Goal: Task Accomplishment & Management: Manage account settings

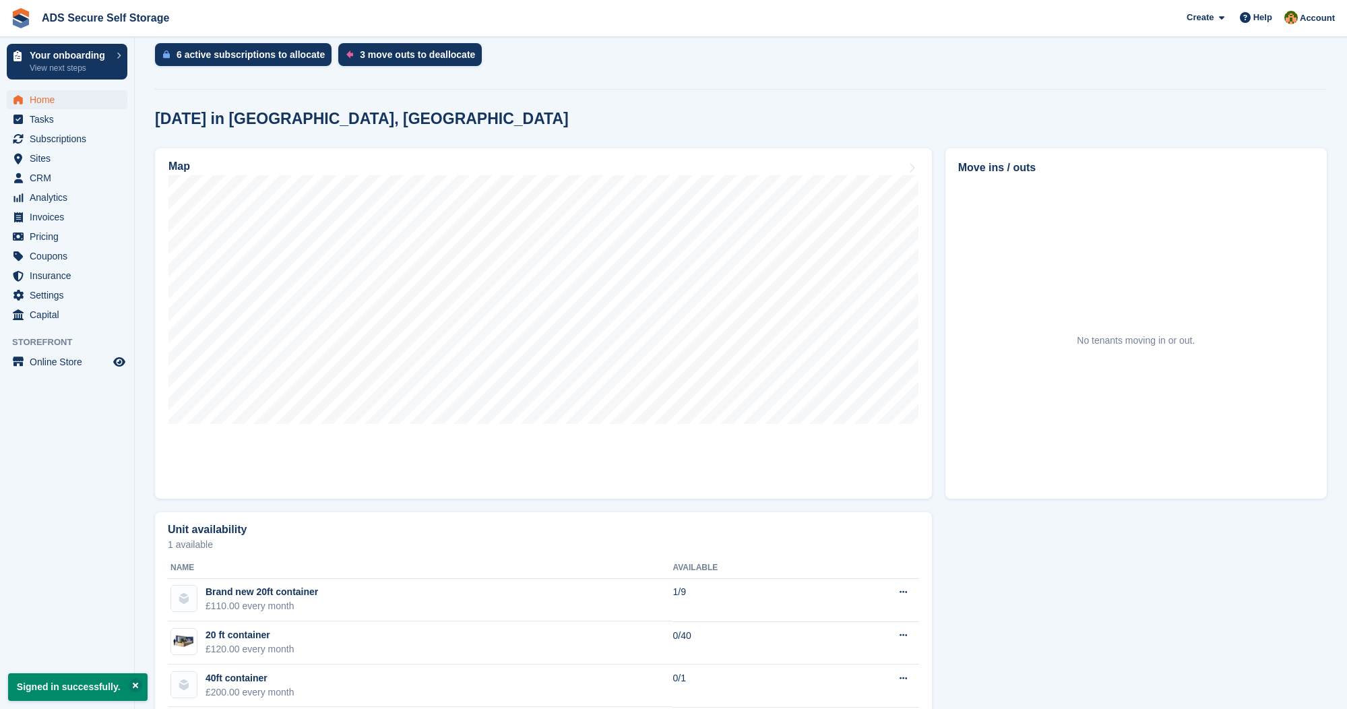
scroll to position [332, 0]
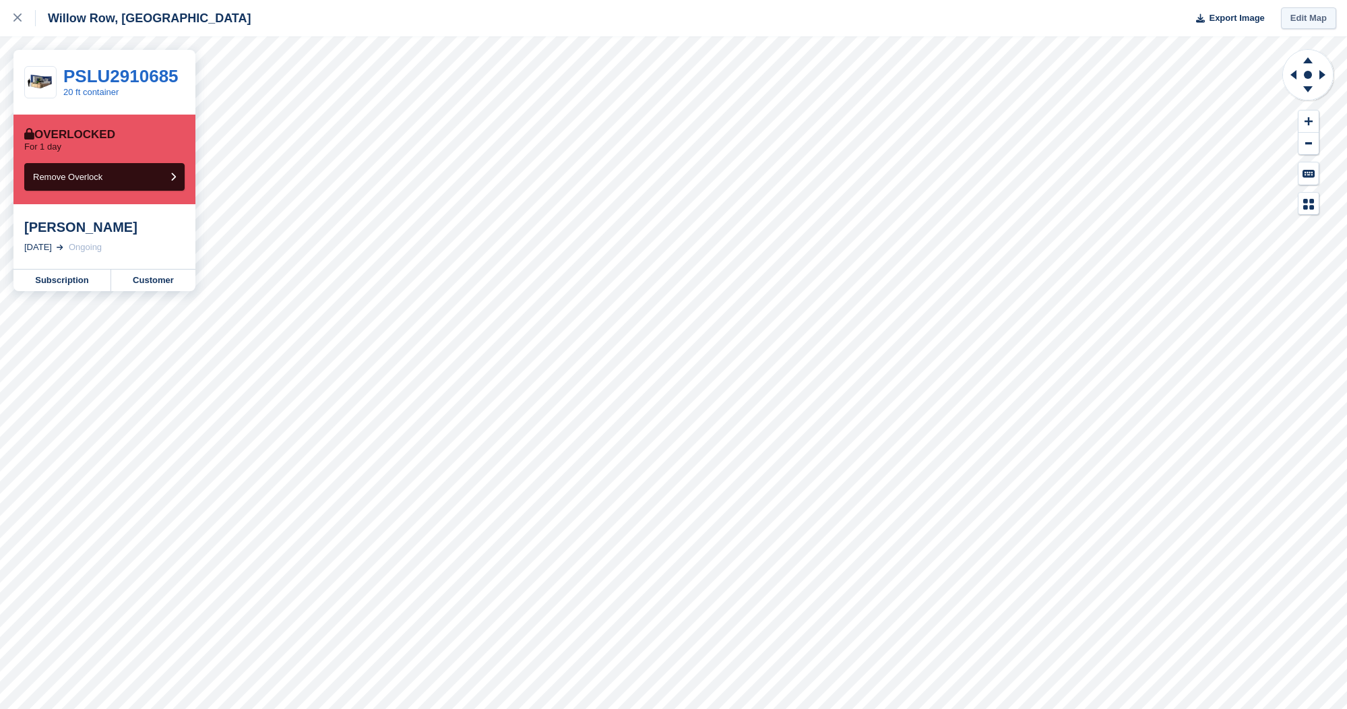
click at [1318, 18] on link "Edit Map" at bounding box center [1308, 18] width 55 height 22
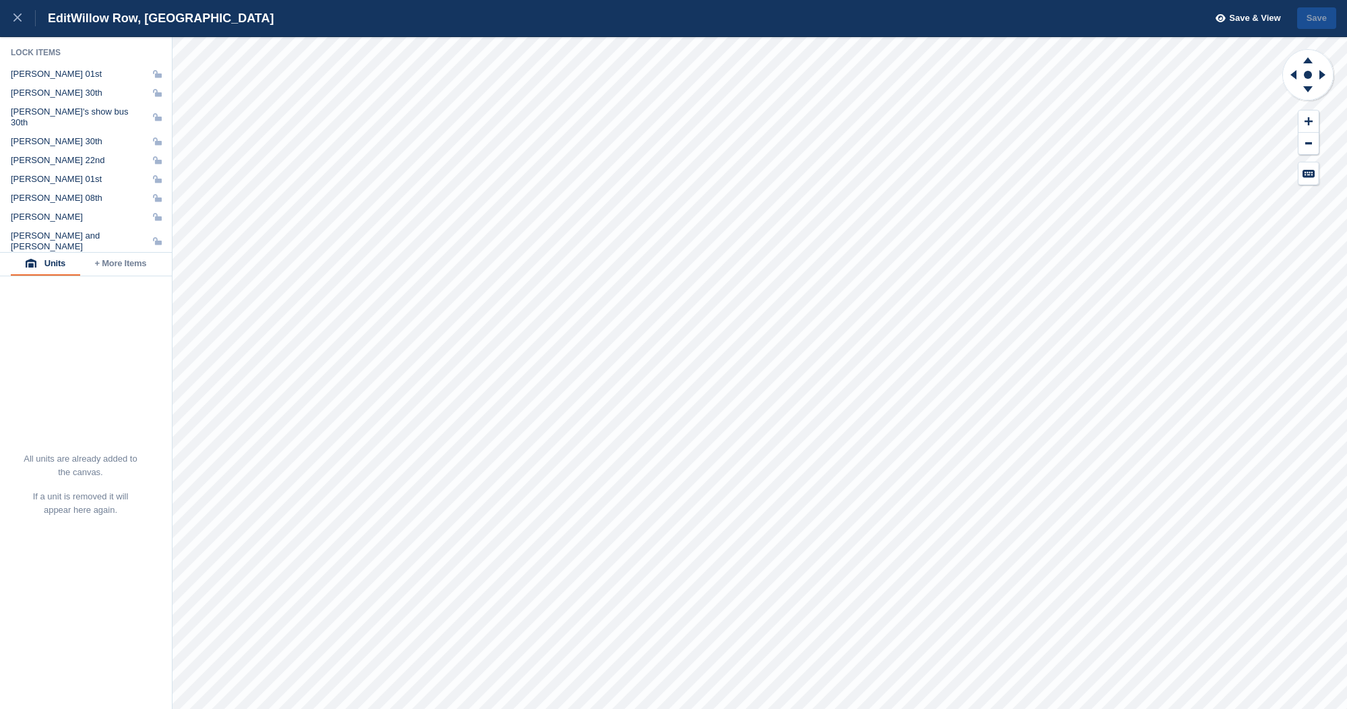
drag, startPoint x: 71, startPoint y: 53, endPoint x: 58, endPoint y: 51, distance: 13.1
click at [69, 51] on div "Lock Items" at bounding box center [86, 52] width 151 height 11
click at [14, 13] on div at bounding box center [24, 18] width 22 height 16
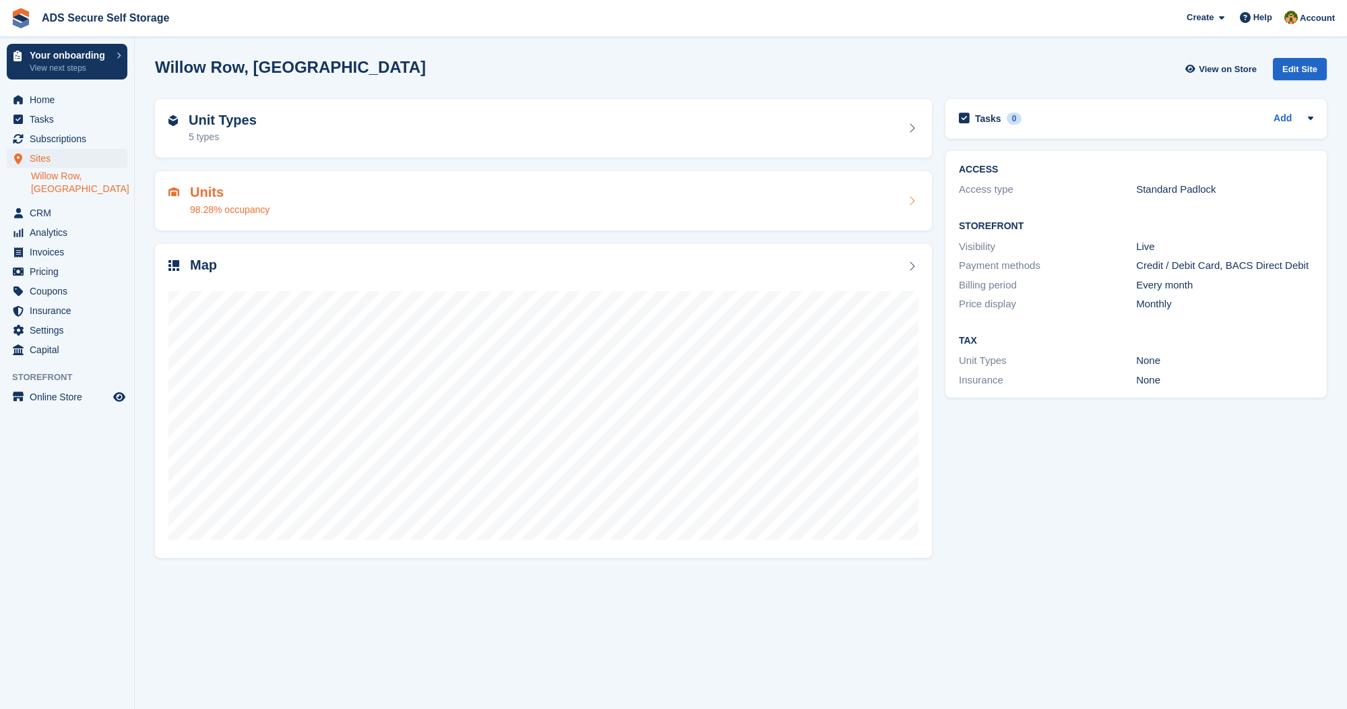
click at [480, 212] on div "Units 98.28% occupancy" at bounding box center [543, 201] width 750 height 32
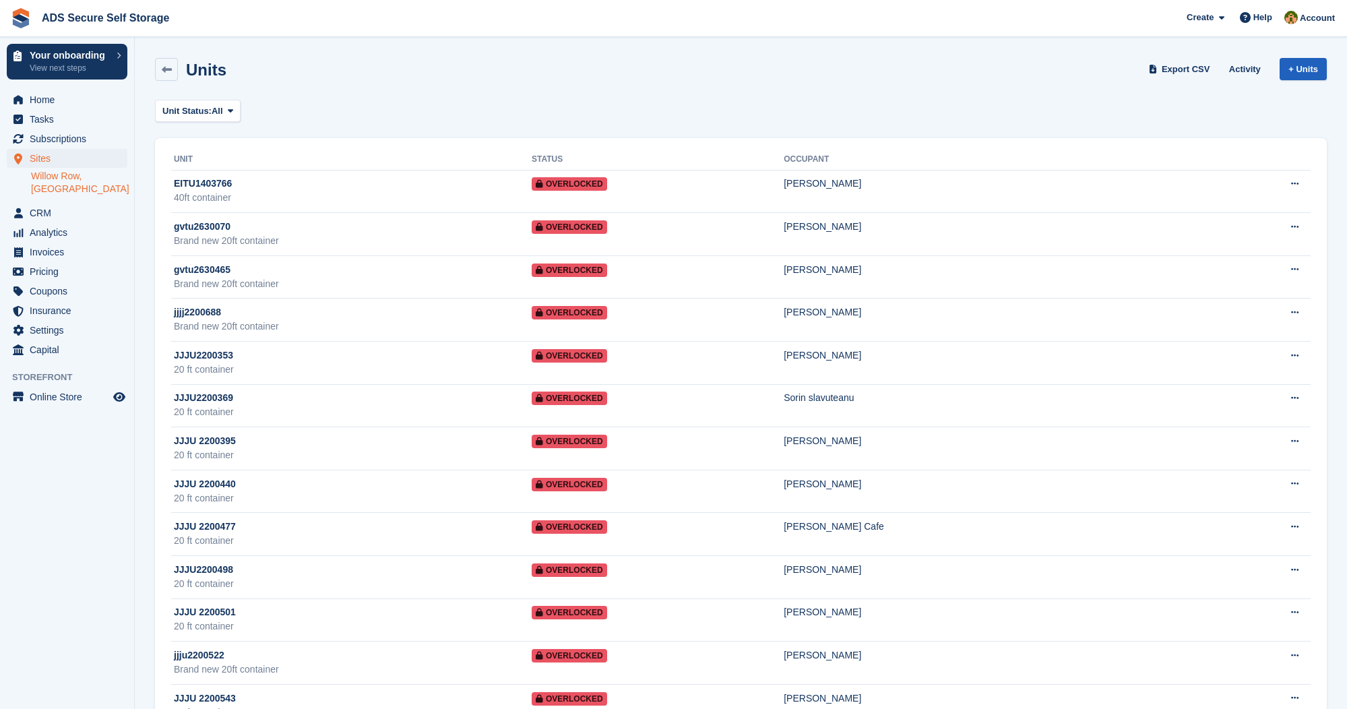
click at [1301, 61] on link "+ Units" at bounding box center [1303, 69] width 47 height 22
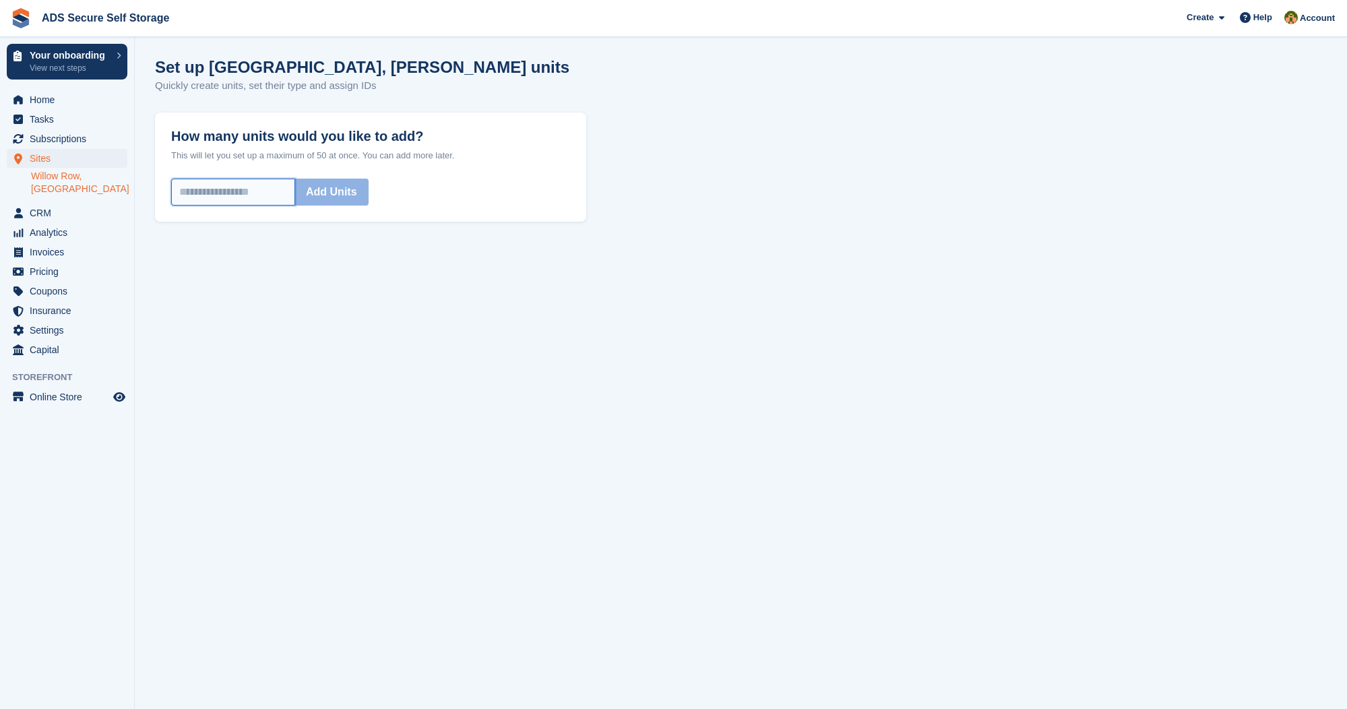
click at [265, 191] on input "How many units would you like to add?" at bounding box center [233, 192] width 124 height 27
type input "*"
click at [369, 192] on button "Add Units" at bounding box center [331, 192] width 74 height 27
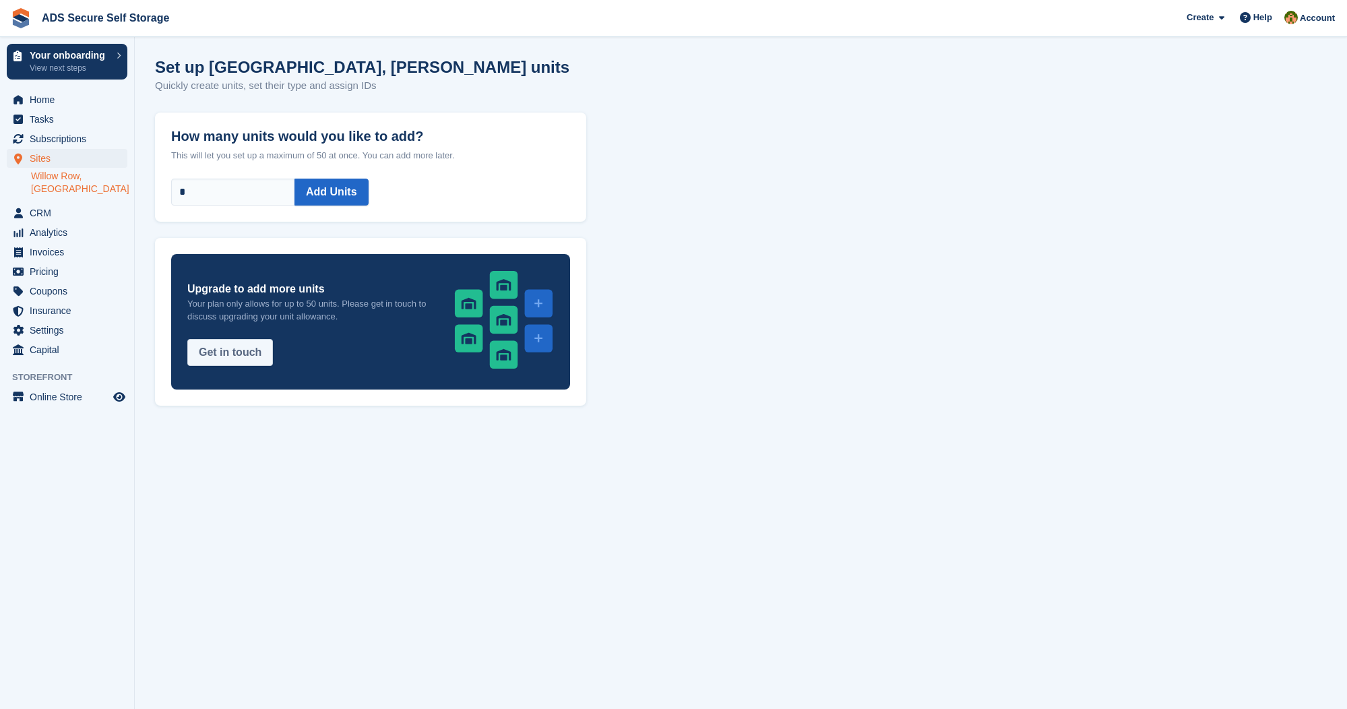
click at [239, 361] on button "Get in touch" at bounding box center [230, 352] width 86 height 27
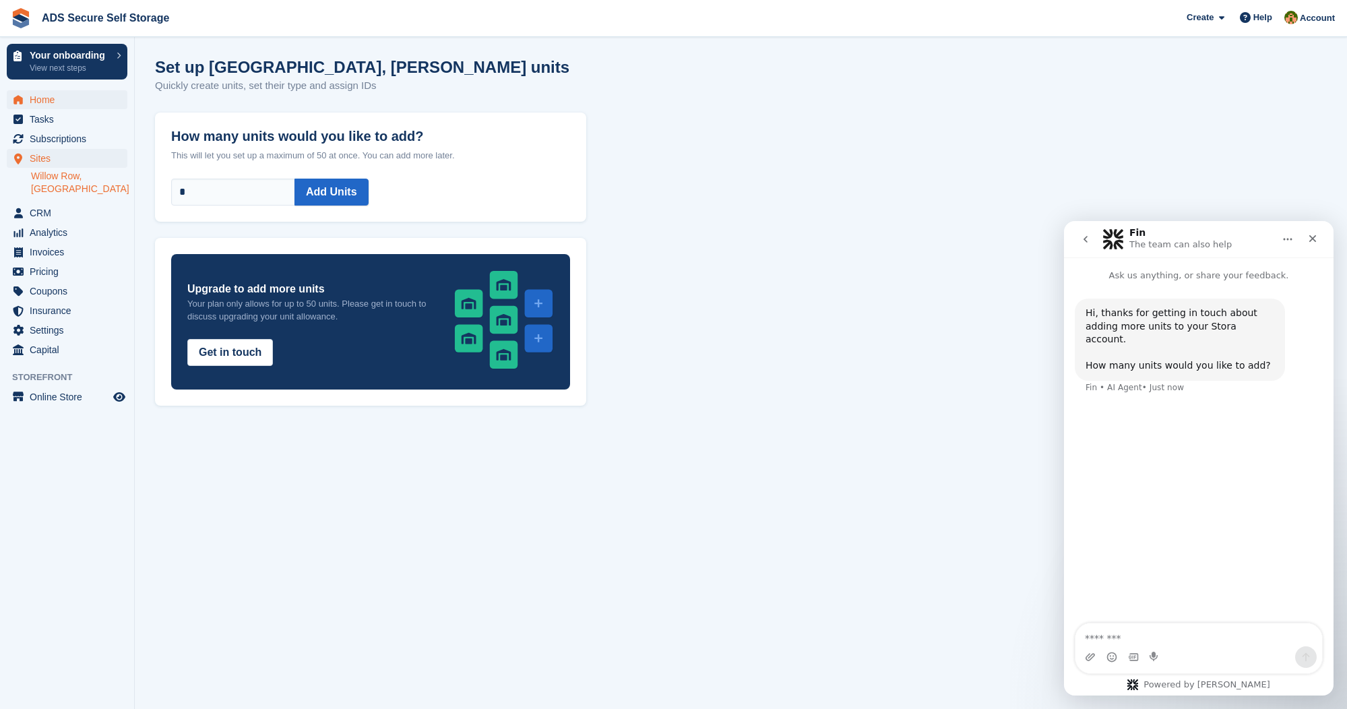
click at [67, 96] on span "Home" at bounding box center [70, 99] width 81 height 19
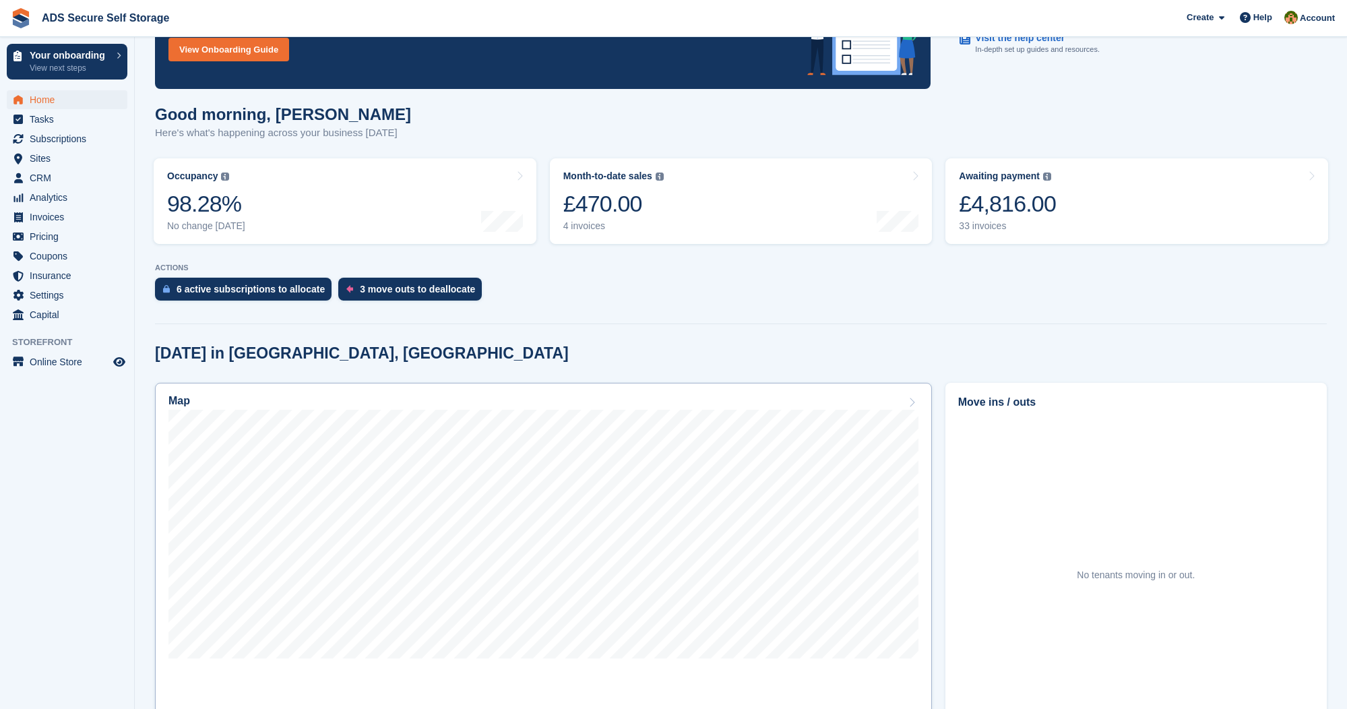
scroll to position [98, 0]
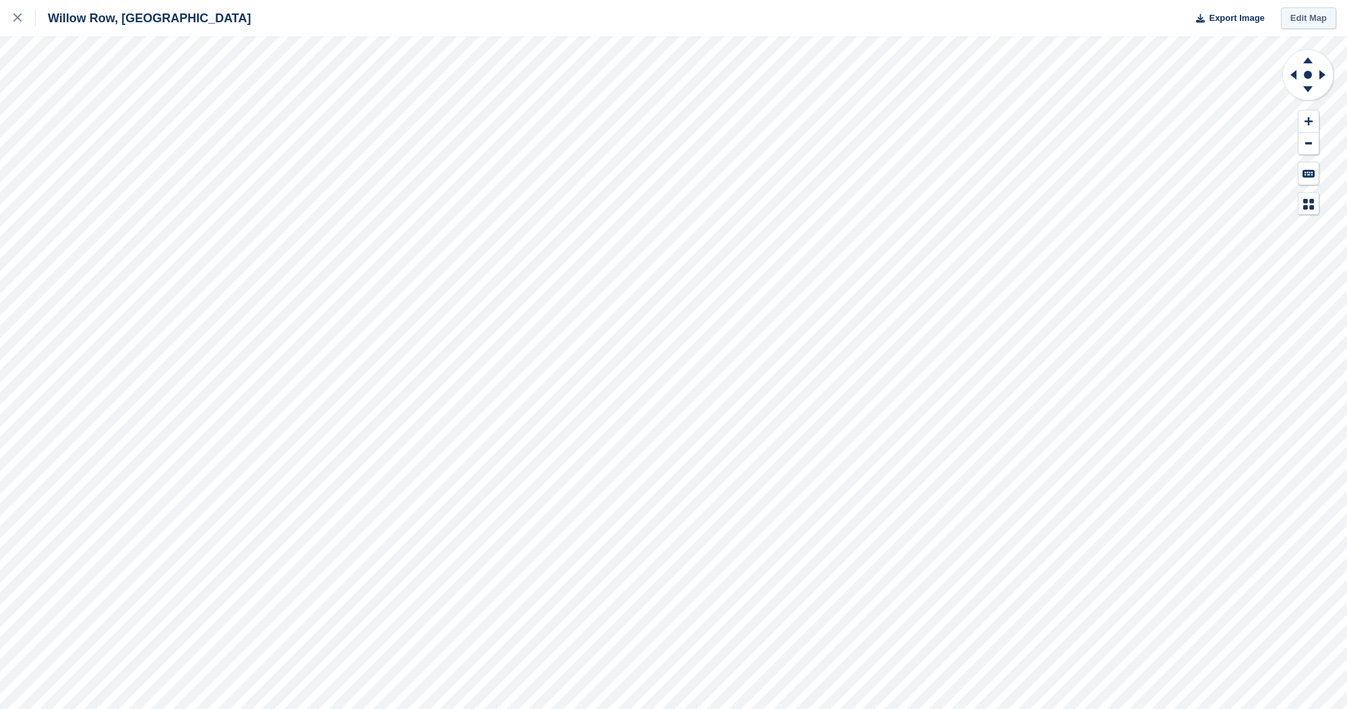
click at [1300, 15] on link "Edit Map" at bounding box center [1308, 18] width 55 height 22
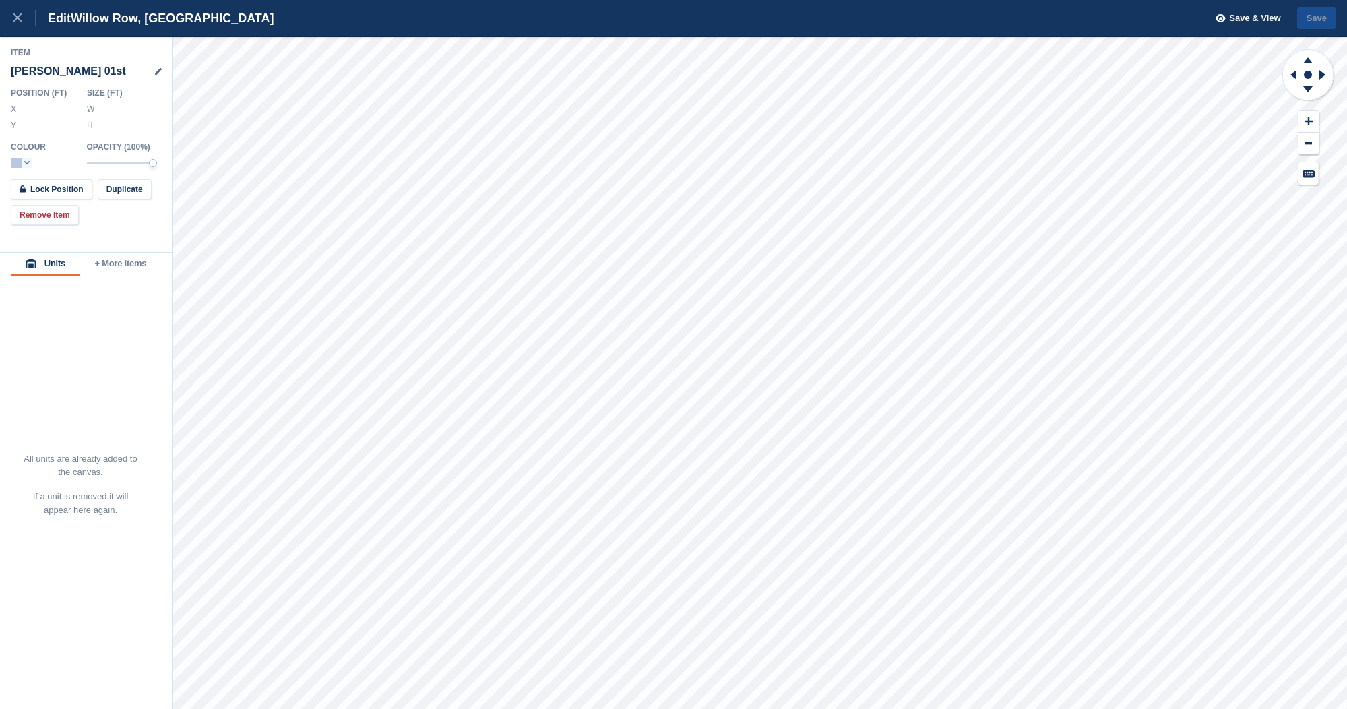
type input "*******"
type input "******"
type input "*******"
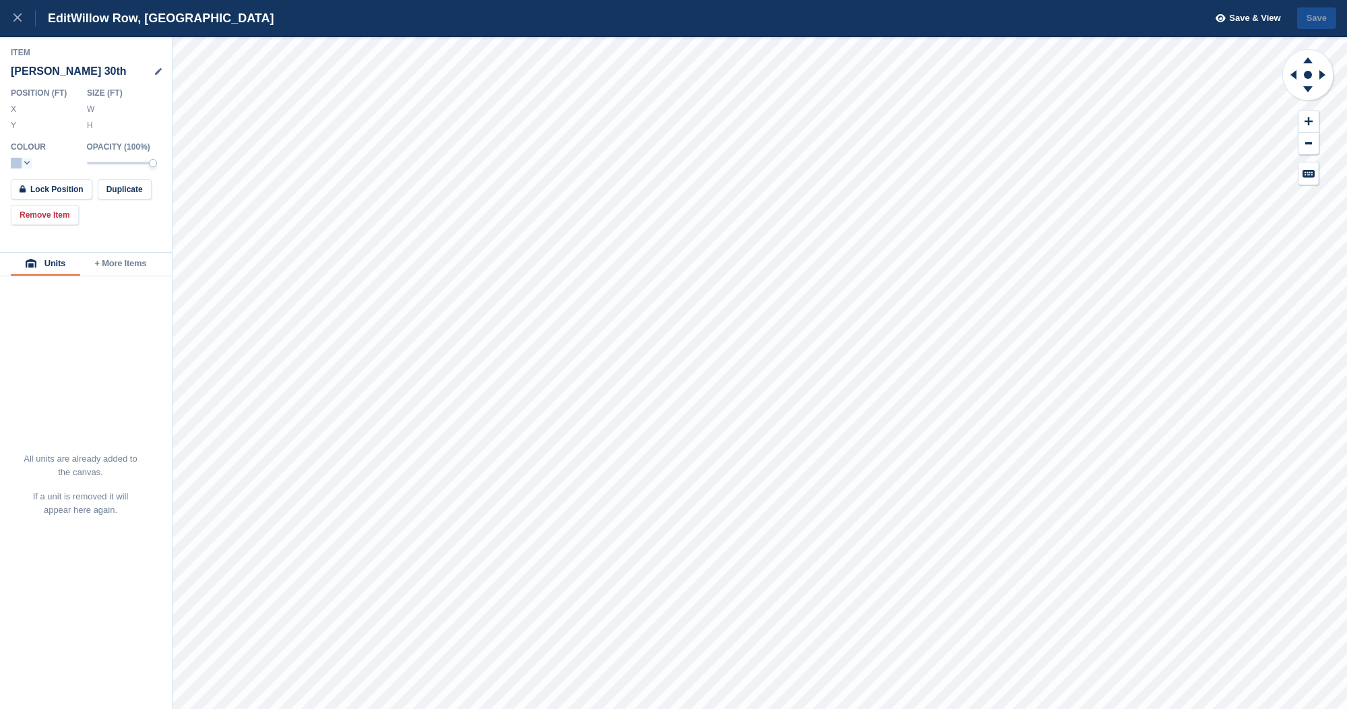
type input "******"
type input "*******"
type input "******"
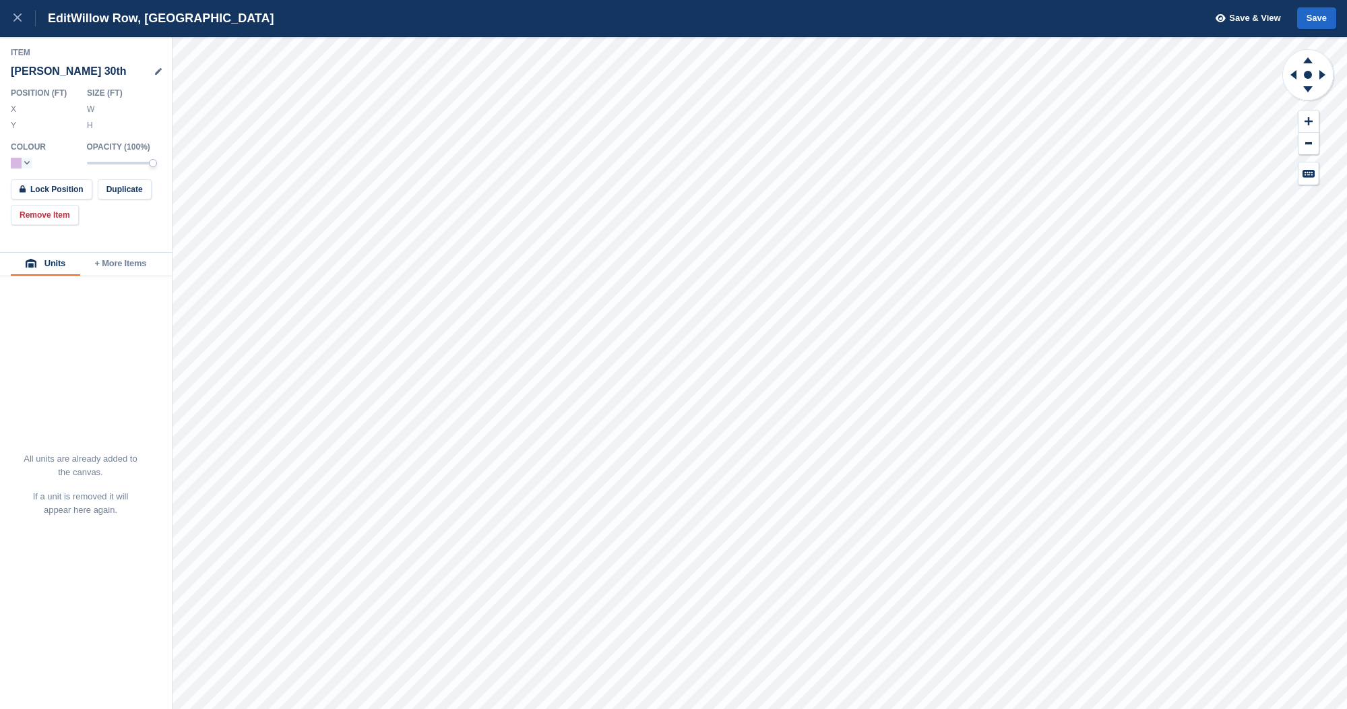
type input "*******"
type input "*****"
type input "*******"
type input "******"
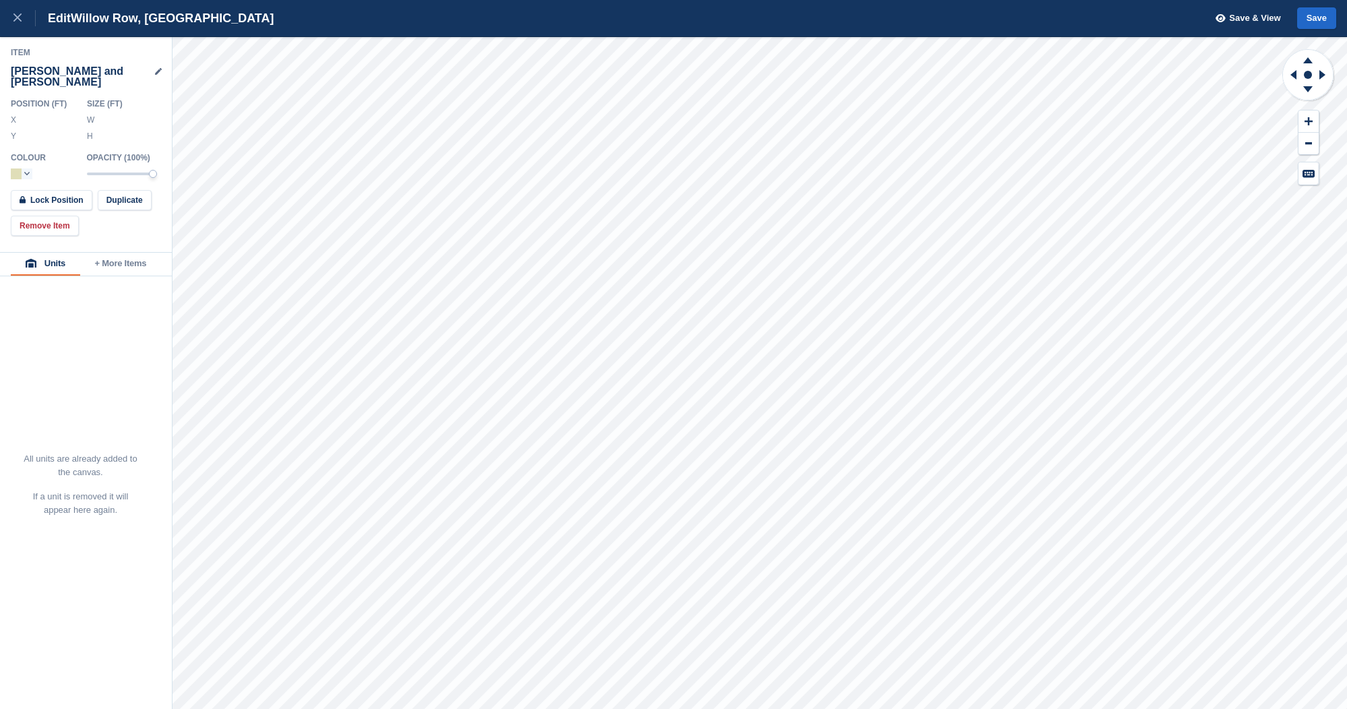
type input "******"
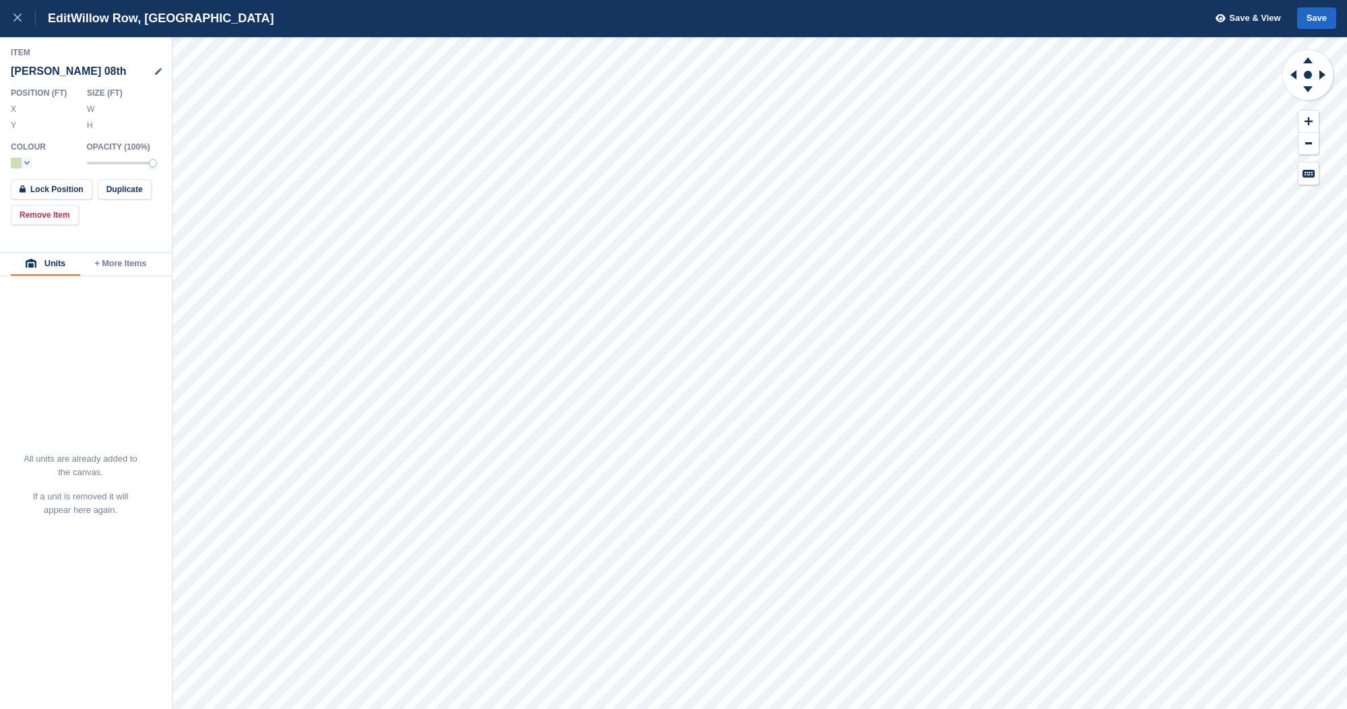
type input "*******"
type input "******"
type input "*******"
click at [158, 70] on icon at bounding box center [158, 71] width 7 height 7
click at [138, 68] on input "*********" at bounding box center [86, 71] width 151 height 24
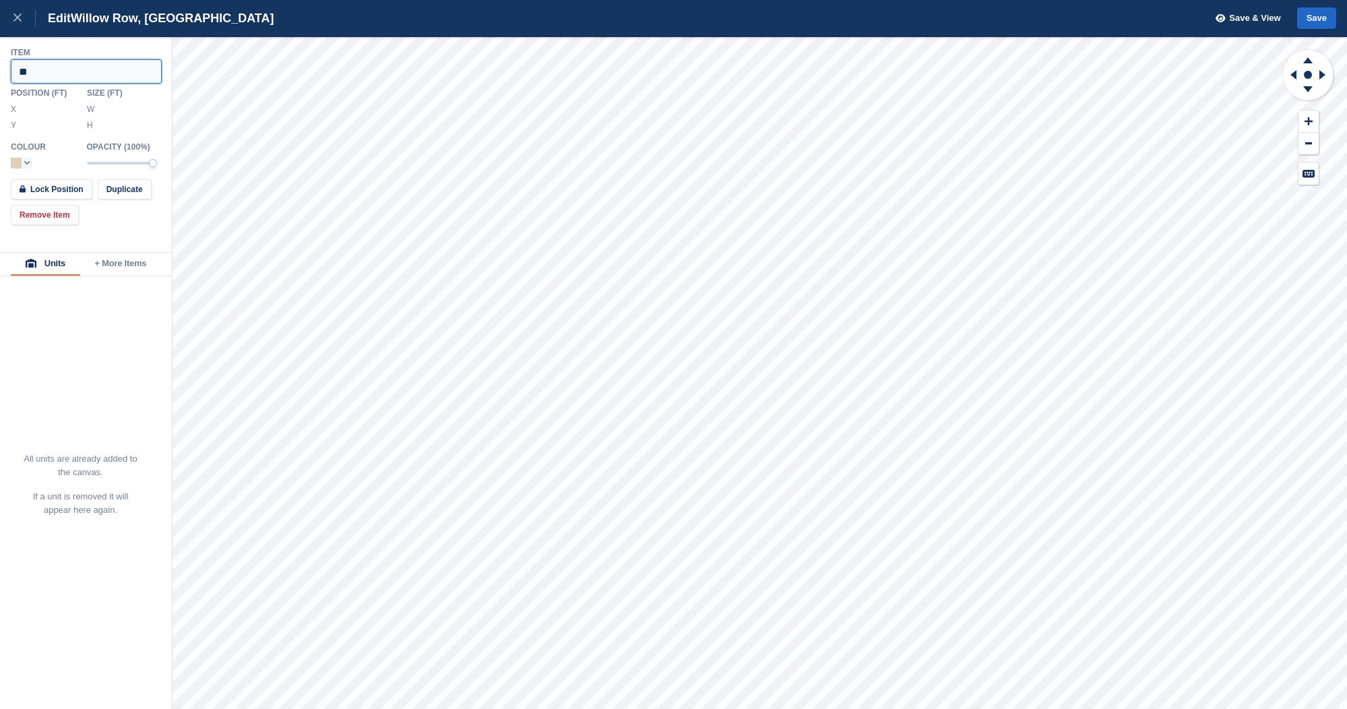
type input "*"
type input "**********"
type input "*******"
type input "******"
click at [1325, 20] on button "Save" at bounding box center [1316, 18] width 39 height 22
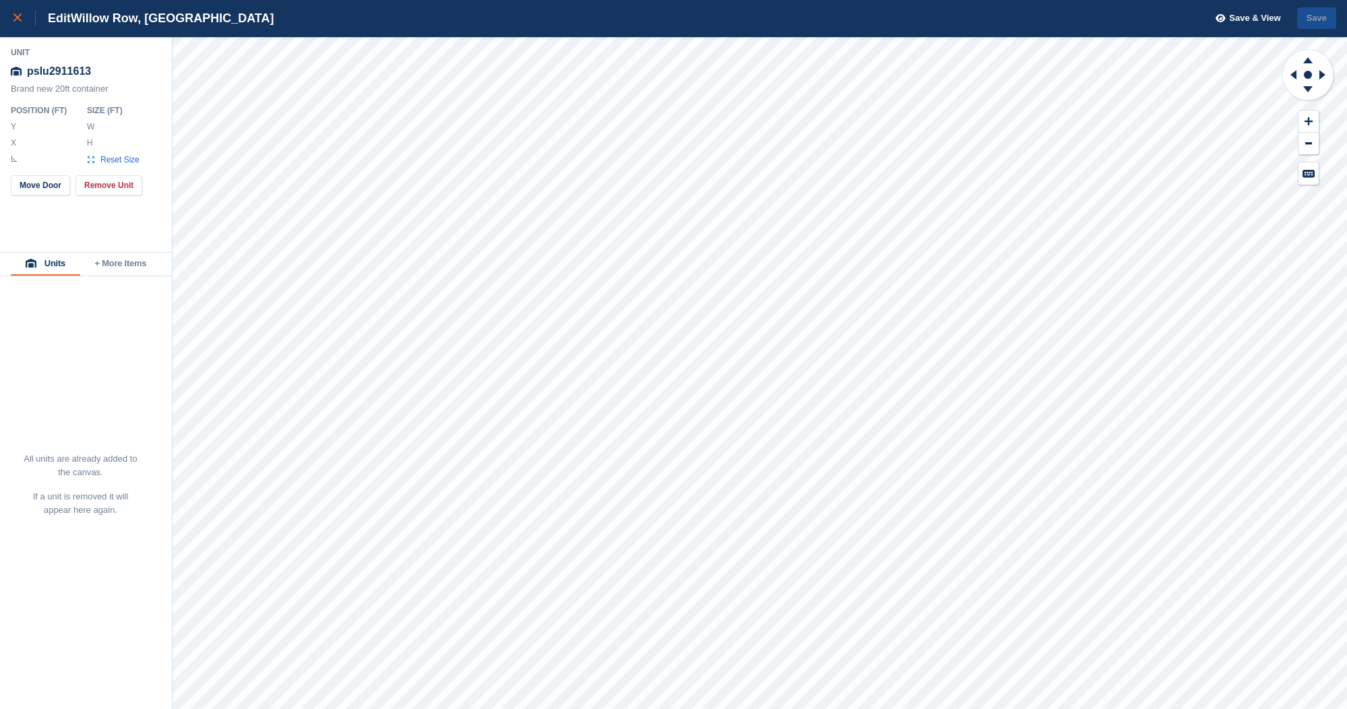
click at [18, 14] on icon at bounding box center [17, 17] width 8 height 8
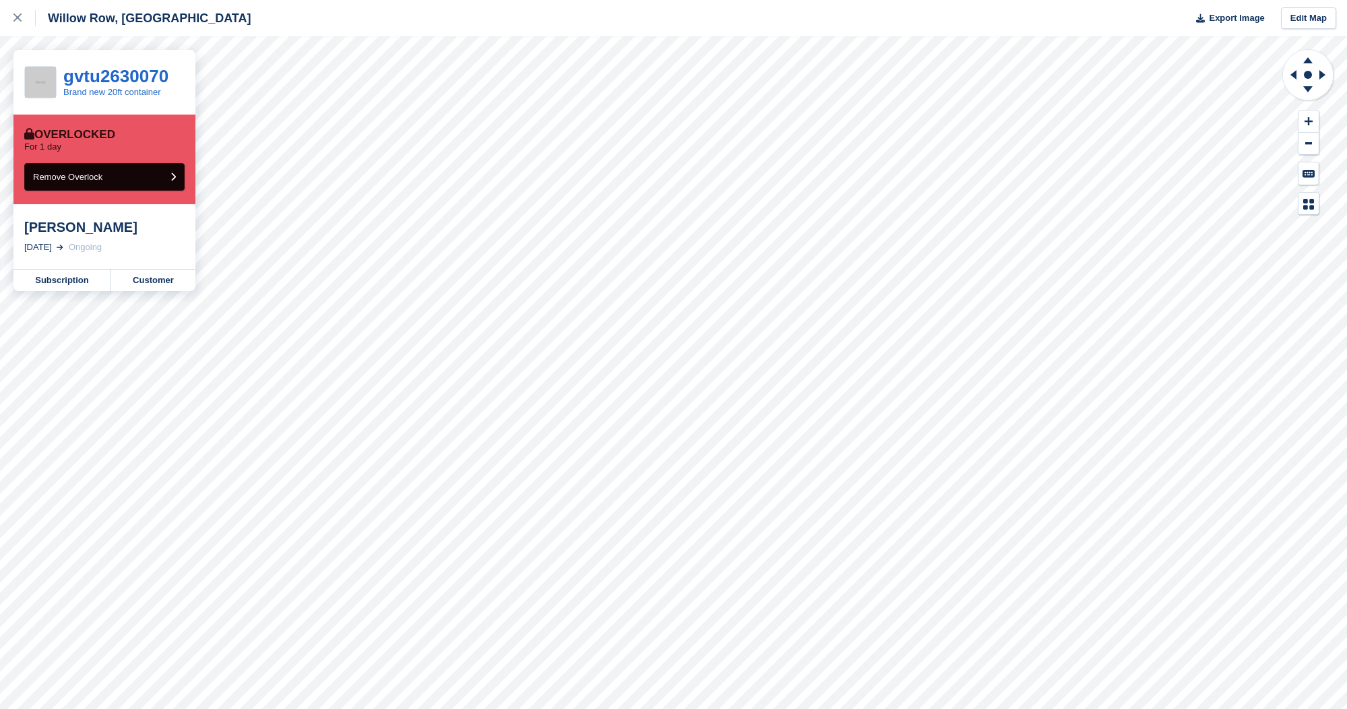
click at [174, 173] on icon "submit" at bounding box center [172, 177] width 5 height 9
click at [170, 177] on icon "submit" at bounding box center [172, 177] width 5 height 9
click at [174, 186] on button "Remove Overlock" at bounding box center [104, 177] width 160 height 28
click at [171, 173] on icon "submit" at bounding box center [172, 177] width 5 height 9
drag, startPoint x: 170, startPoint y: 170, endPoint x: 183, endPoint y: 196, distance: 28.6
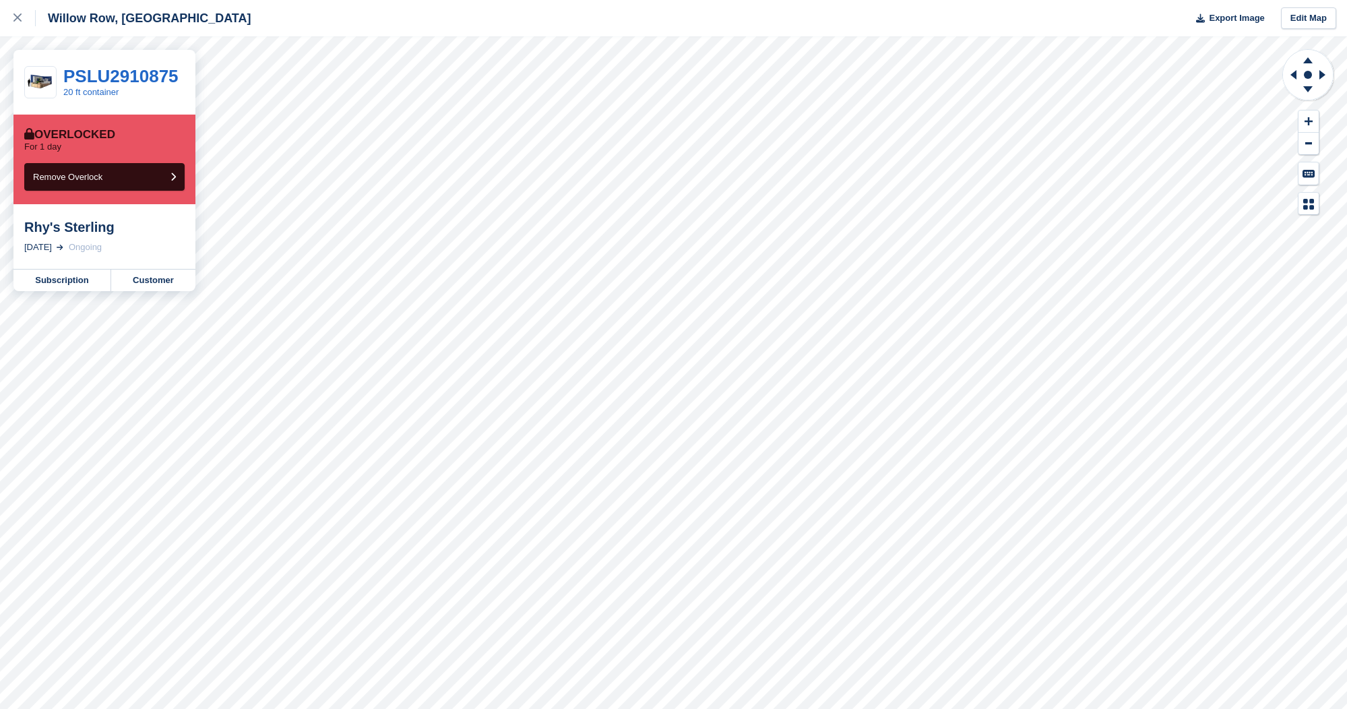
click at [170, 170] on button "Remove Overlock" at bounding box center [104, 177] width 160 height 28
click at [178, 175] on button "Remove Overlock" at bounding box center [104, 177] width 160 height 28
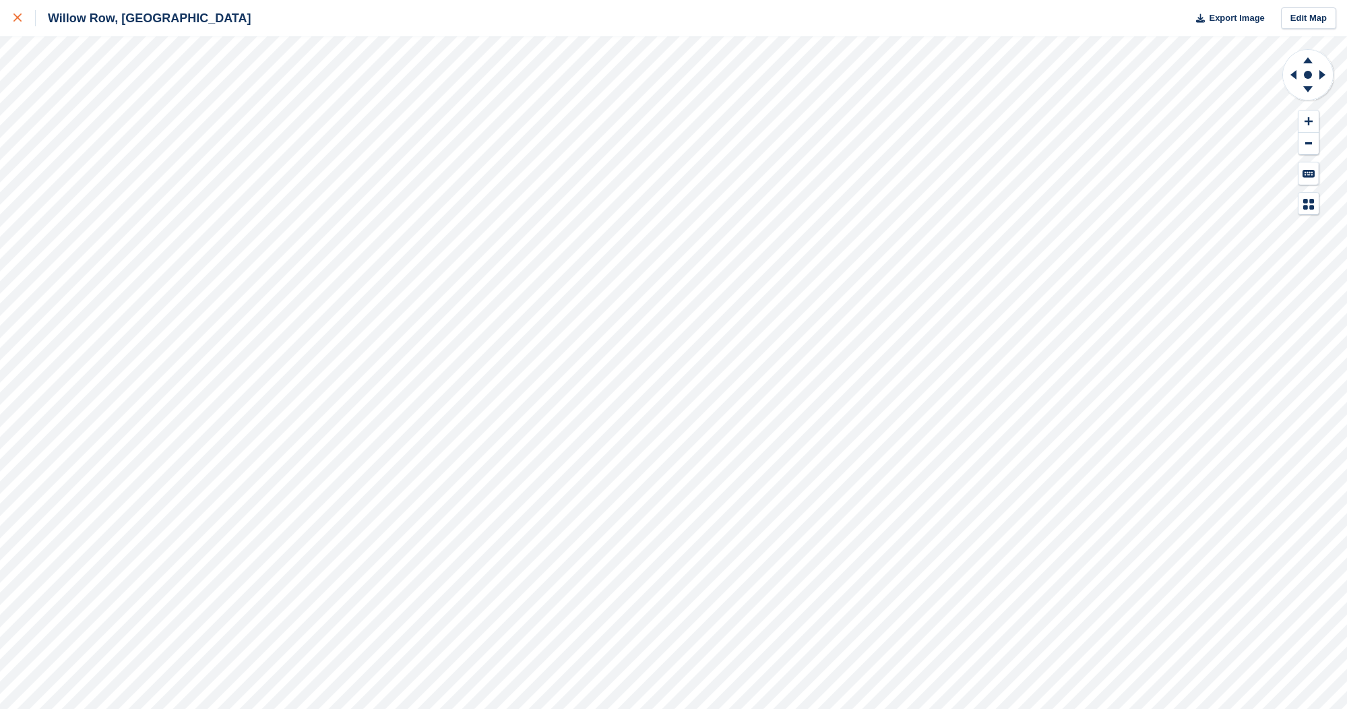
click at [9, 14] on link at bounding box center [18, 18] width 36 height 36
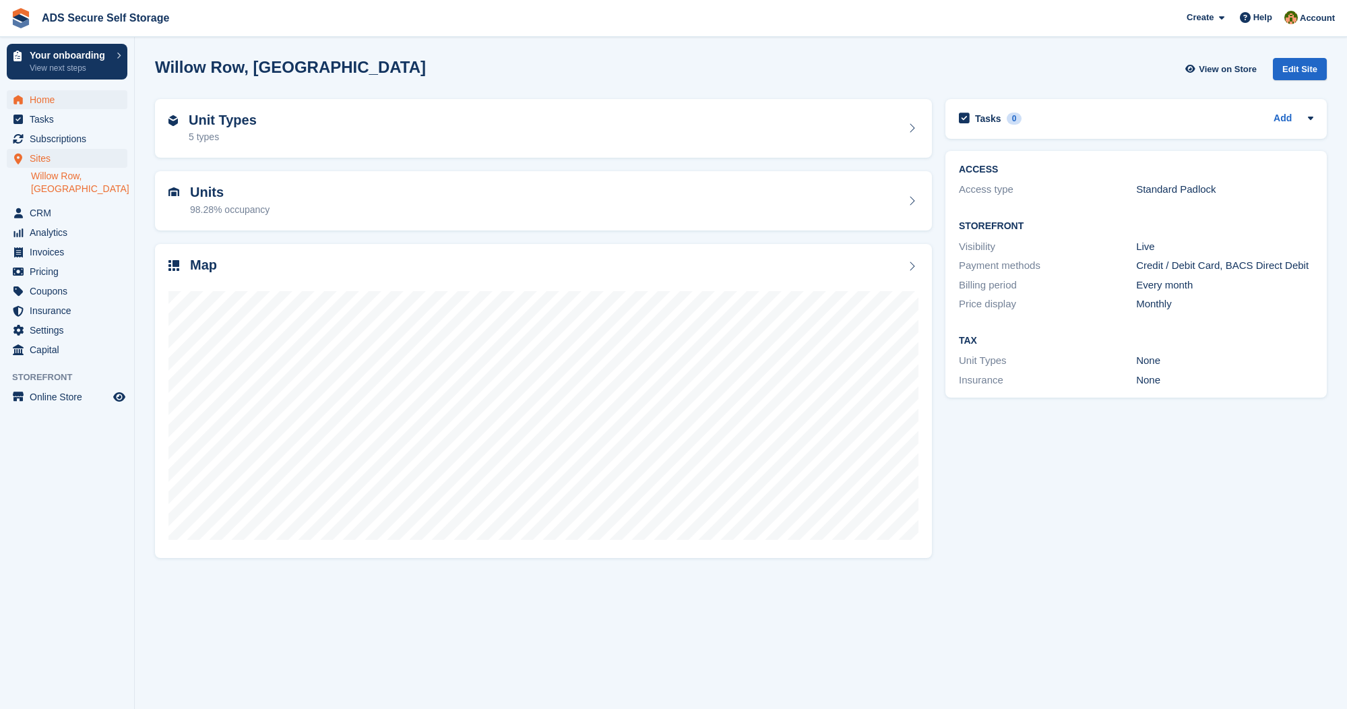
click at [70, 100] on span "Home" at bounding box center [70, 99] width 81 height 19
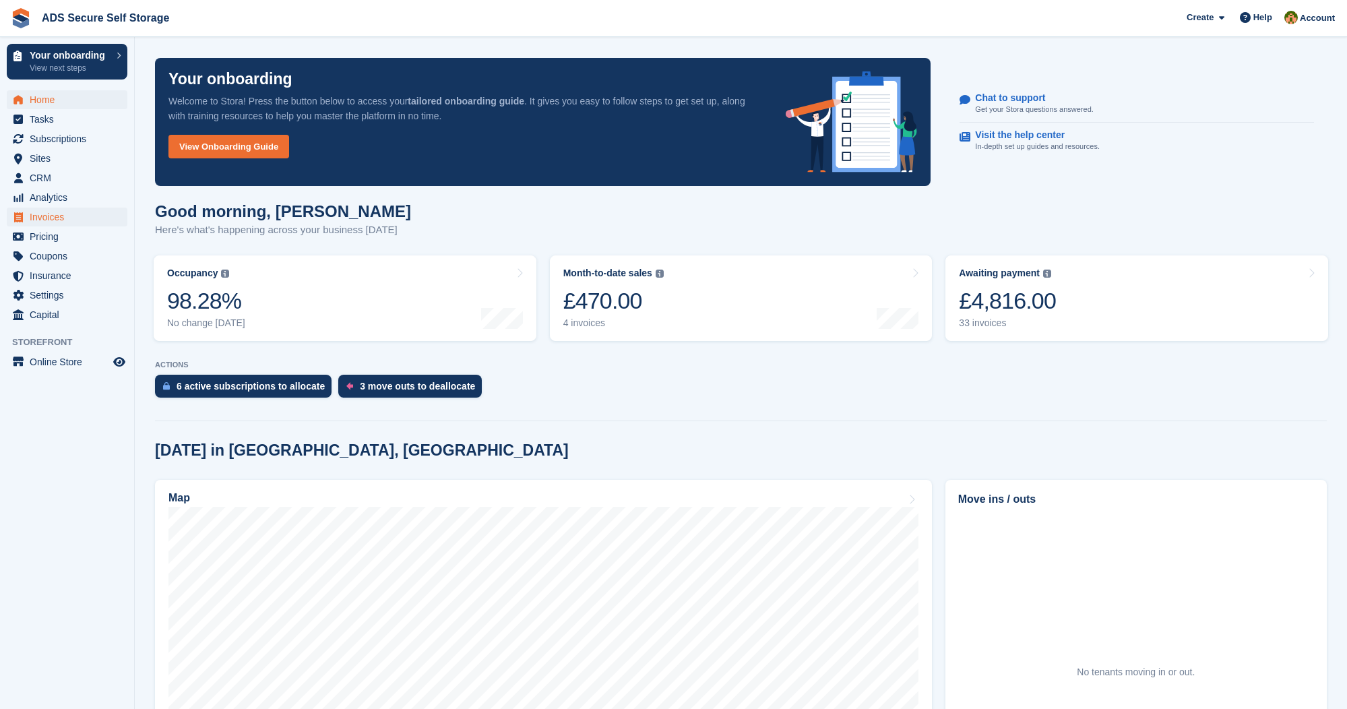
click at [63, 211] on span "Invoices" at bounding box center [70, 217] width 81 height 19
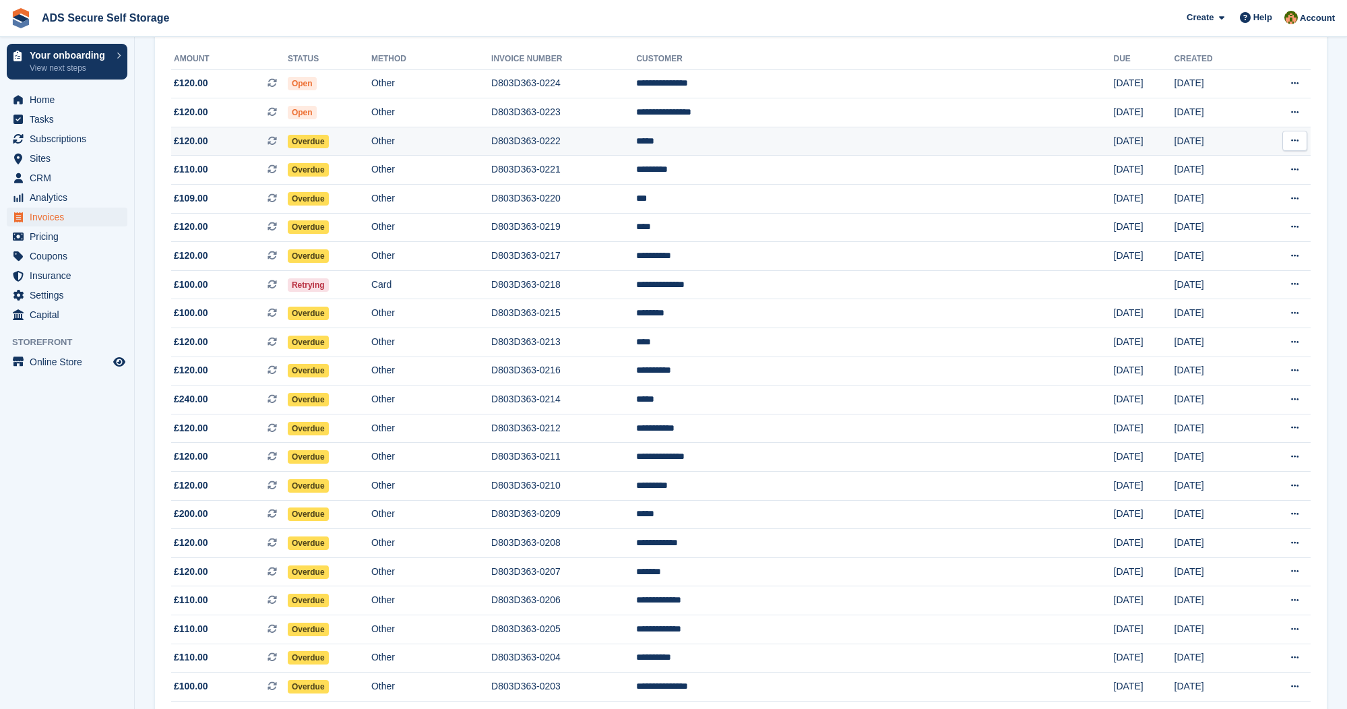
scroll to position [158, 0]
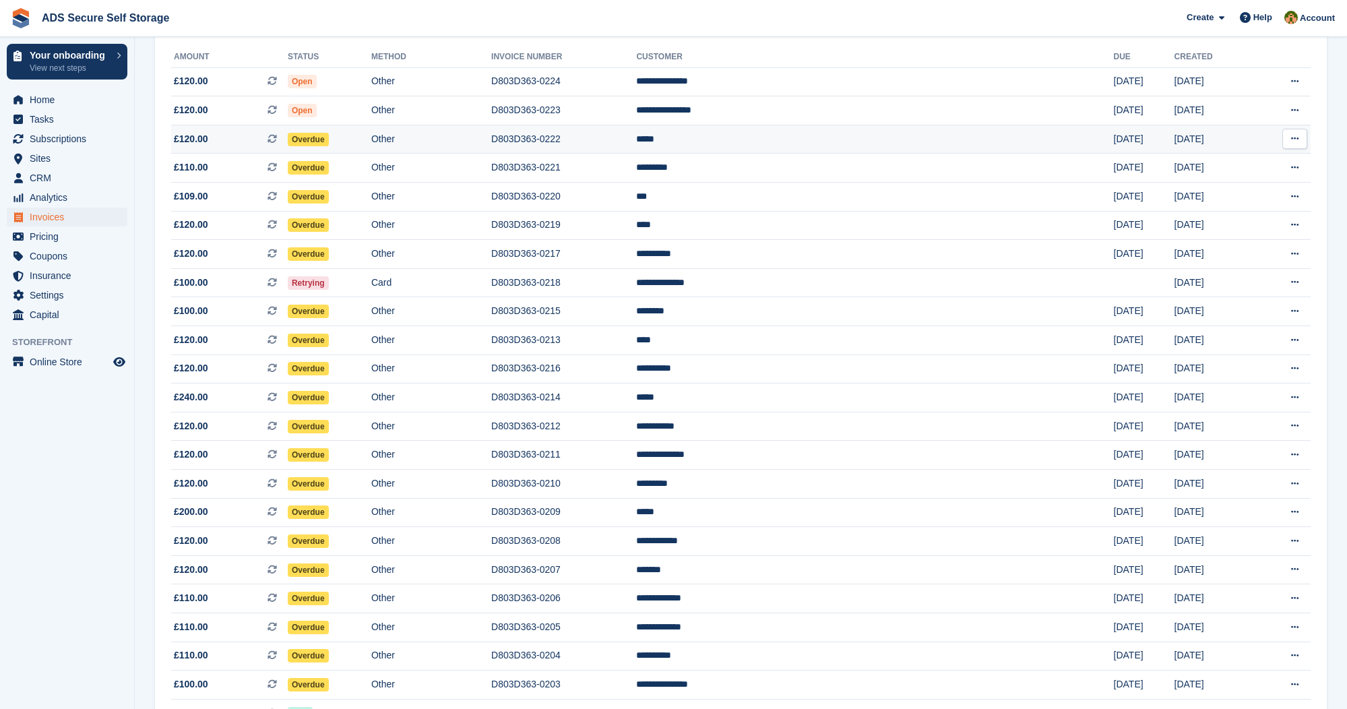
click at [371, 133] on td "Overdue" at bounding box center [330, 139] width 84 height 29
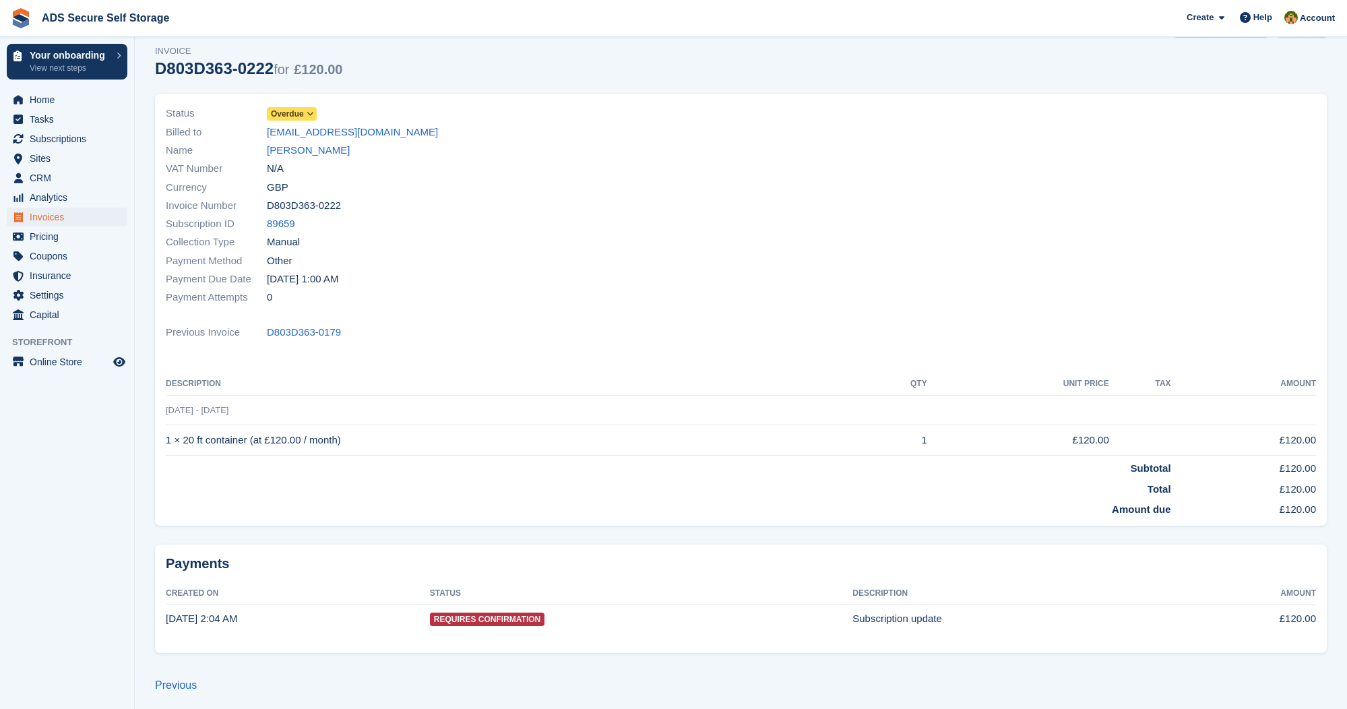
scroll to position [42, 0]
click at [312, 113] on icon at bounding box center [310, 115] width 7 height 8
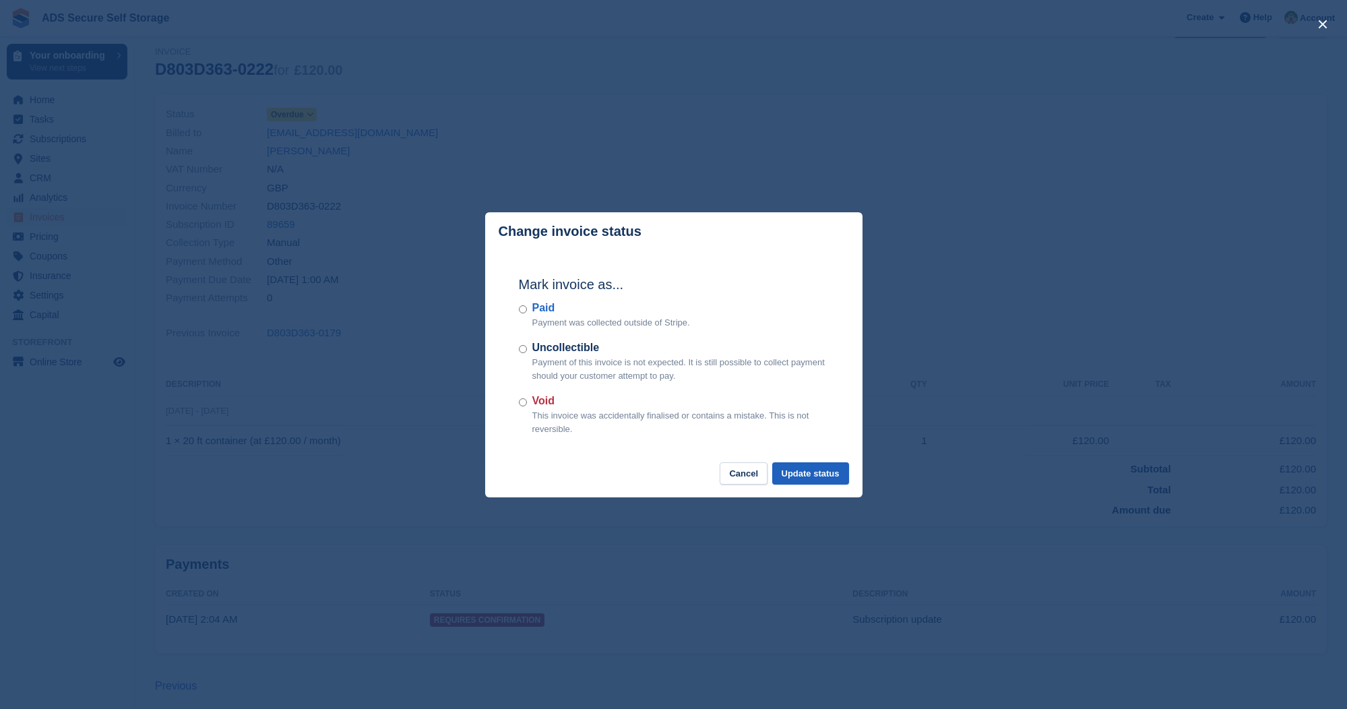
click at [792, 465] on button "Update status" at bounding box center [810, 473] width 77 height 22
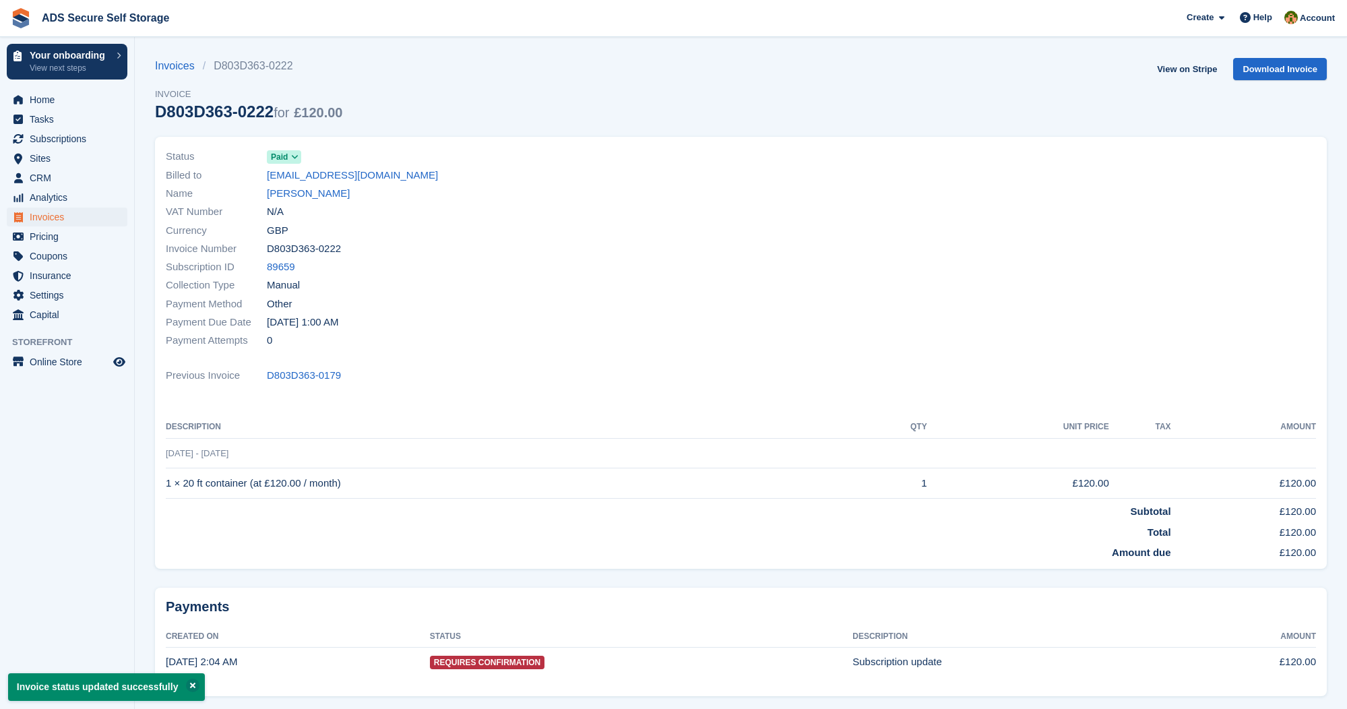
scroll to position [2, 0]
click at [67, 100] on span "Home" at bounding box center [70, 99] width 81 height 19
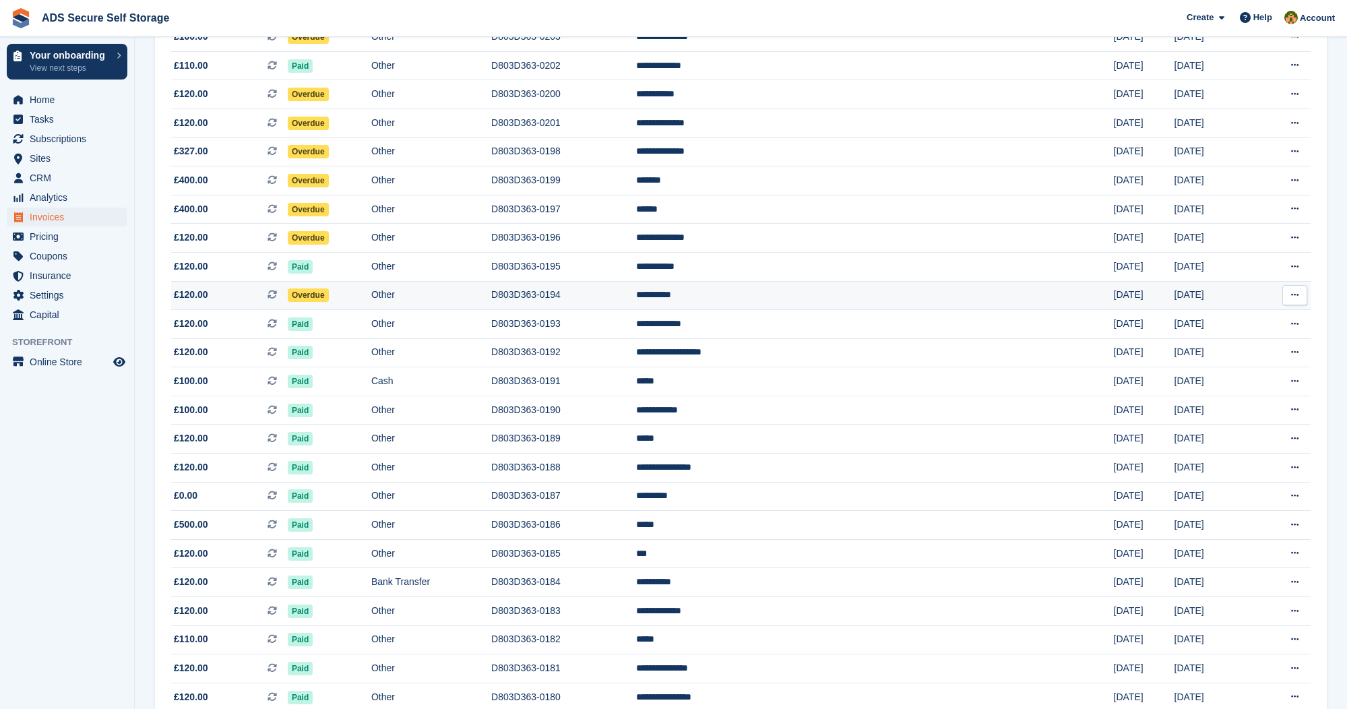
scroll to position [812, 0]
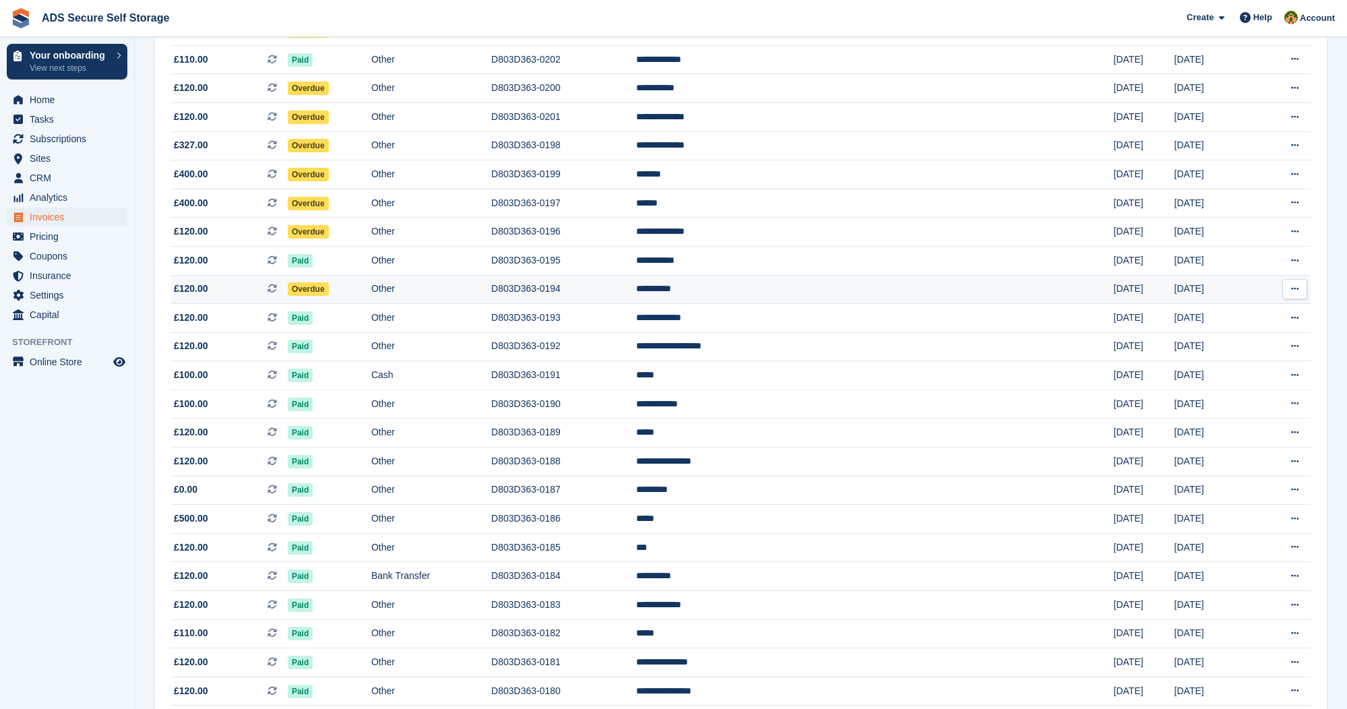
click at [329, 296] on span "Overdue" at bounding box center [308, 288] width 41 height 13
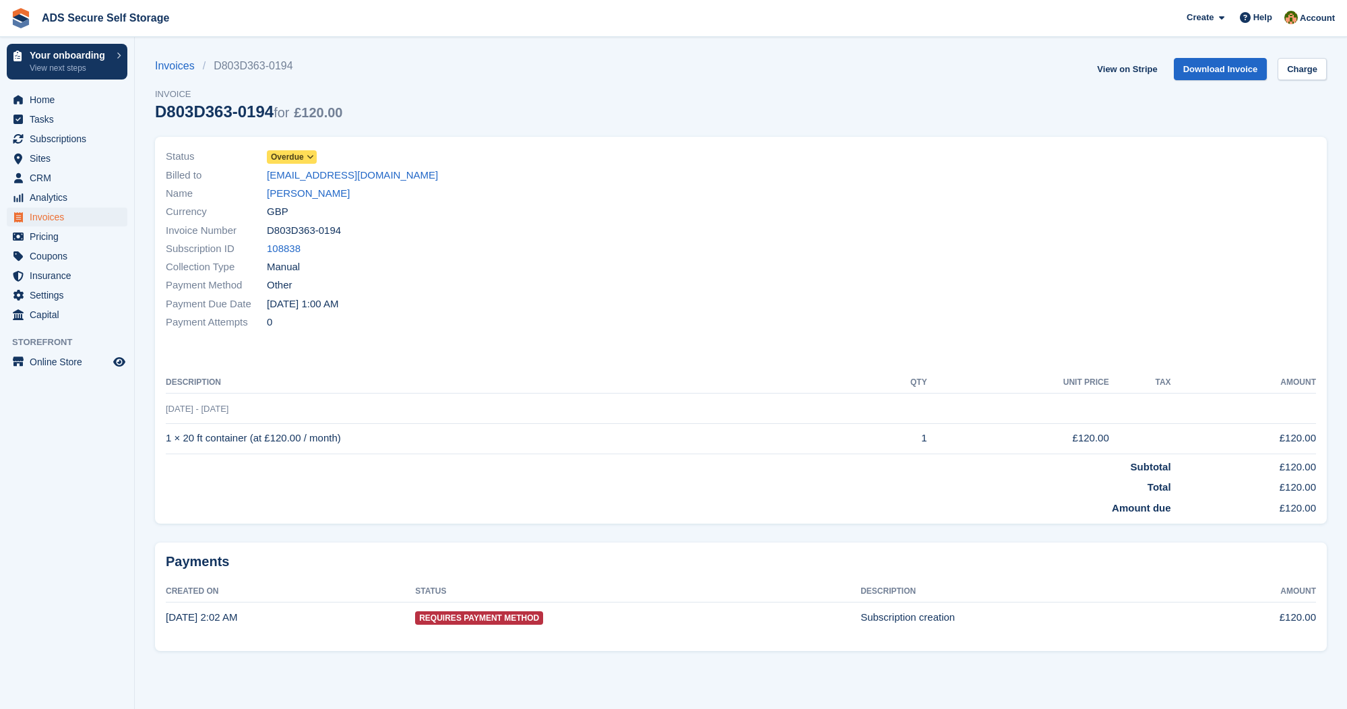
click at [311, 156] on icon at bounding box center [310, 157] width 7 height 8
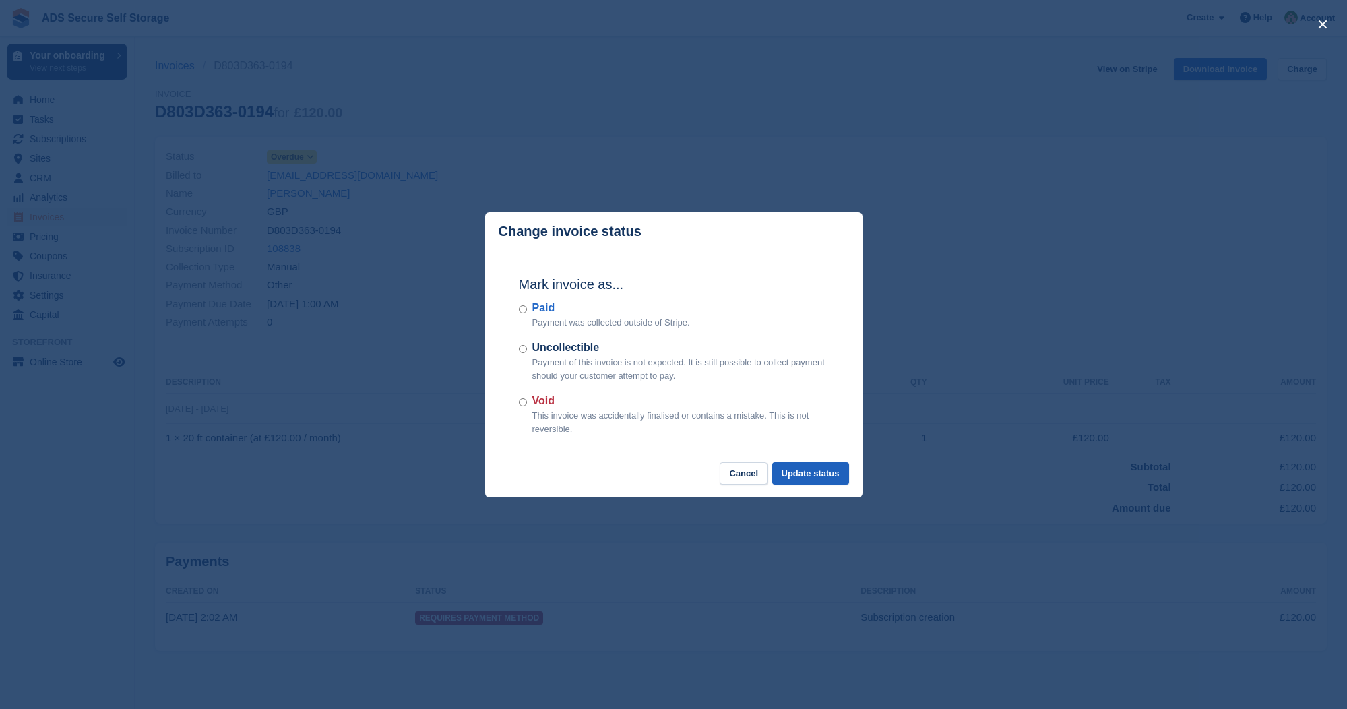
click at [790, 468] on button "Update status" at bounding box center [810, 473] width 77 height 22
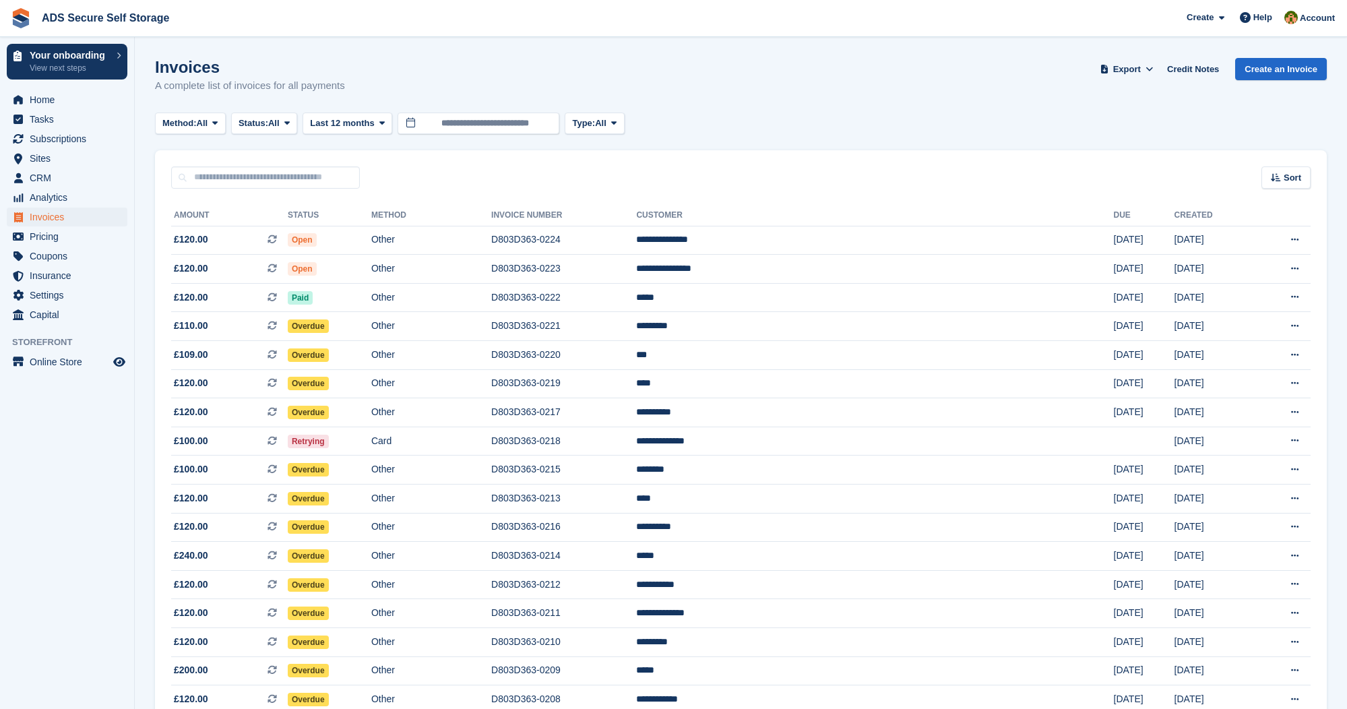
scroll to position [812, 0]
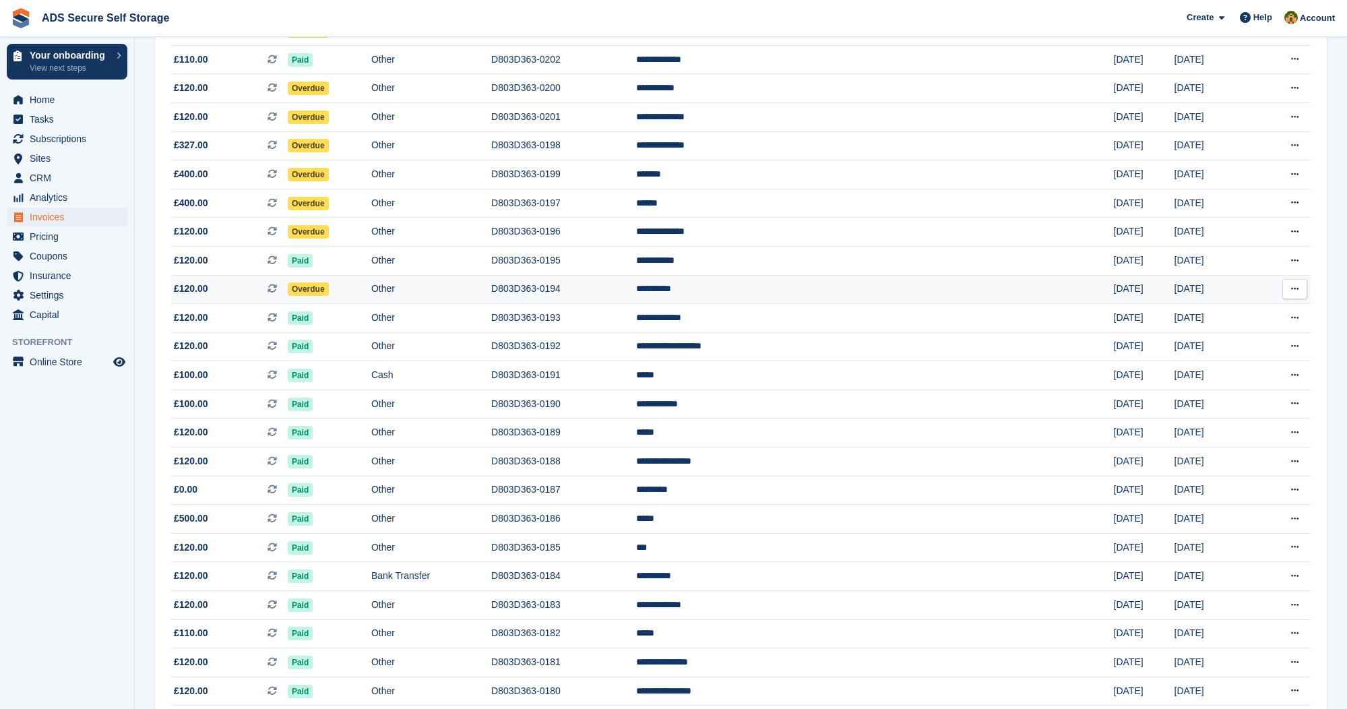
click at [329, 296] on span "Overdue" at bounding box center [308, 288] width 41 height 13
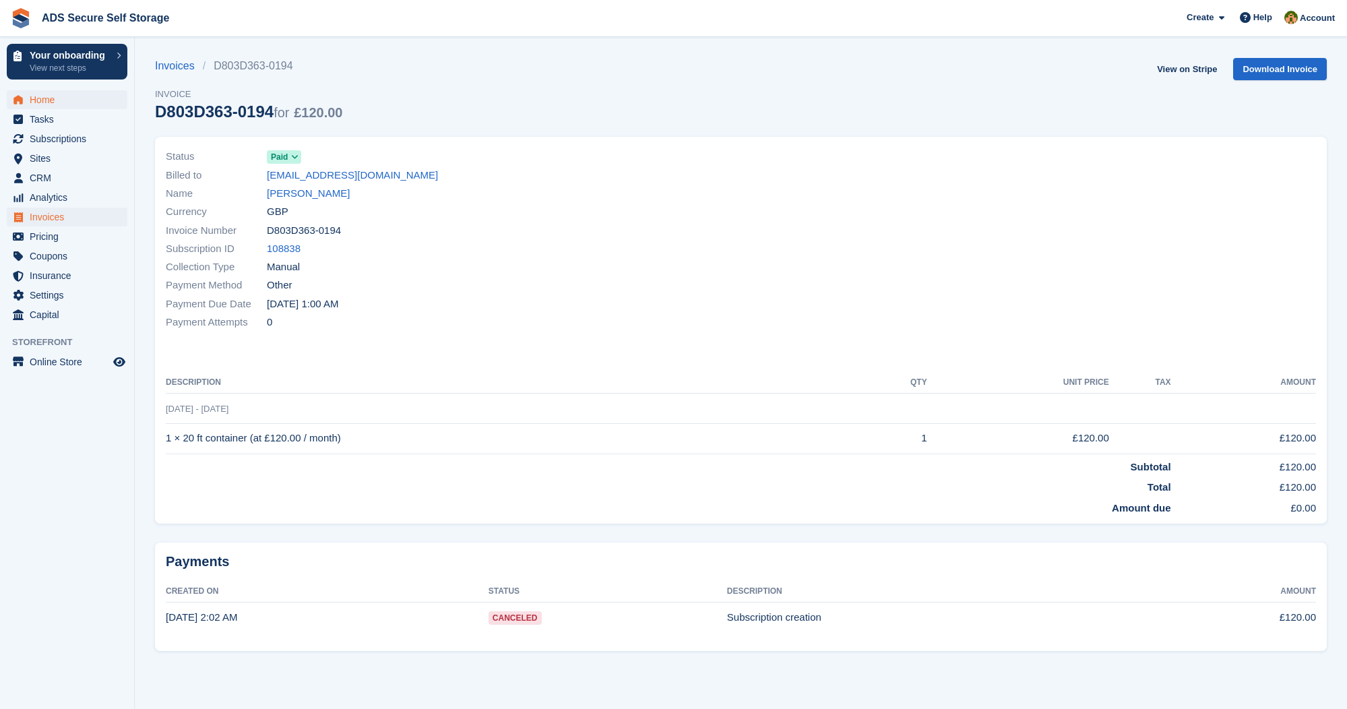
click at [59, 92] on span "Home" at bounding box center [70, 99] width 81 height 19
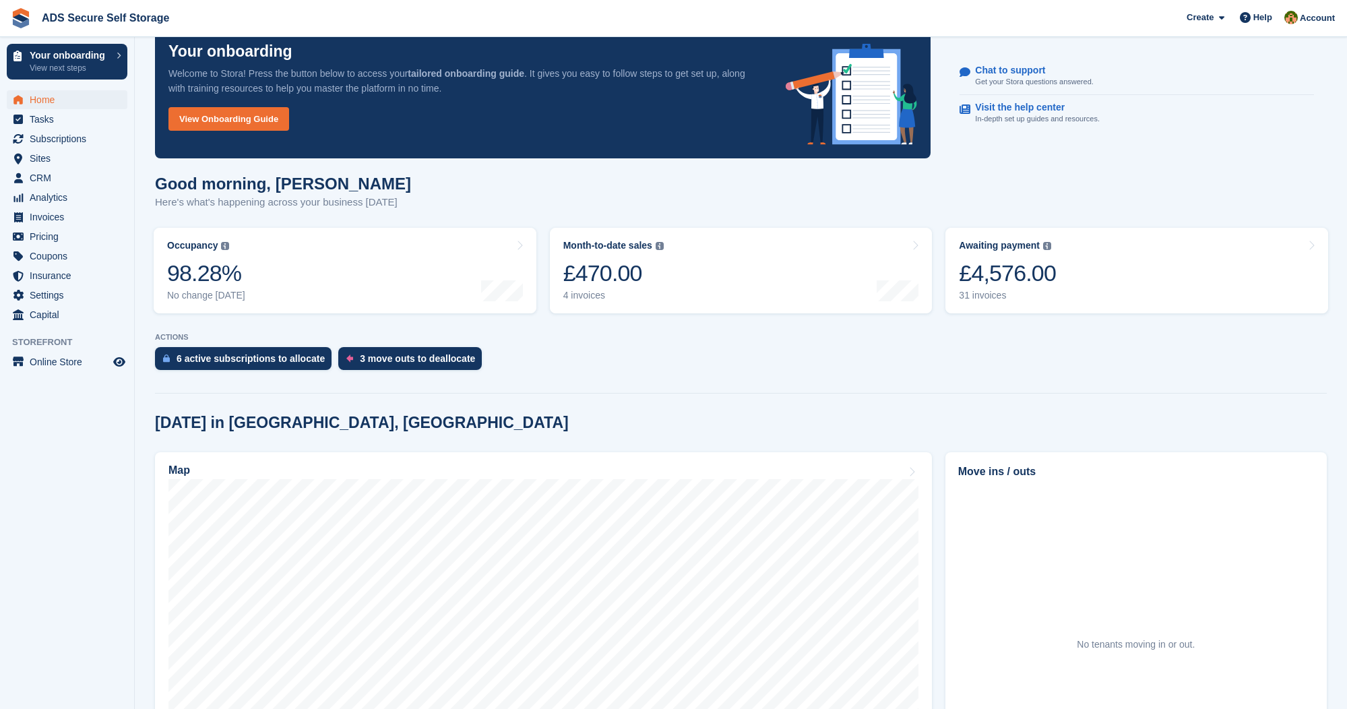
scroll to position [49, 0]
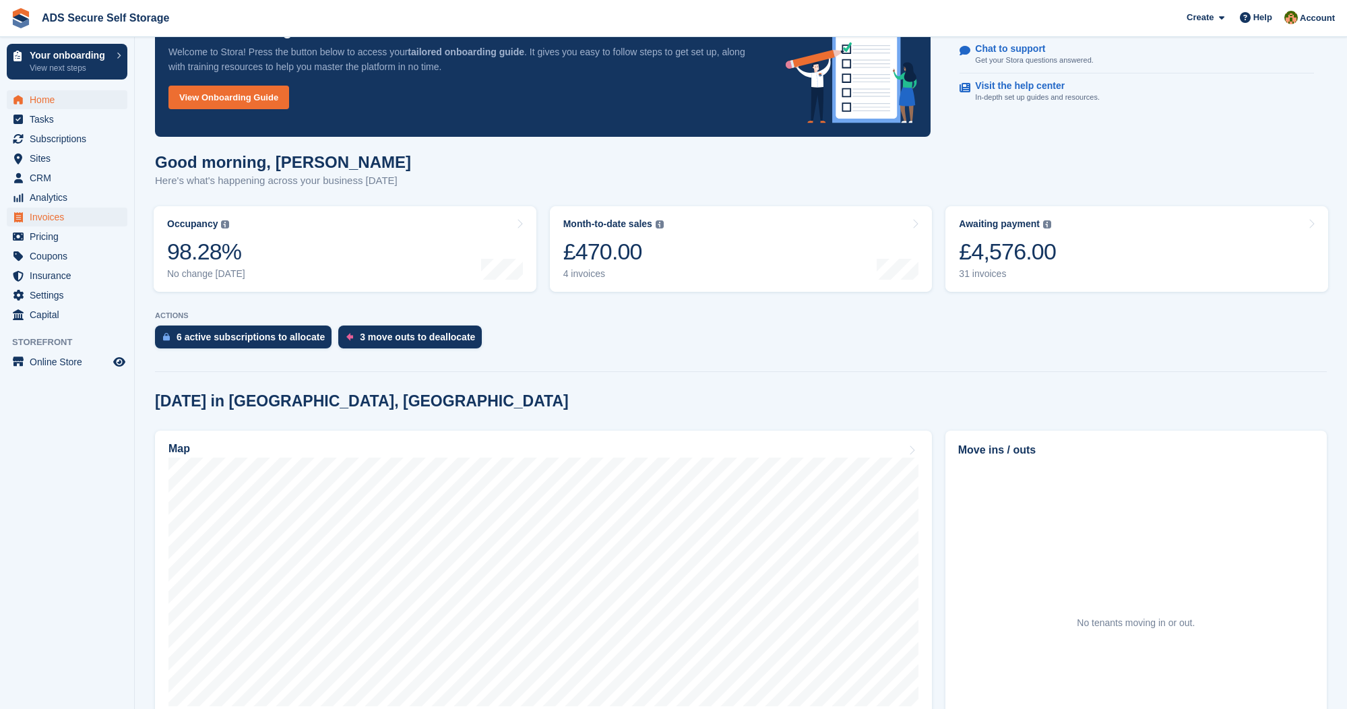
click at [64, 218] on span "Invoices" at bounding box center [70, 217] width 81 height 19
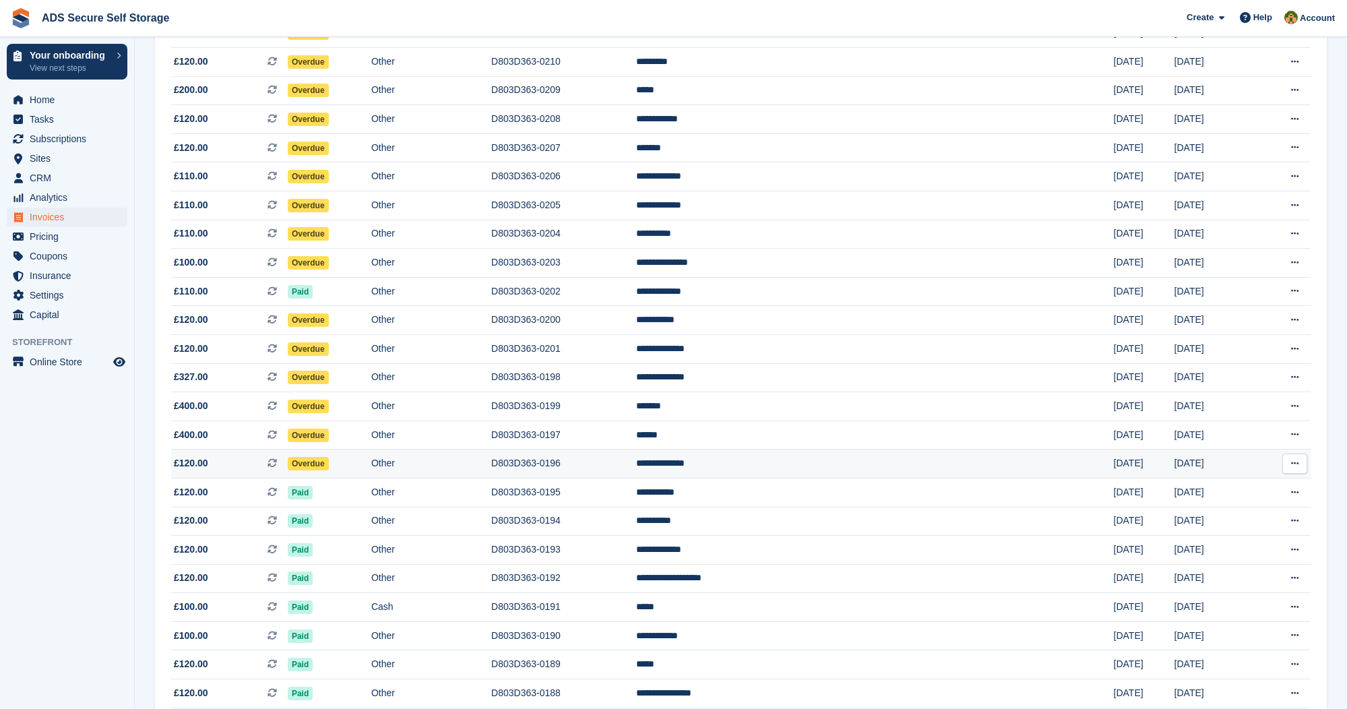
scroll to position [584, 0]
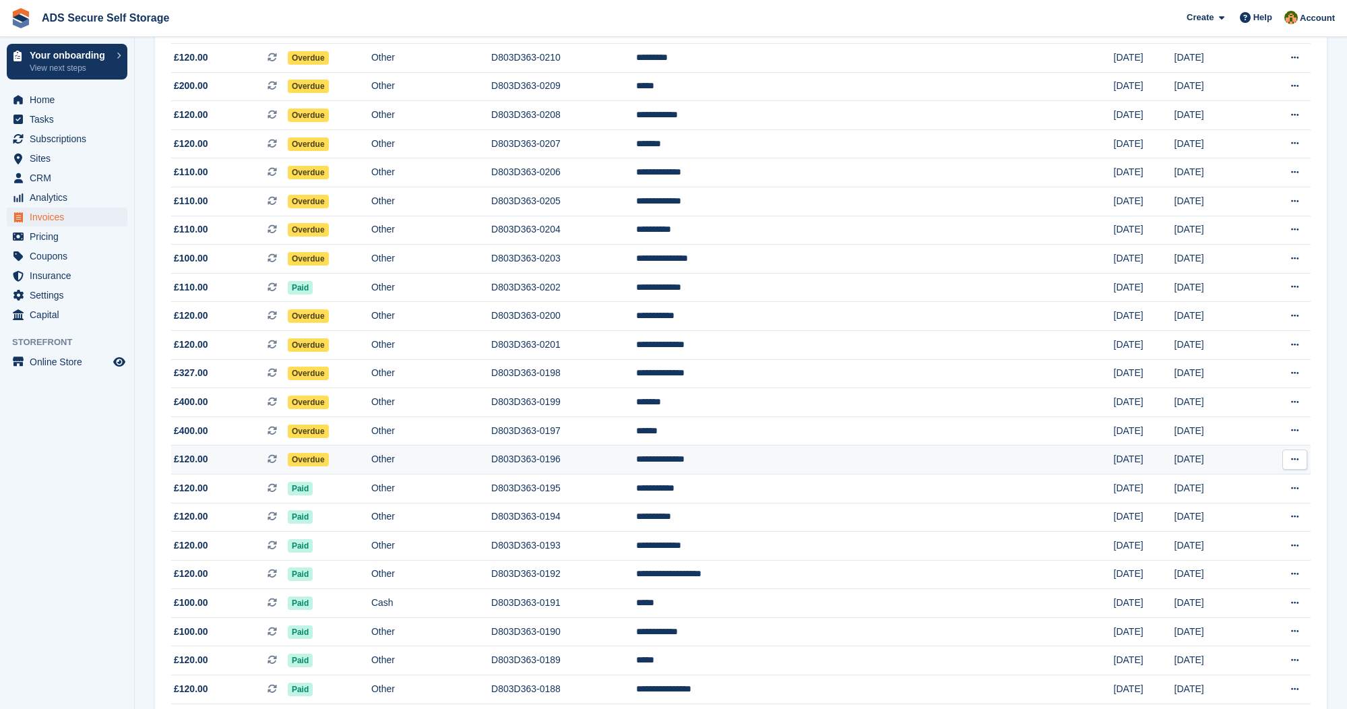
click at [329, 466] on span "Overdue" at bounding box center [308, 459] width 41 height 13
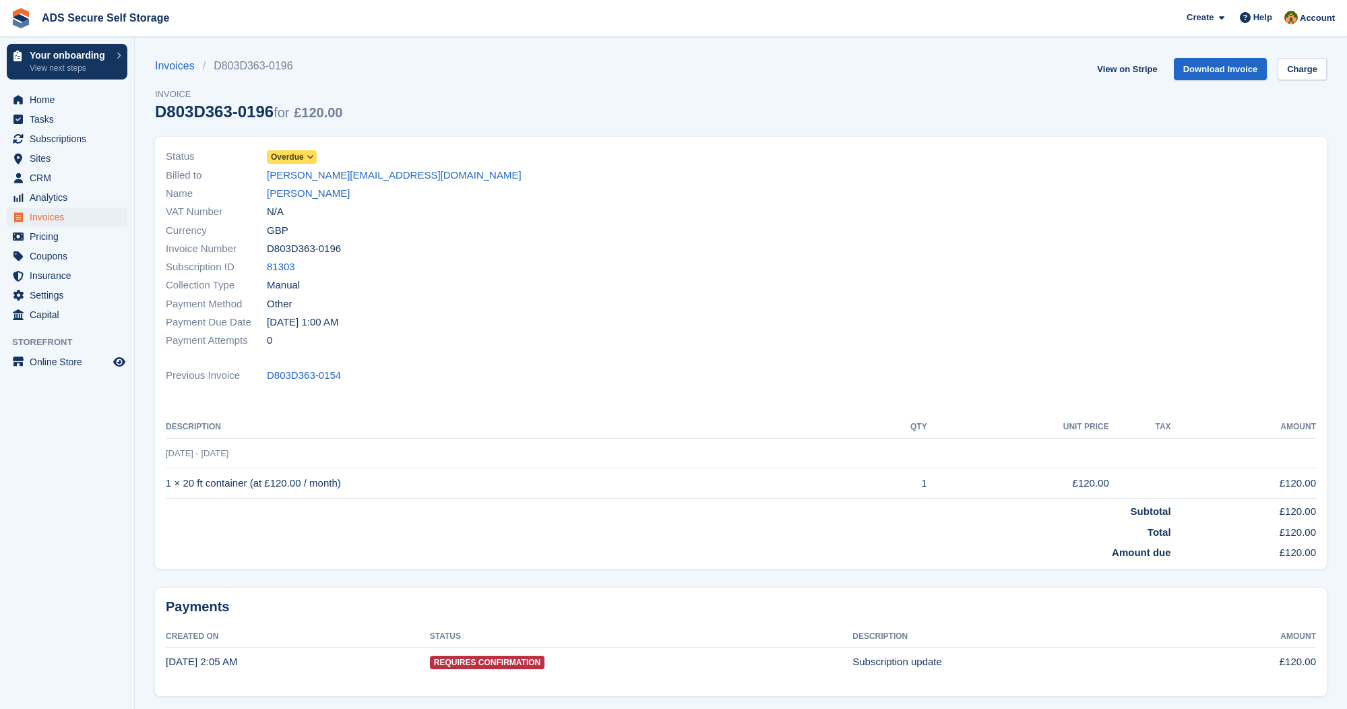
click at [309, 156] on icon at bounding box center [310, 157] width 7 height 8
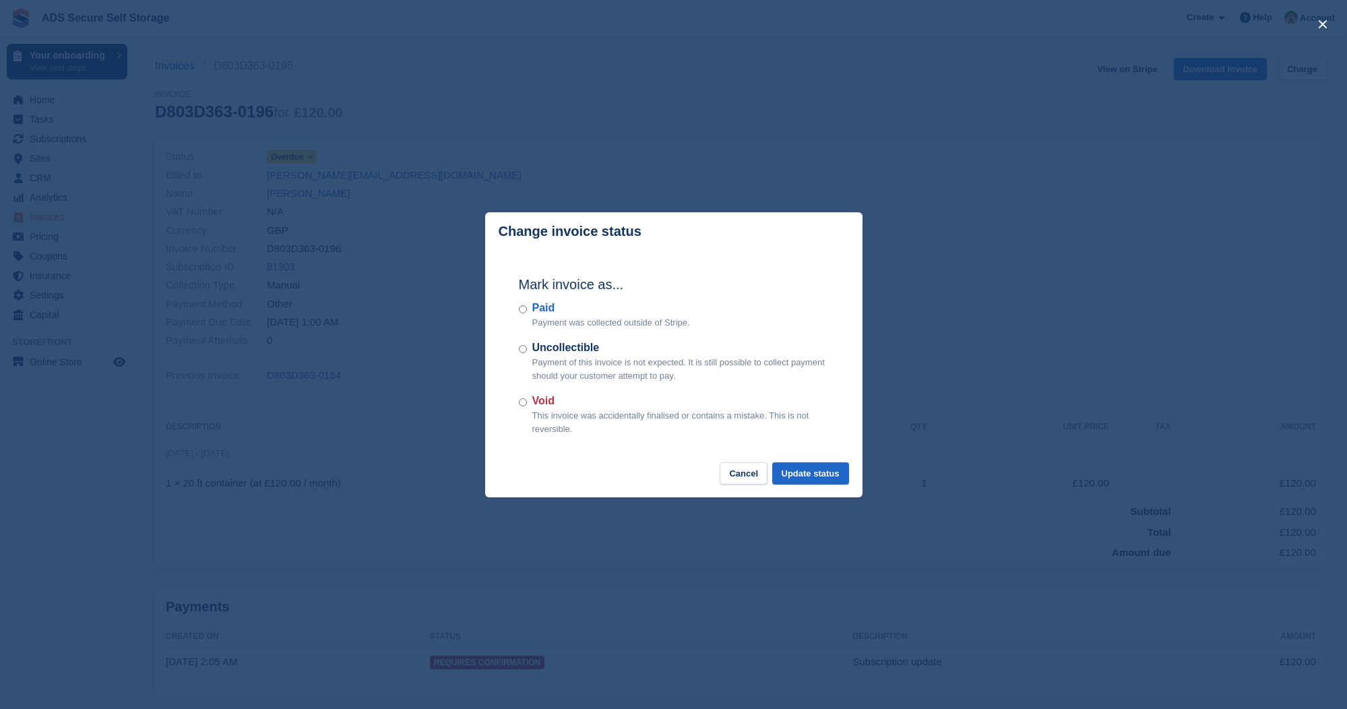
click at [527, 310] on div "Paid Payment was collected outside of Stripe." at bounding box center [674, 315] width 310 height 30
click at [818, 468] on button "Update status" at bounding box center [810, 473] width 77 height 22
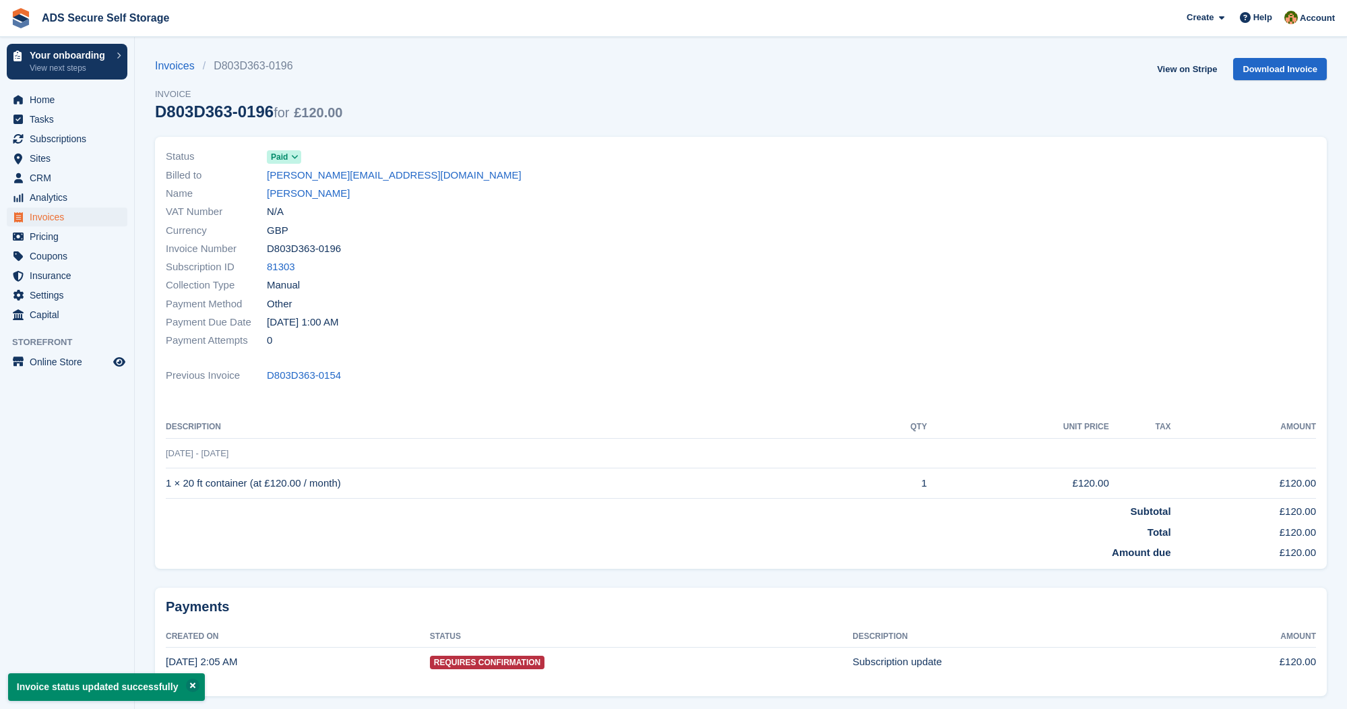
scroll to position [5, 0]
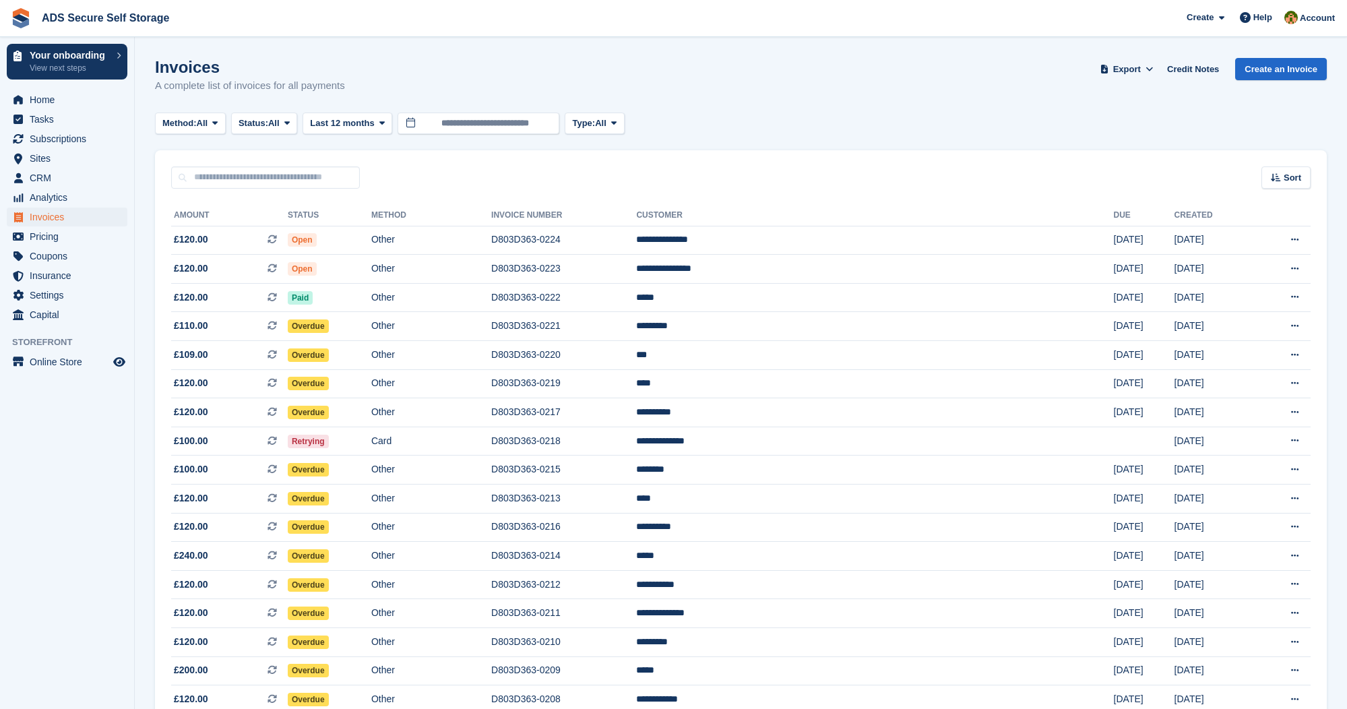
scroll to position [584, 0]
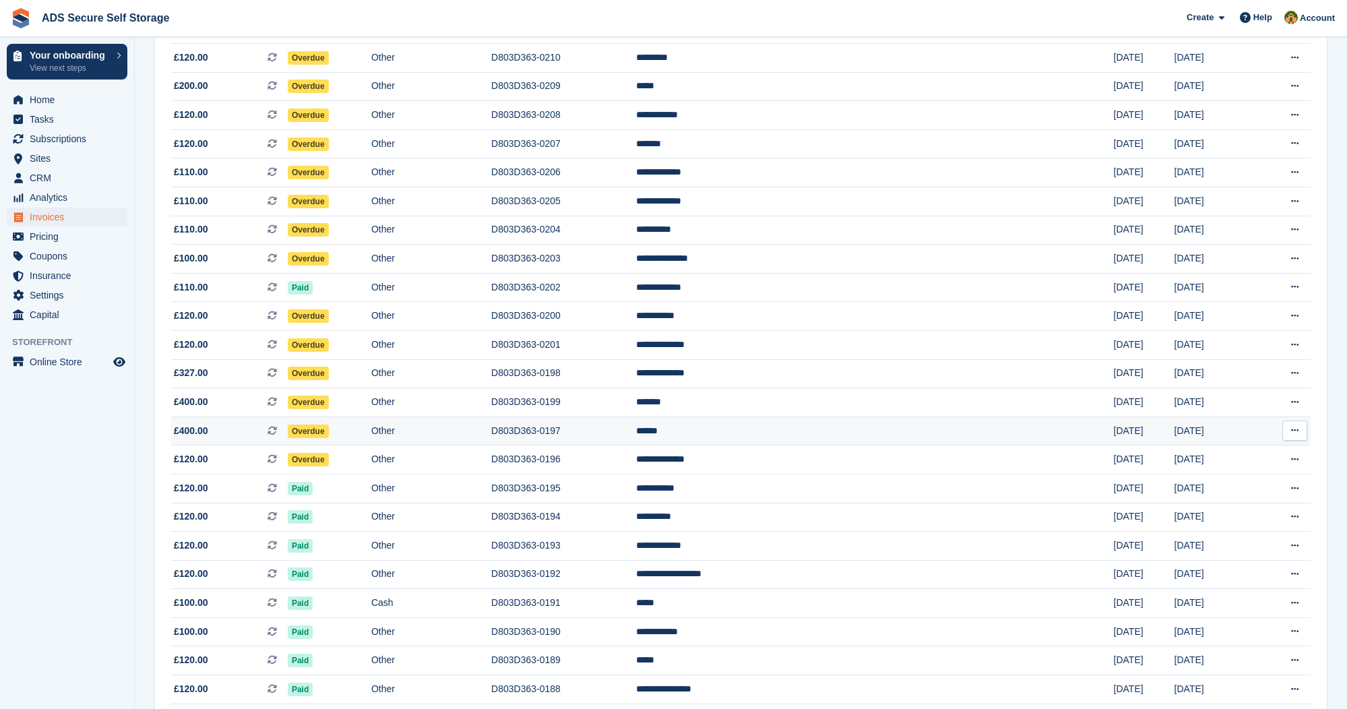
click at [329, 438] on span "Overdue" at bounding box center [308, 431] width 41 height 13
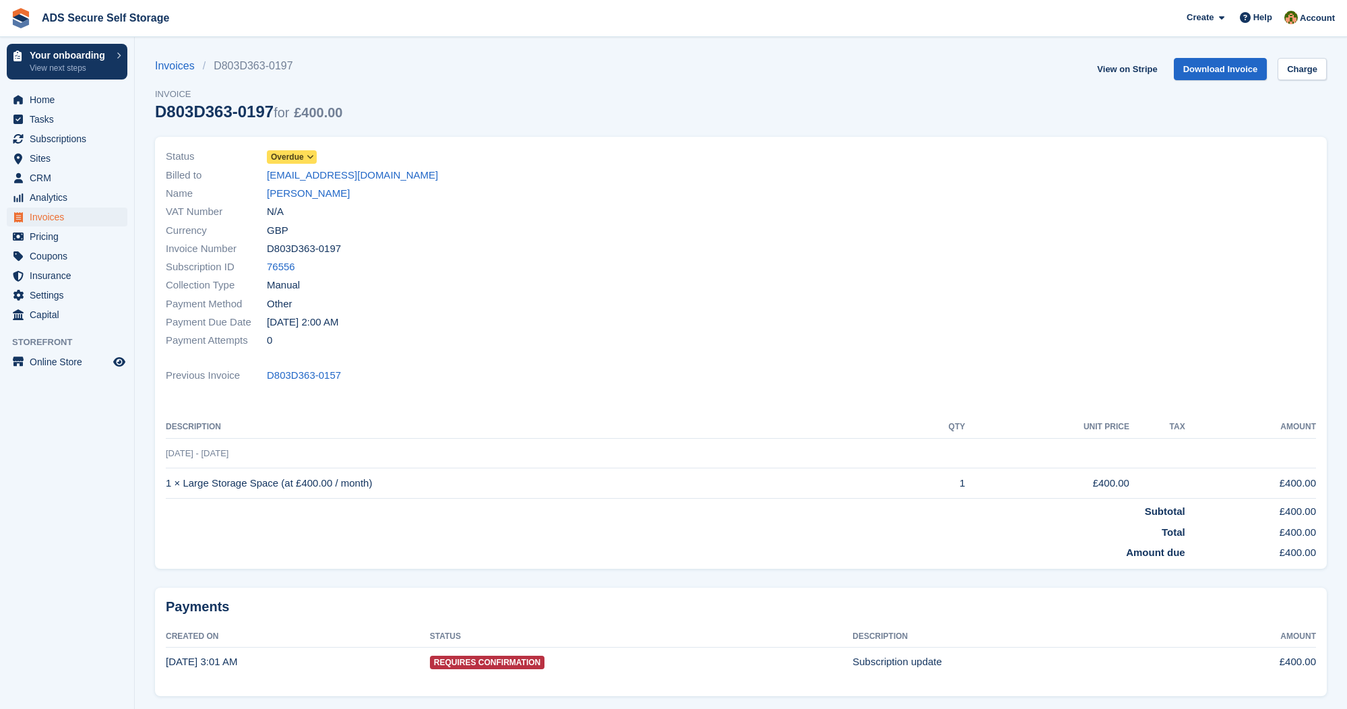
click at [313, 158] on icon at bounding box center [310, 157] width 7 height 8
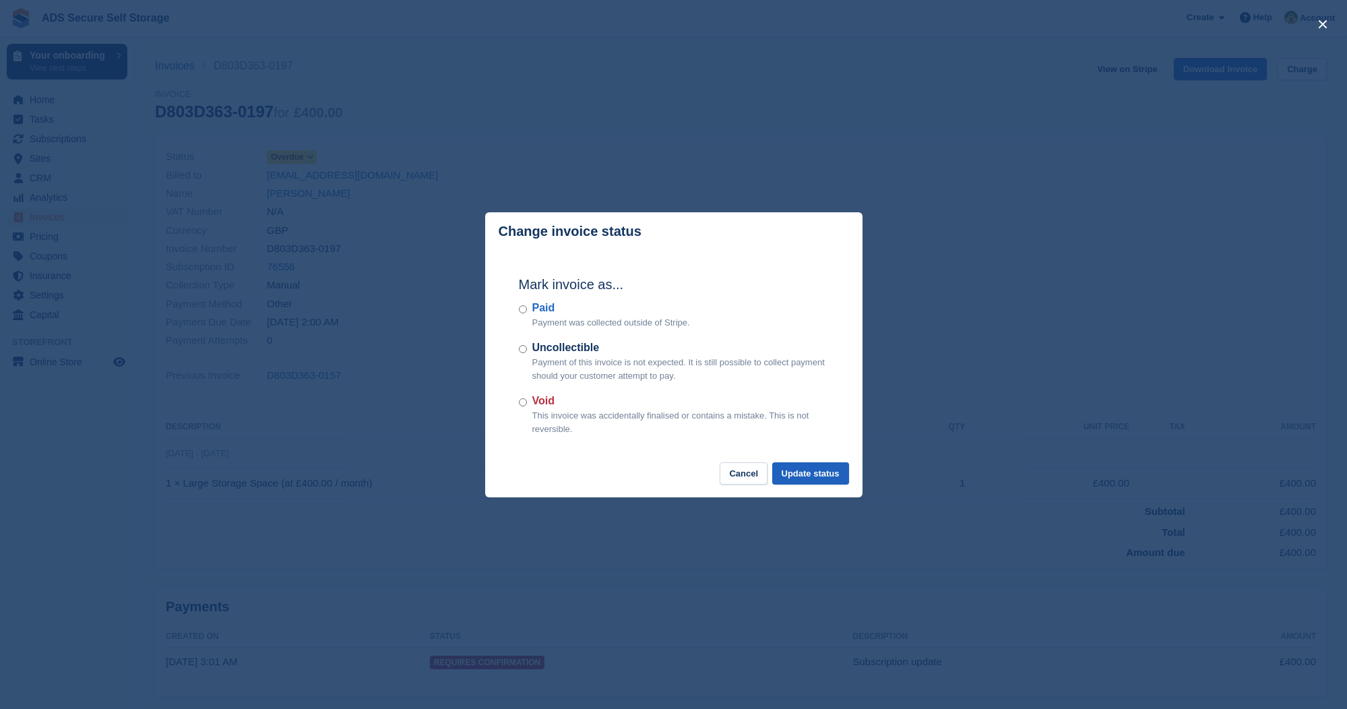
click at [813, 473] on button "Update status" at bounding box center [810, 473] width 77 height 22
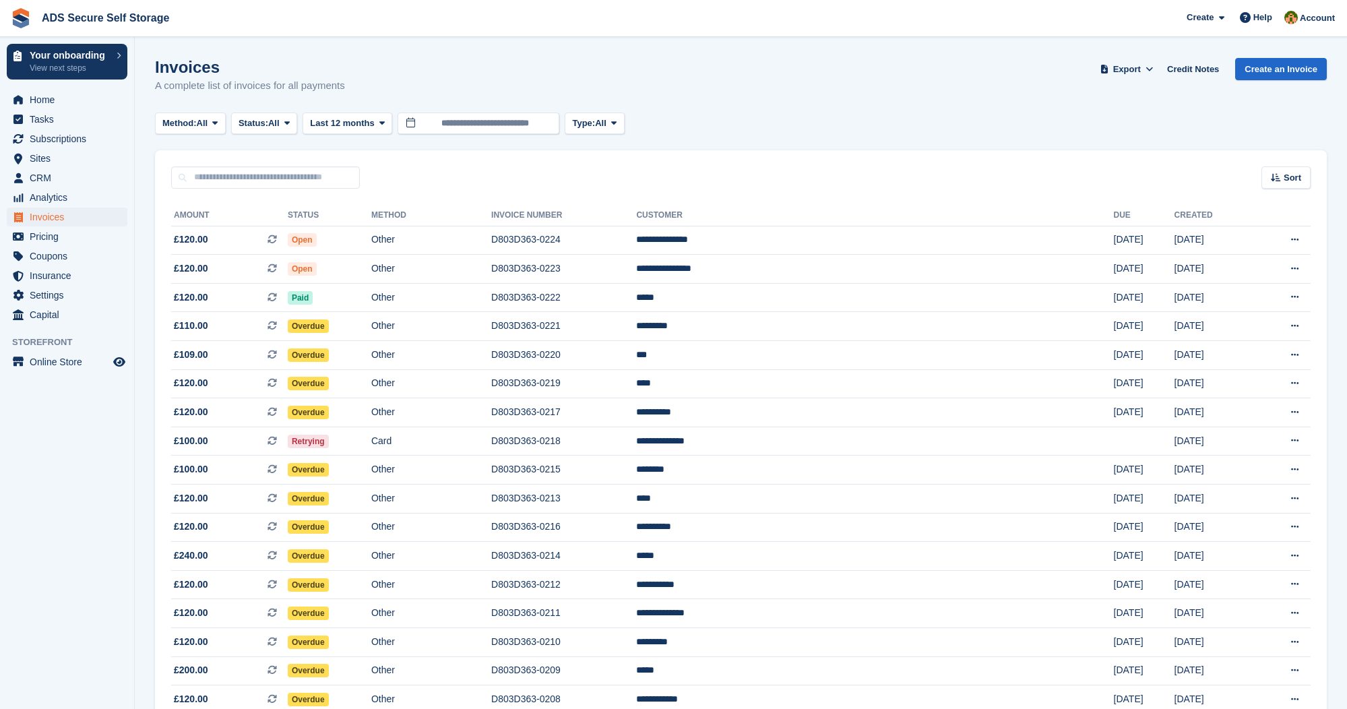
scroll to position [584, 0]
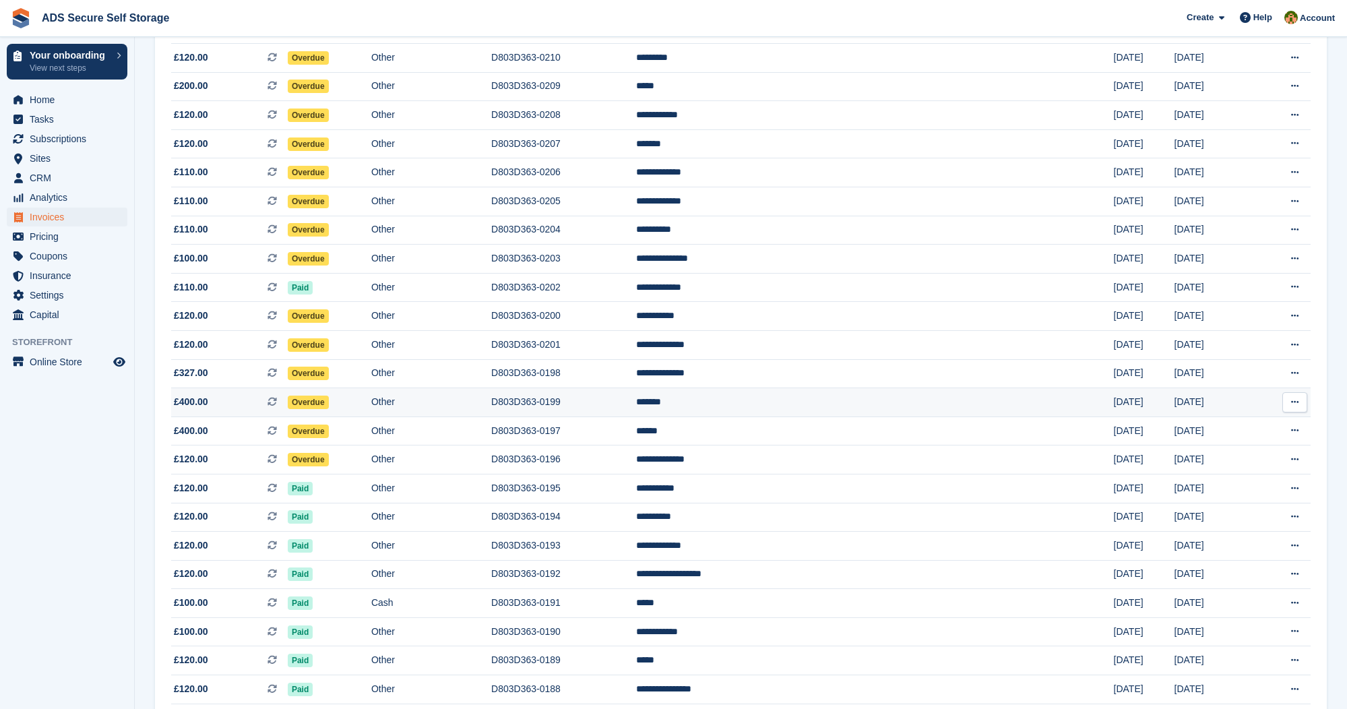
click at [329, 409] on span "Overdue" at bounding box center [308, 402] width 41 height 13
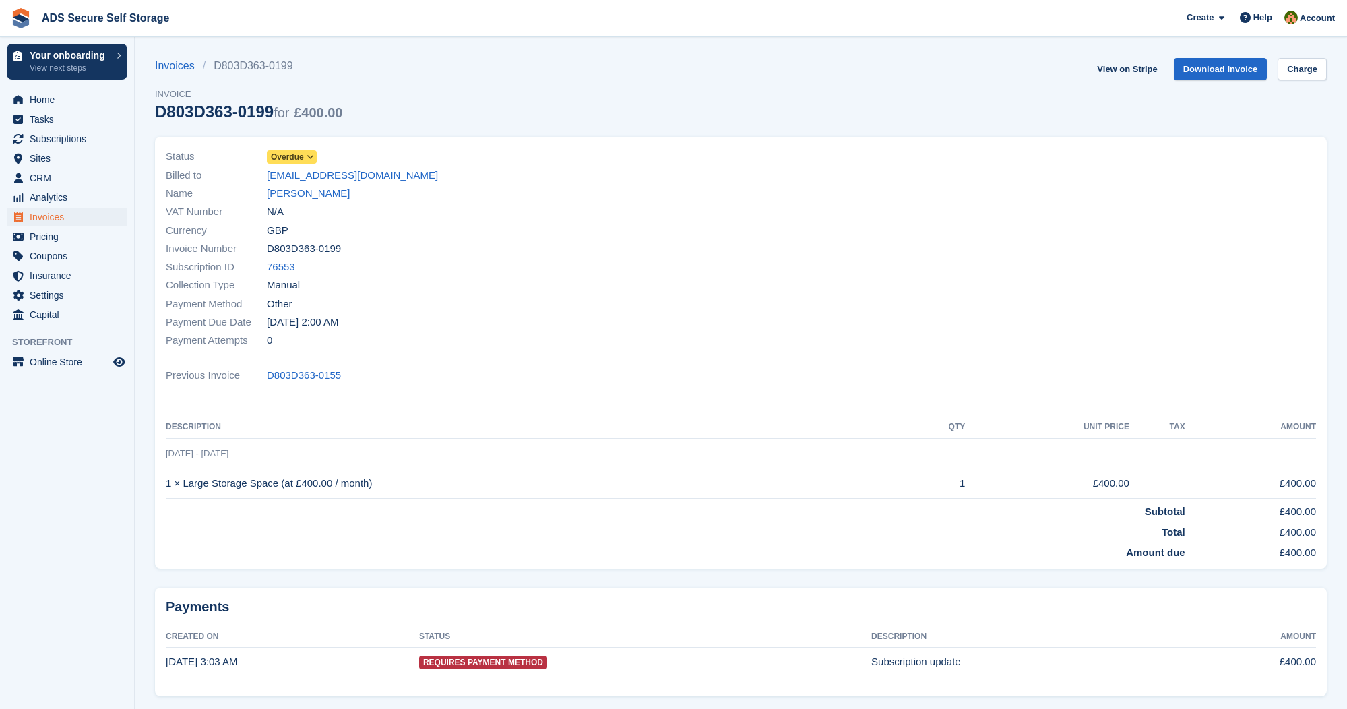
click at [314, 154] on icon at bounding box center [310, 157] width 7 height 8
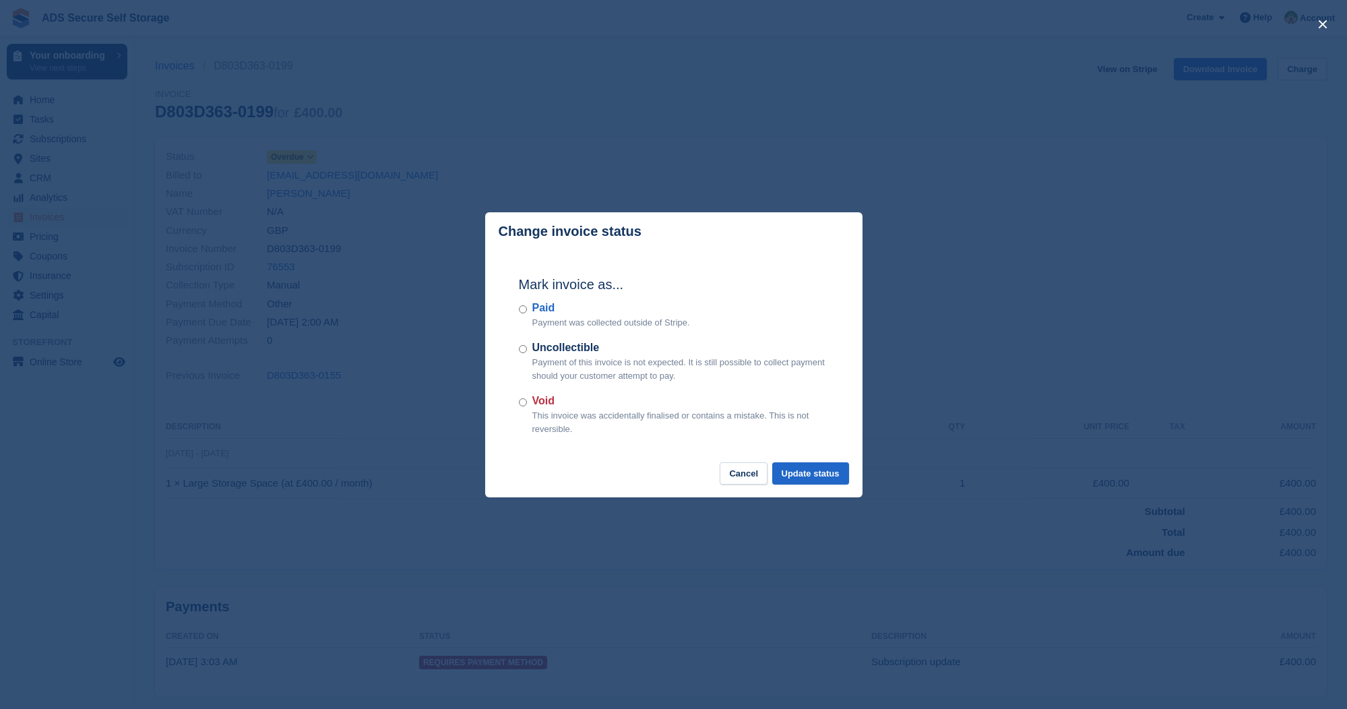
click at [528, 309] on div "Paid Payment was collected outside of Stripe." at bounding box center [674, 315] width 310 height 30
click at [787, 464] on button "Update status" at bounding box center [810, 473] width 77 height 22
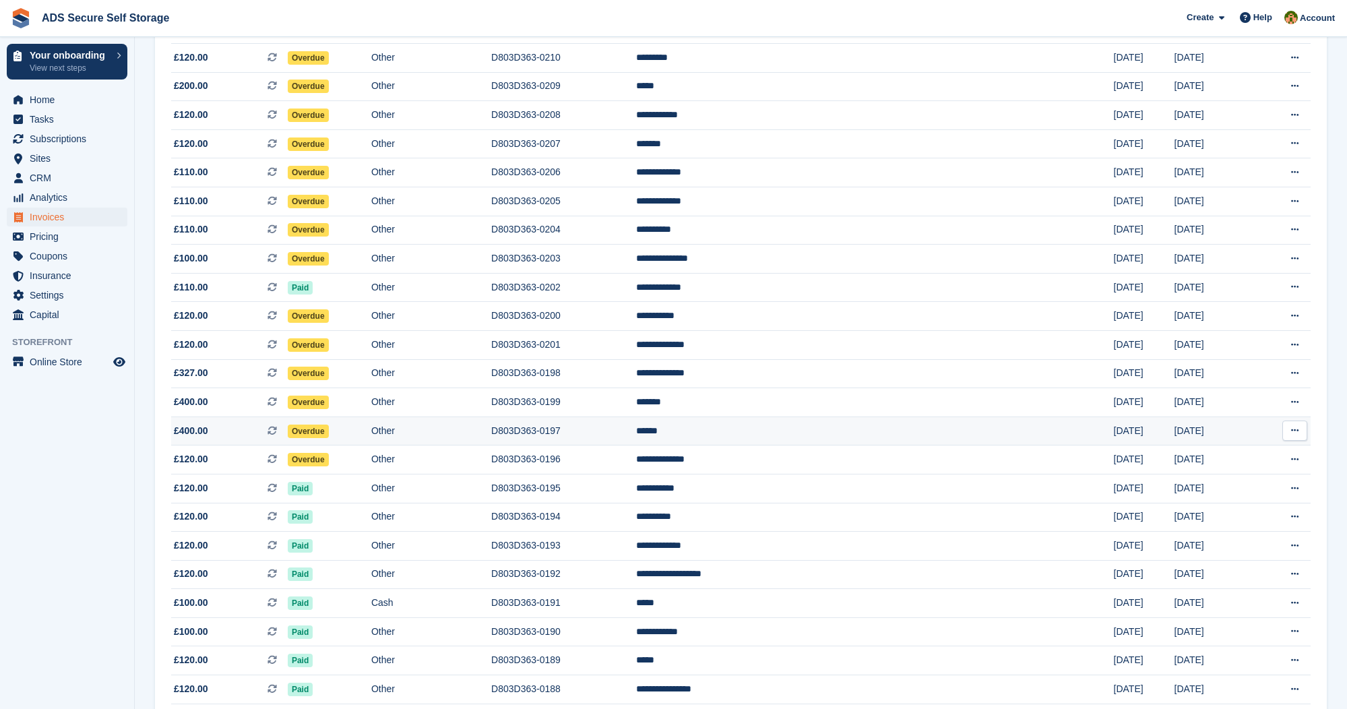
scroll to position [584, 0]
click at [329, 380] on span "Overdue" at bounding box center [308, 373] width 41 height 13
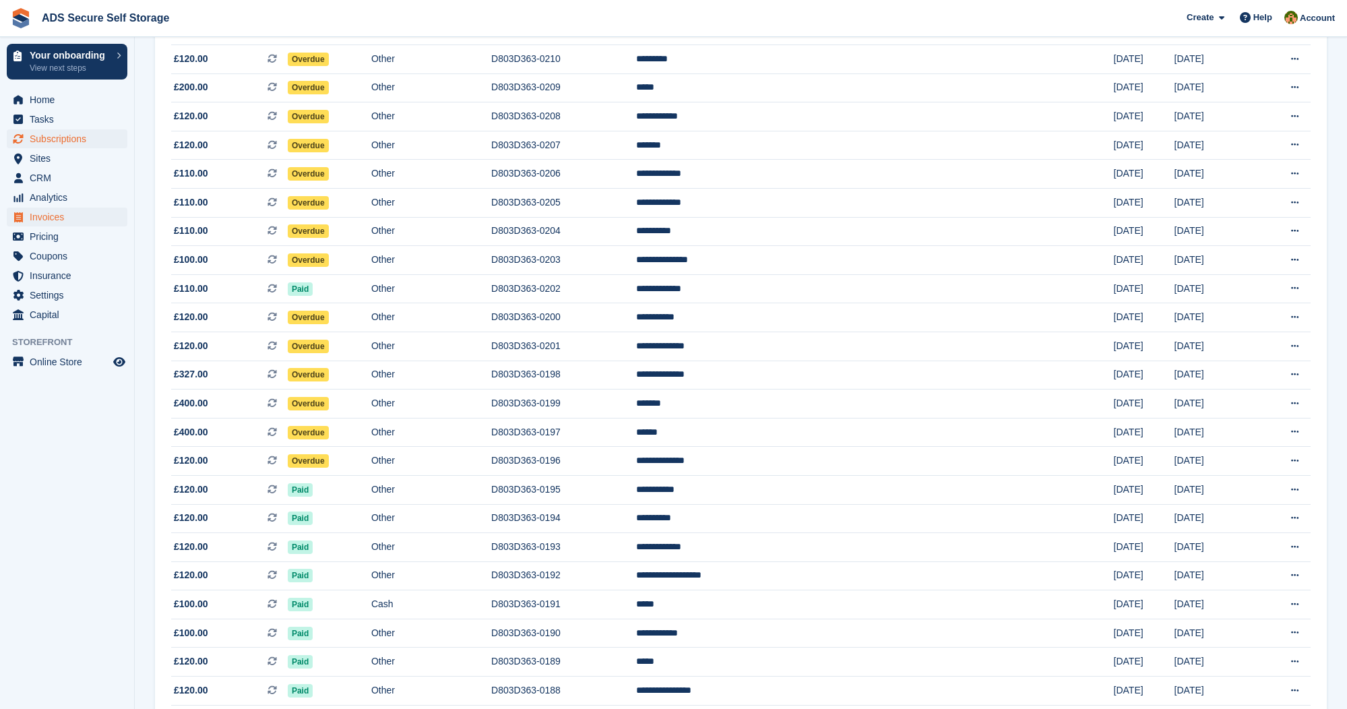
click at [82, 135] on span "Subscriptions" at bounding box center [70, 138] width 81 height 19
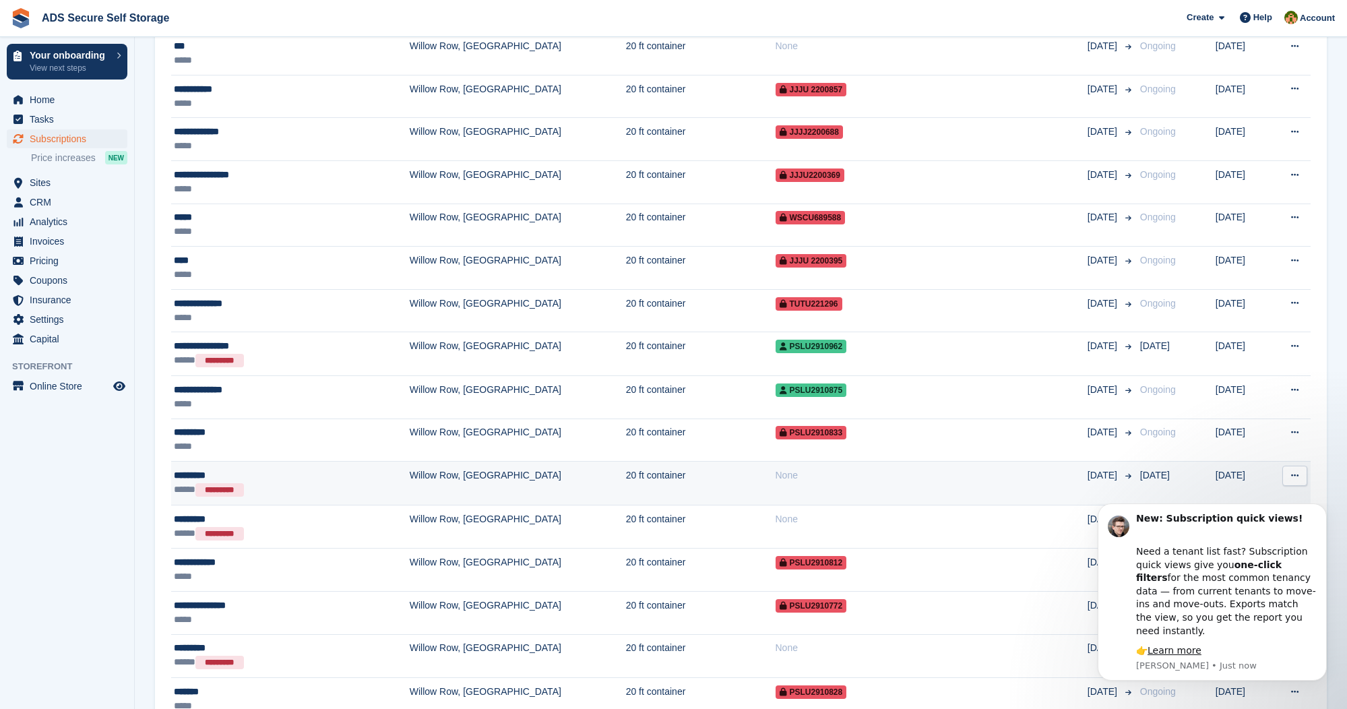
scroll to position [1086, 0]
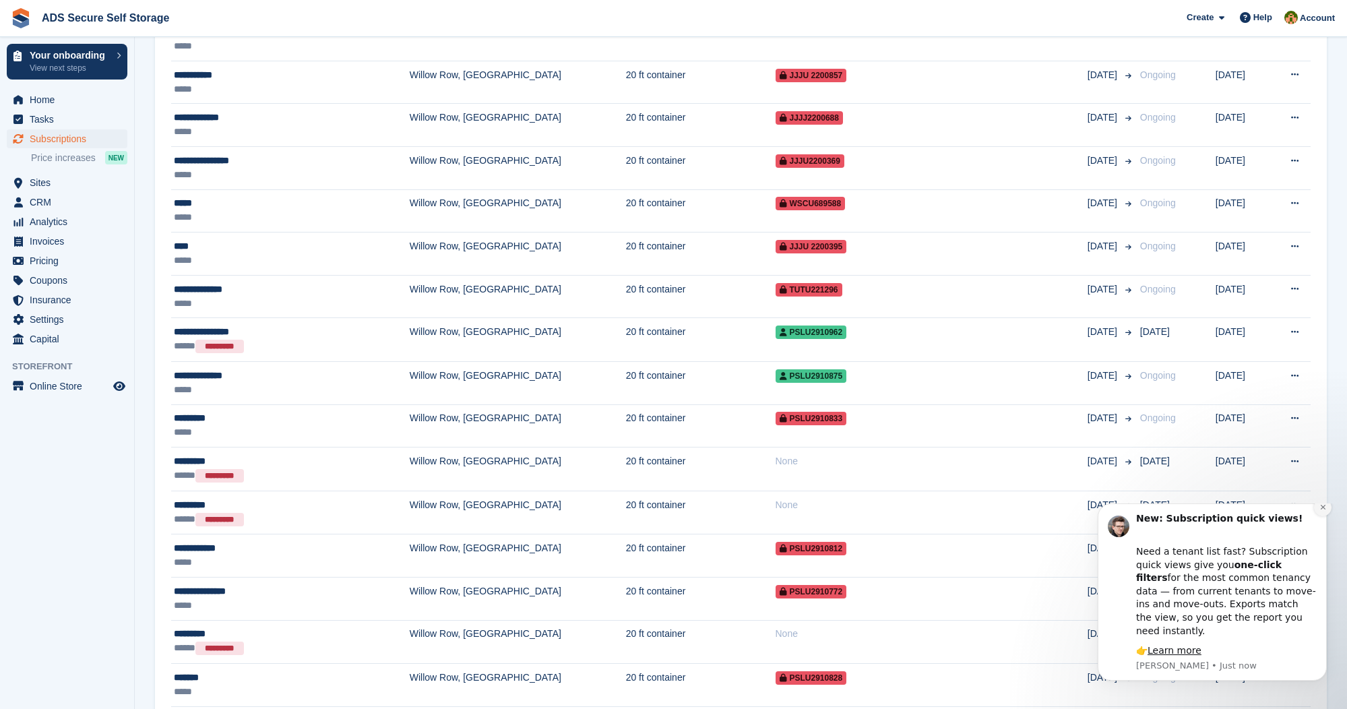
click at [1327, 516] on button "Dismiss notification" at bounding box center [1323, 508] width 18 height 18
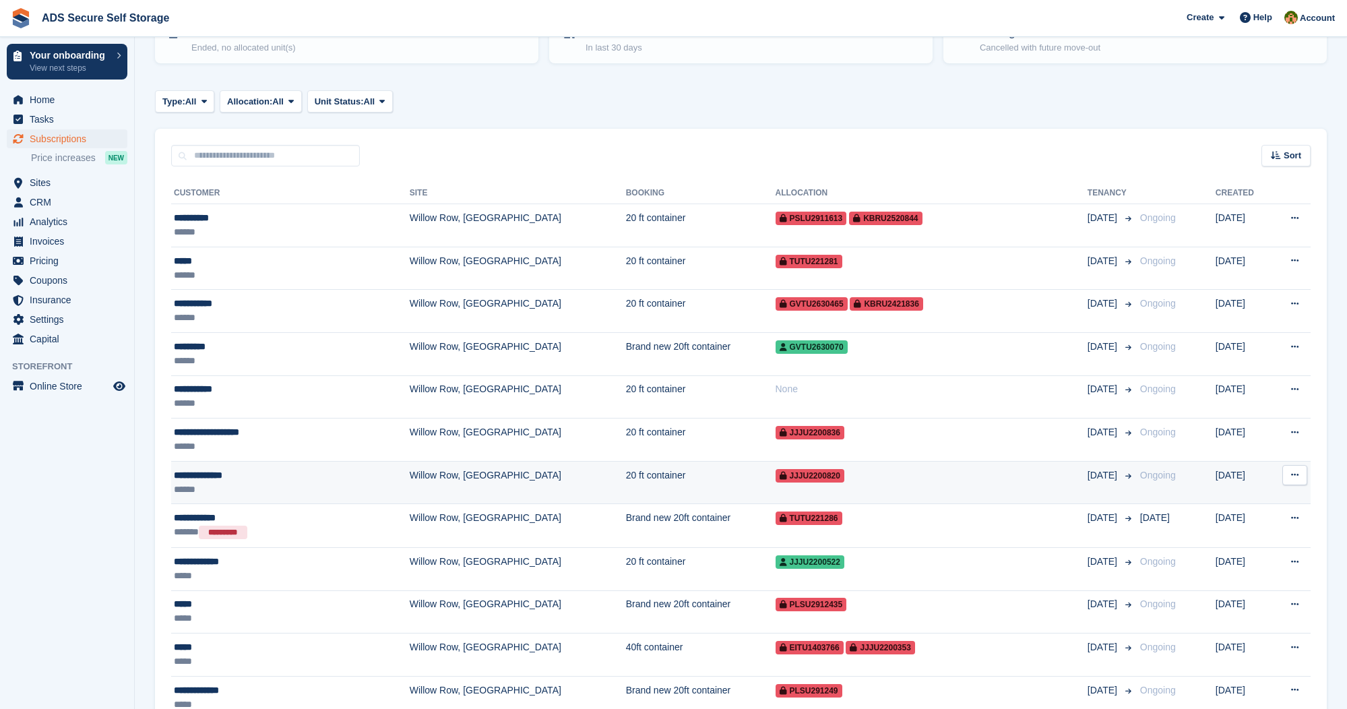
scroll to position [148, 0]
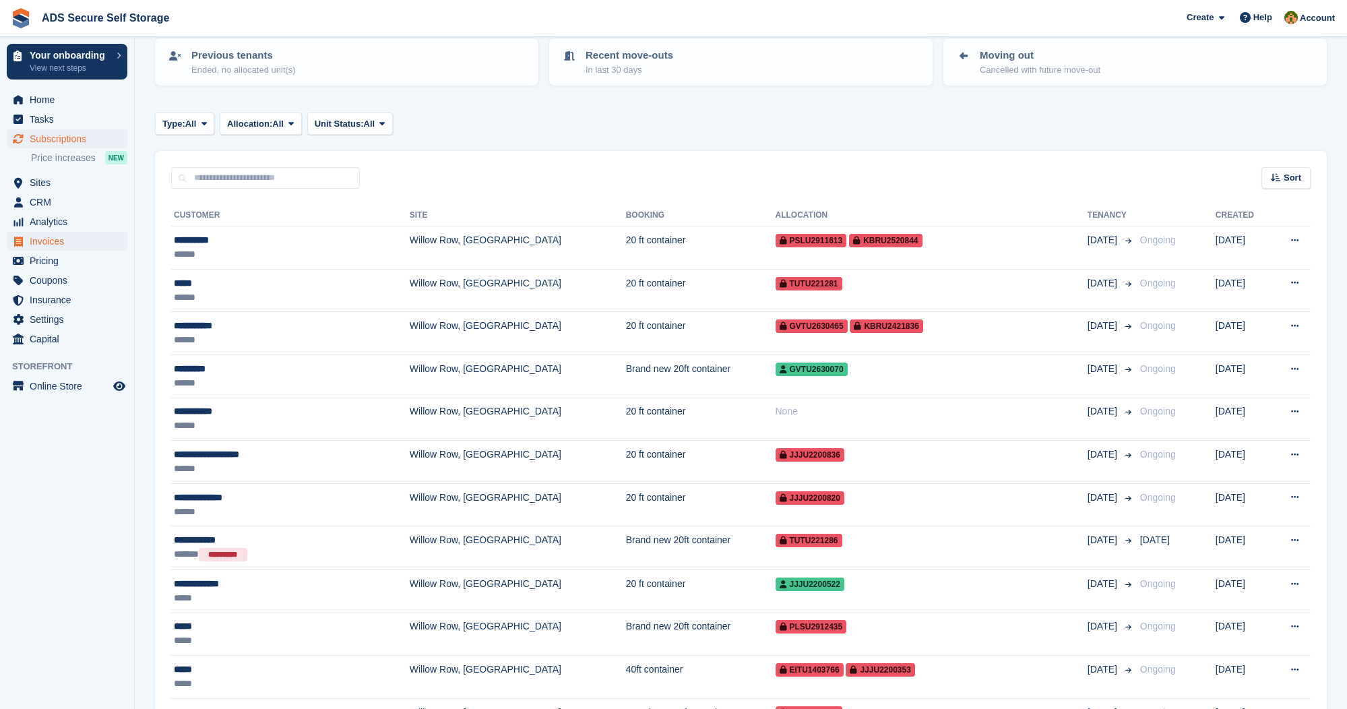
click at [65, 240] on span "Invoices" at bounding box center [70, 241] width 81 height 19
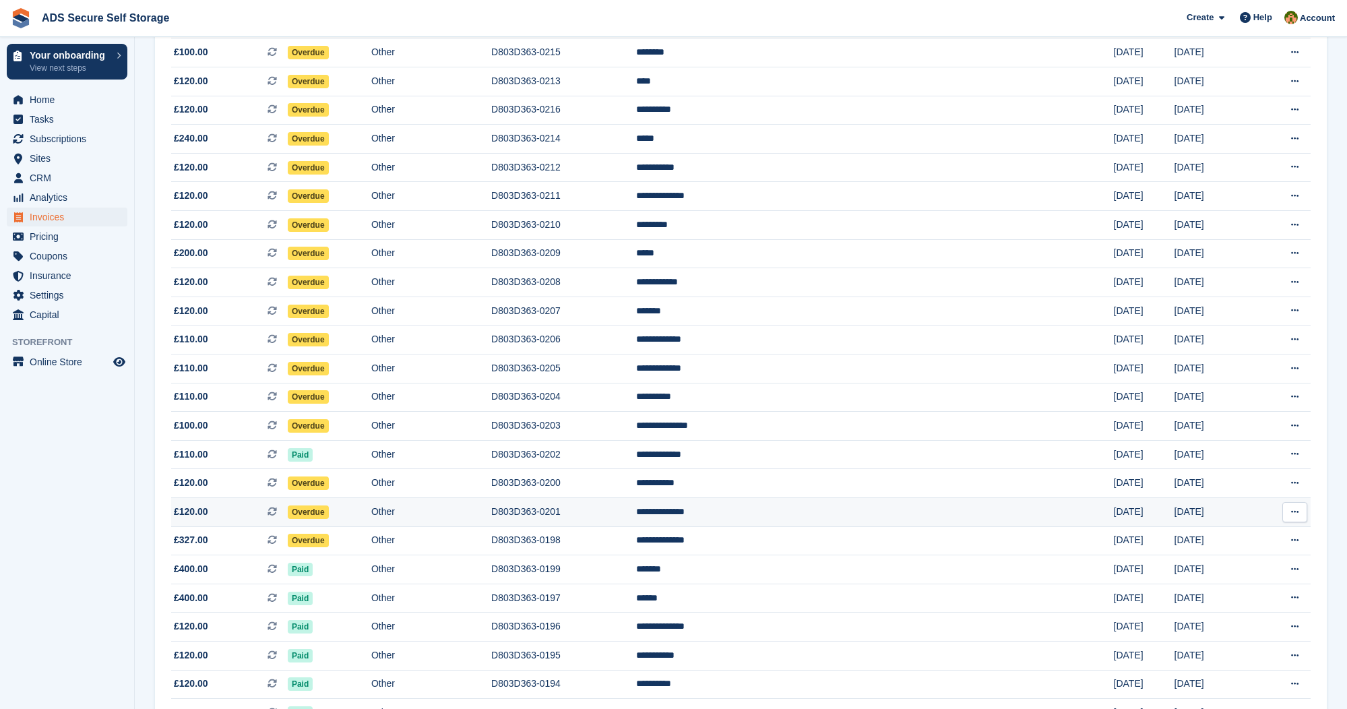
scroll to position [432, 0]
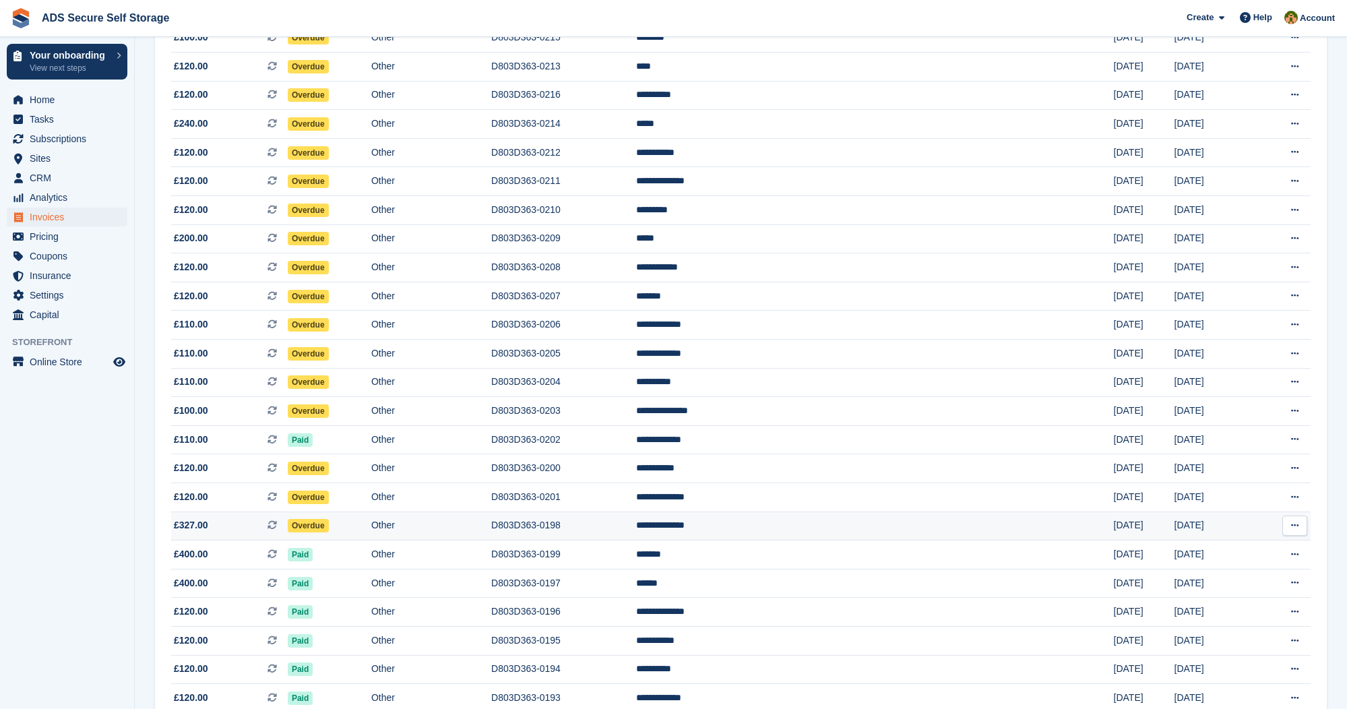
click at [1297, 530] on icon at bounding box center [1294, 525] width 7 height 9
click at [1234, 611] on p "View Customer" at bounding box center [1242, 603] width 117 height 18
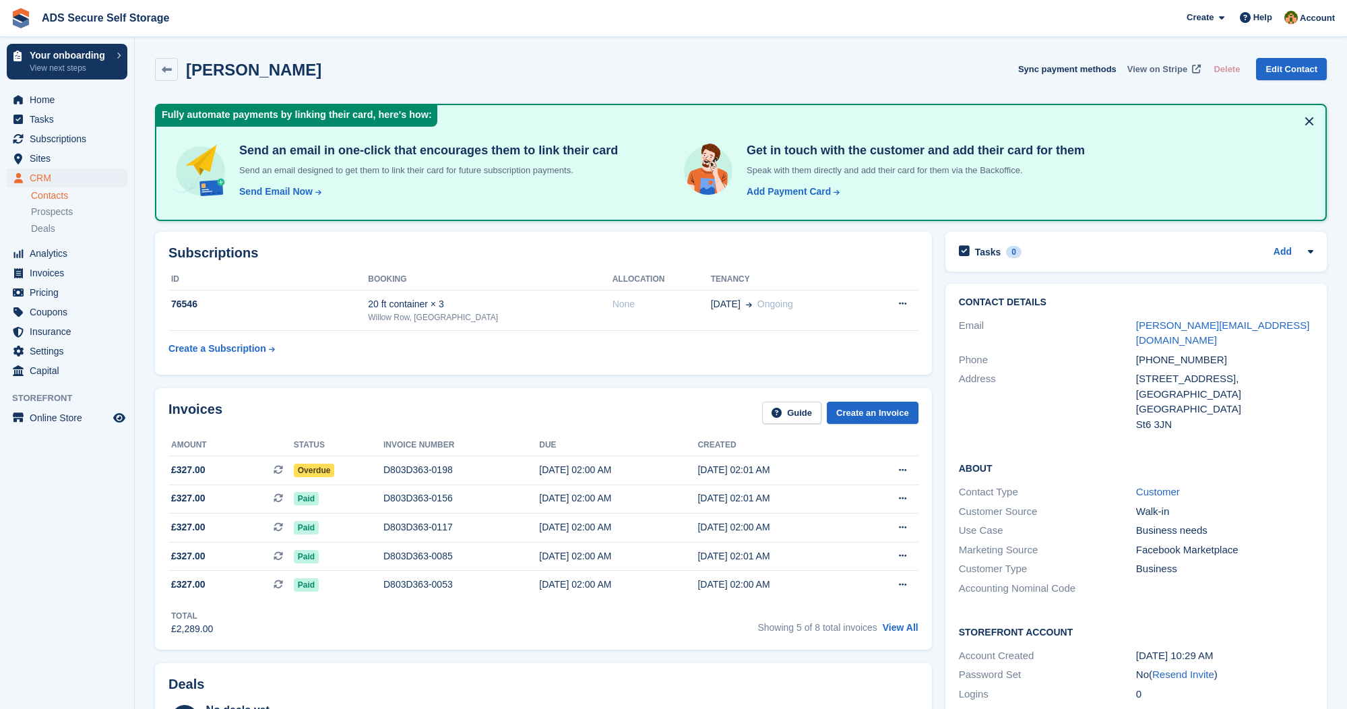
click at [1156, 65] on span "View on Stripe" at bounding box center [1157, 69] width 60 height 13
click at [905, 466] on icon at bounding box center [902, 470] width 7 height 9
click at [841, 507] on p "View on Stripe" at bounding box center [850, 516] width 117 height 22
click at [61, 272] on span "Invoices" at bounding box center [70, 272] width 81 height 19
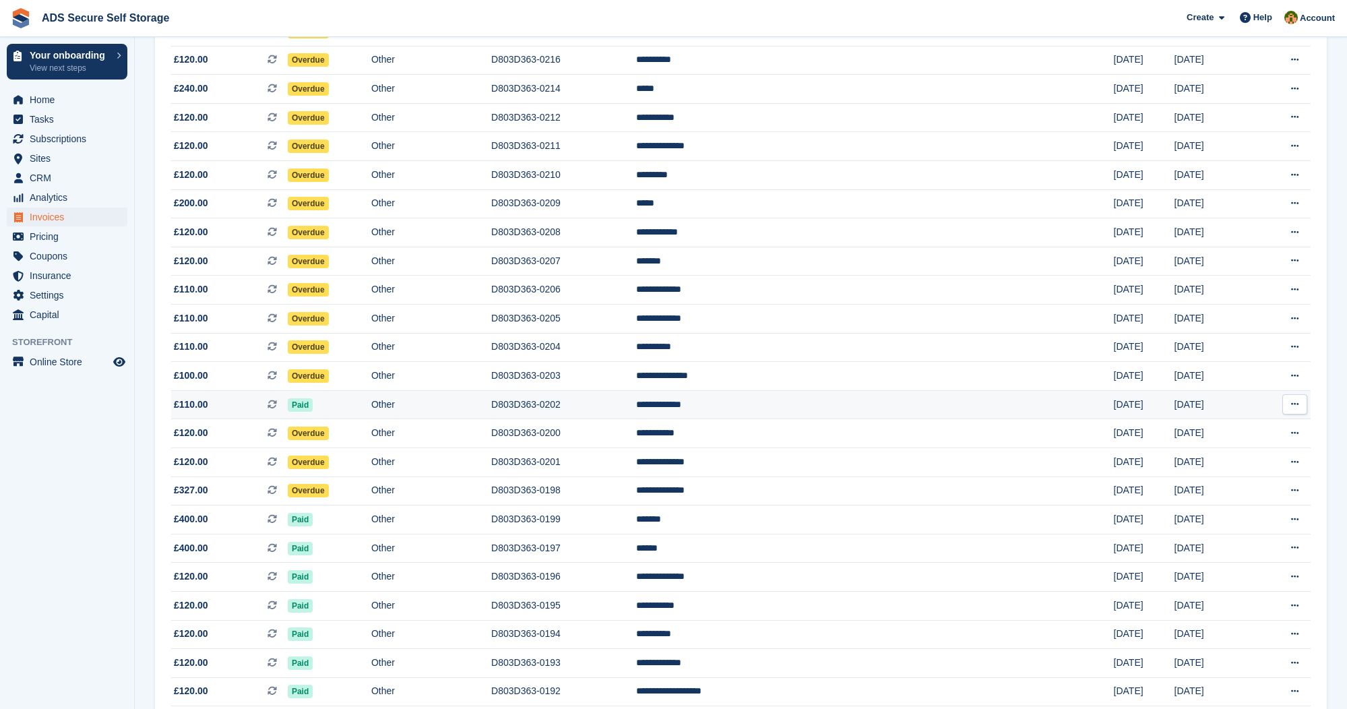
scroll to position [480, 0]
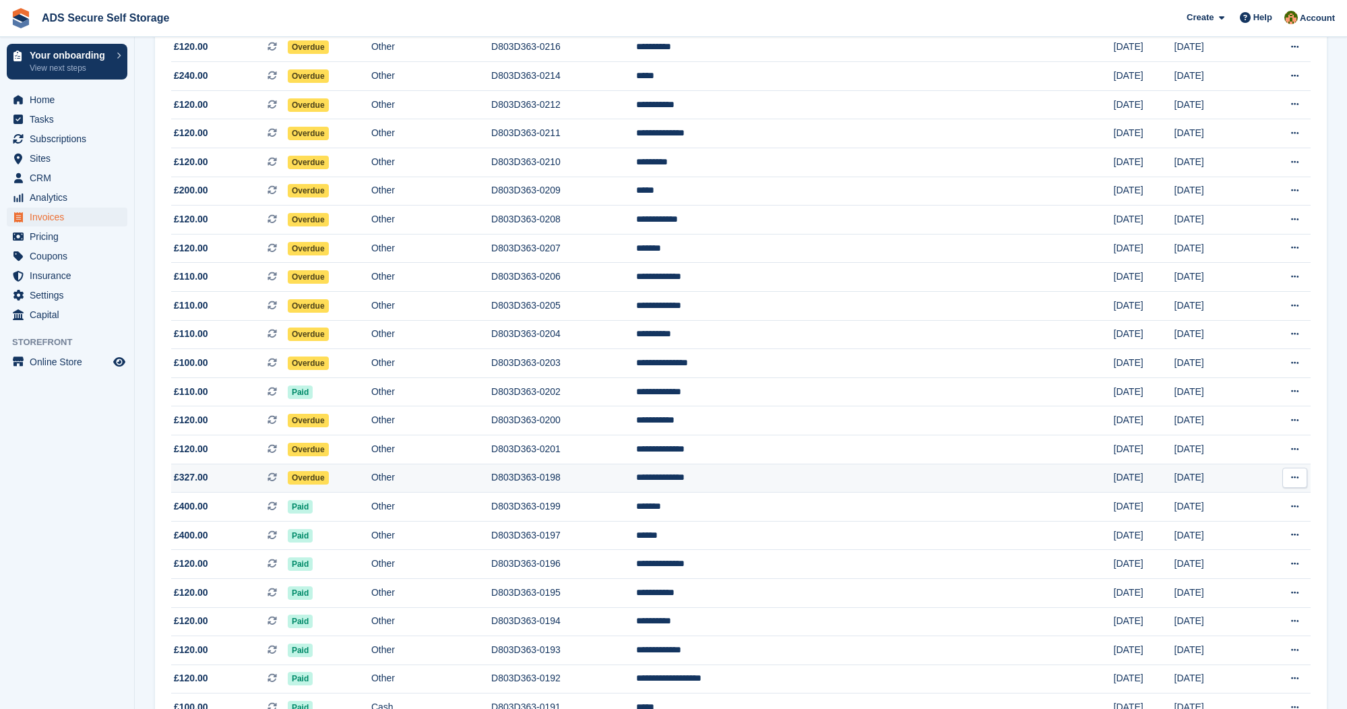
click at [329, 485] on span "Overdue" at bounding box center [308, 477] width 41 height 13
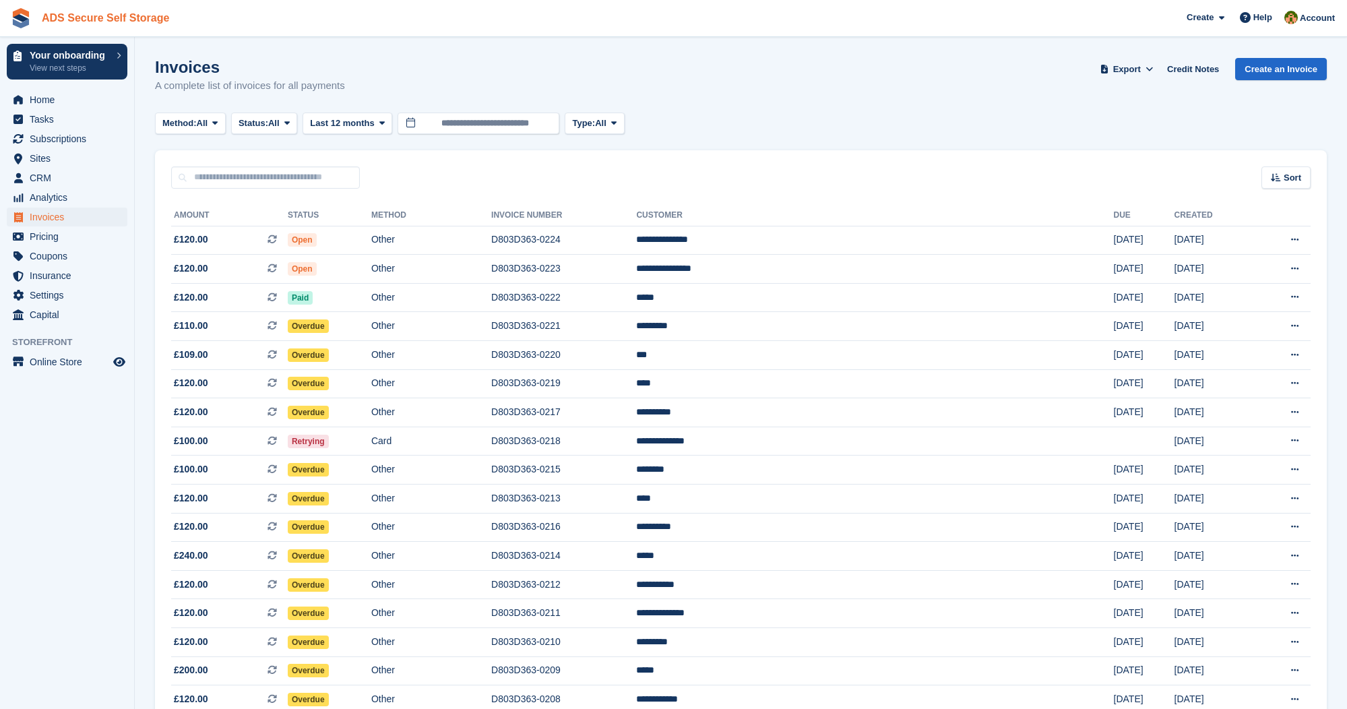
scroll to position [480, 0]
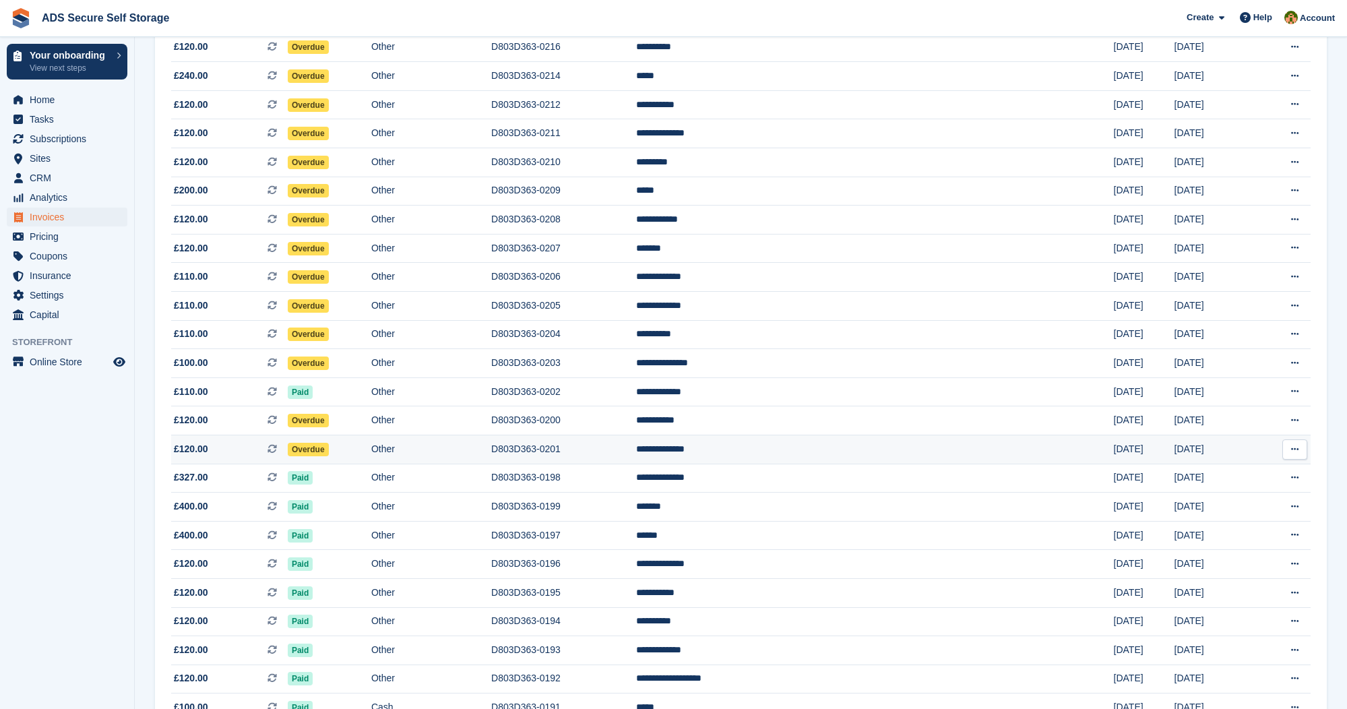
click at [365, 457] on td "Overdue" at bounding box center [330, 449] width 84 height 29
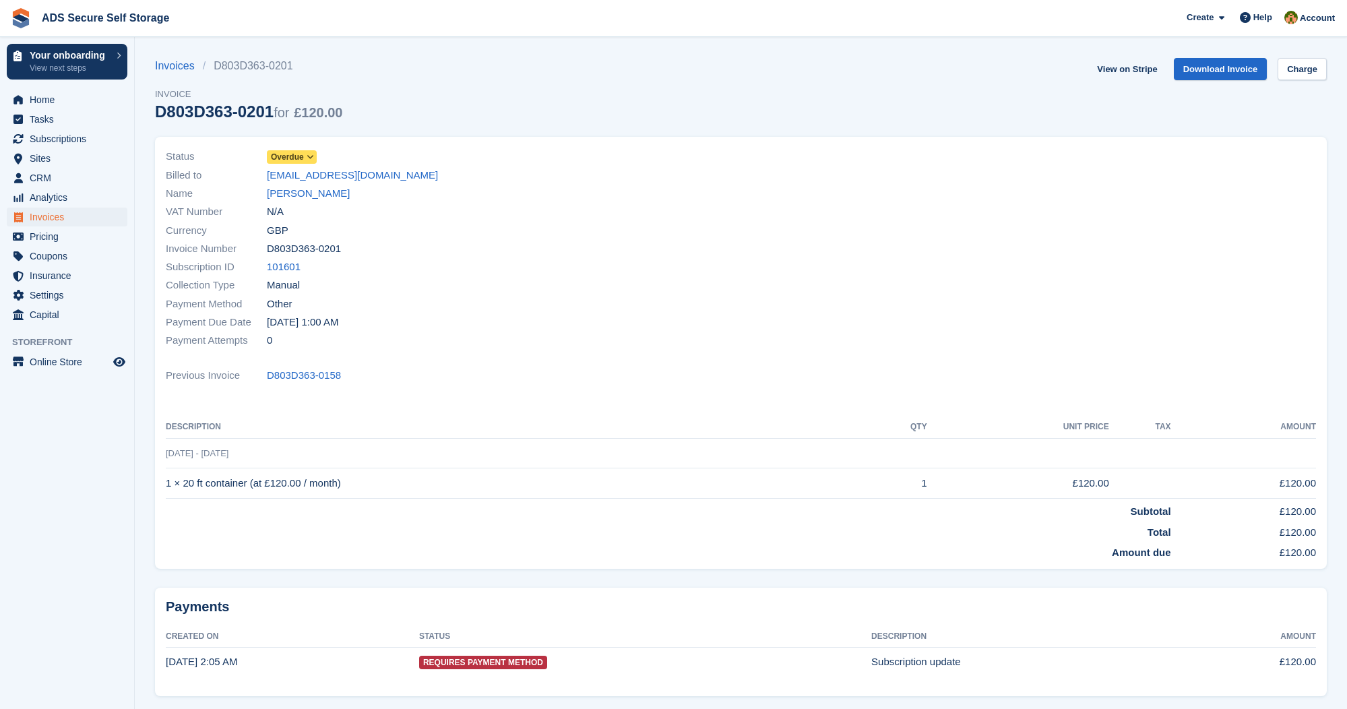
click at [311, 154] on icon at bounding box center [310, 157] width 7 height 8
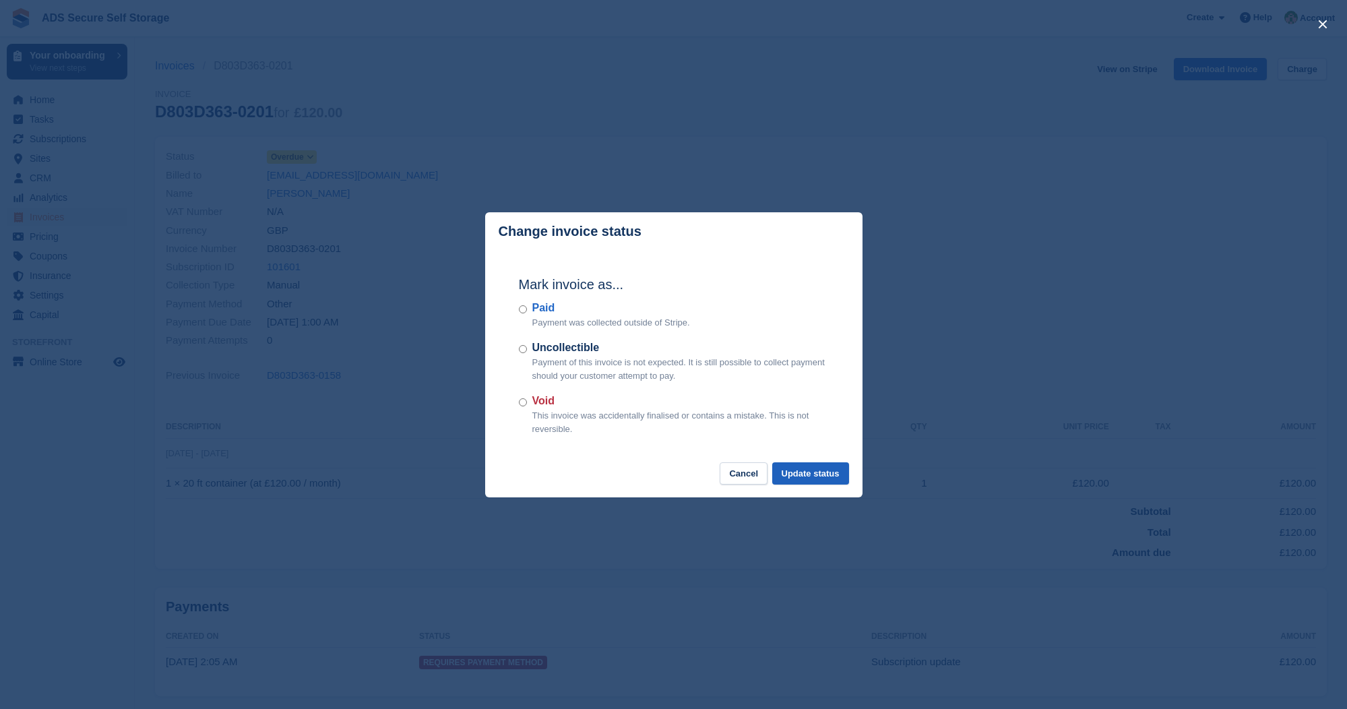
click at [798, 470] on button "Update status" at bounding box center [810, 473] width 77 height 22
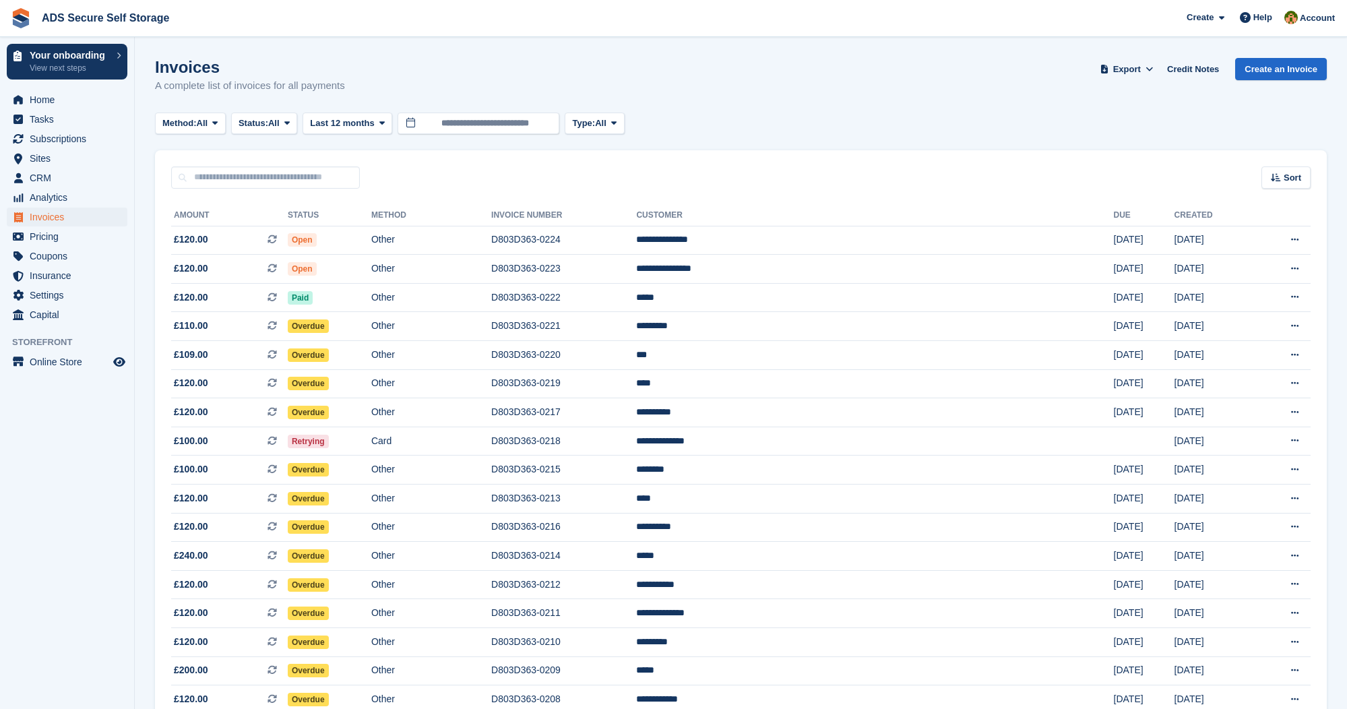
scroll to position [480, 0]
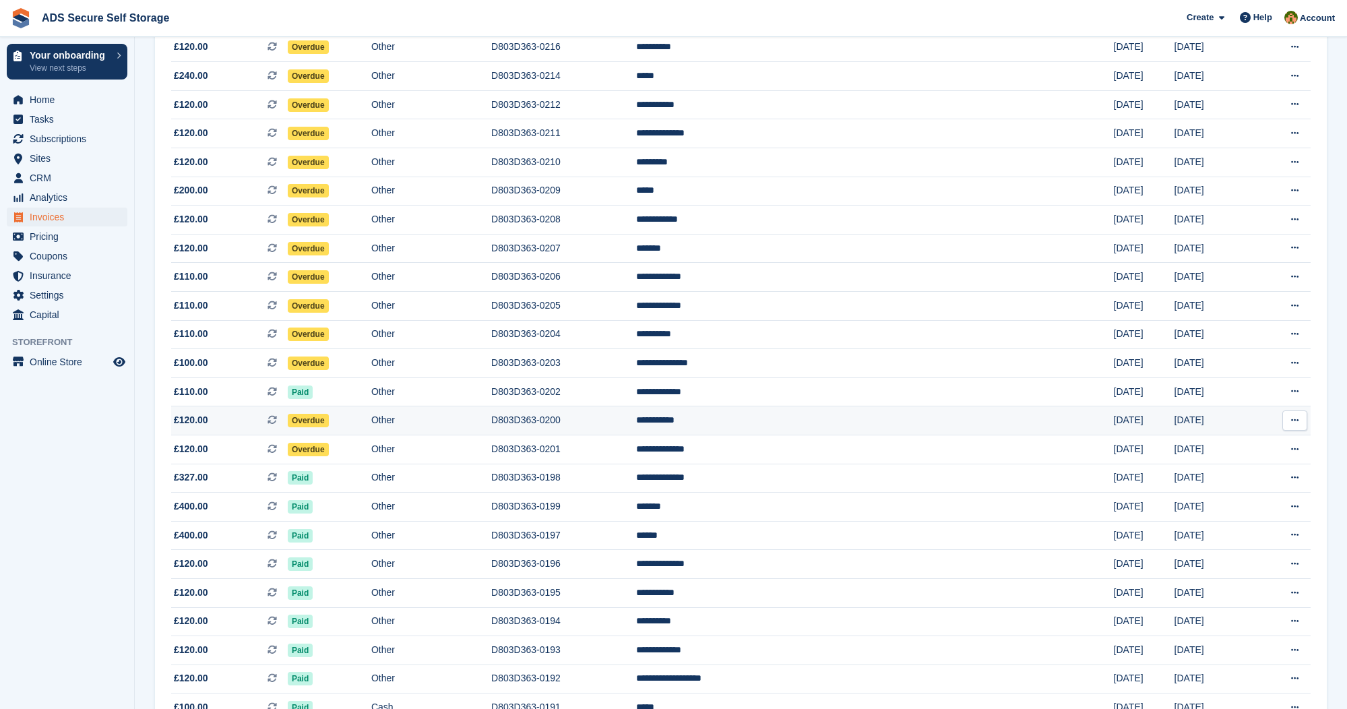
click at [329, 427] on span "Overdue" at bounding box center [308, 420] width 41 height 13
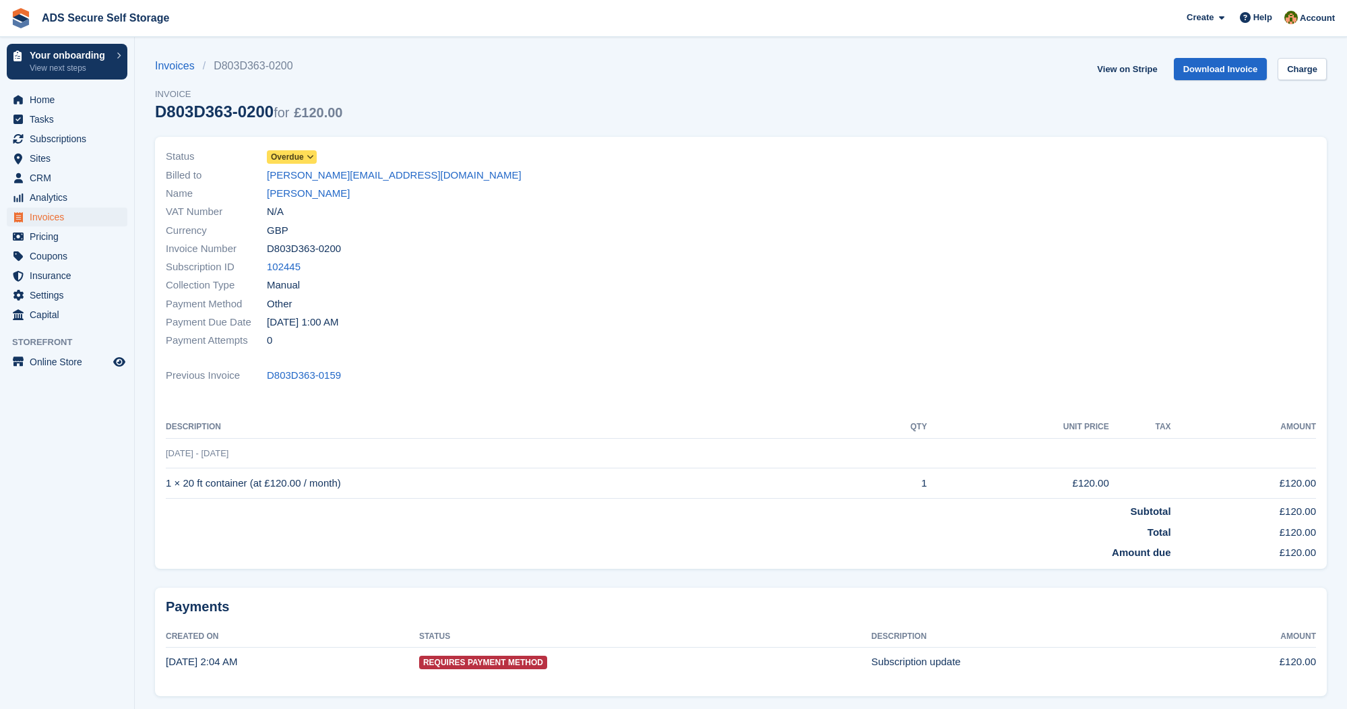
click at [313, 154] on icon at bounding box center [310, 157] width 7 height 8
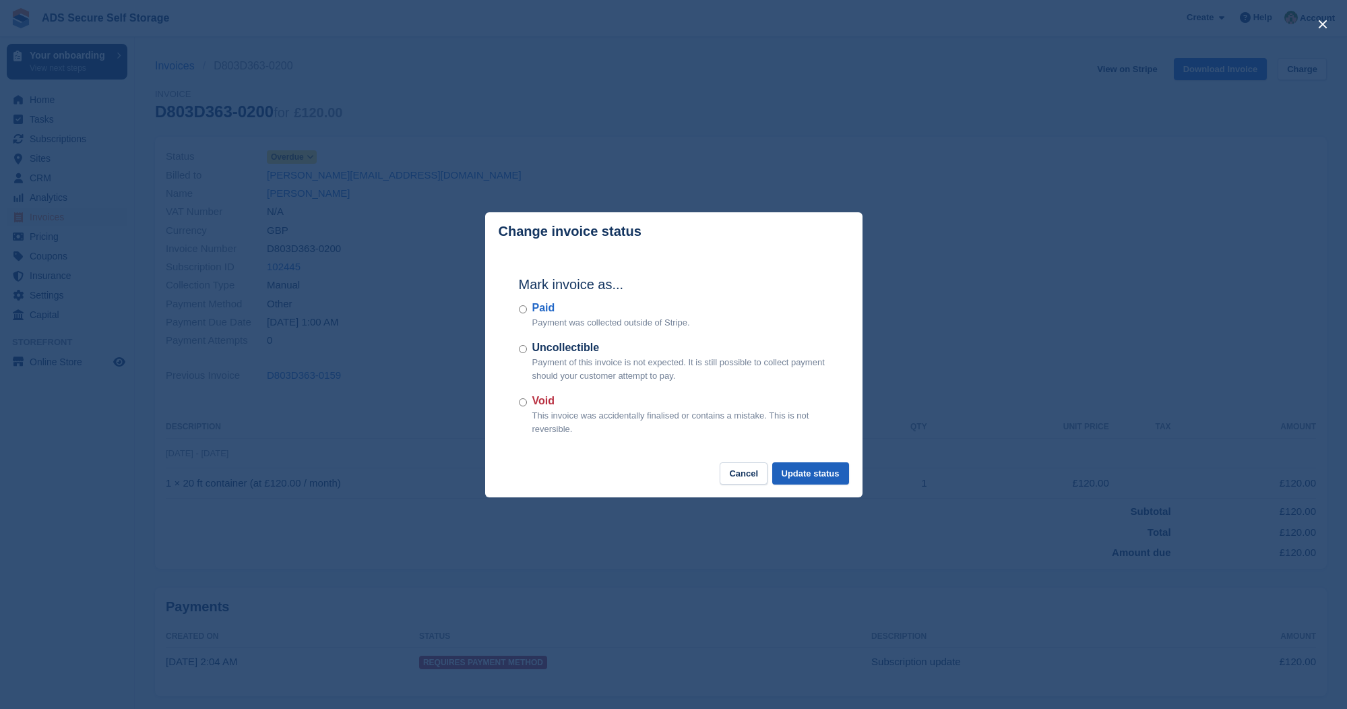
click at [806, 467] on button "Update status" at bounding box center [810, 473] width 77 height 22
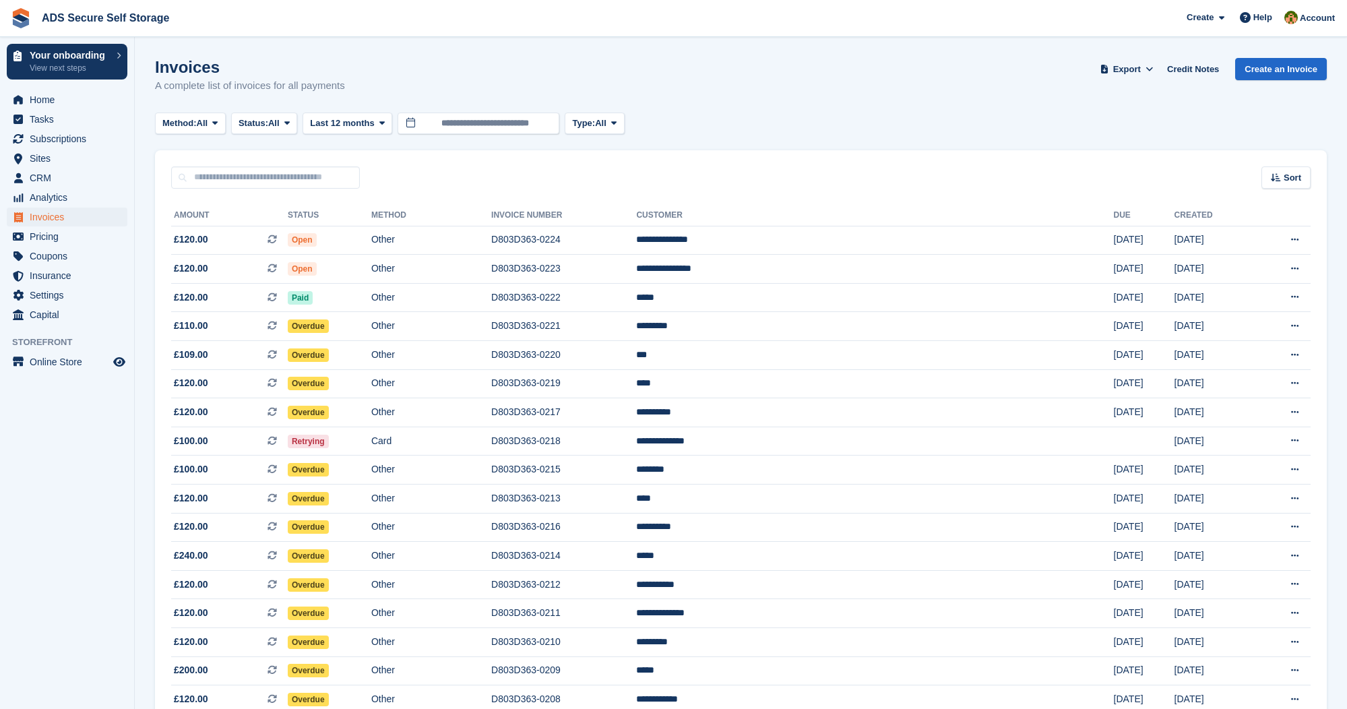
scroll to position [480, 0]
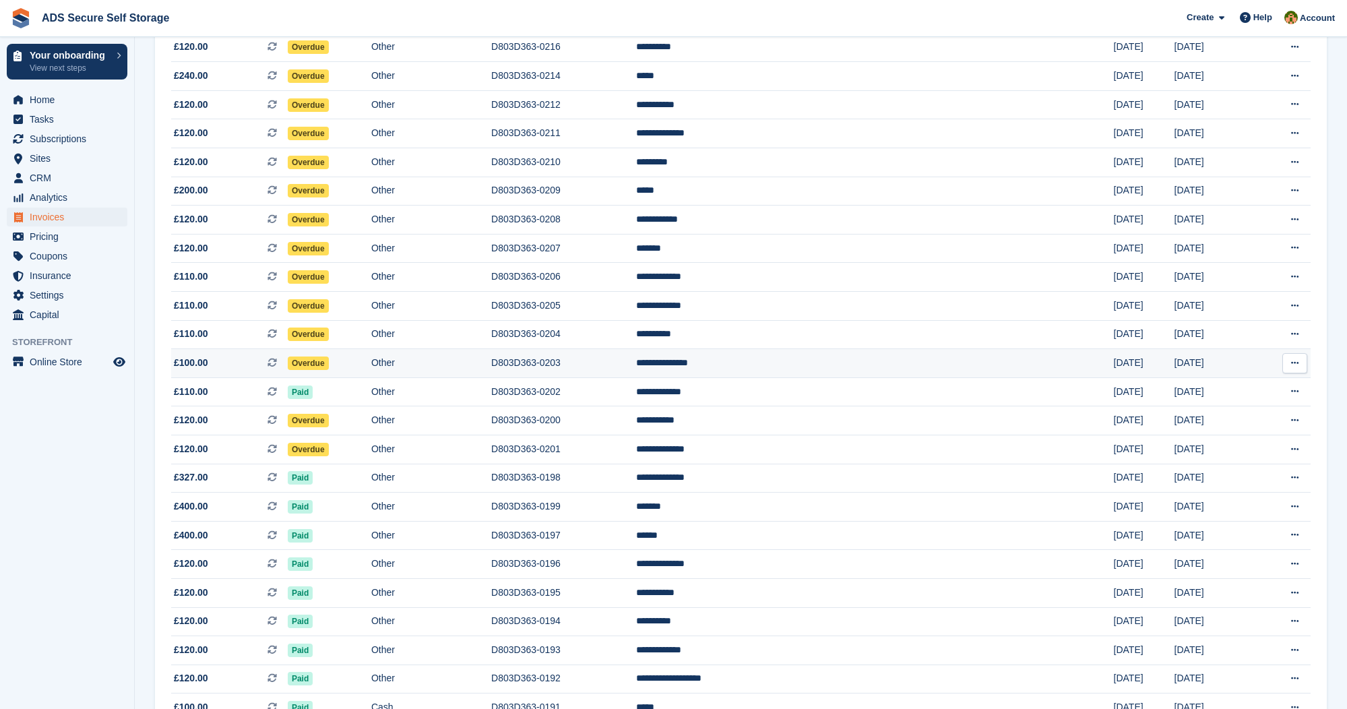
click at [329, 370] on span "Overdue" at bounding box center [308, 362] width 41 height 13
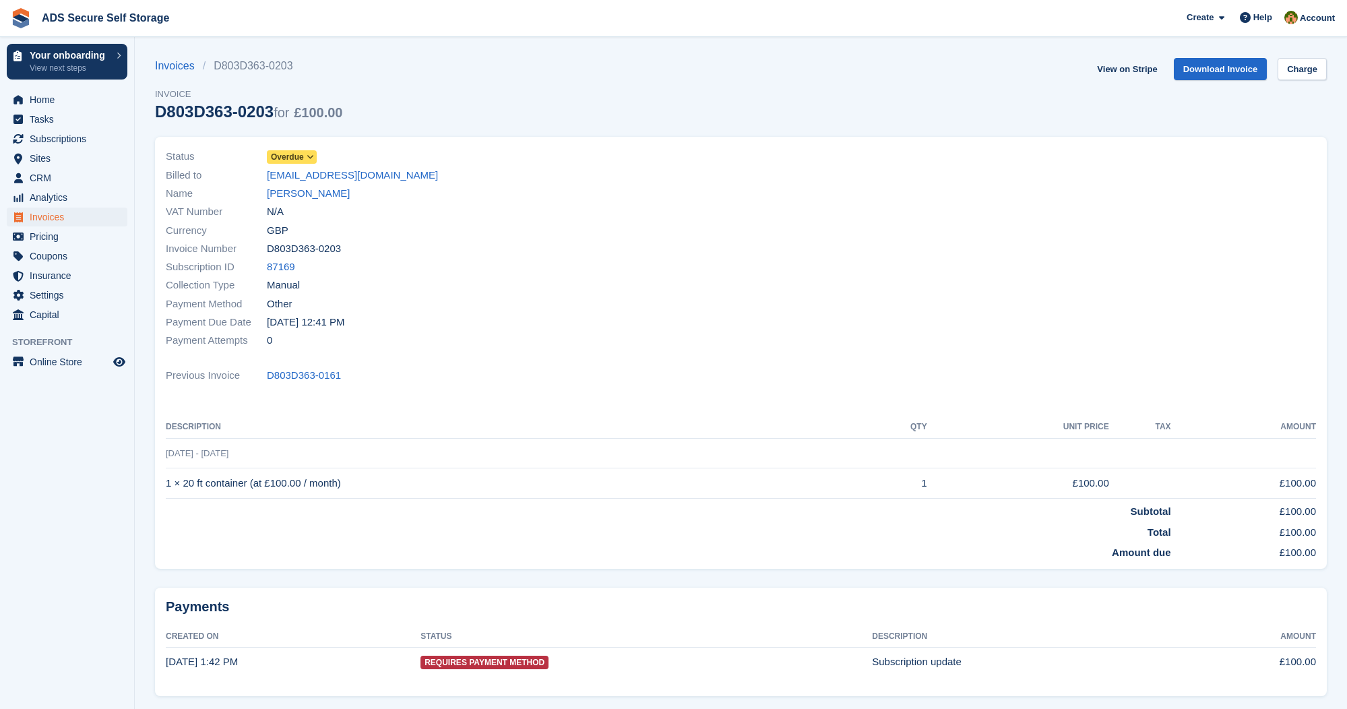
click at [313, 156] on icon at bounding box center [310, 157] width 7 height 8
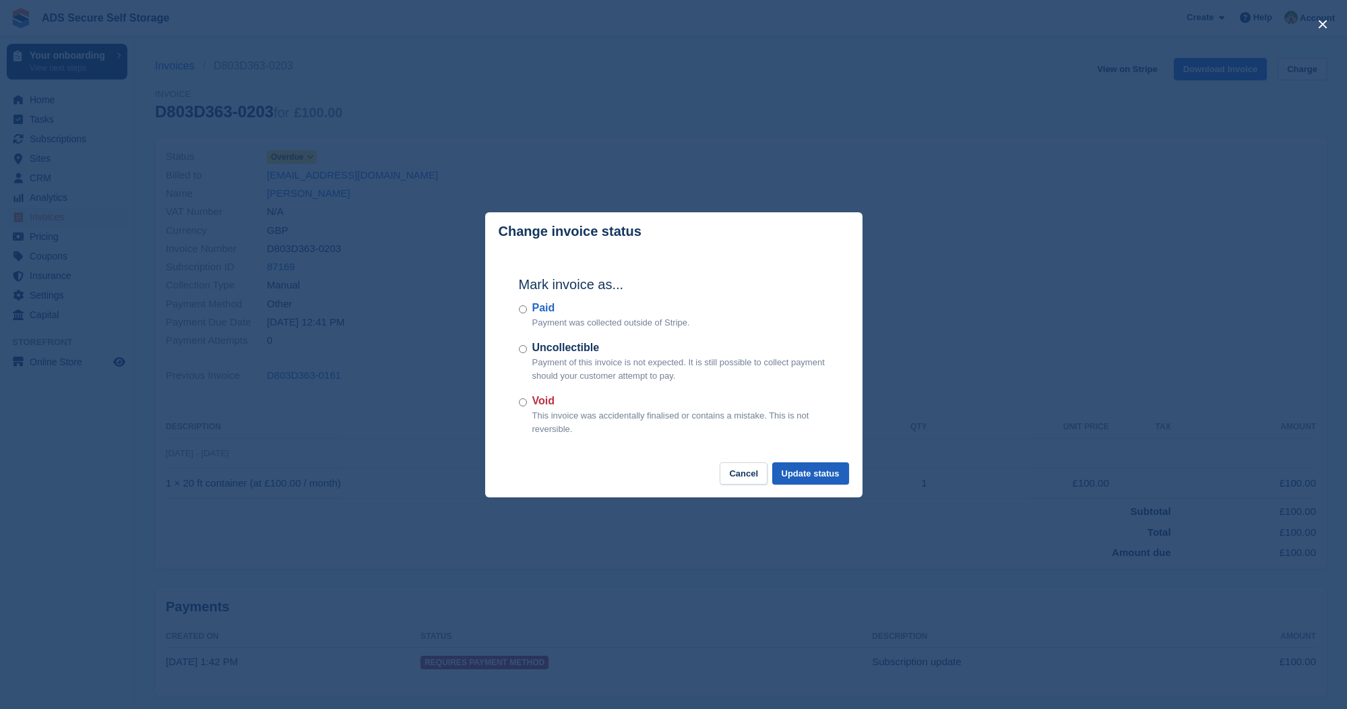
click at [813, 468] on button "Update status" at bounding box center [810, 473] width 77 height 22
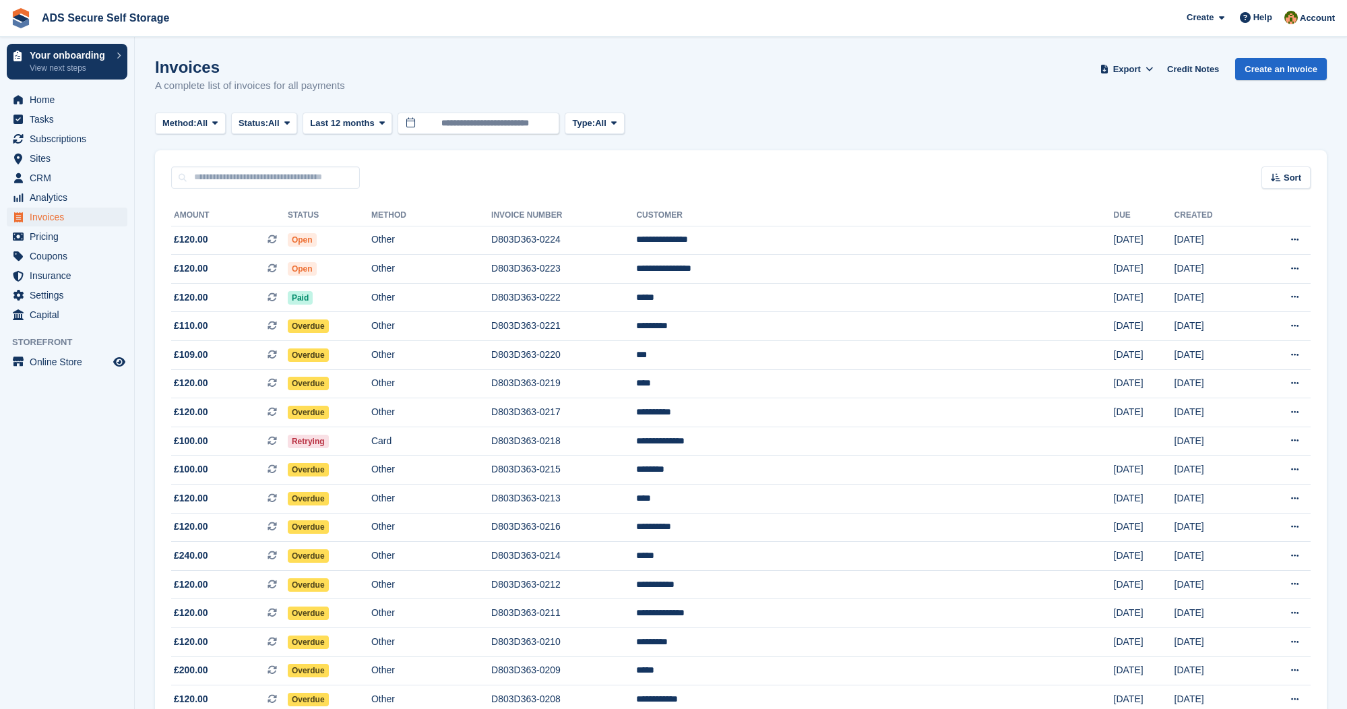
scroll to position [480, 0]
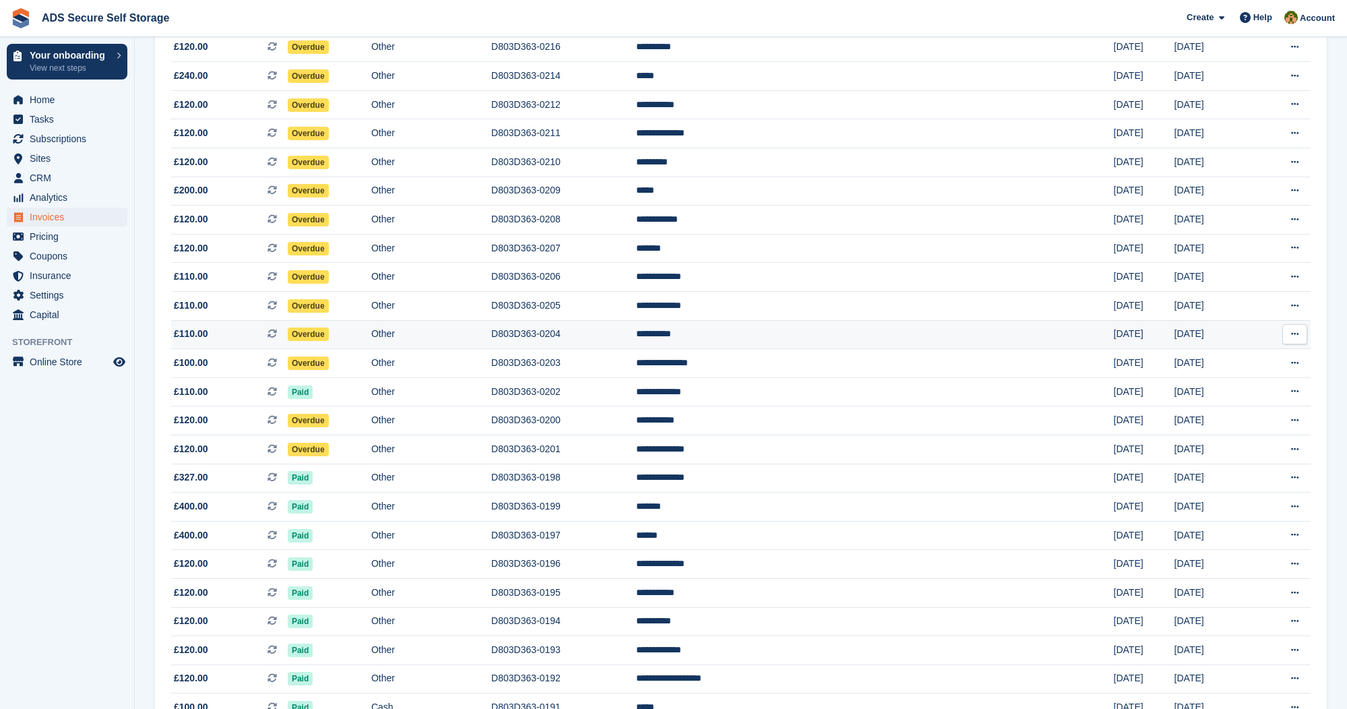
click at [329, 341] on span "Overdue" at bounding box center [308, 334] width 41 height 13
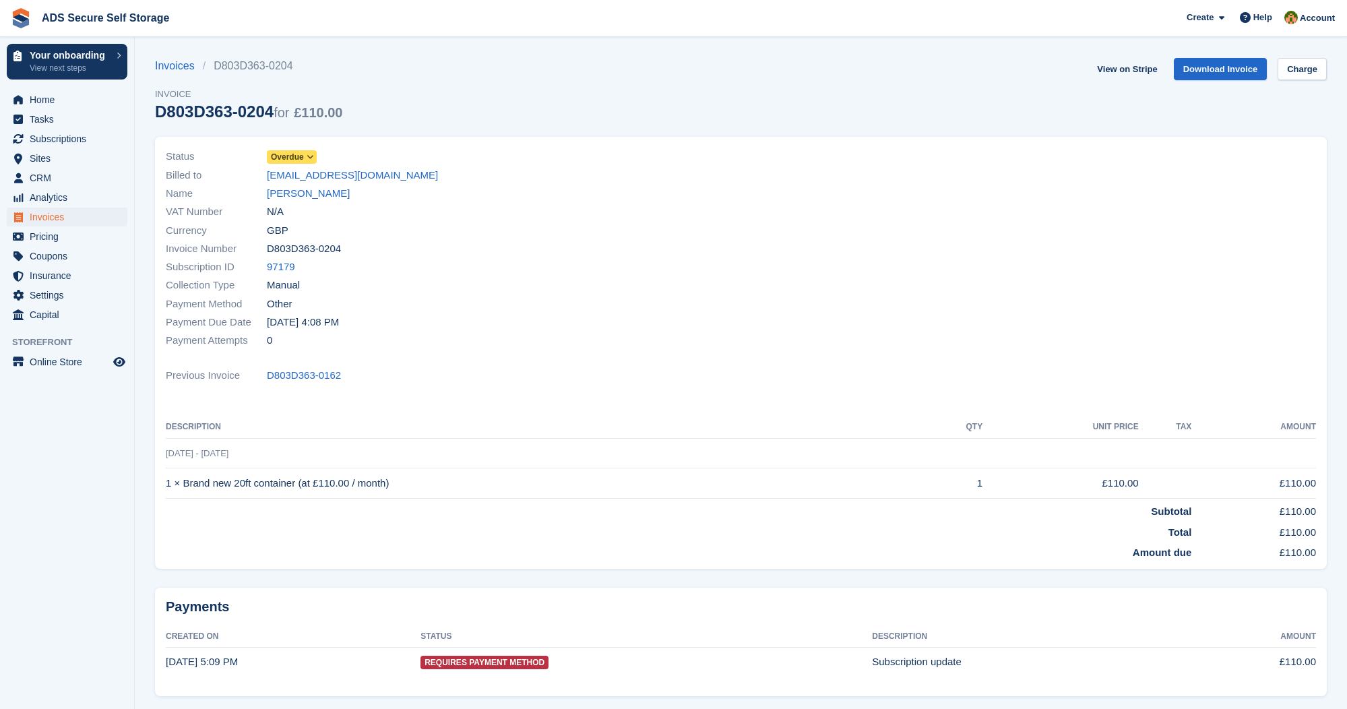
click at [311, 152] on span at bounding box center [310, 157] width 11 height 11
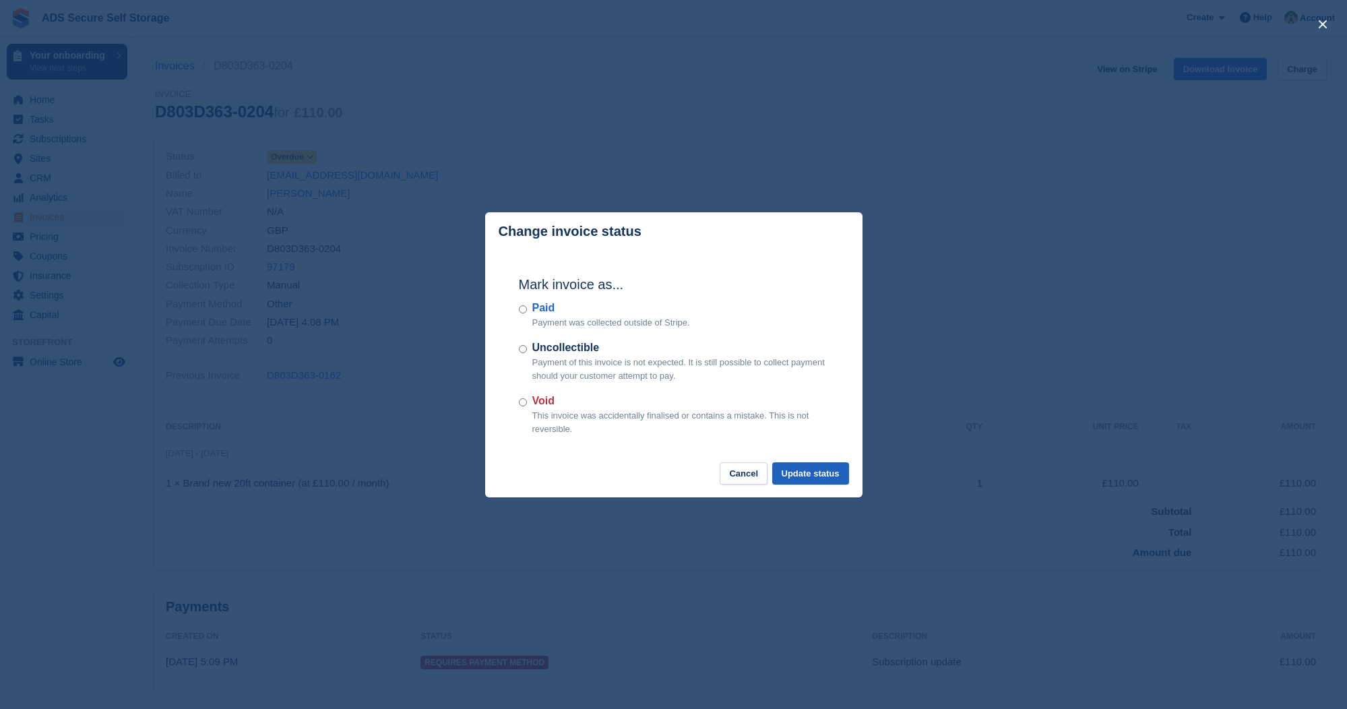
click at [821, 470] on button "Update status" at bounding box center [810, 473] width 77 height 22
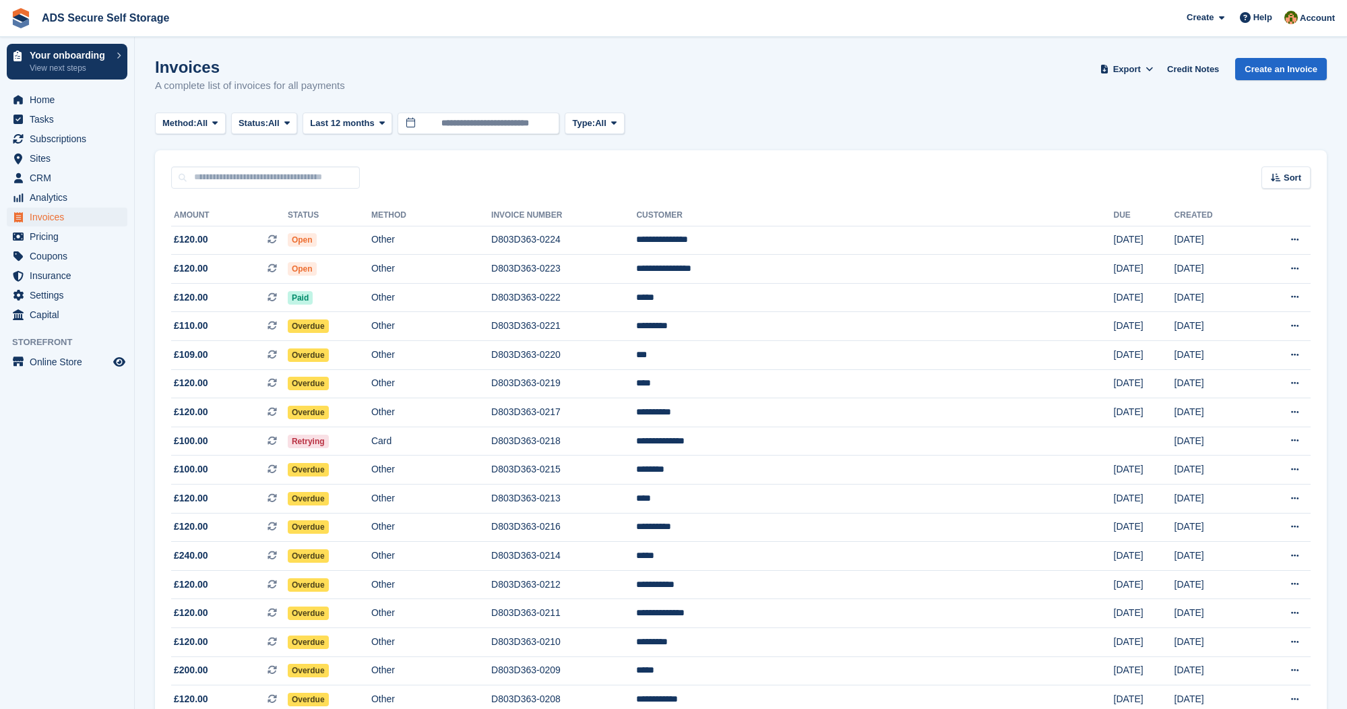
scroll to position [480, 0]
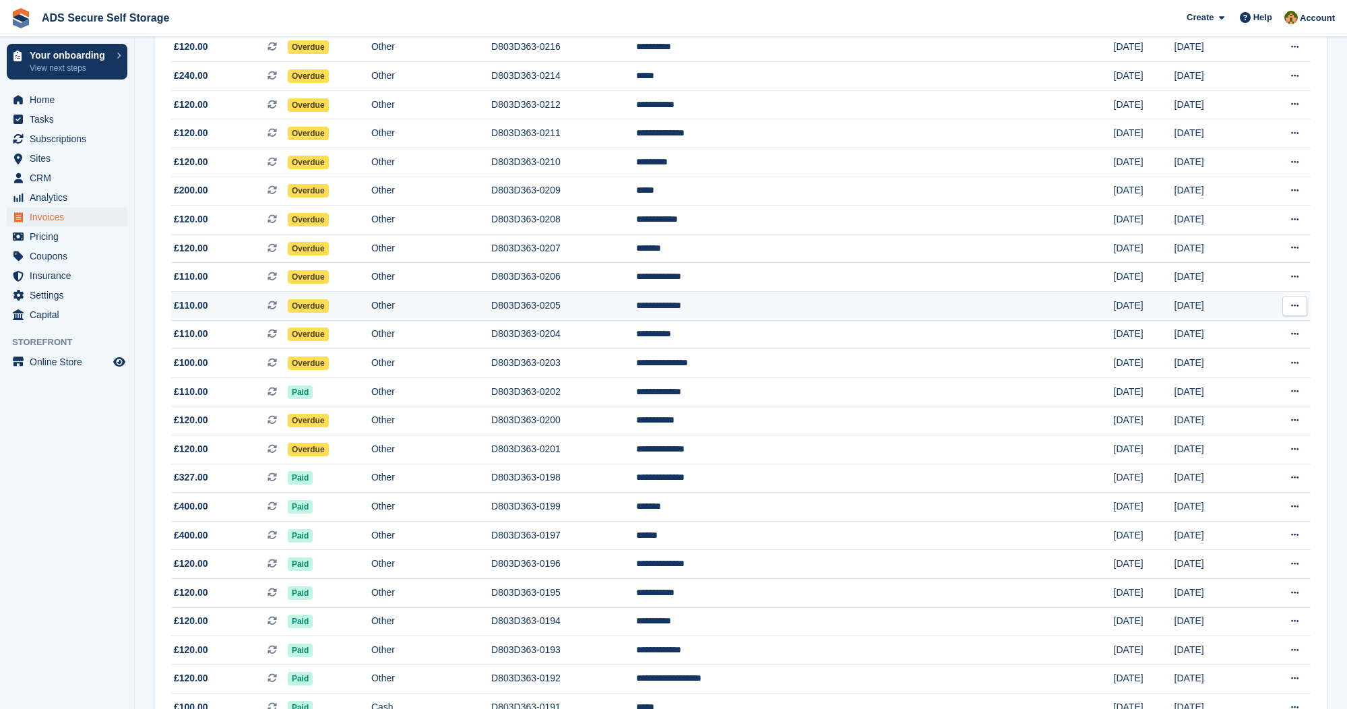
click at [329, 313] on span "Overdue" at bounding box center [308, 305] width 41 height 13
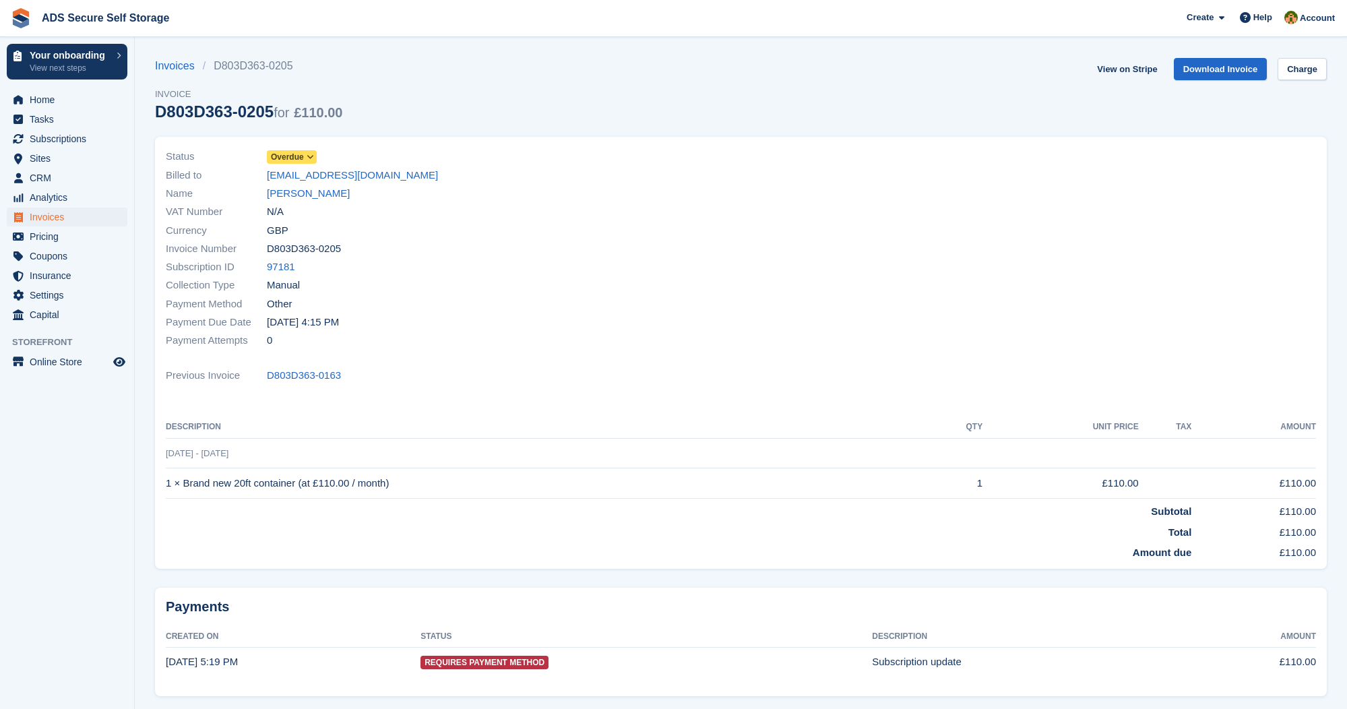
click at [316, 156] on span at bounding box center [310, 157] width 11 height 11
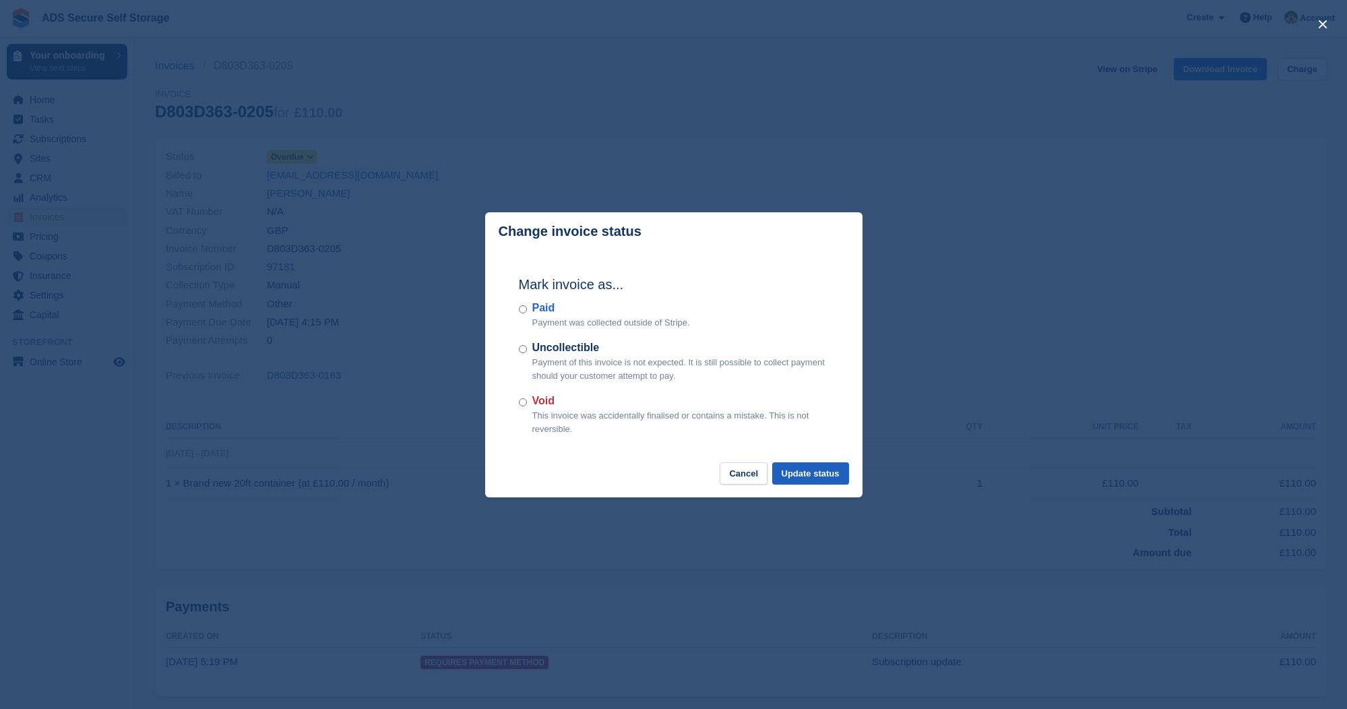
click at [799, 466] on button "Update status" at bounding box center [810, 473] width 77 height 22
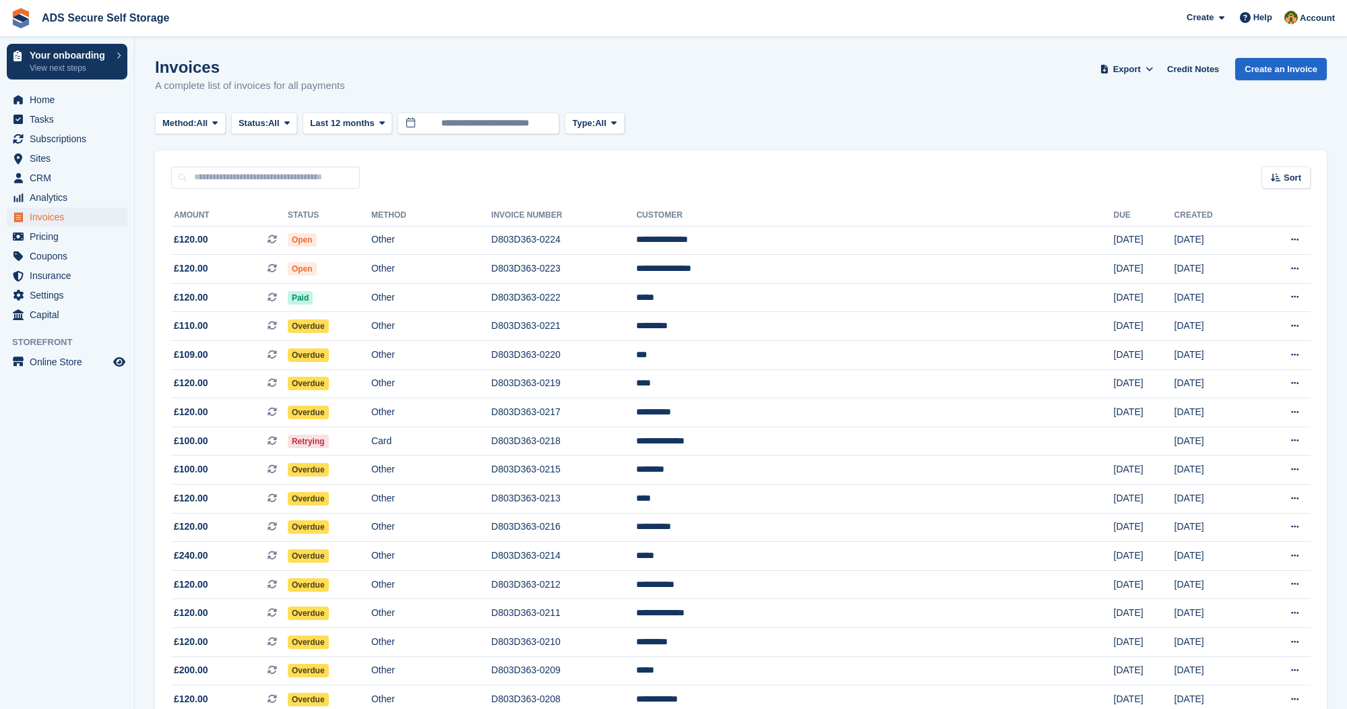
scroll to position [480, 0]
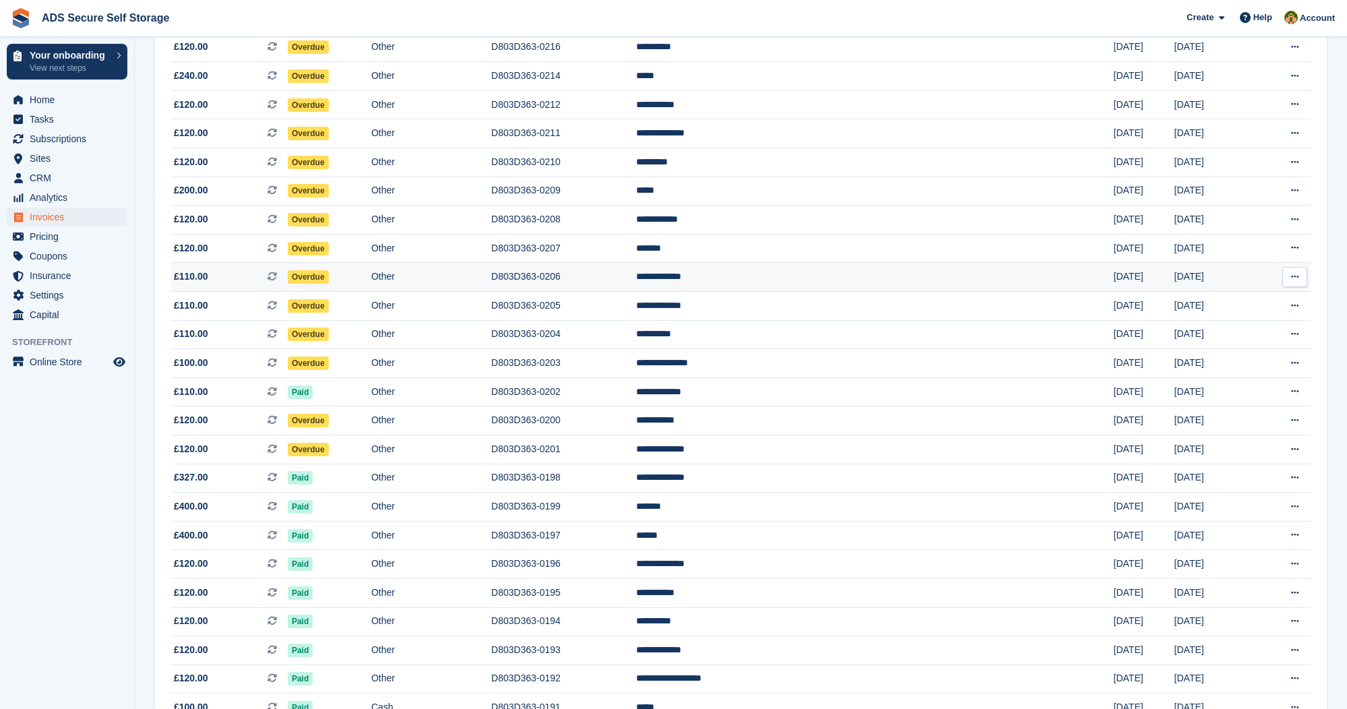
click at [329, 284] on span "Overdue" at bounding box center [308, 276] width 41 height 13
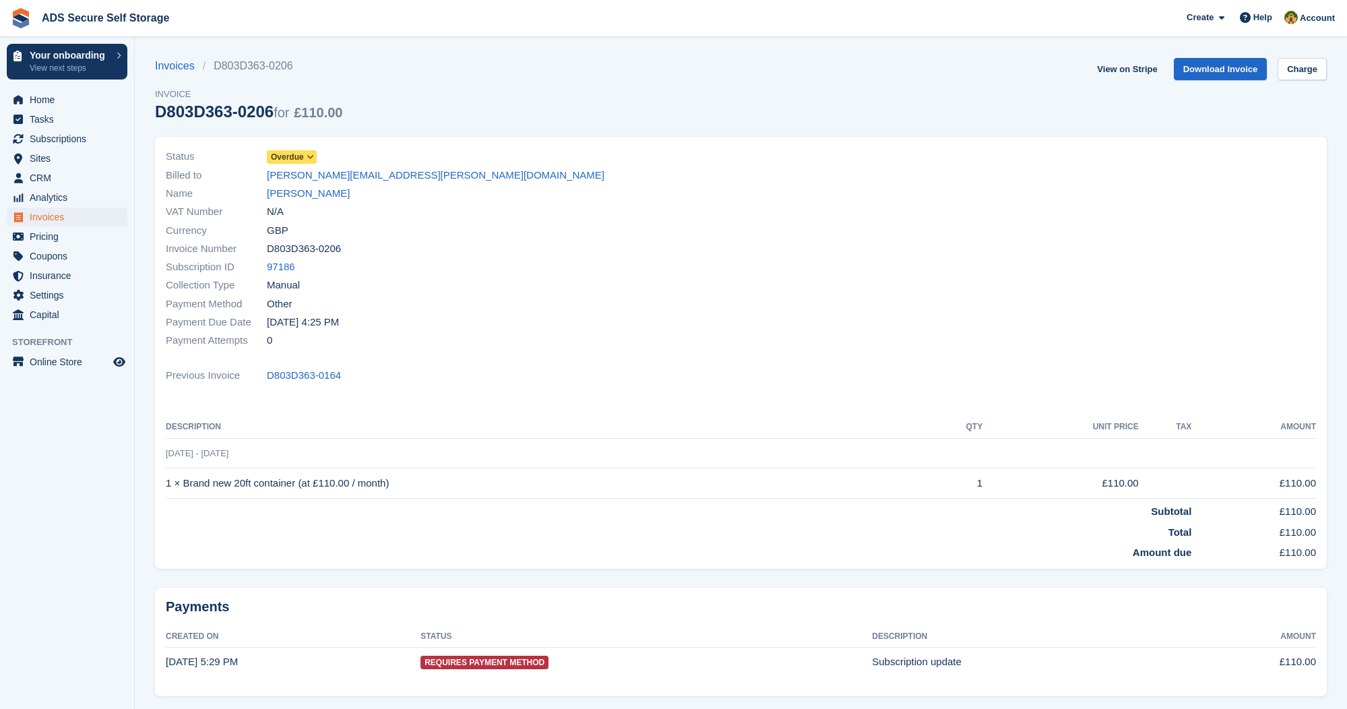
click at [307, 156] on span at bounding box center [310, 157] width 11 height 11
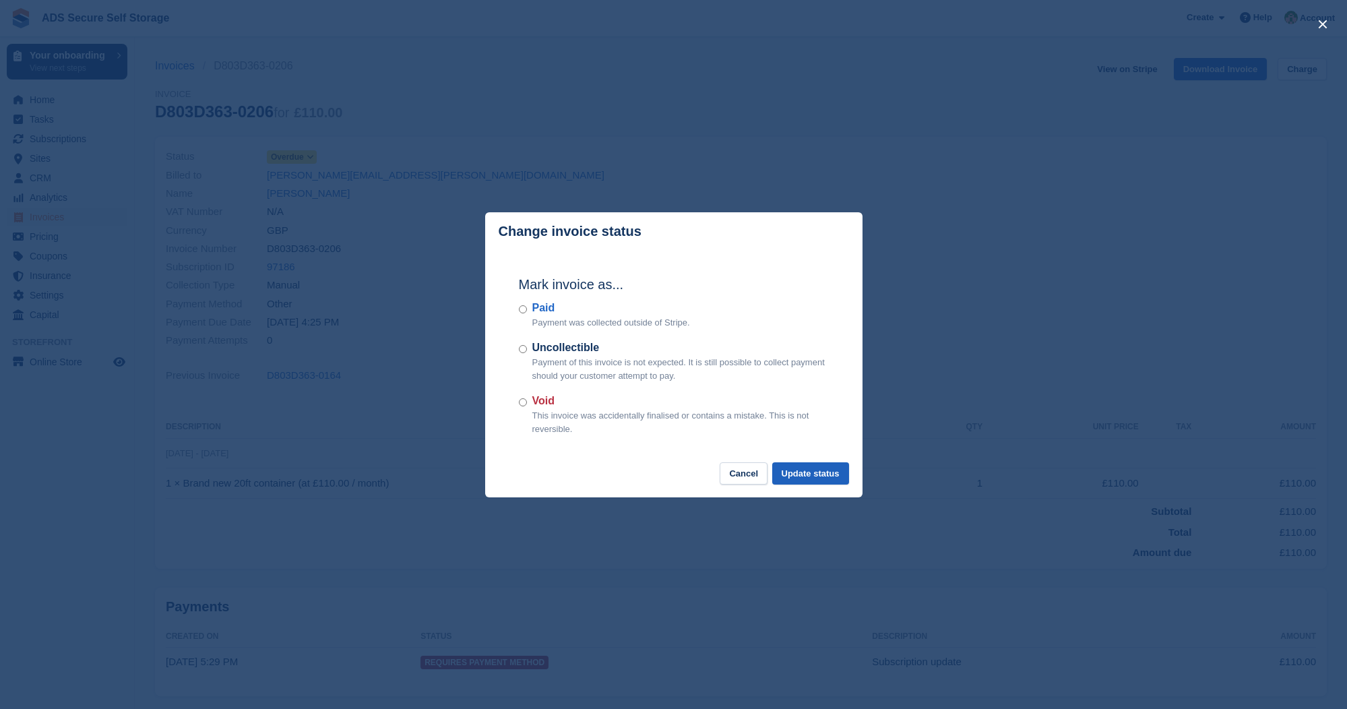
click at [803, 470] on button "Update status" at bounding box center [810, 473] width 77 height 22
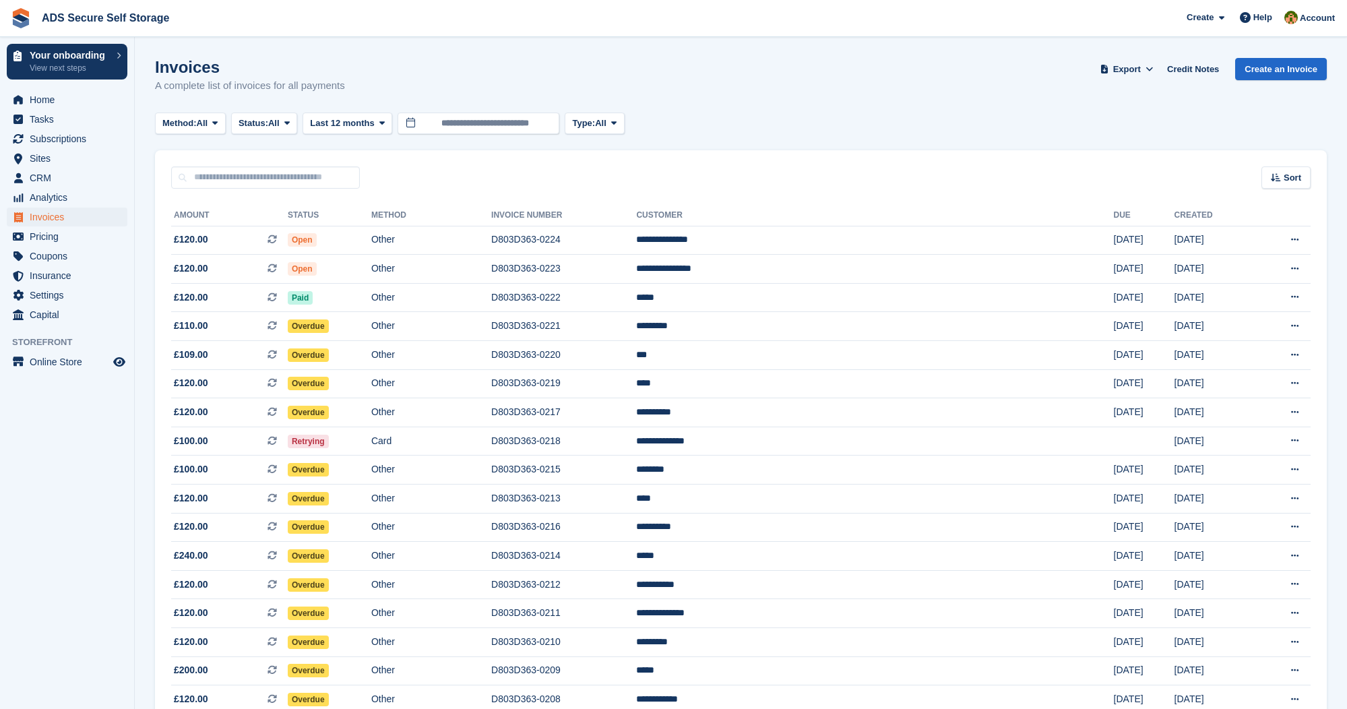
scroll to position [480, 0]
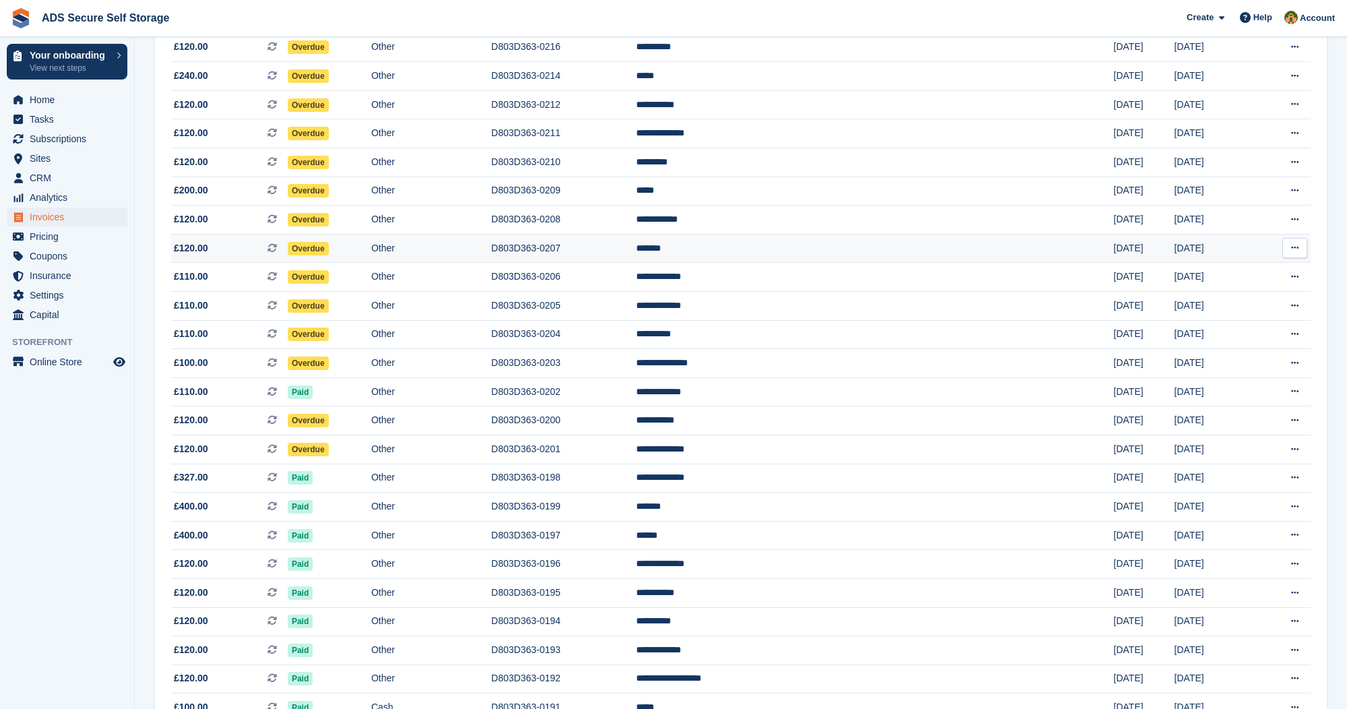
click at [329, 255] on span "Overdue" at bounding box center [308, 248] width 41 height 13
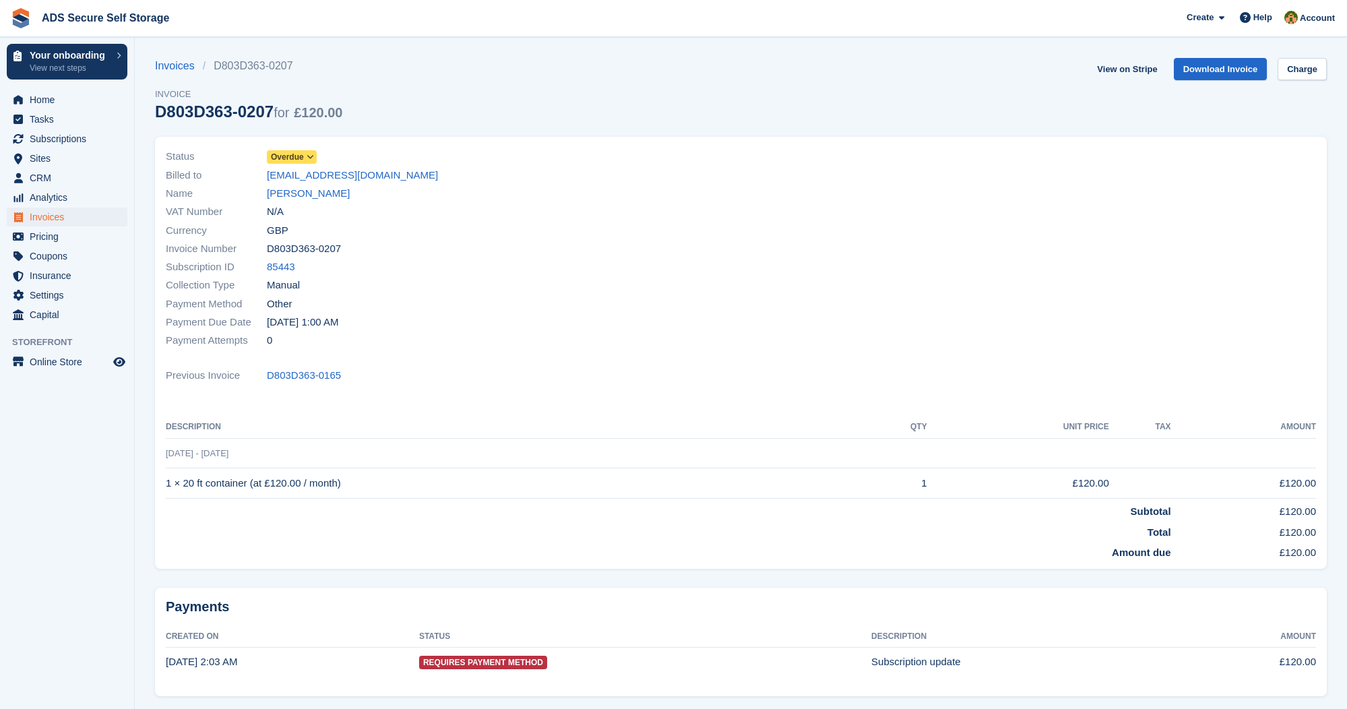
click at [303, 154] on span "Overdue" at bounding box center [287, 157] width 33 height 12
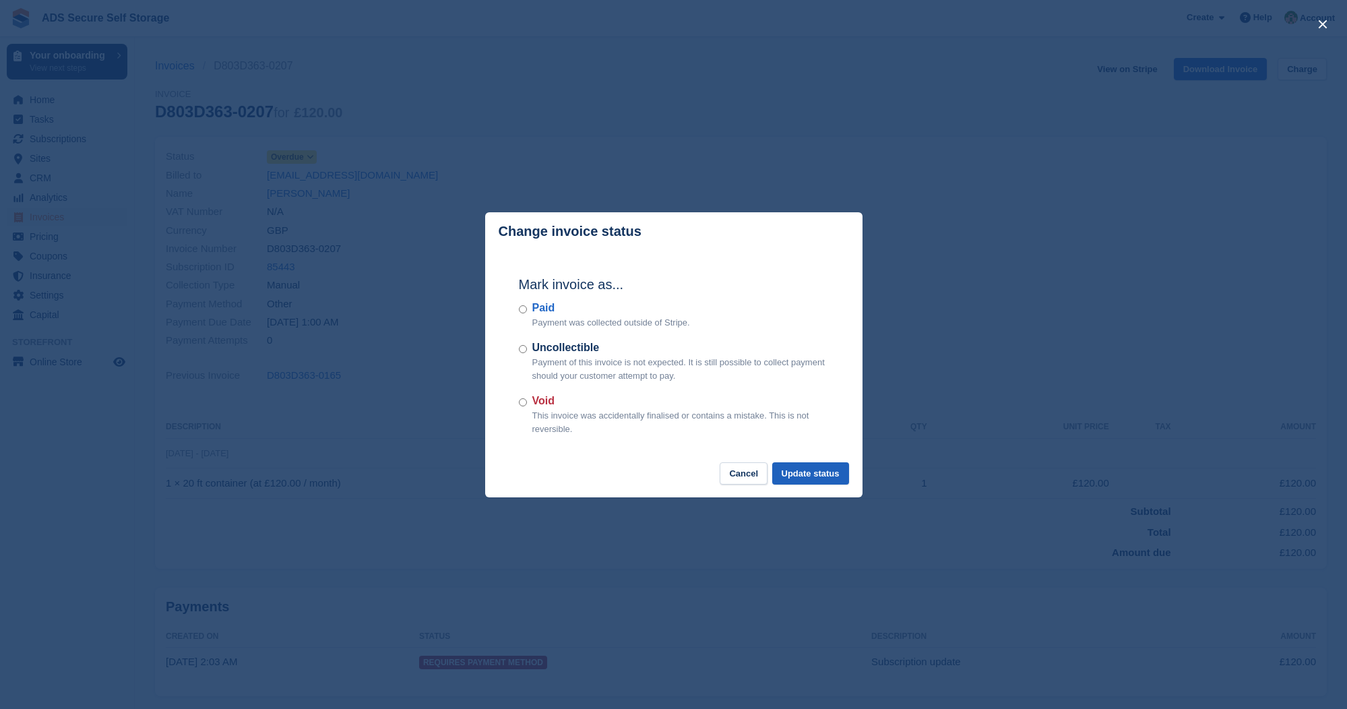
click at [772, 465] on button "Update status" at bounding box center [810, 473] width 77 height 22
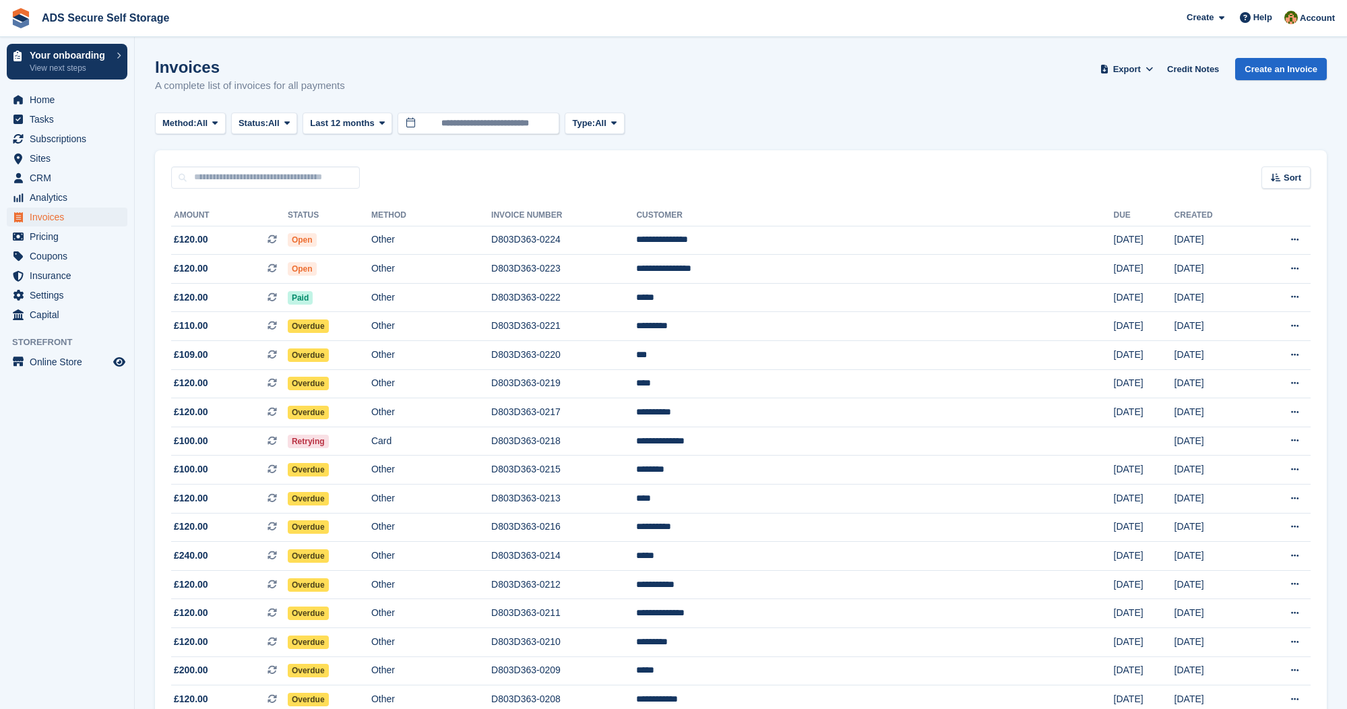
scroll to position [480, 0]
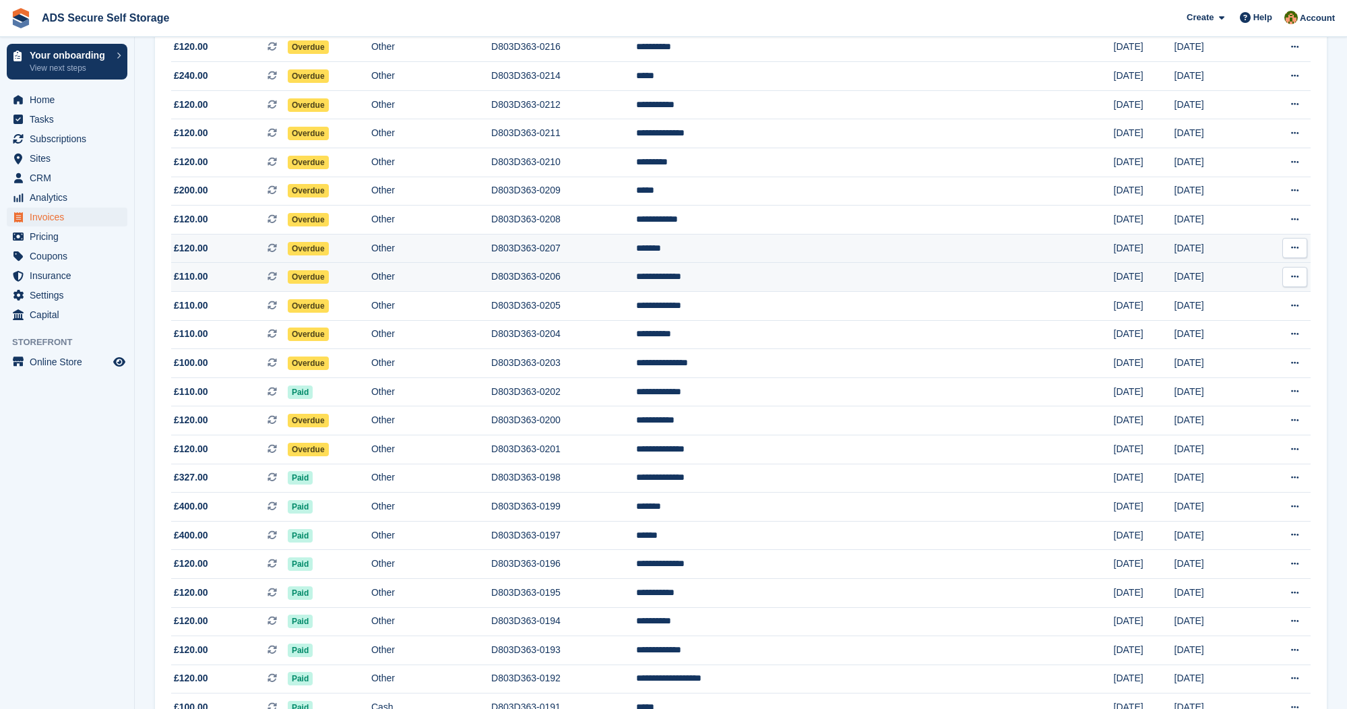
click at [329, 255] on span "Overdue" at bounding box center [308, 248] width 41 height 13
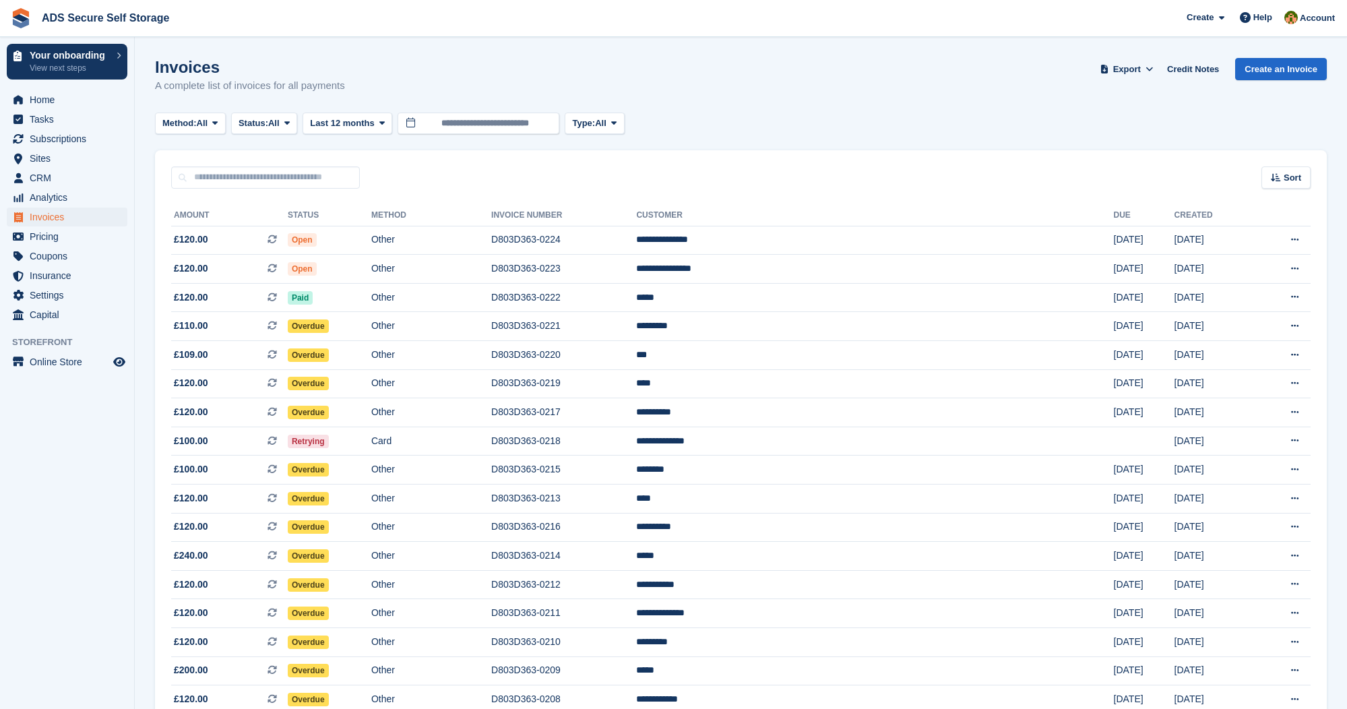
scroll to position [480, 0]
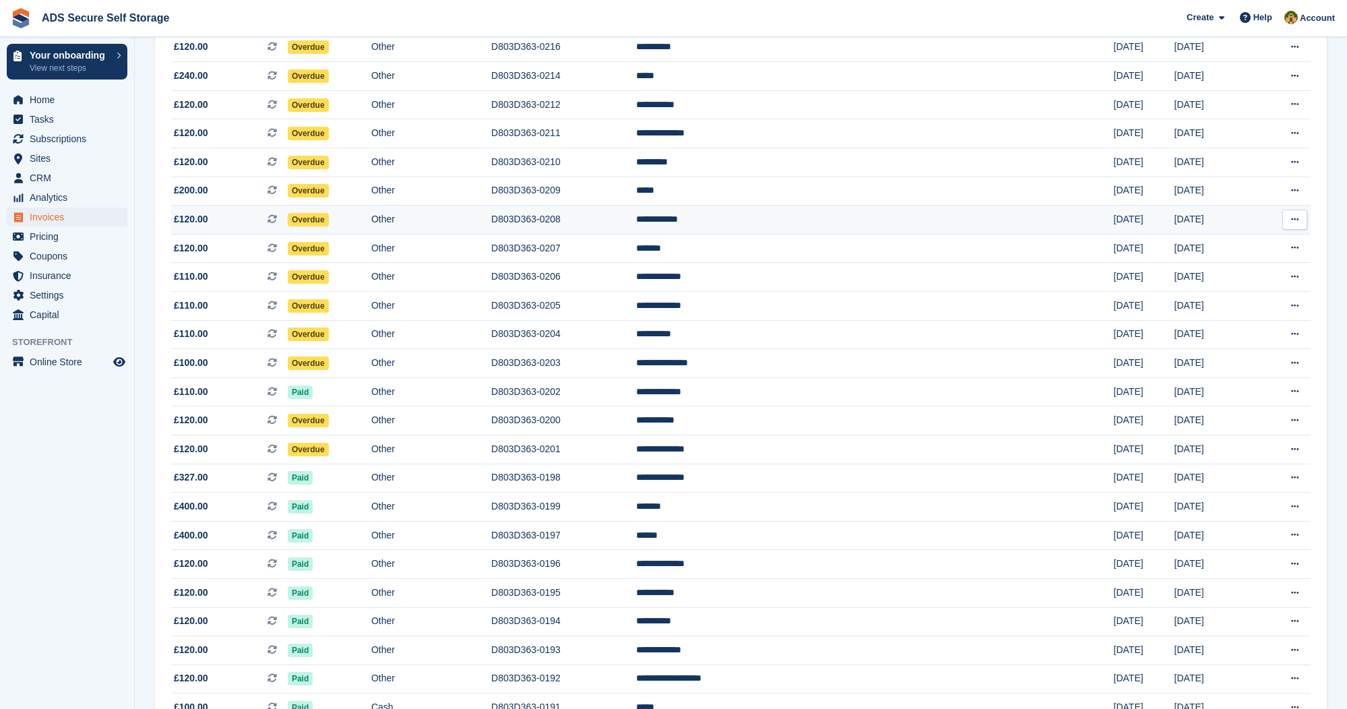
click at [329, 226] on span "Overdue" at bounding box center [308, 219] width 41 height 13
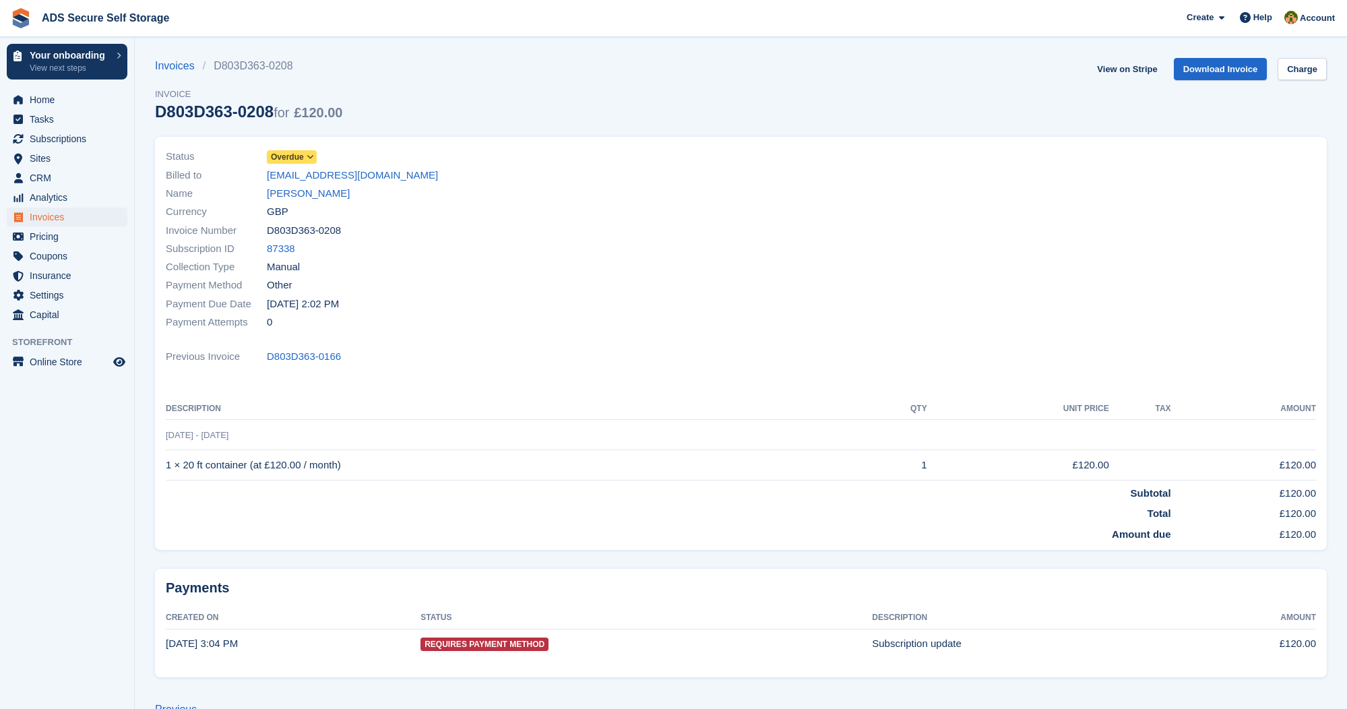
click at [304, 152] on span "Overdue" at bounding box center [287, 157] width 33 height 12
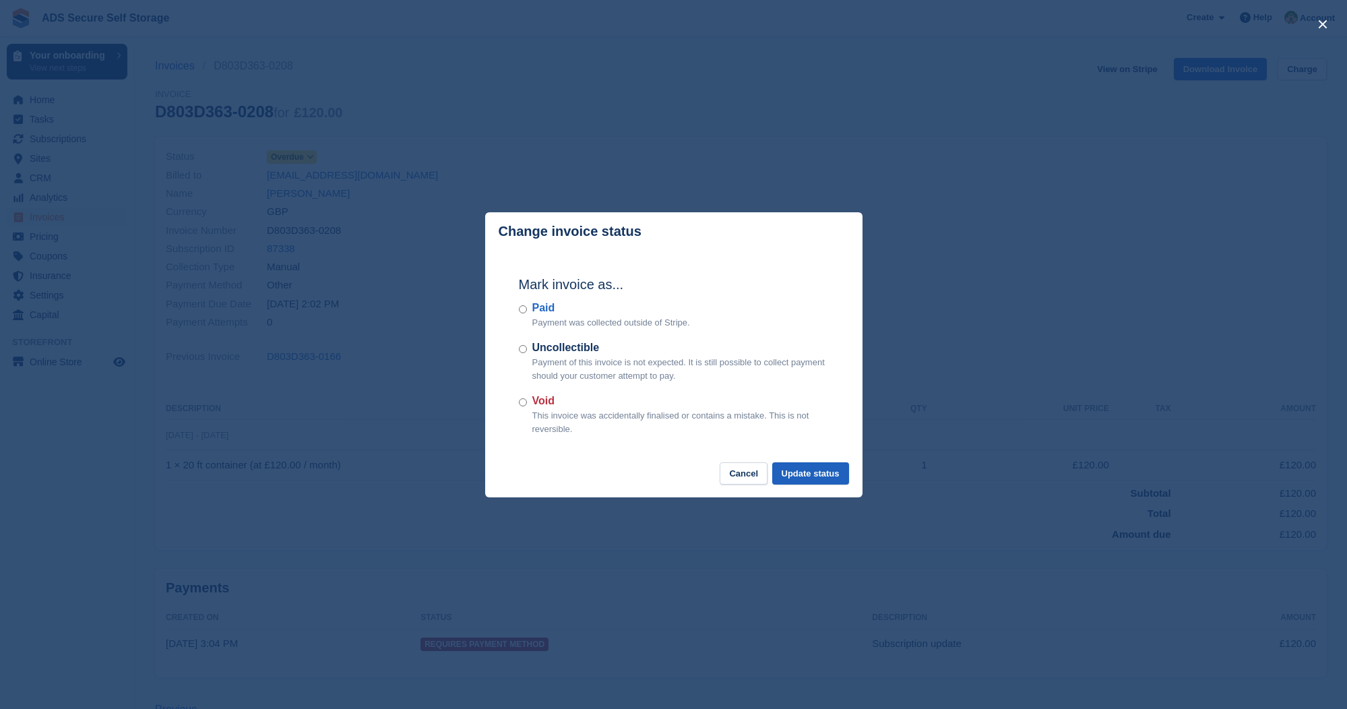
click at [832, 473] on button "Update status" at bounding box center [810, 473] width 77 height 22
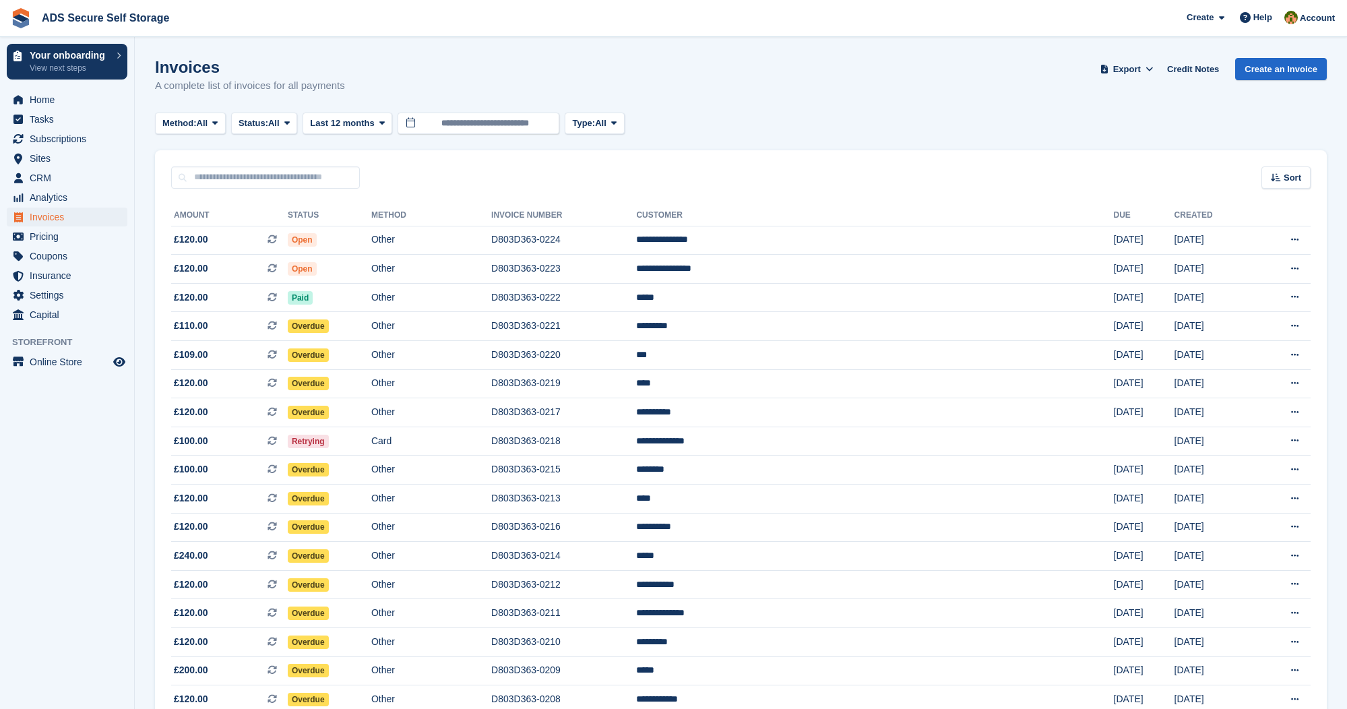
scroll to position [480, 0]
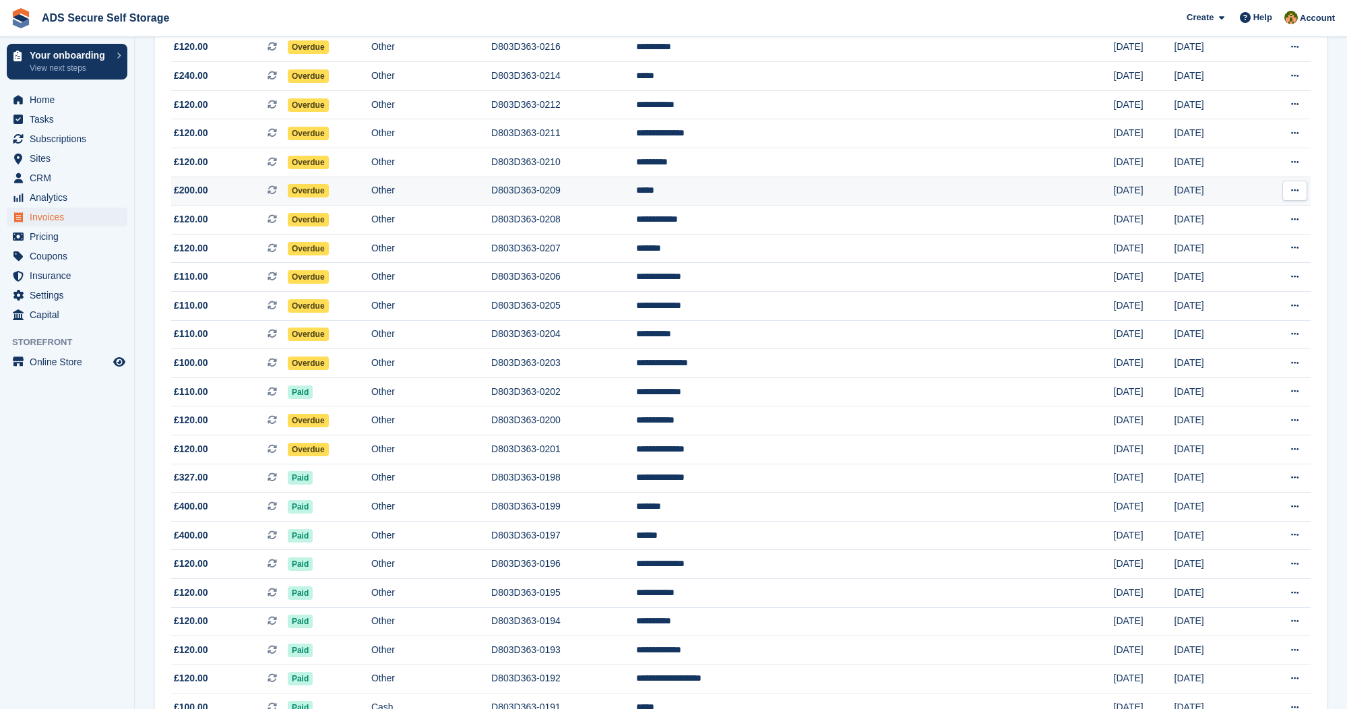
click at [329, 197] on span "Overdue" at bounding box center [308, 190] width 41 height 13
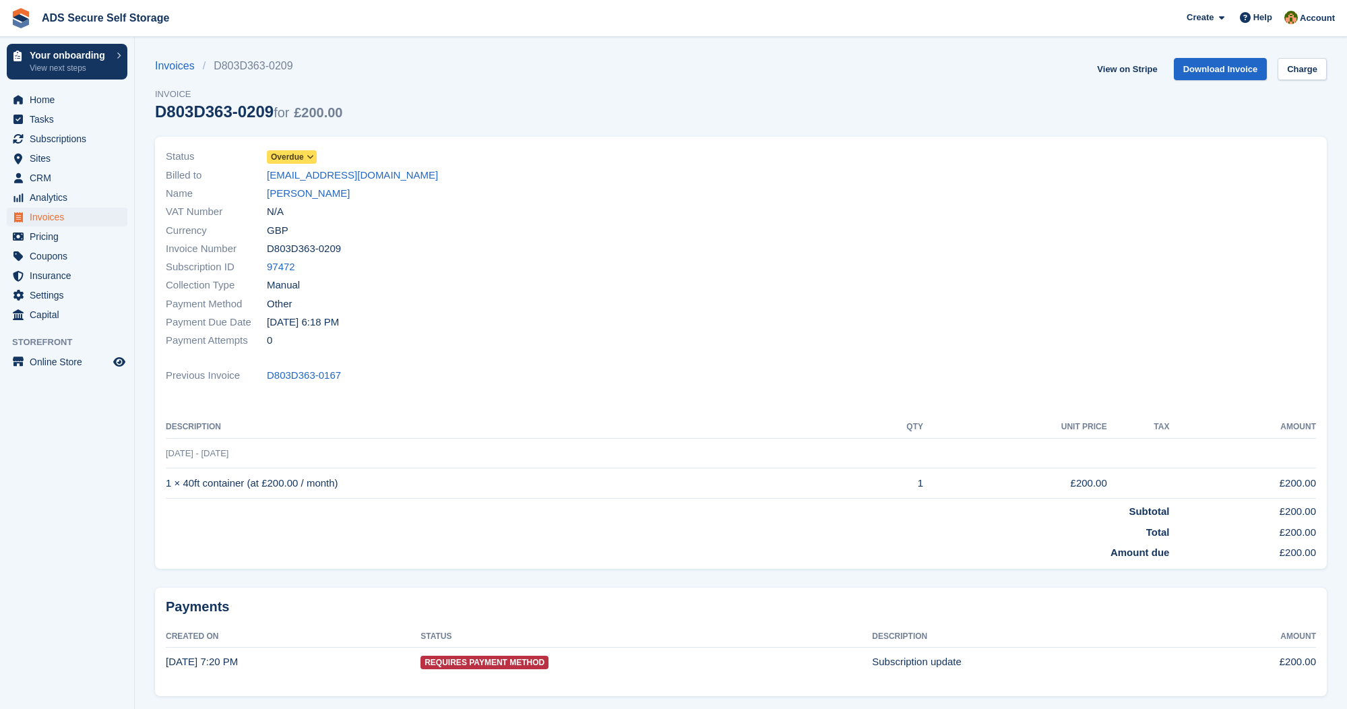
click at [313, 154] on icon at bounding box center [310, 157] width 7 height 8
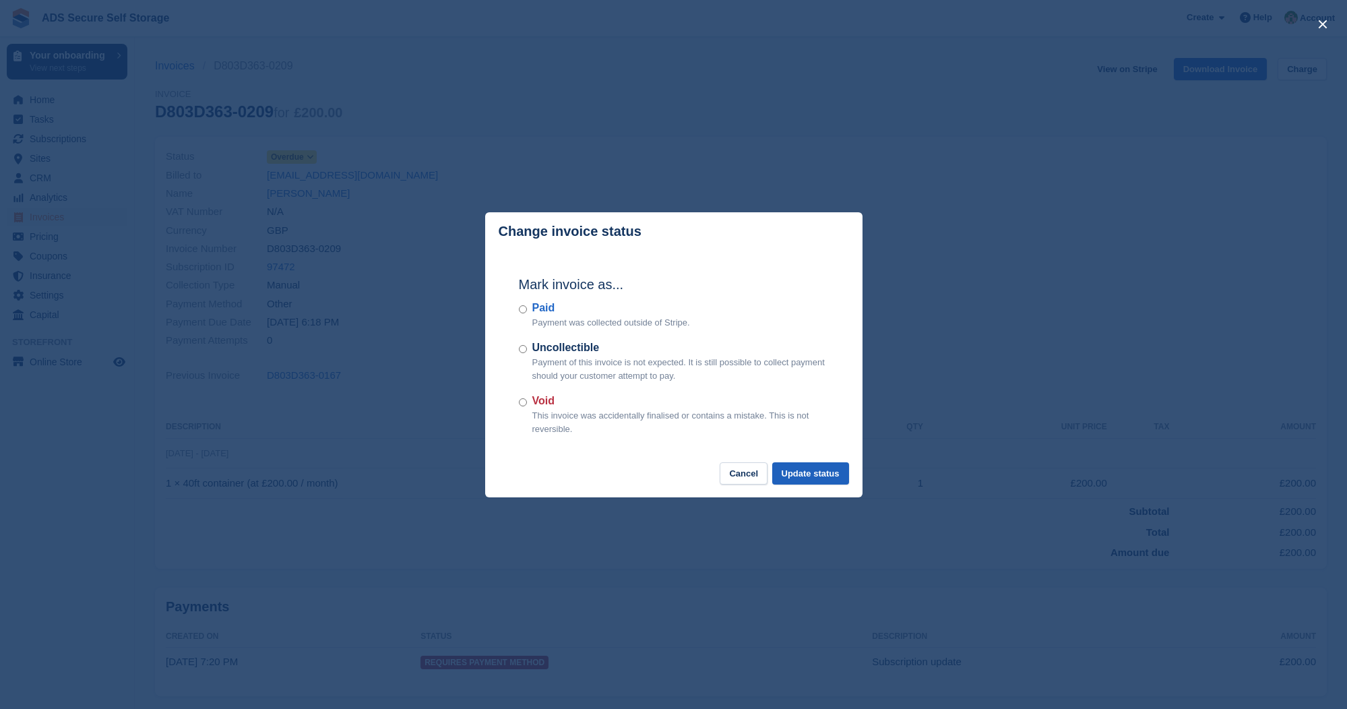
click at [805, 463] on button "Update status" at bounding box center [810, 473] width 77 height 22
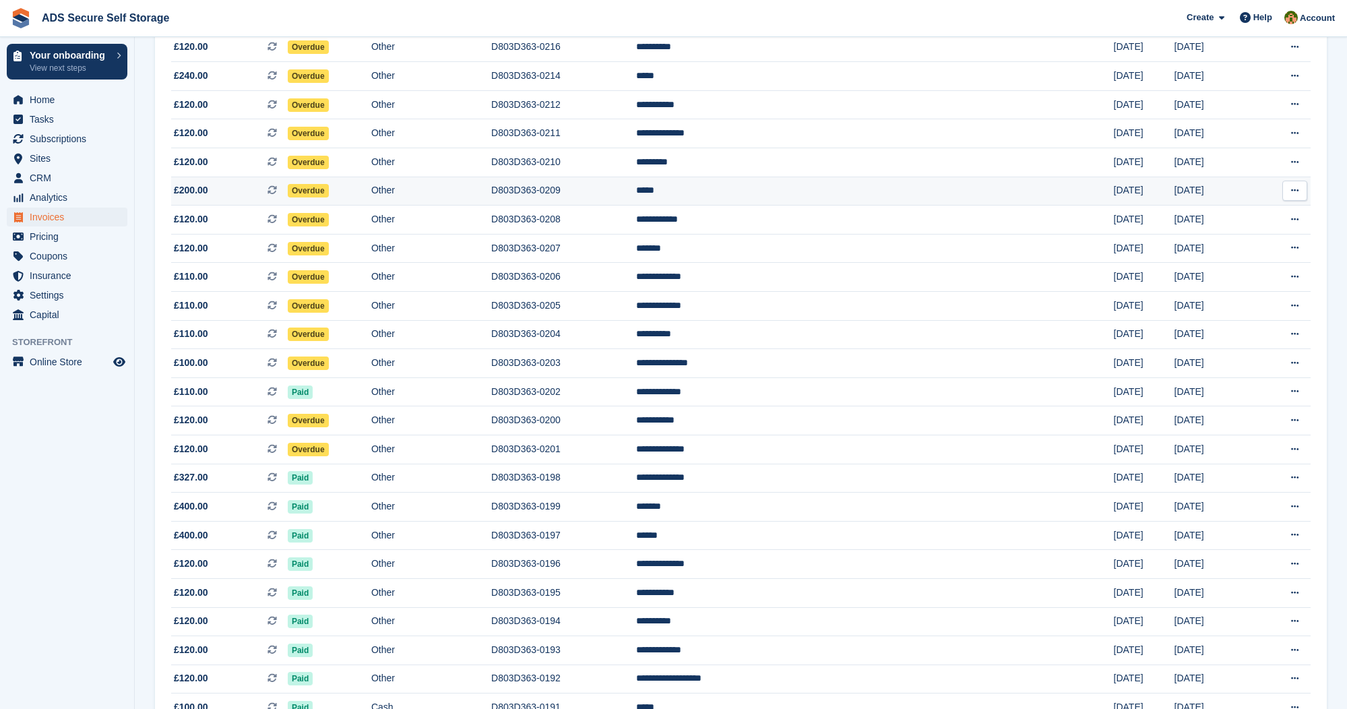
scroll to position [479, 0]
click at [329, 198] on span "Overdue" at bounding box center [308, 191] width 41 height 13
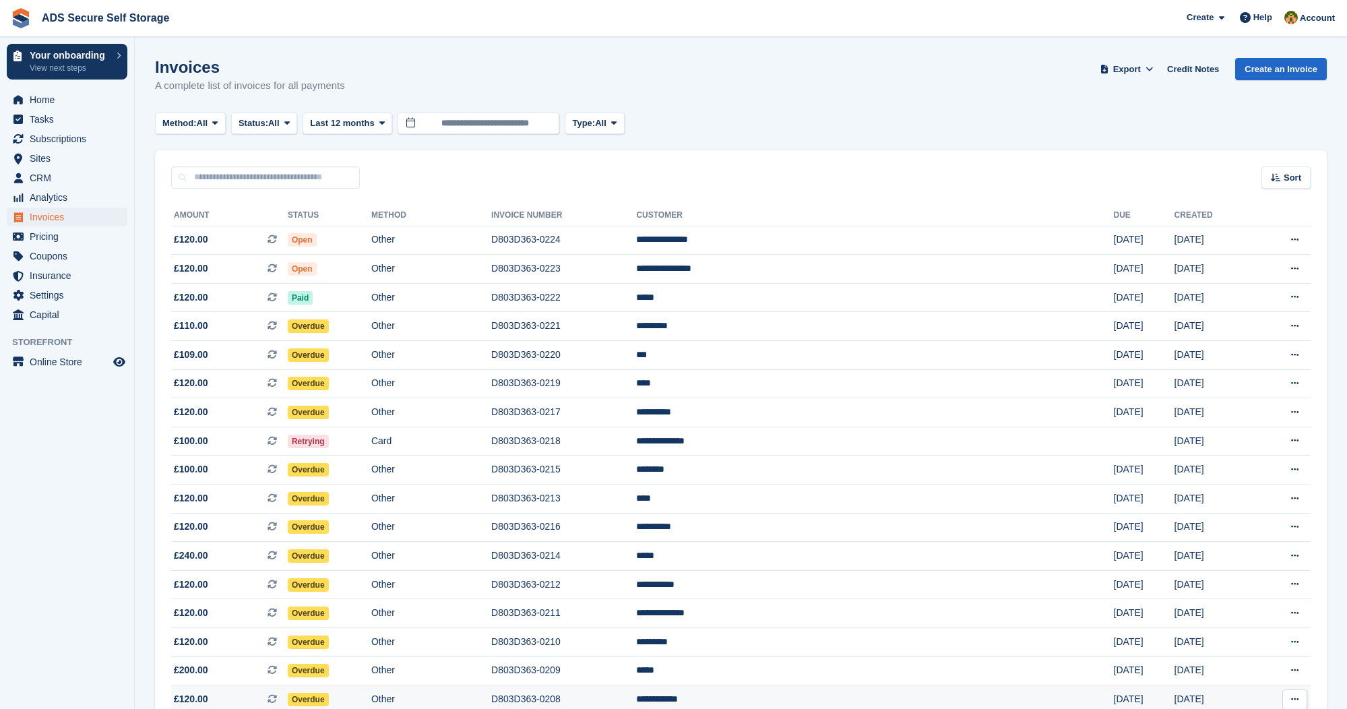
scroll to position [479, 0]
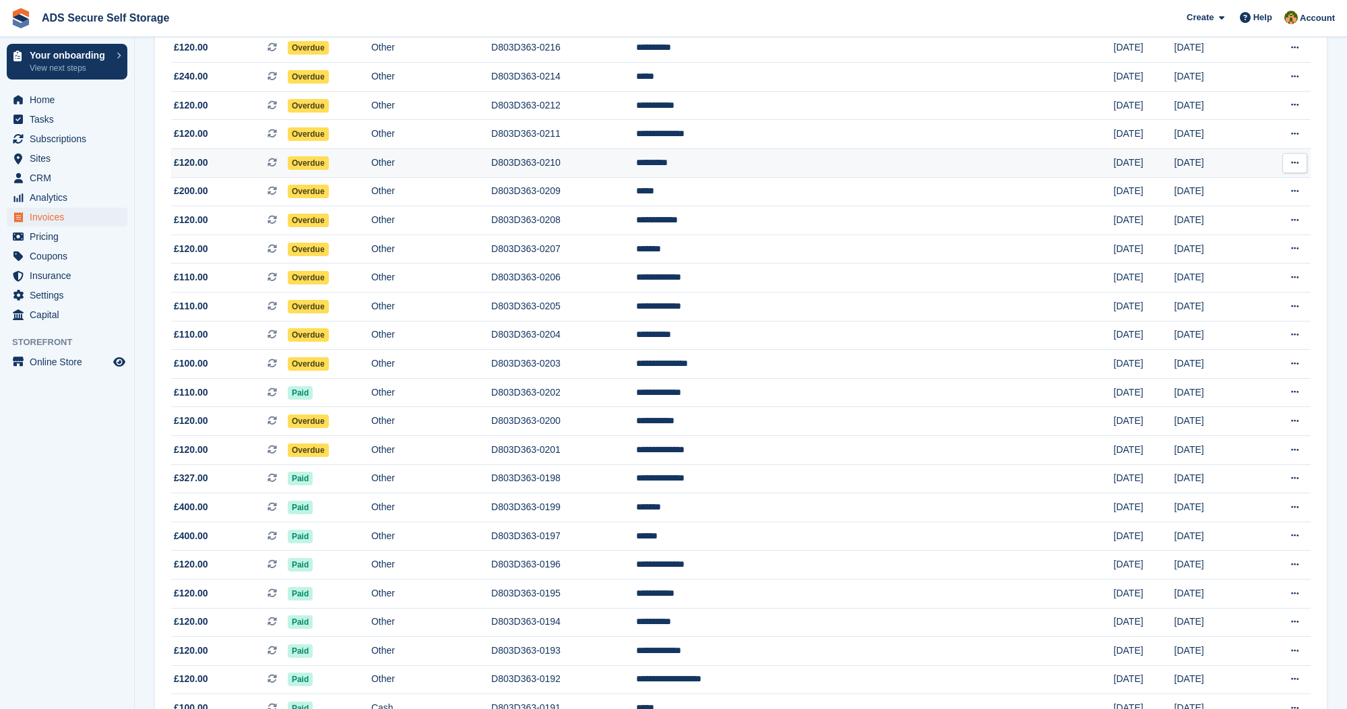
click at [329, 170] on span "Overdue" at bounding box center [308, 162] width 41 height 13
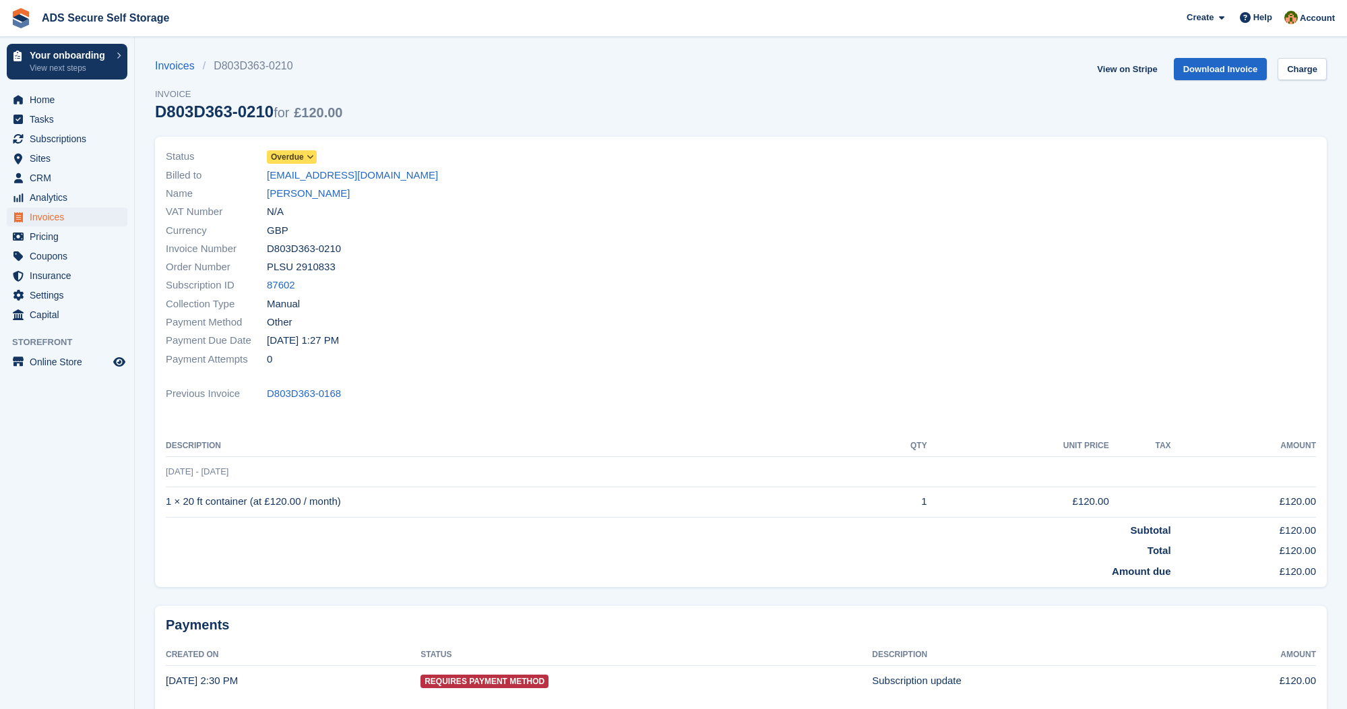
click at [314, 154] on icon at bounding box center [310, 157] width 7 height 8
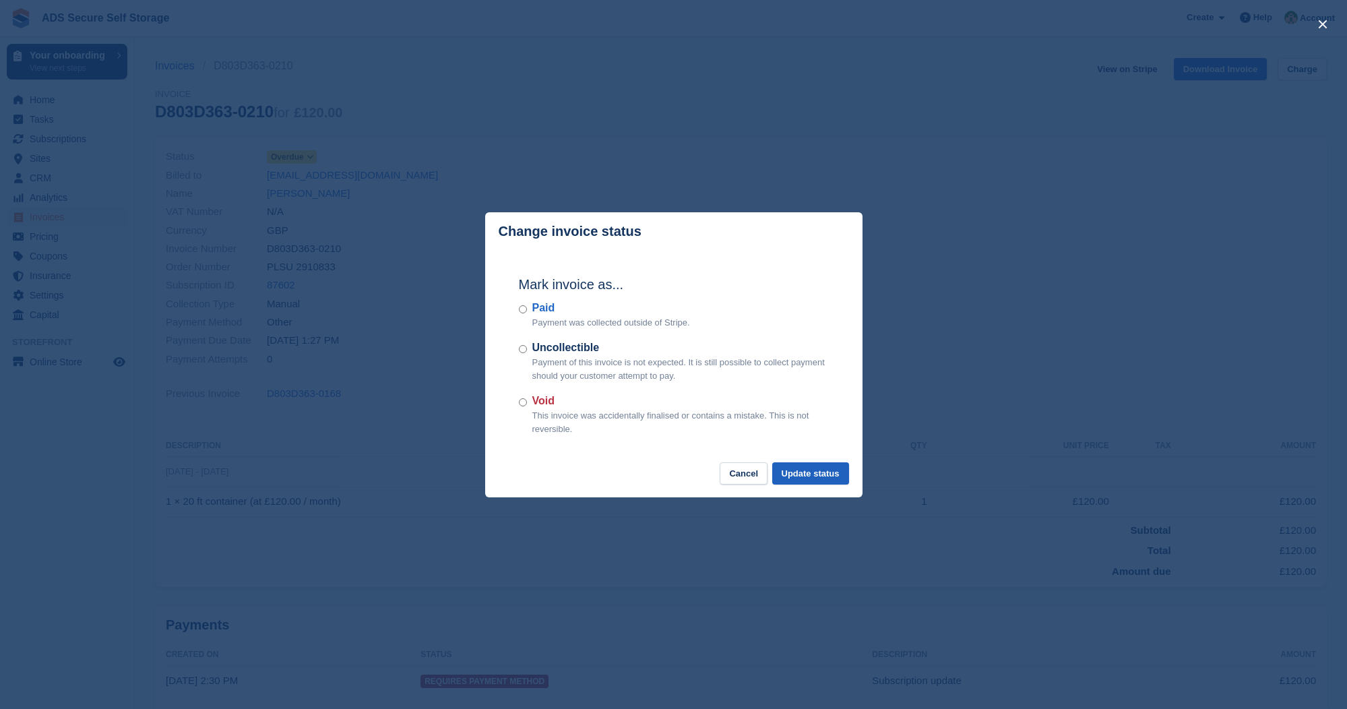
click at [799, 468] on button "Update status" at bounding box center [810, 473] width 77 height 22
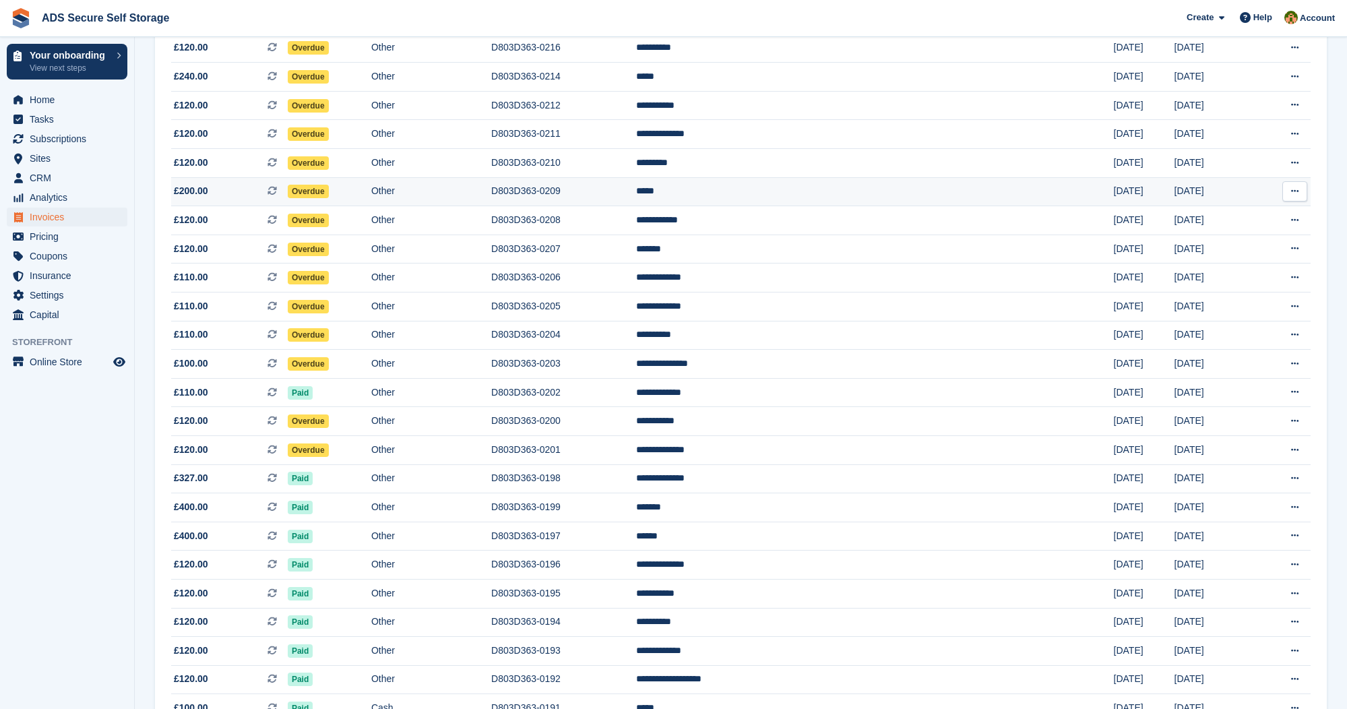
scroll to position [470, 0]
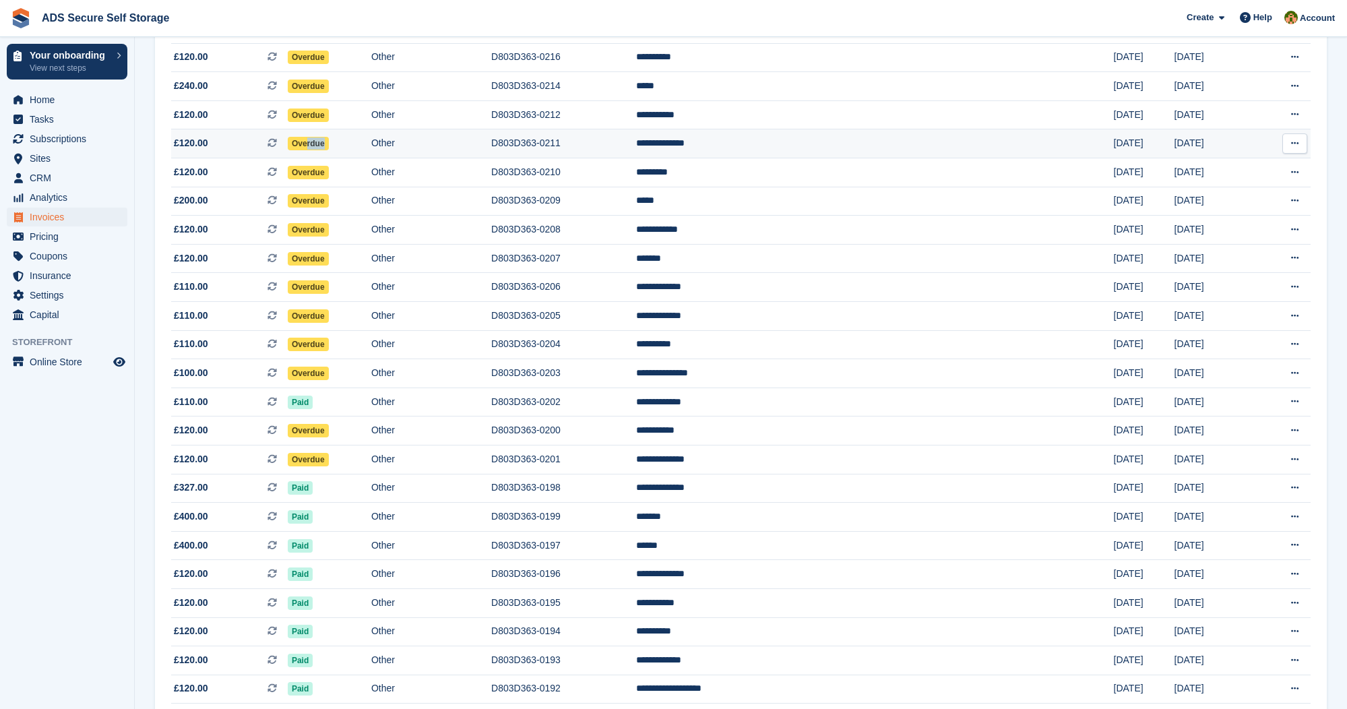
click at [329, 150] on span "Overdue" at bounding box center [308, 143] width 41 height 13
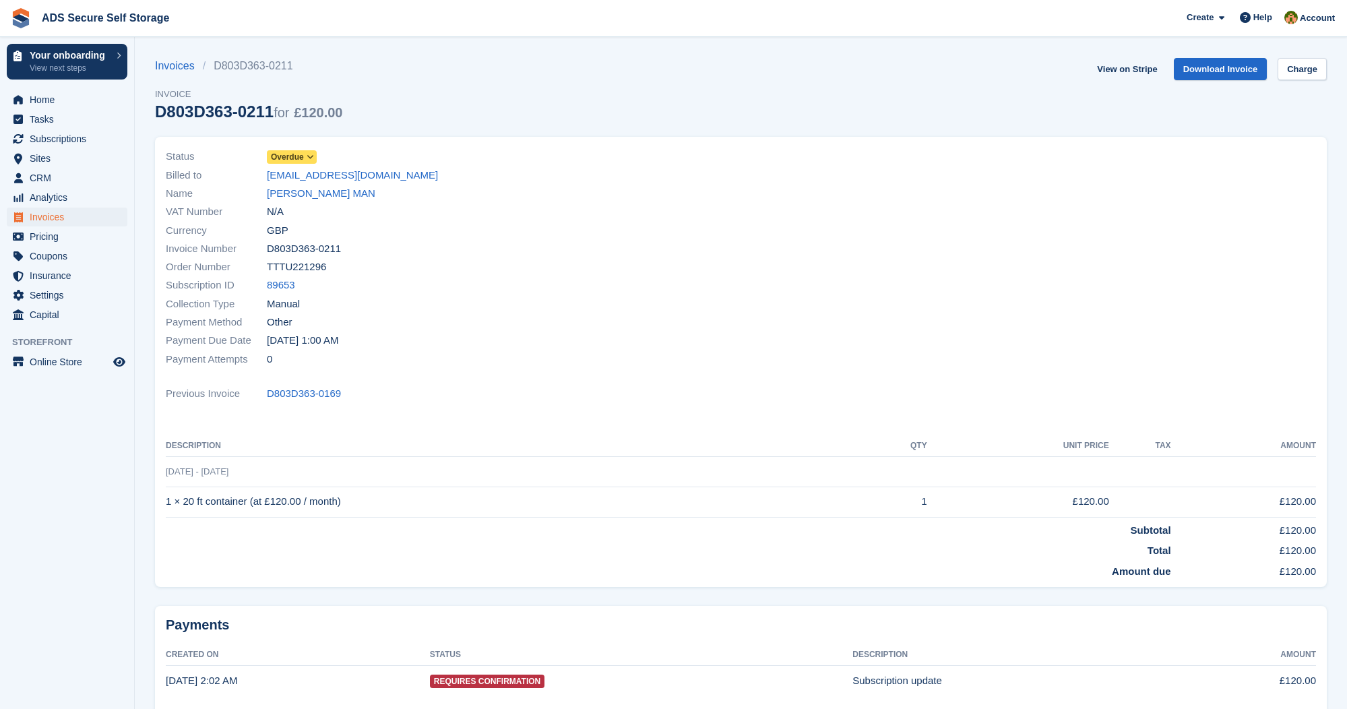
click at [319, 156] on div "Status Overdue" at bounding box center [449, 157] width 567 height 18
click at [316, 156] on span at bounding box center [310, 157] width 11 height 11
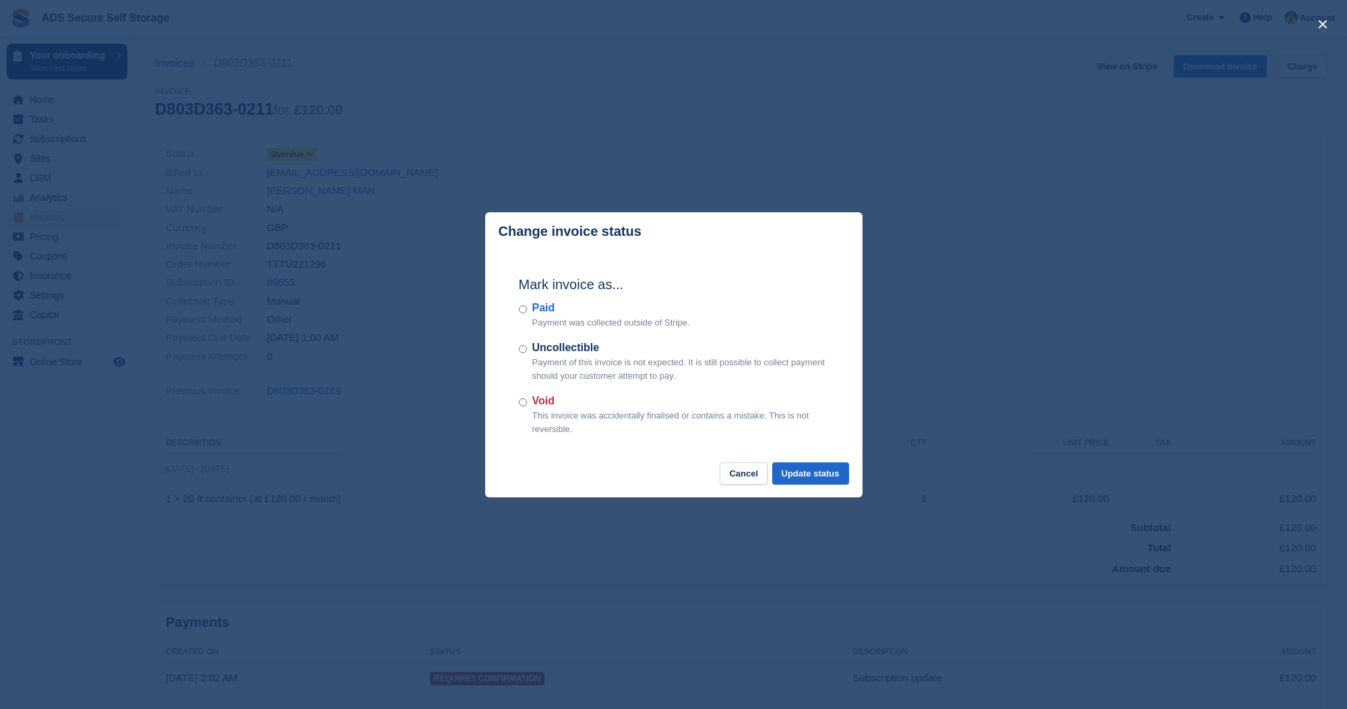
scroll to position [3, 0]
click at [836, 473] on button "Update status" at bounding box center [810, 473] width 77 height 22
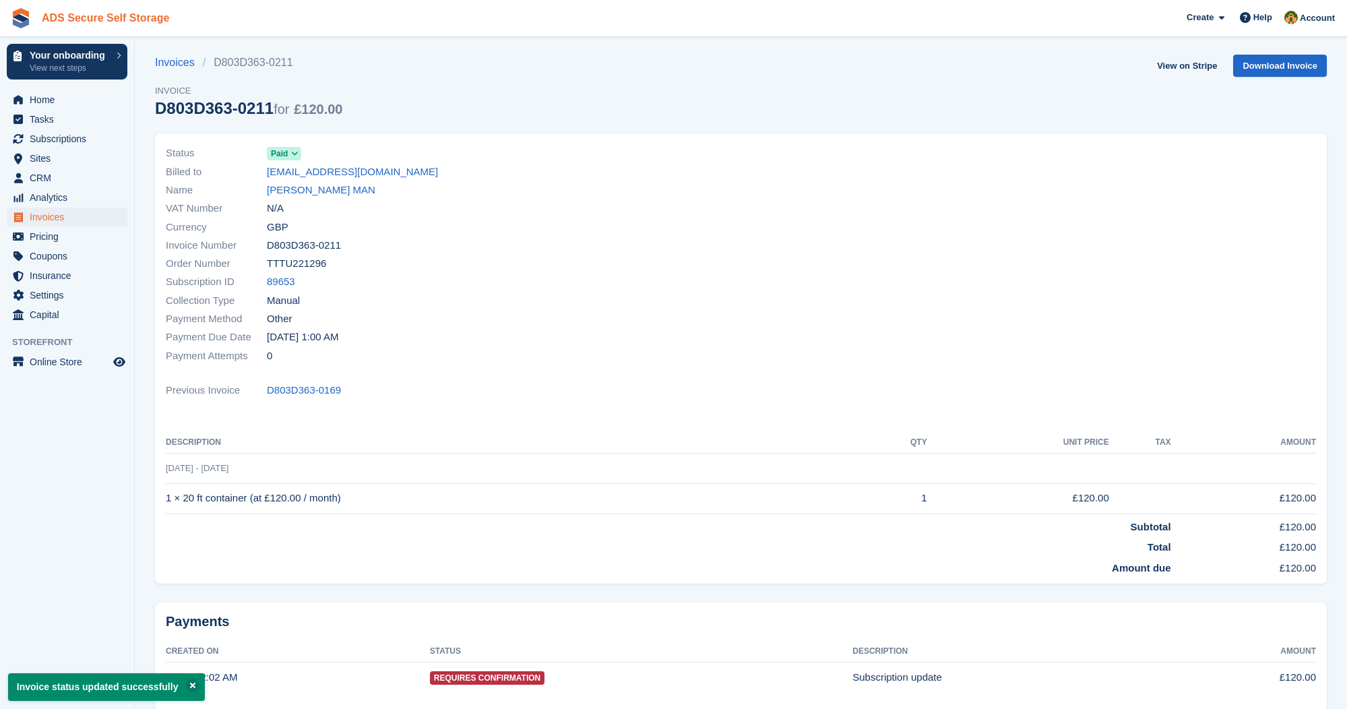
scroll to position [0, 0]
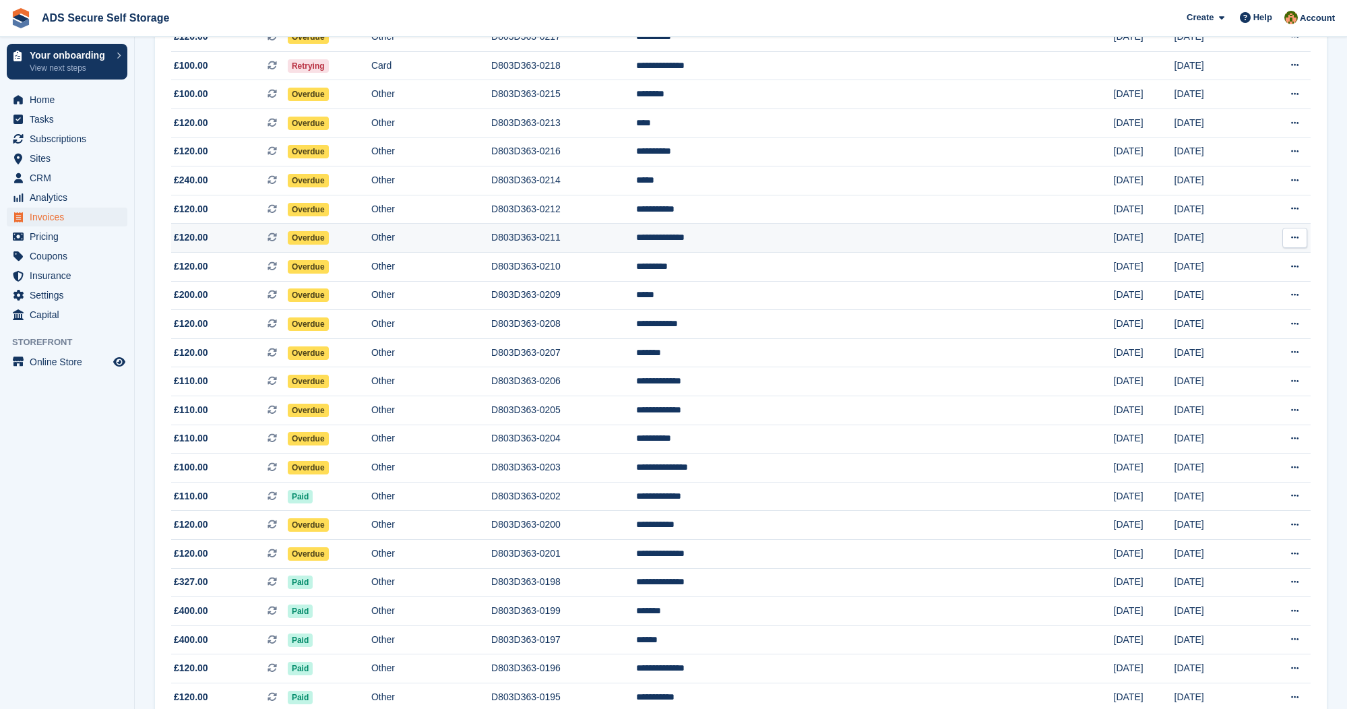
scroll to position [373, 0]
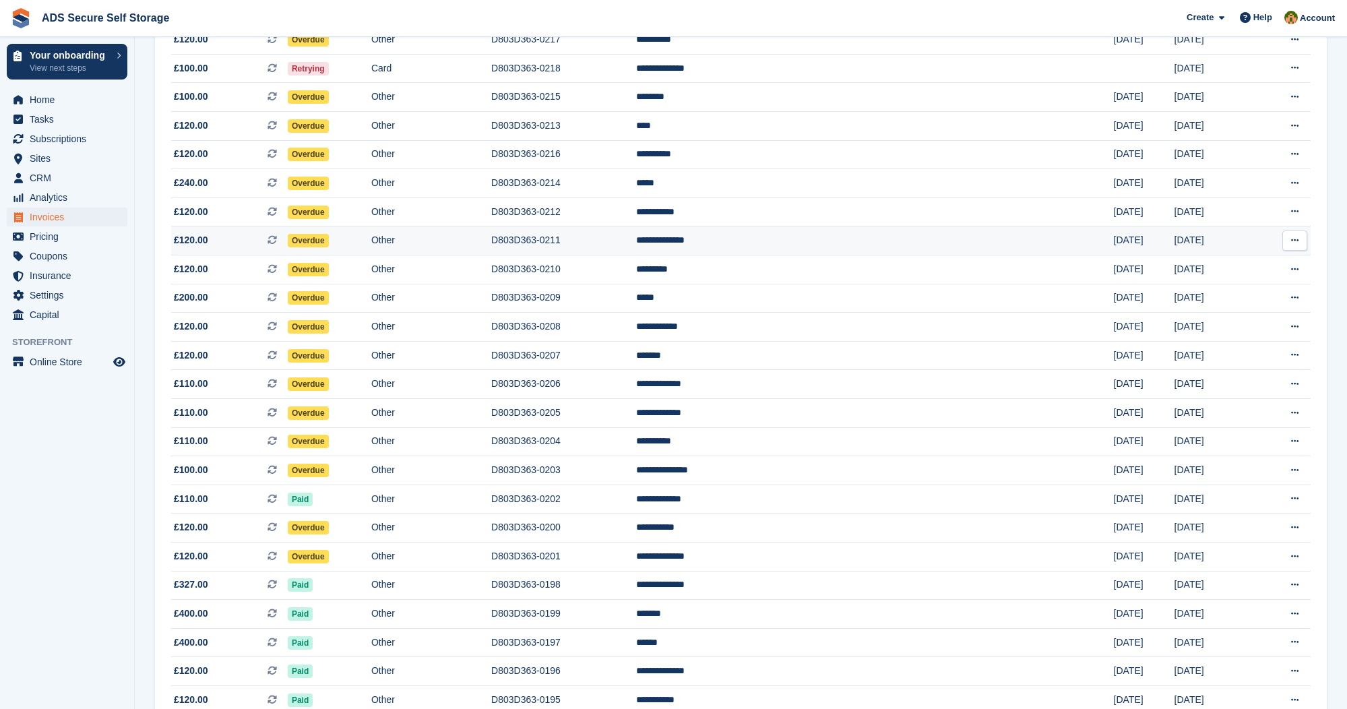
click at [329, 247] on span "Overdue" at bounding box center [308, 240] width 41 height 13
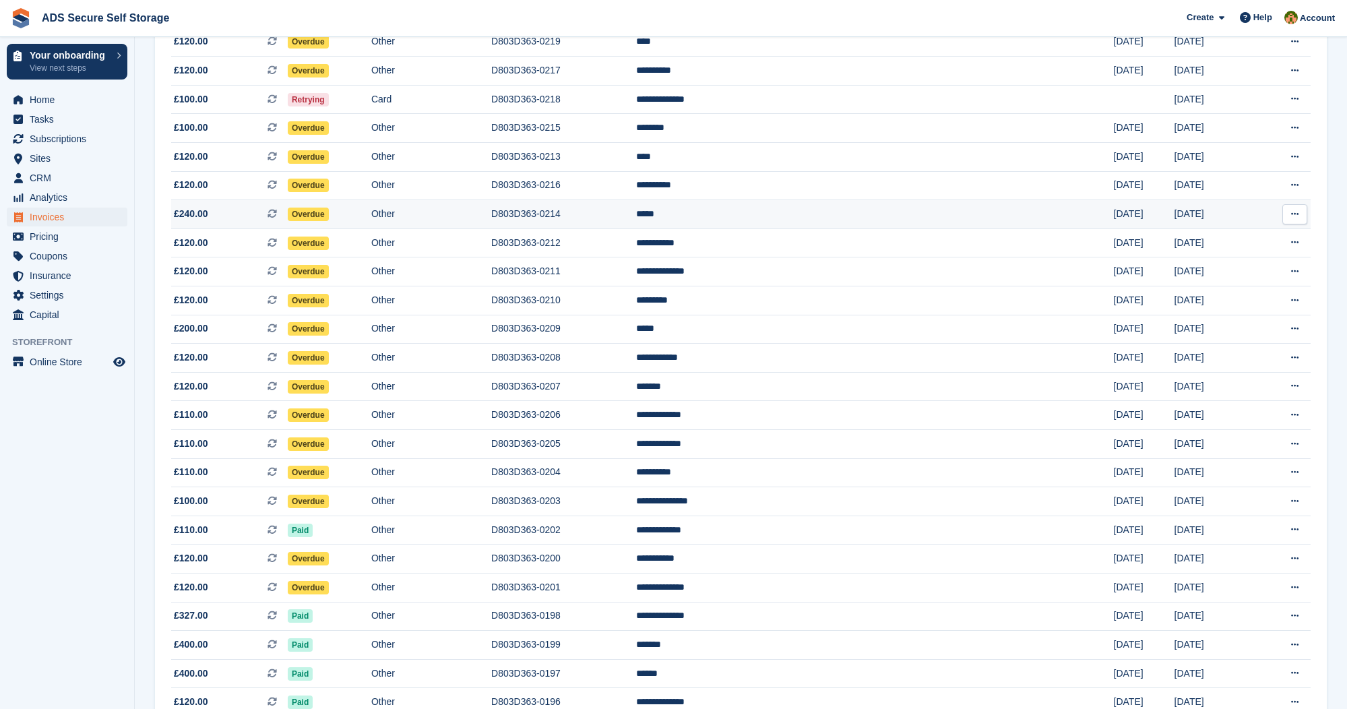
scroll to position [336, 0]
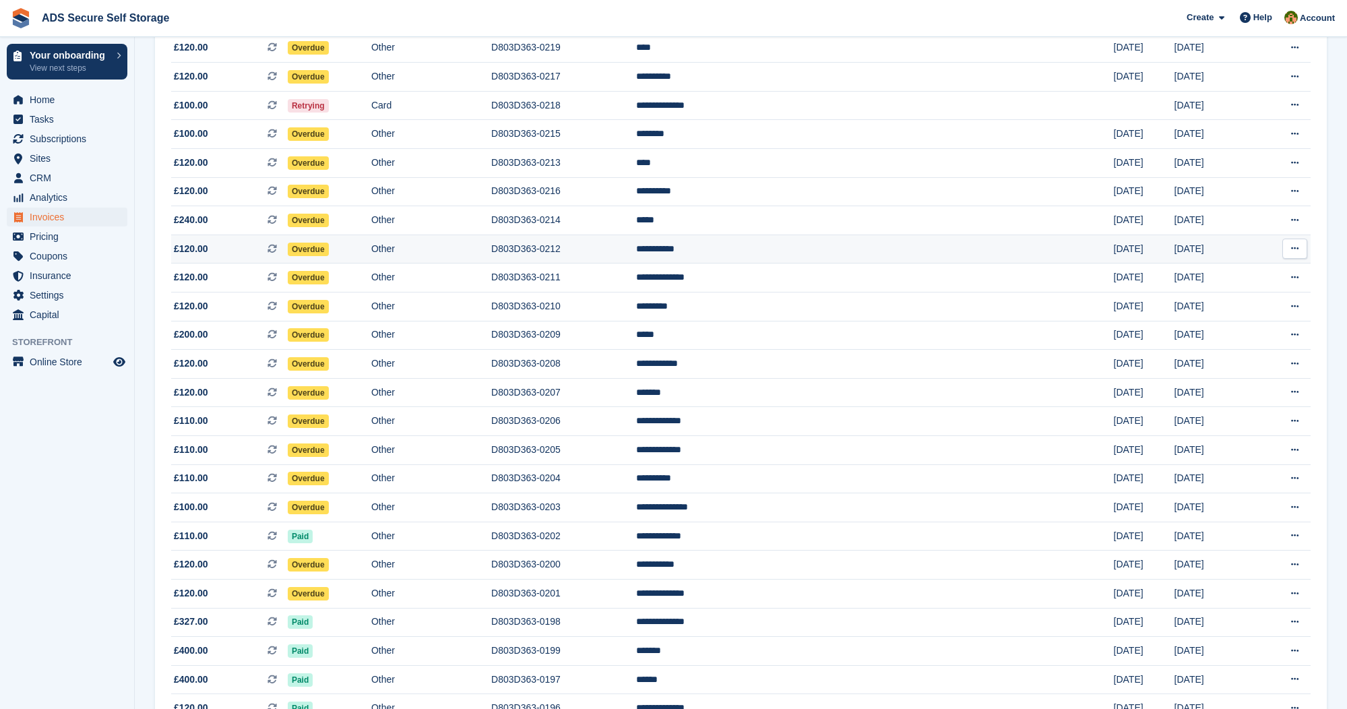
click at [329, 255] on span "Overdue" at bounding box center [308, 249] width 41 height 13
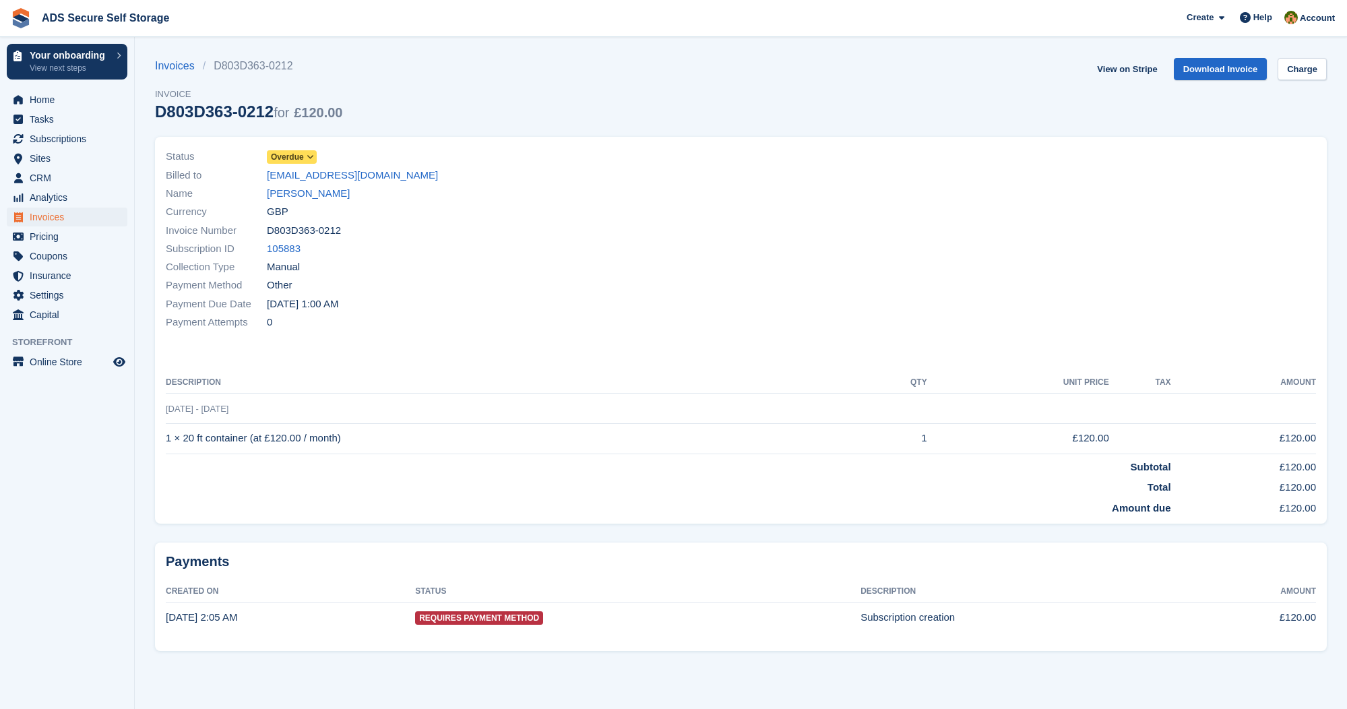
click at [313, 154] on span at bounding box center [310, 157] width 11 height 11
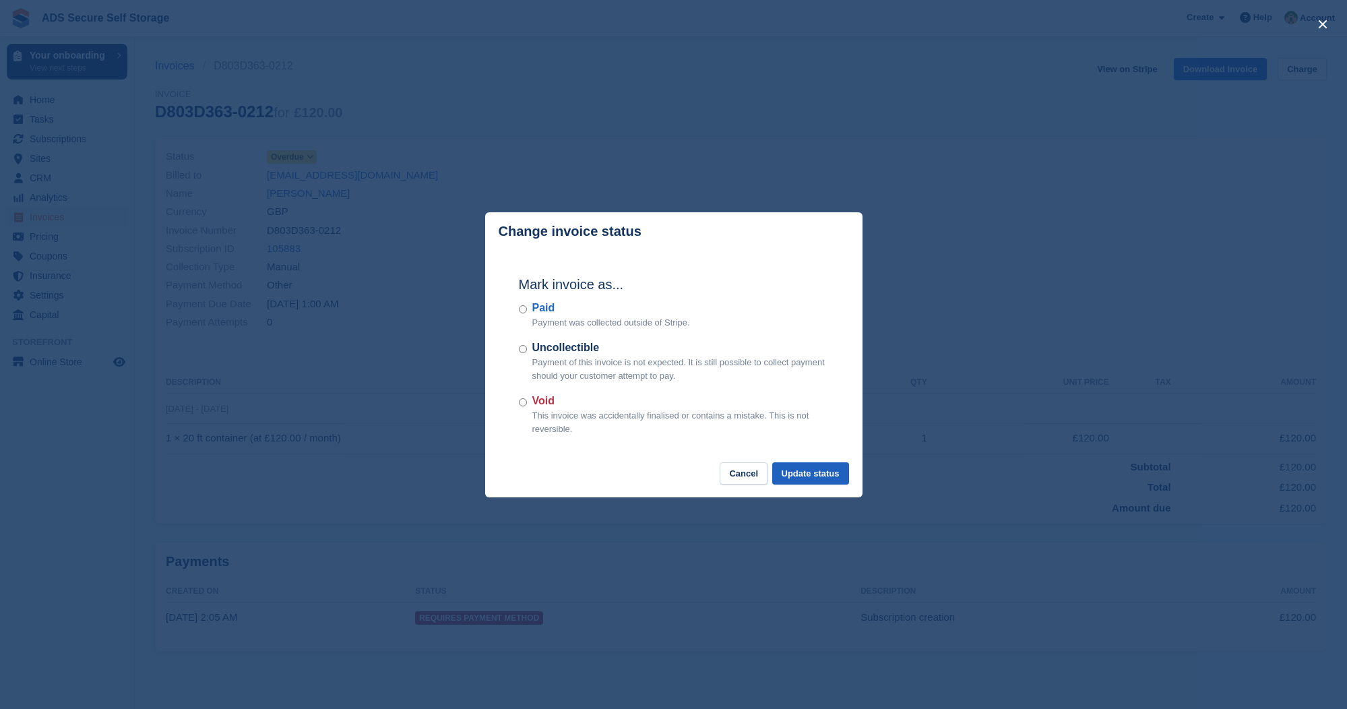
click at [820, 465] on button "Update status" at bounding box center [810, 473] width 77 height 22
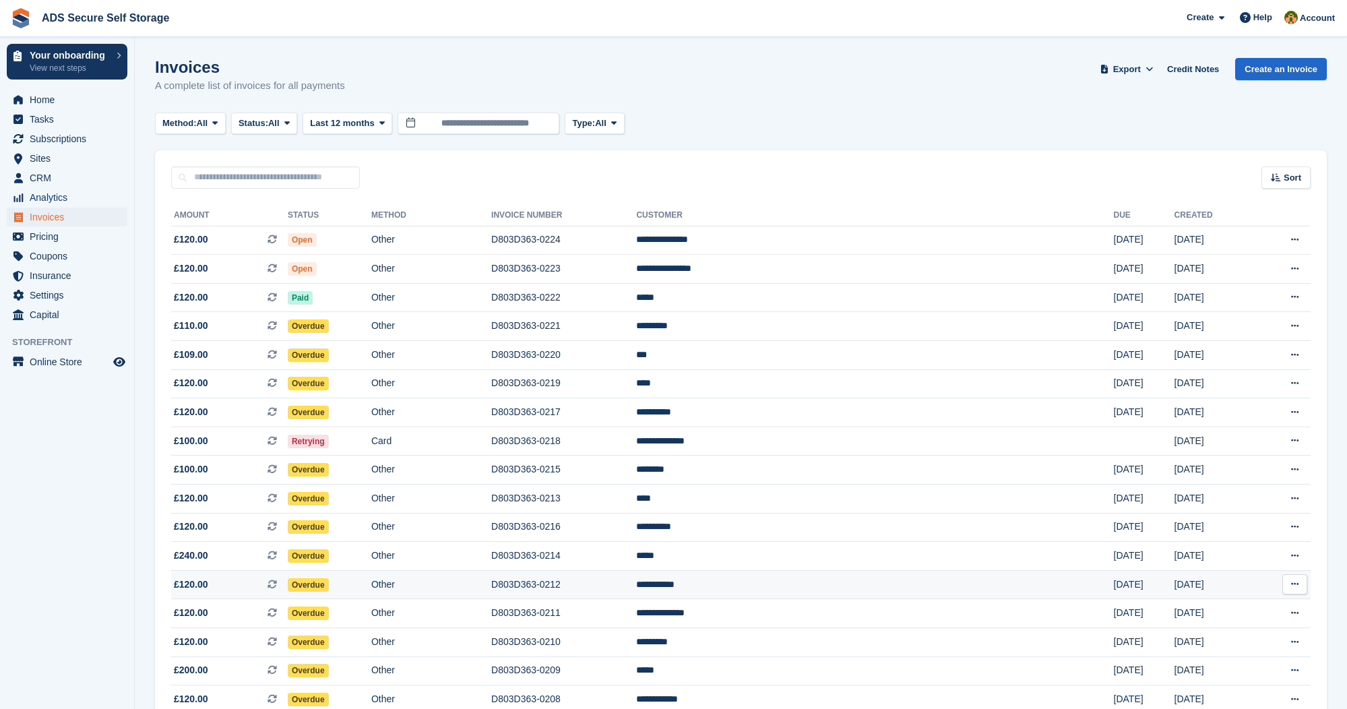
scroll to position [336, 0]
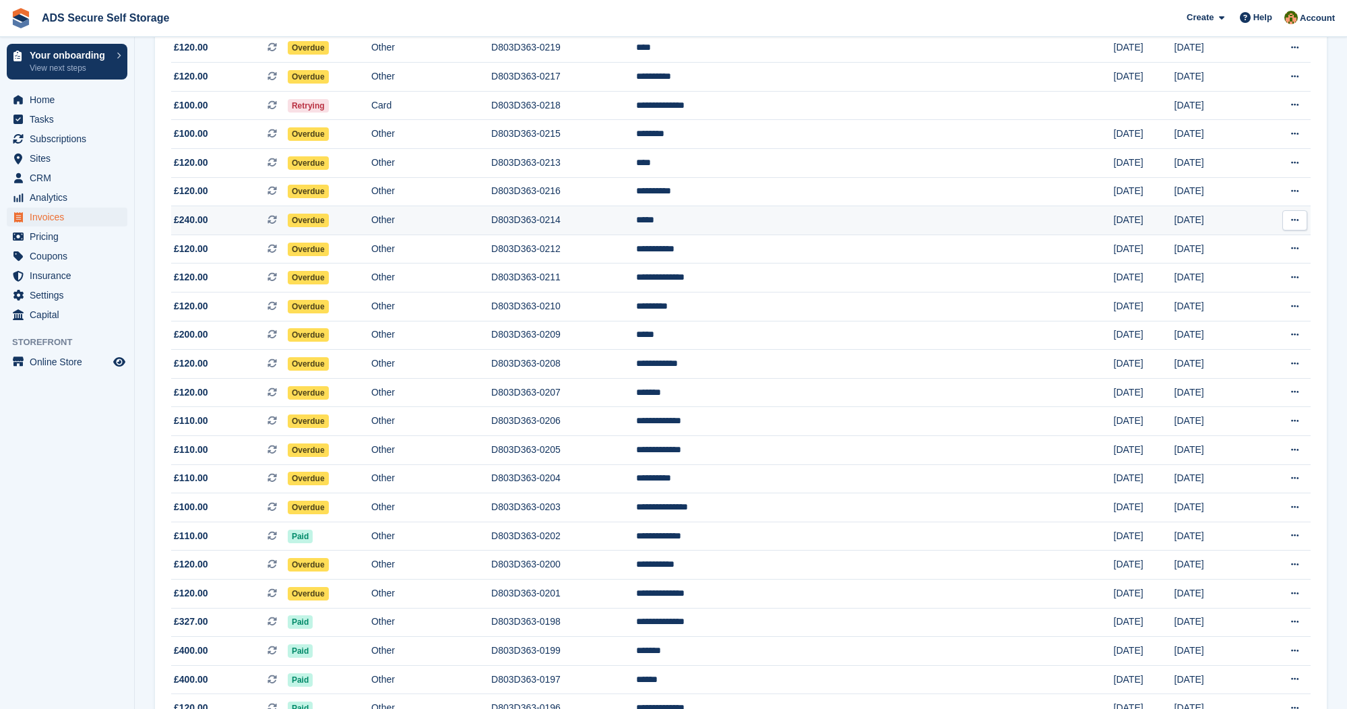
click at [329, 224] on span "Overdue" at bounding box center [308, 220] width 41 height 13
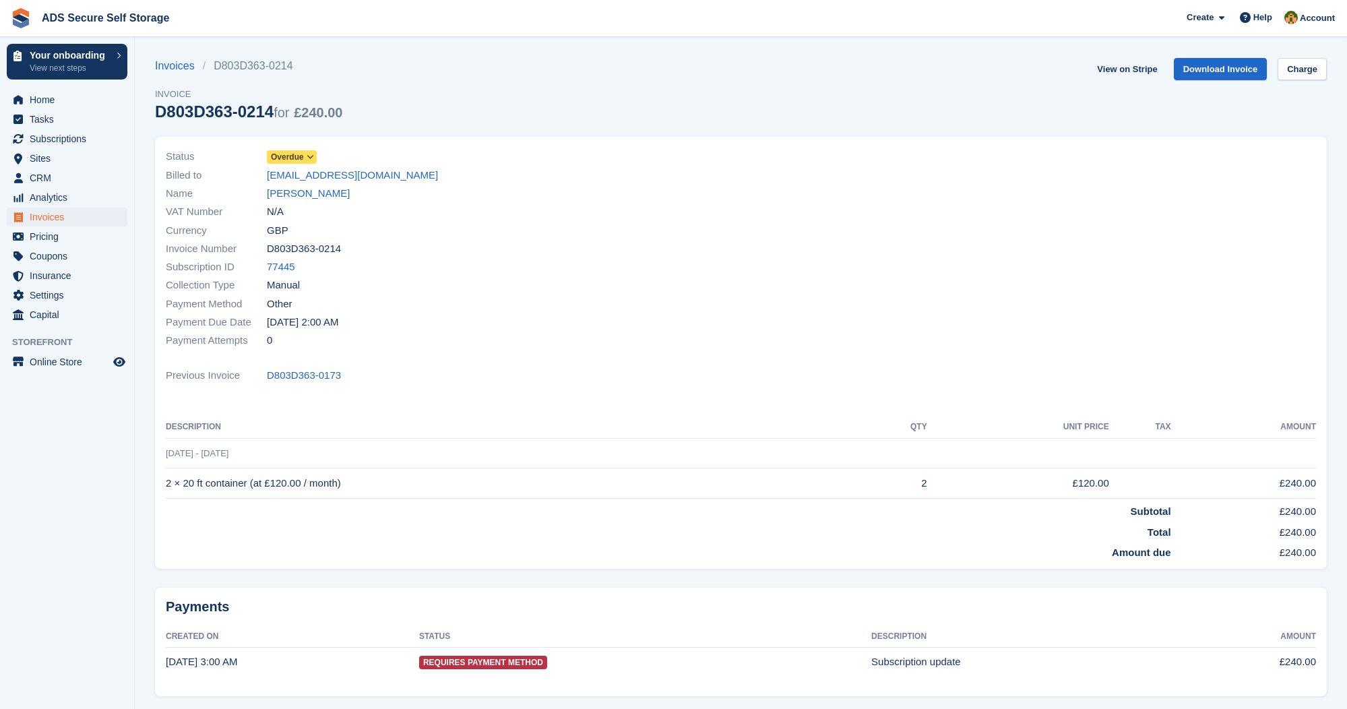
click at [314, 158] on icon at bounding box center [310, 157] width 7 height 8
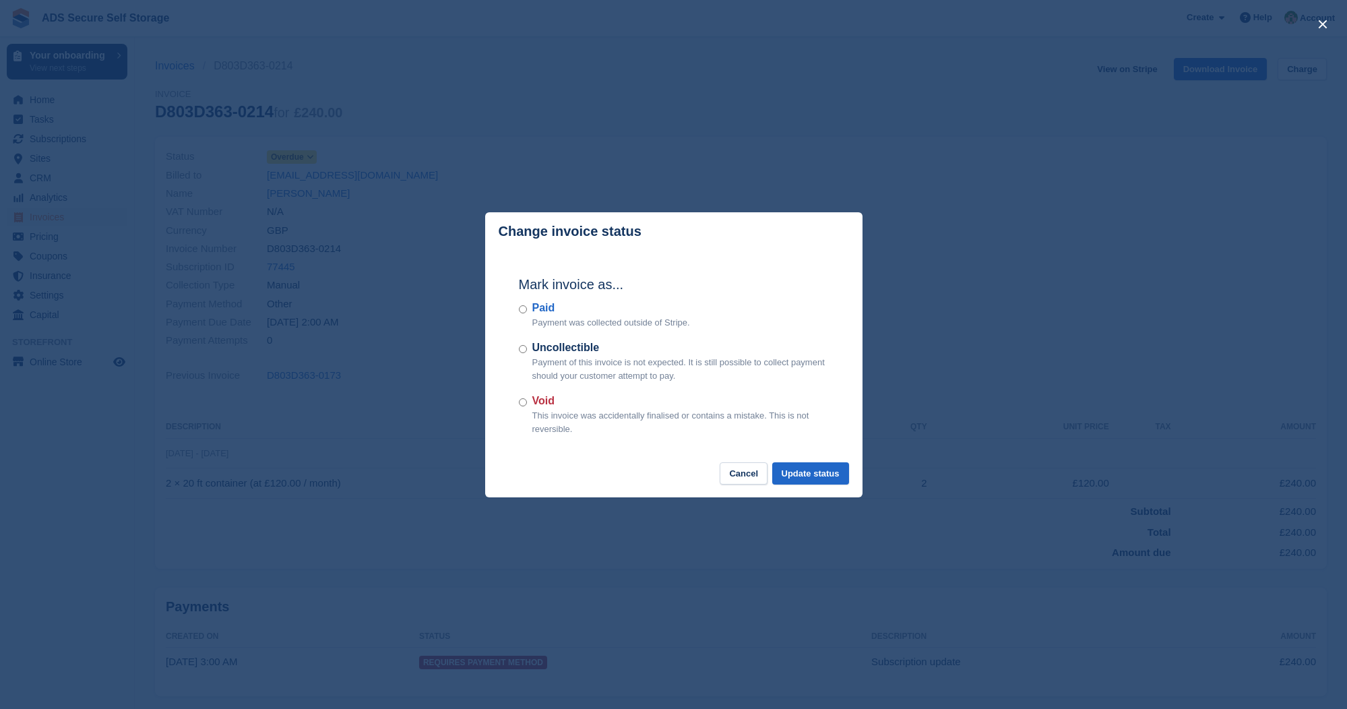
click at [530, 310] on div "Paid Payment was collected outside of Stripe." at bounding box center [674, 315] width 310 height 30
click at [786, 471] on button "Update status" at bounding box center [810, 473] width 77 height 22
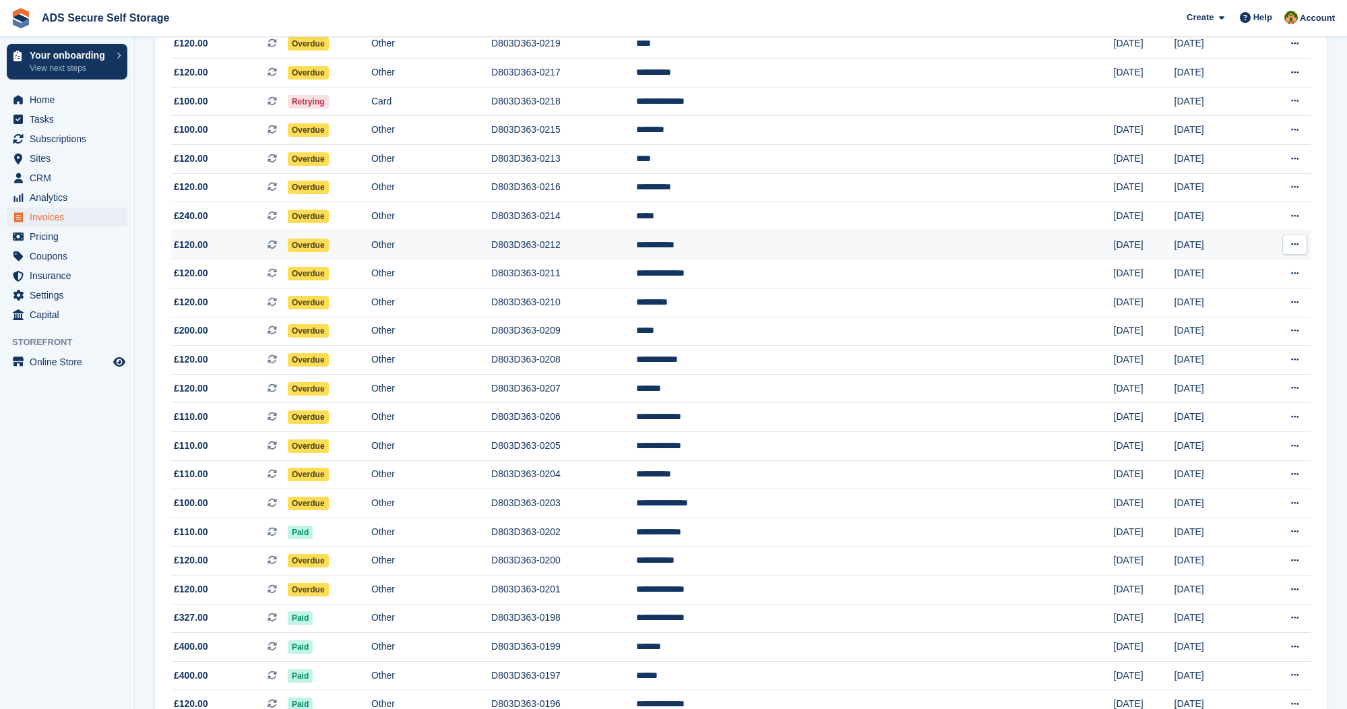
scroll to position [340, 0]
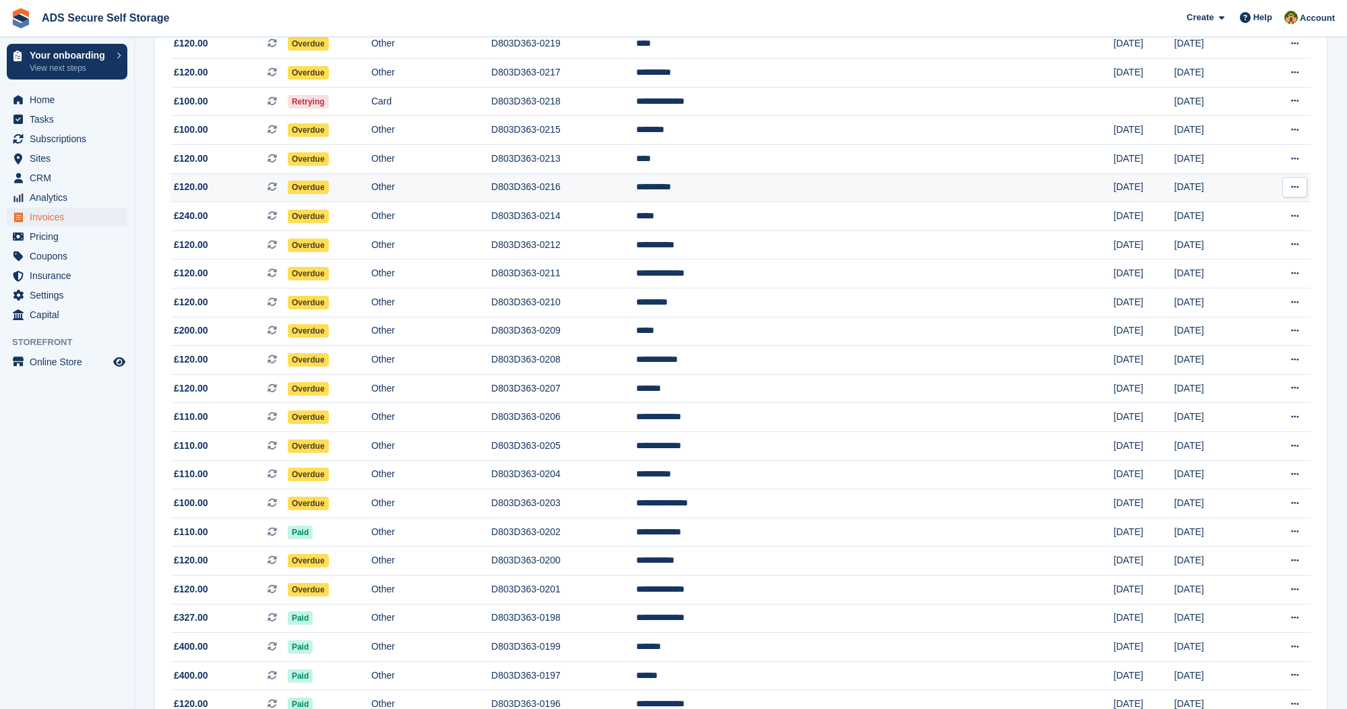
click at [329, 194] on span "Overdue" at bounding box center [308, 187] width 41 height 13
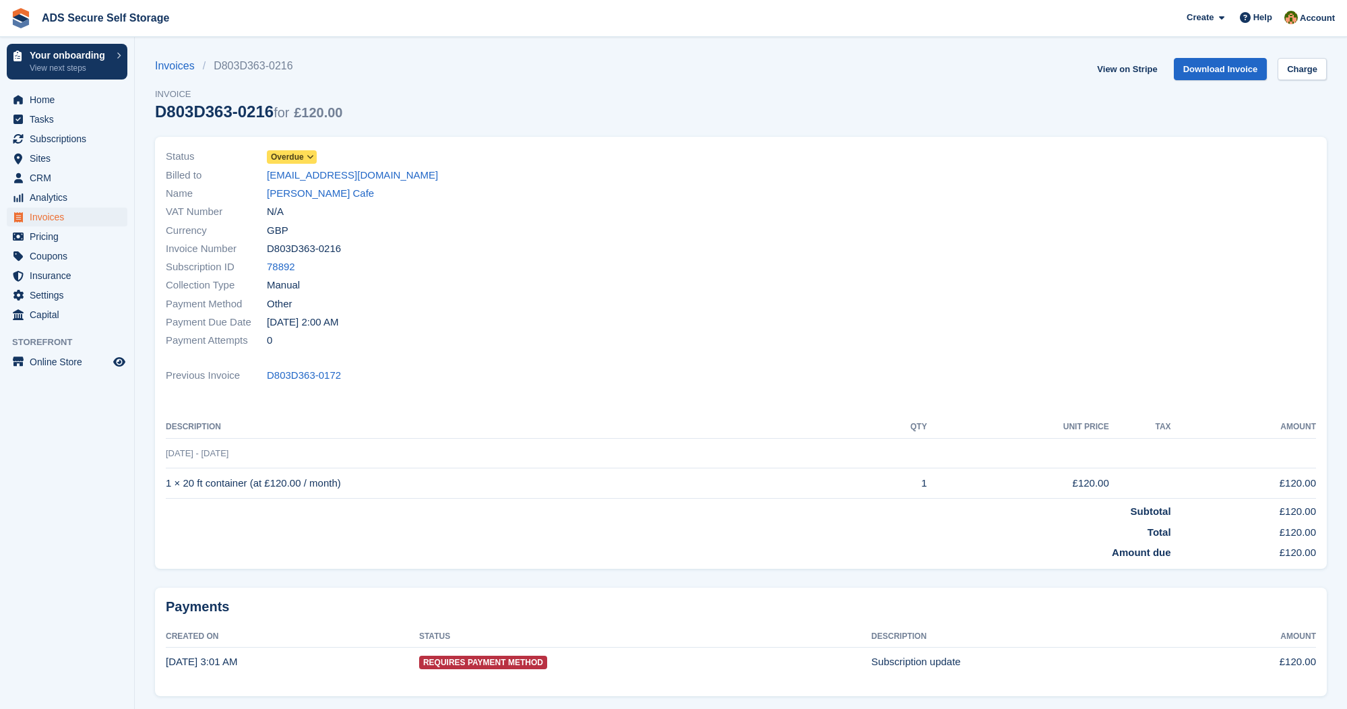
click at [314, 154] on icon at bounding box center [310, 157] width 7 height 8
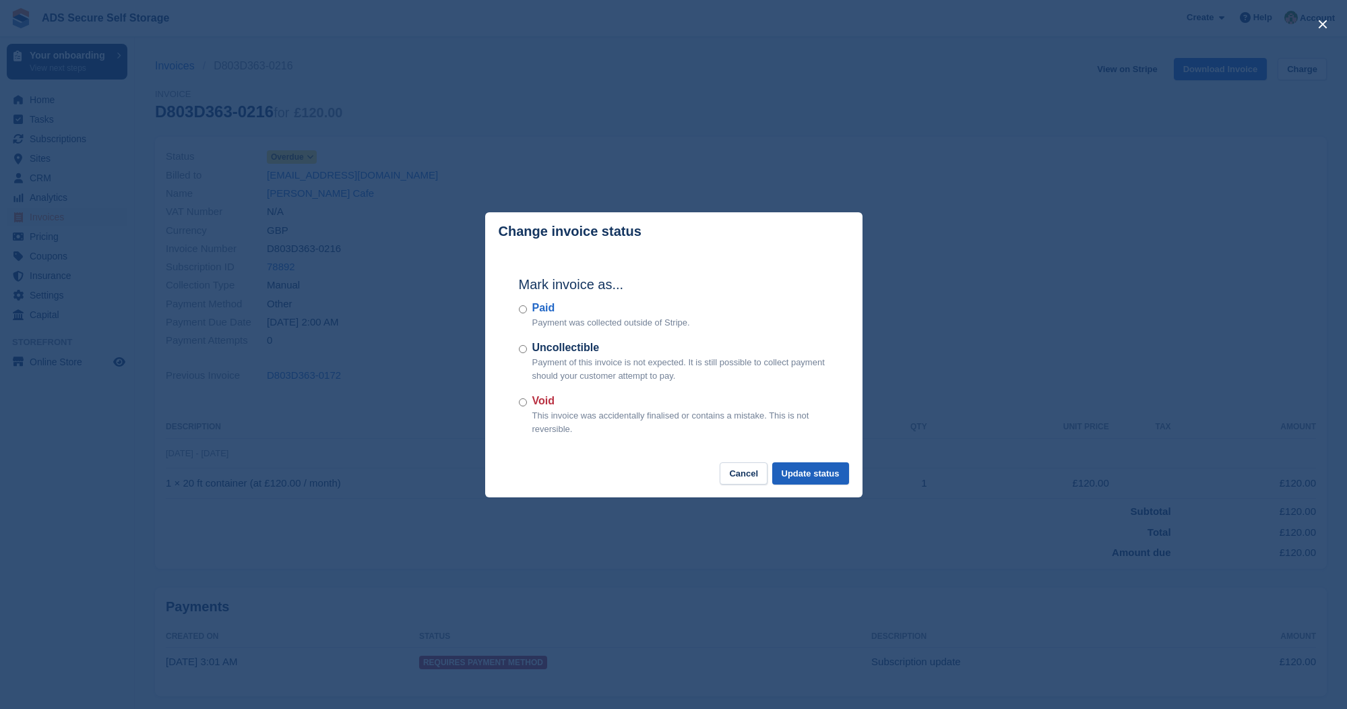
click at [801, 463] on button "Update status" at bounding box center [810, 473] width 77 height 22
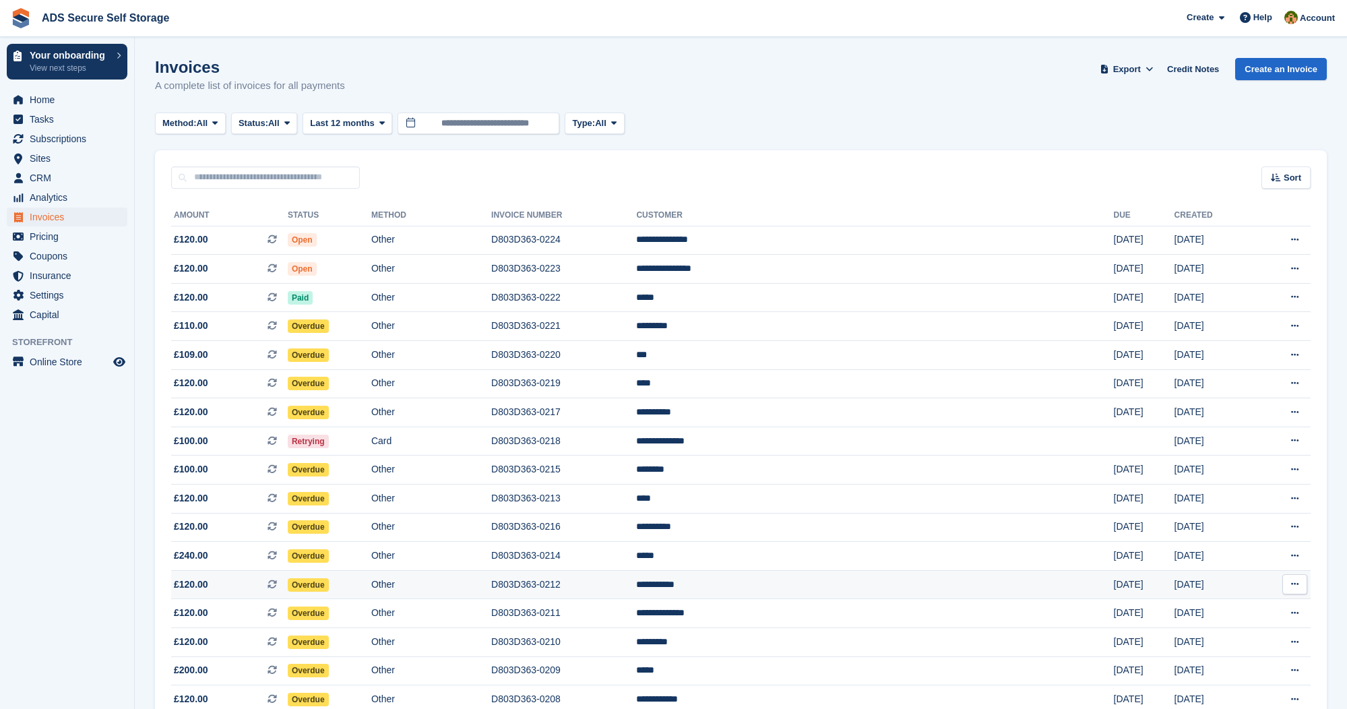
scroll to position [340, 0]
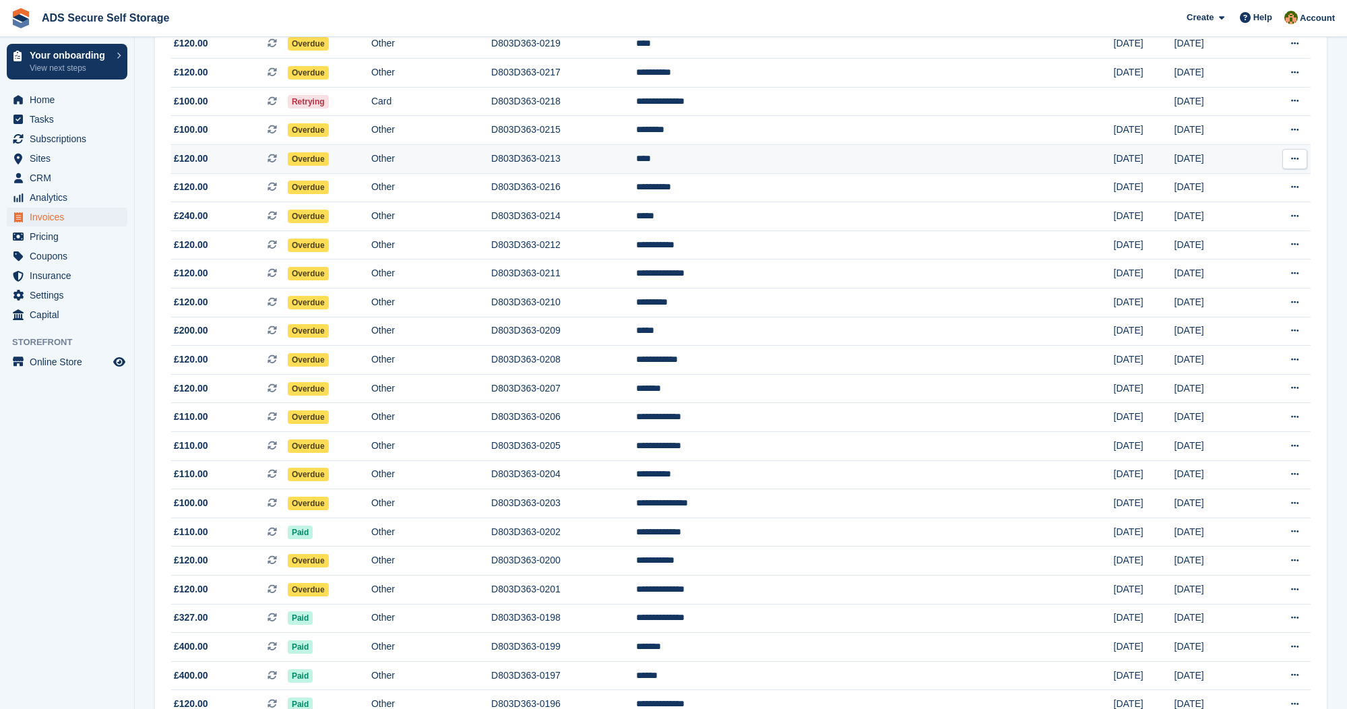
click at [329, 165] on span "Overdue" at bounding box center [308, 158] width 41 height 13
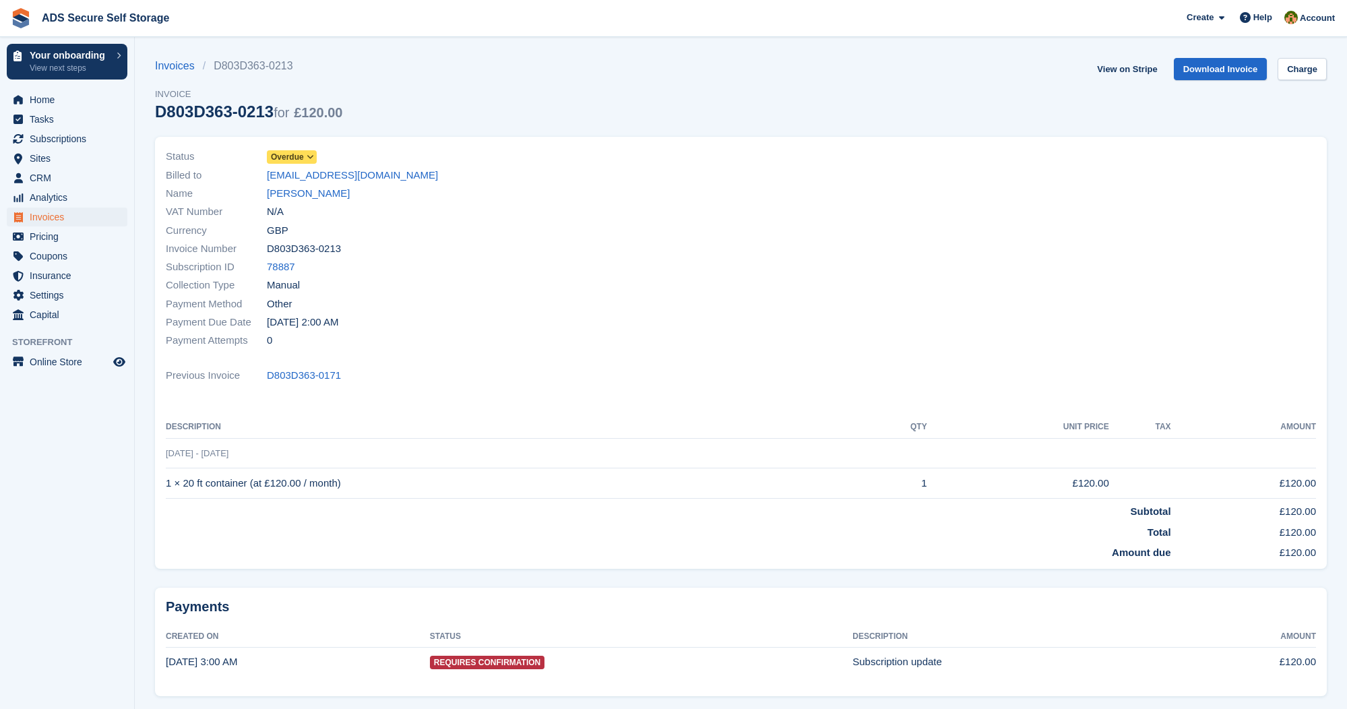
click at [311, 154] on icon at bounding box center [310, 157] width 7 height 8
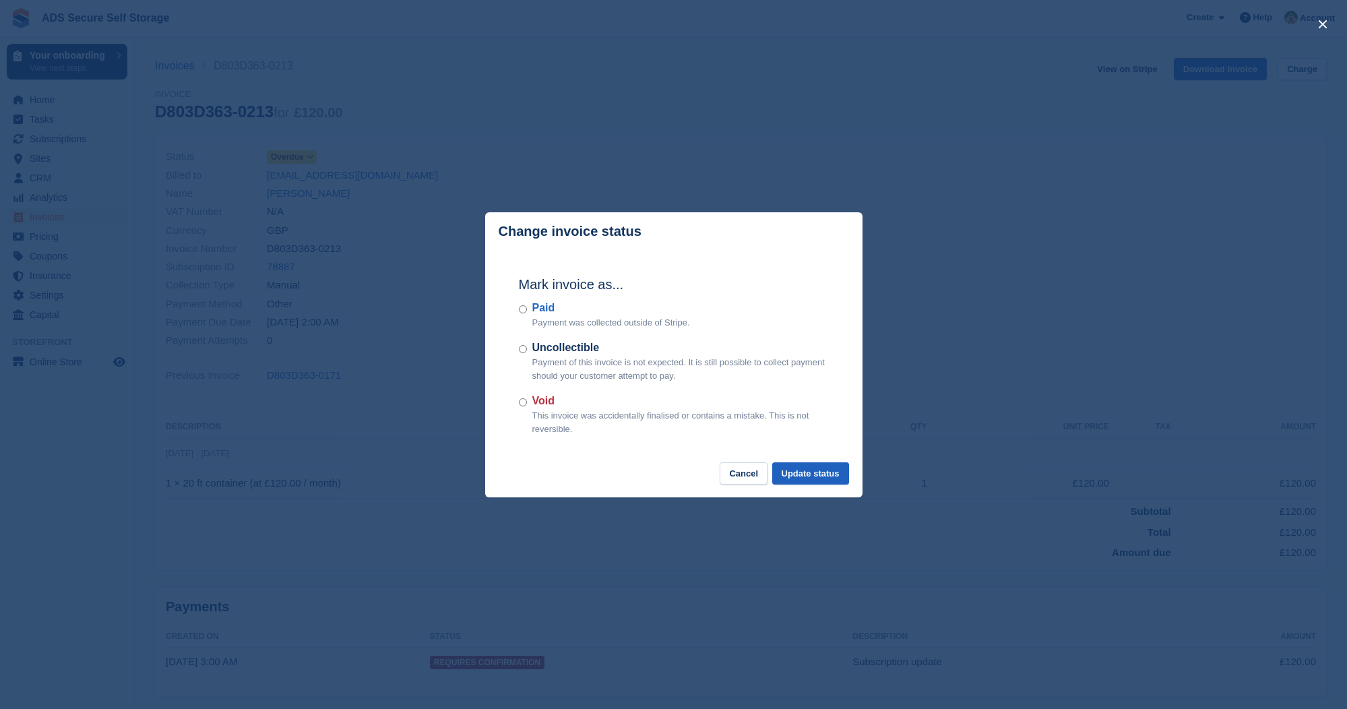
click at [828, 476] on button "Update status" at bounding box center [810, 473] width 77 height 22
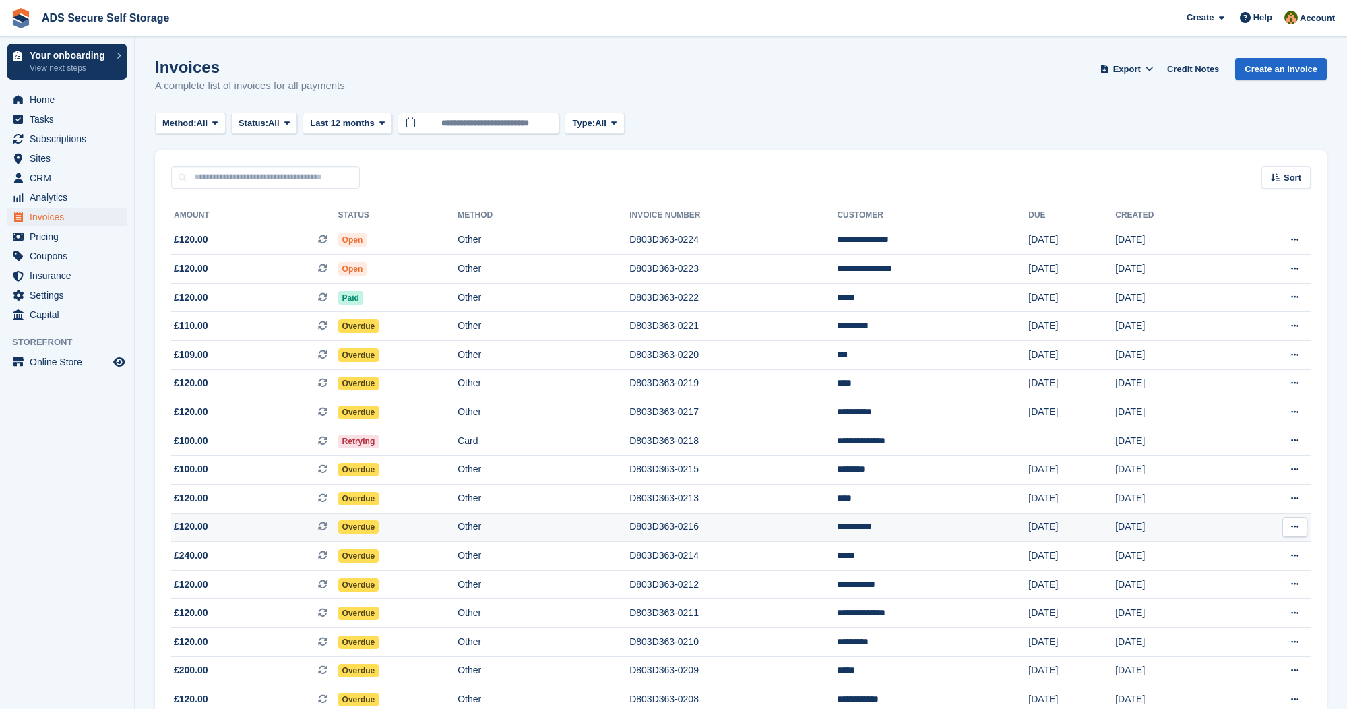
scroll to position [340, 0]
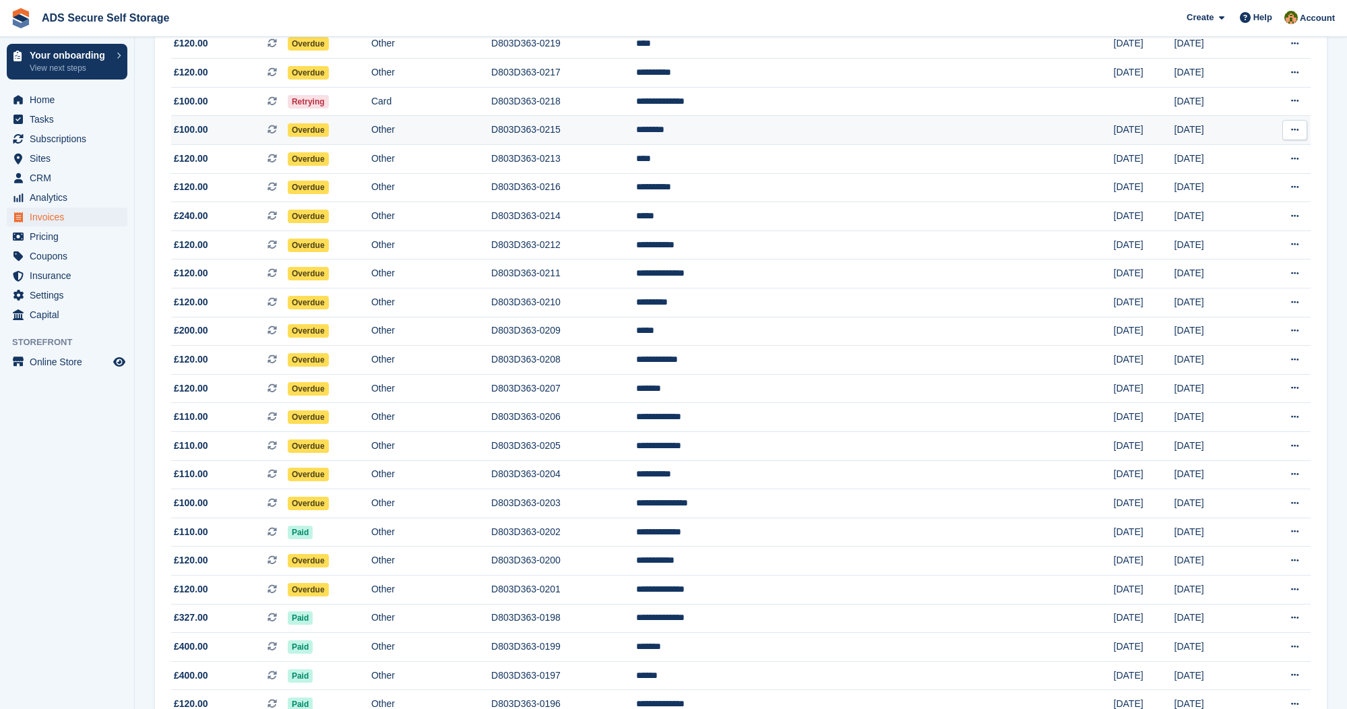
click at [329, 130] on span "Overdue" at bounding box center [308, 129] width 41 height 13
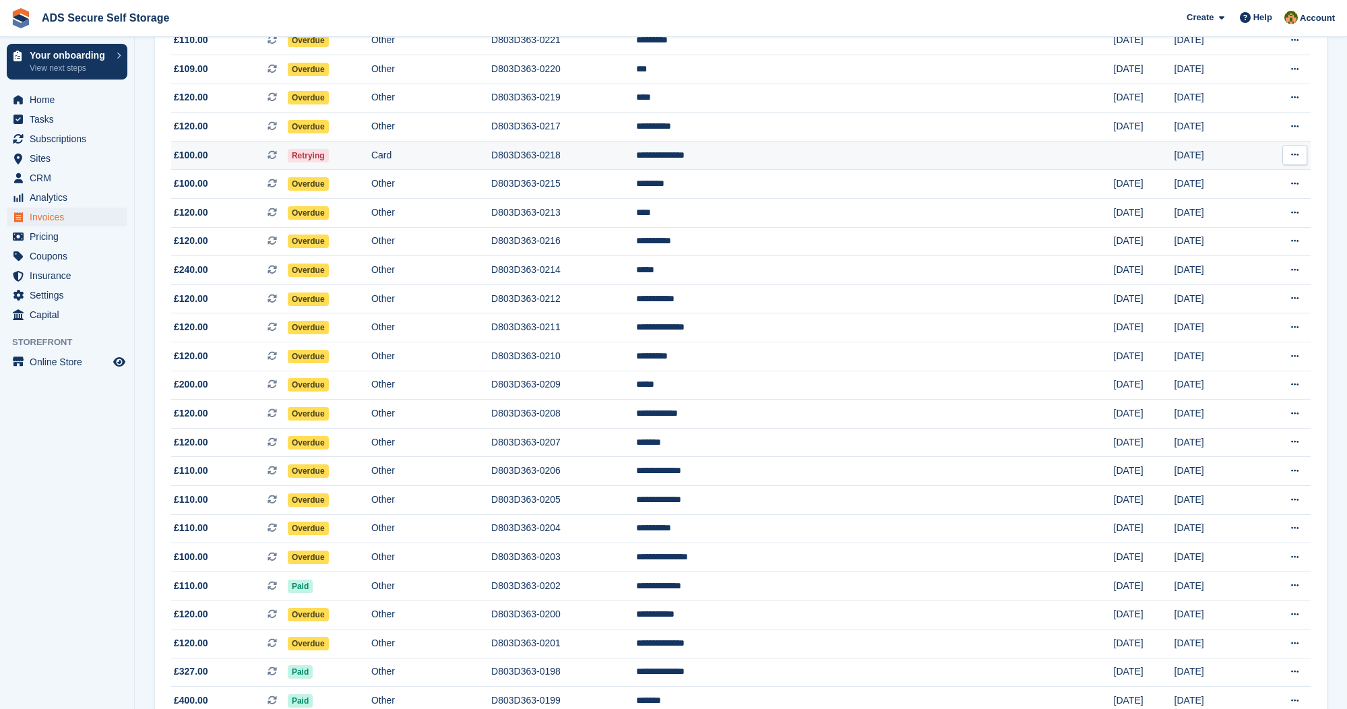
scroll to position [284, 0]
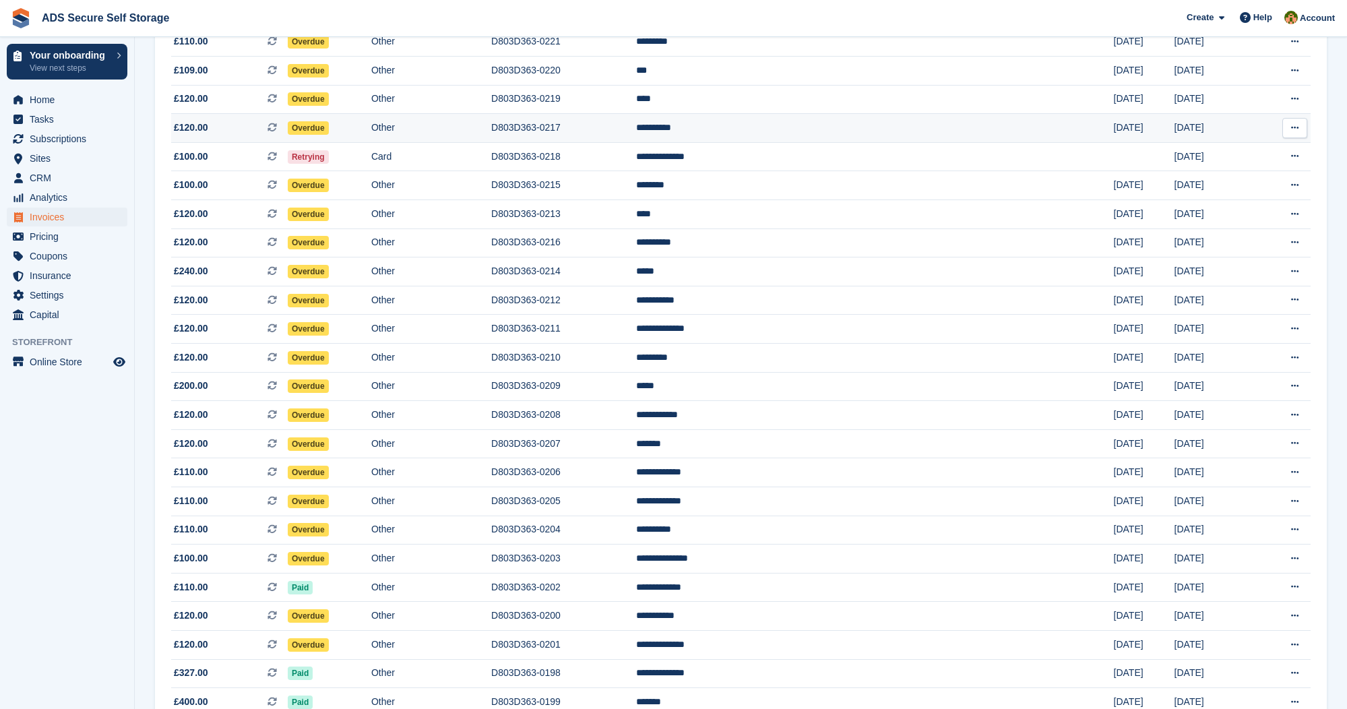
click at [329, 128] on span "Overdue" at bounding box center [308, 127] width 41 height 13
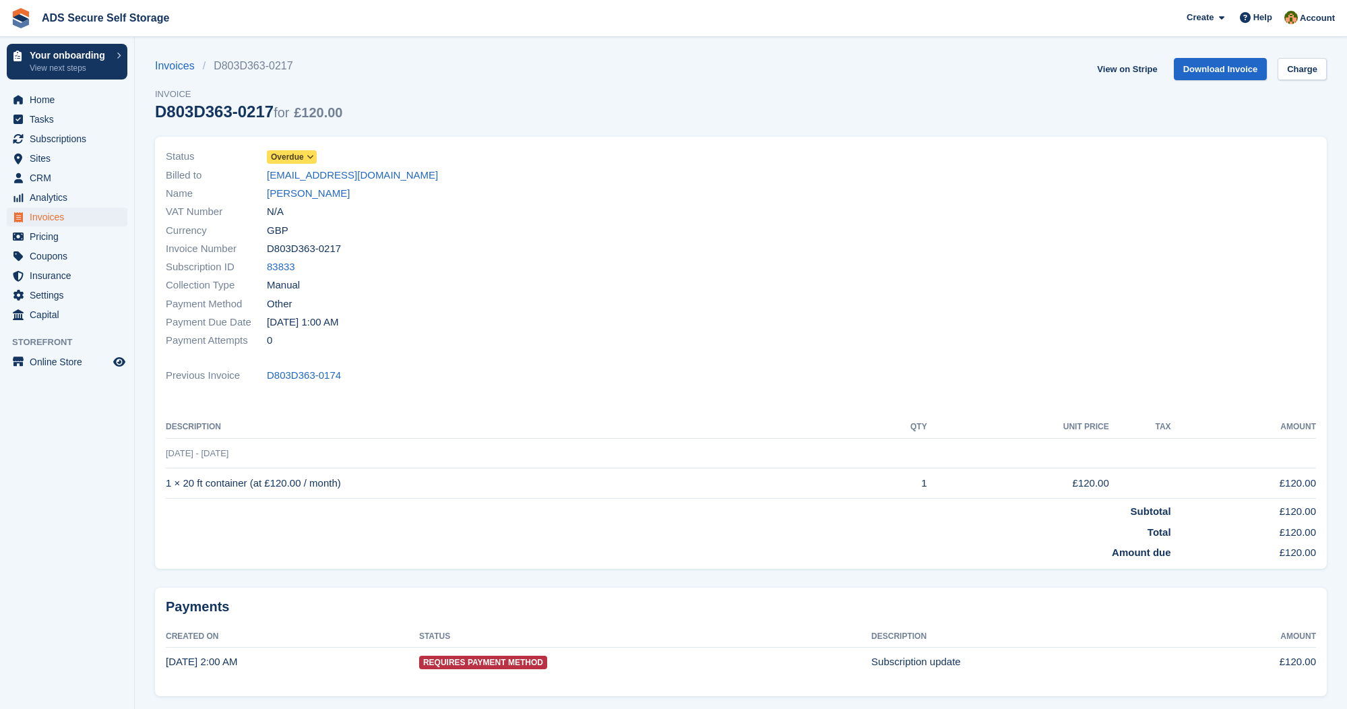
click at [313, 153] on icon at bounding box center [310, 157] width 7 height 8
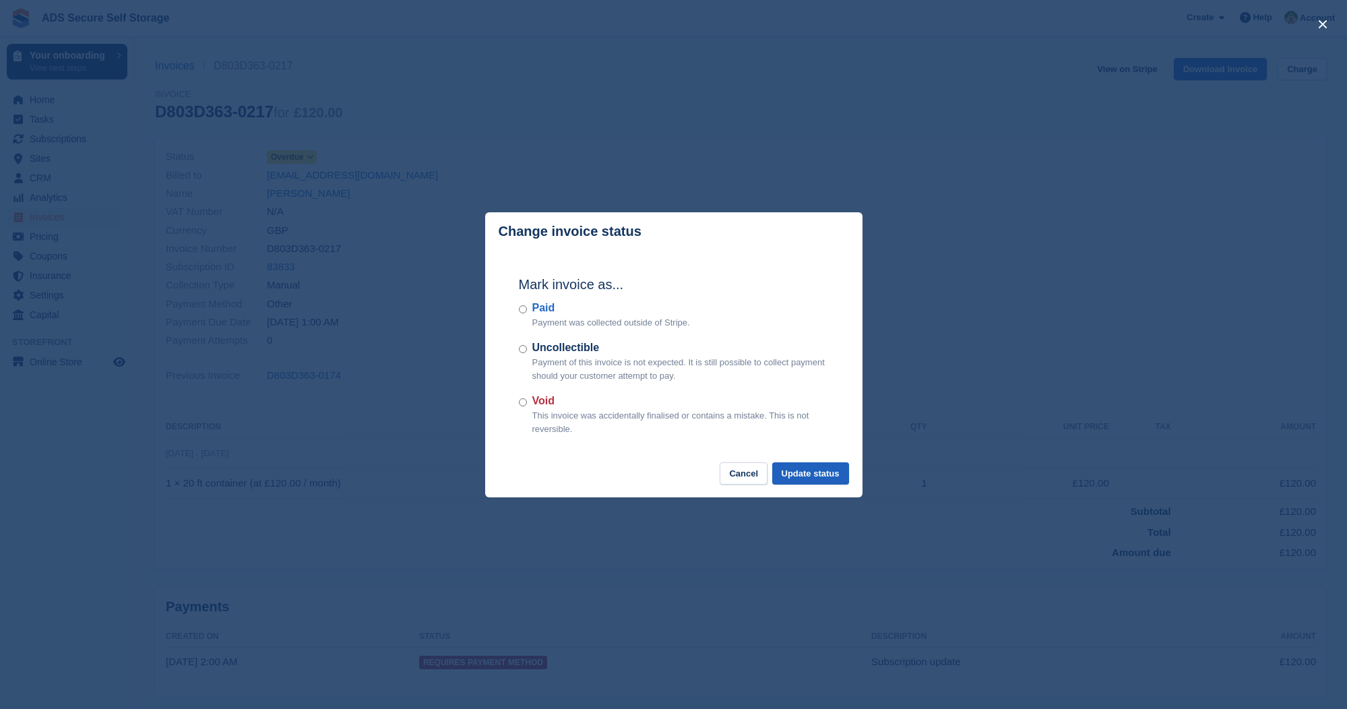
click at [809, 467] on button "Update status" at bounding box center [810, 473] width 77 height 22
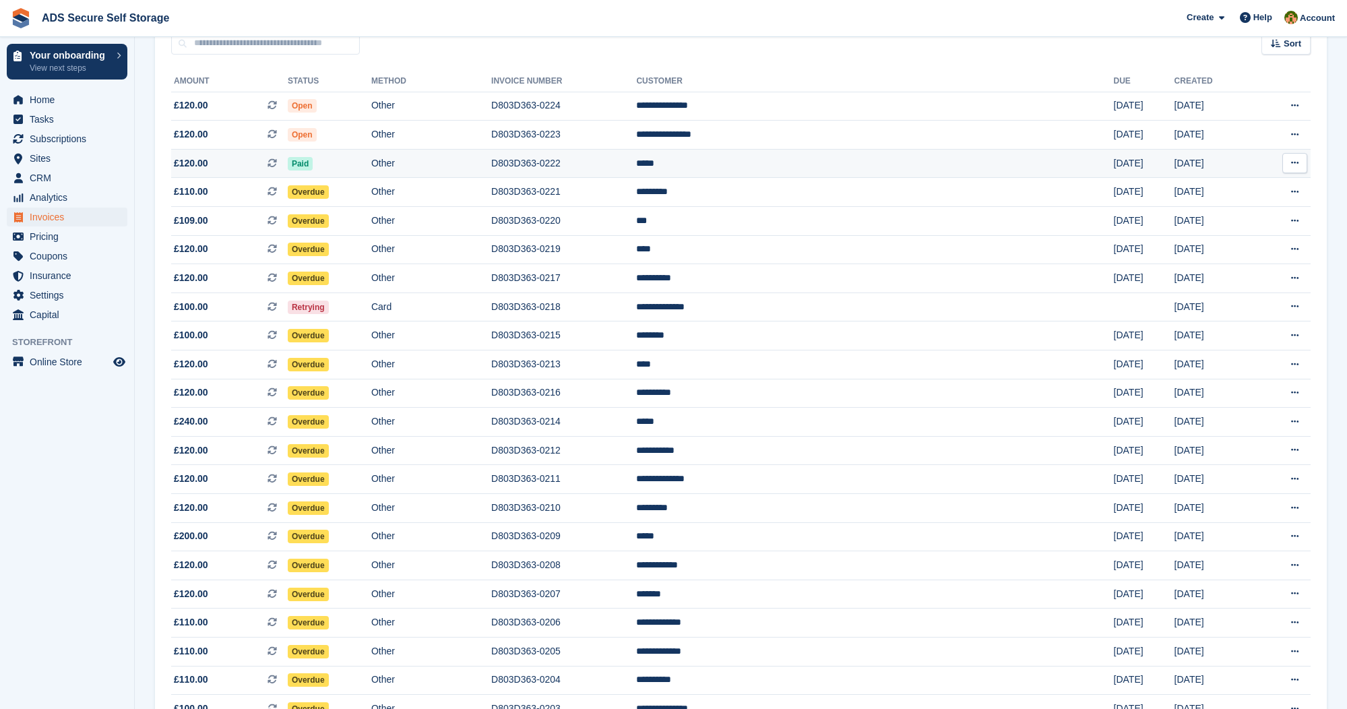
scroll to position [127, 0]
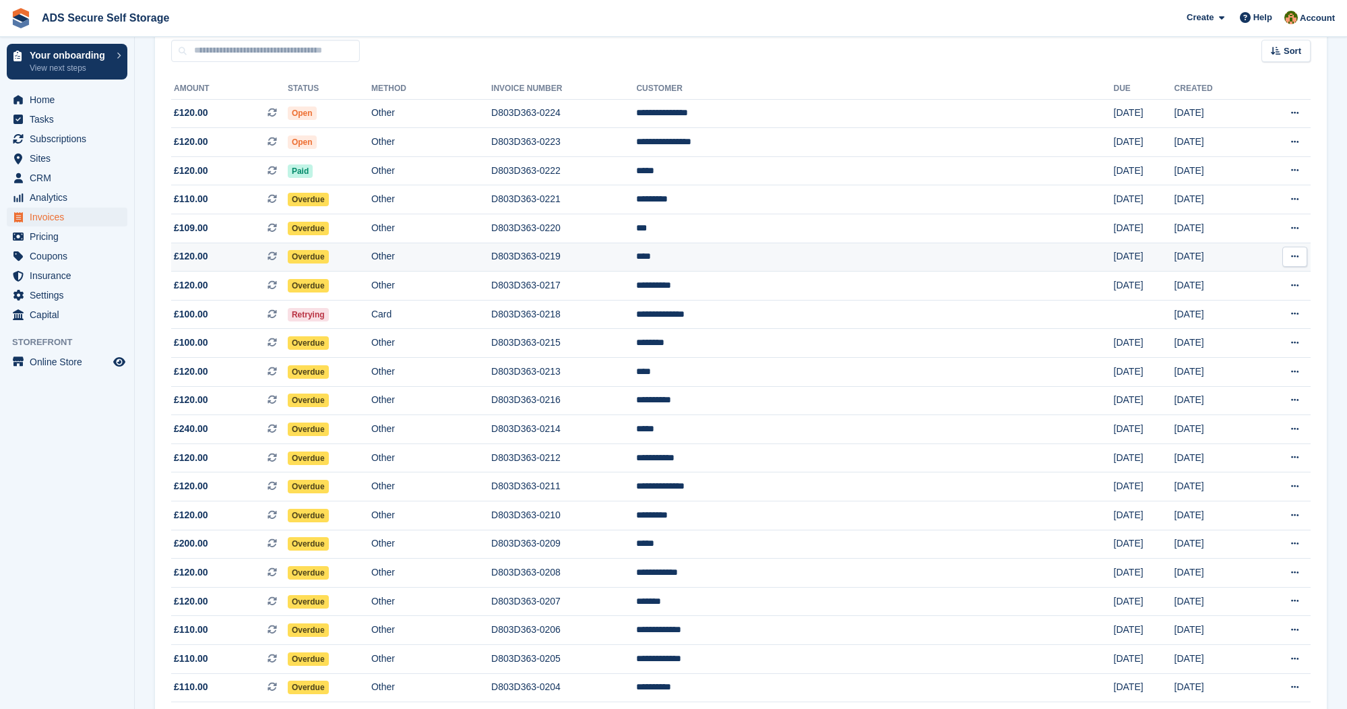
click at [329, 256] on span "Overdue" at bounding box center [308, 256] width 41 height 13
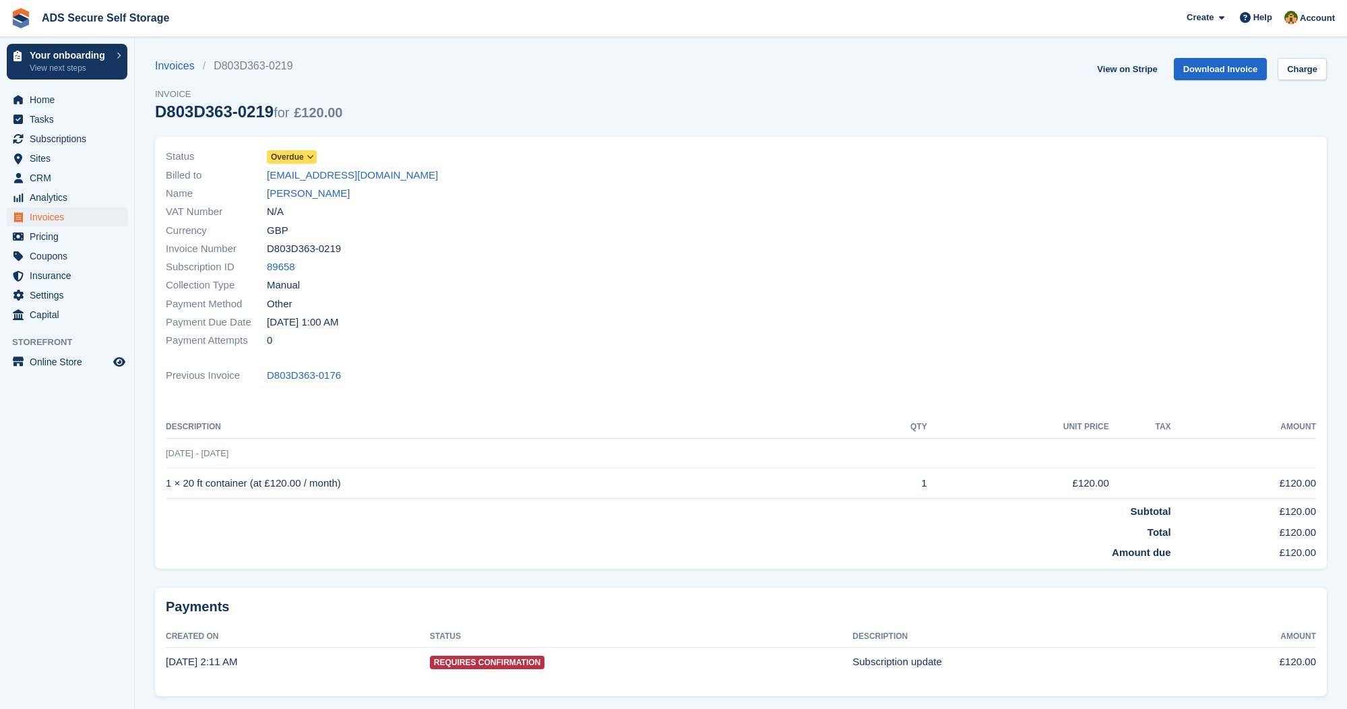
click at [309, 154] on icon at bounding box center [310, 157] width 7 height 8
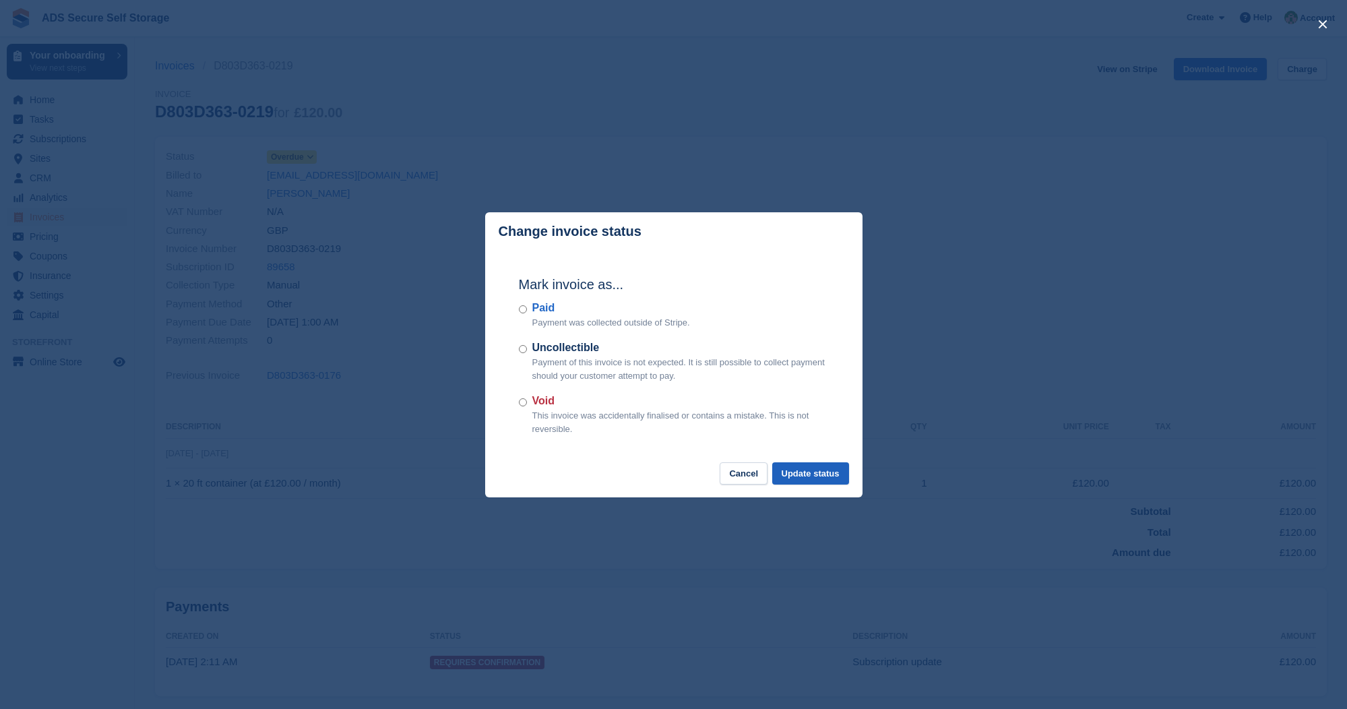
click at [788, 464] on button "Update status" at bounding box center [810, 473] width 77 height 22
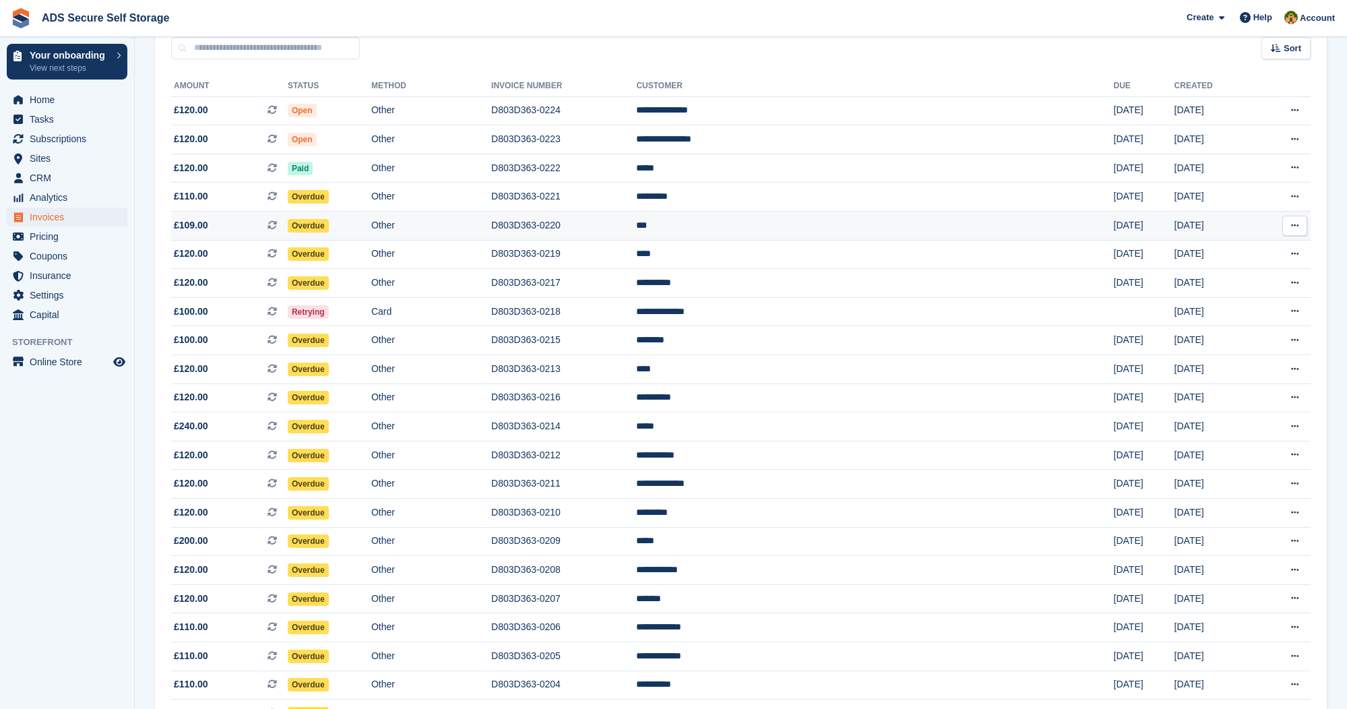
scroll to position [127, 0]
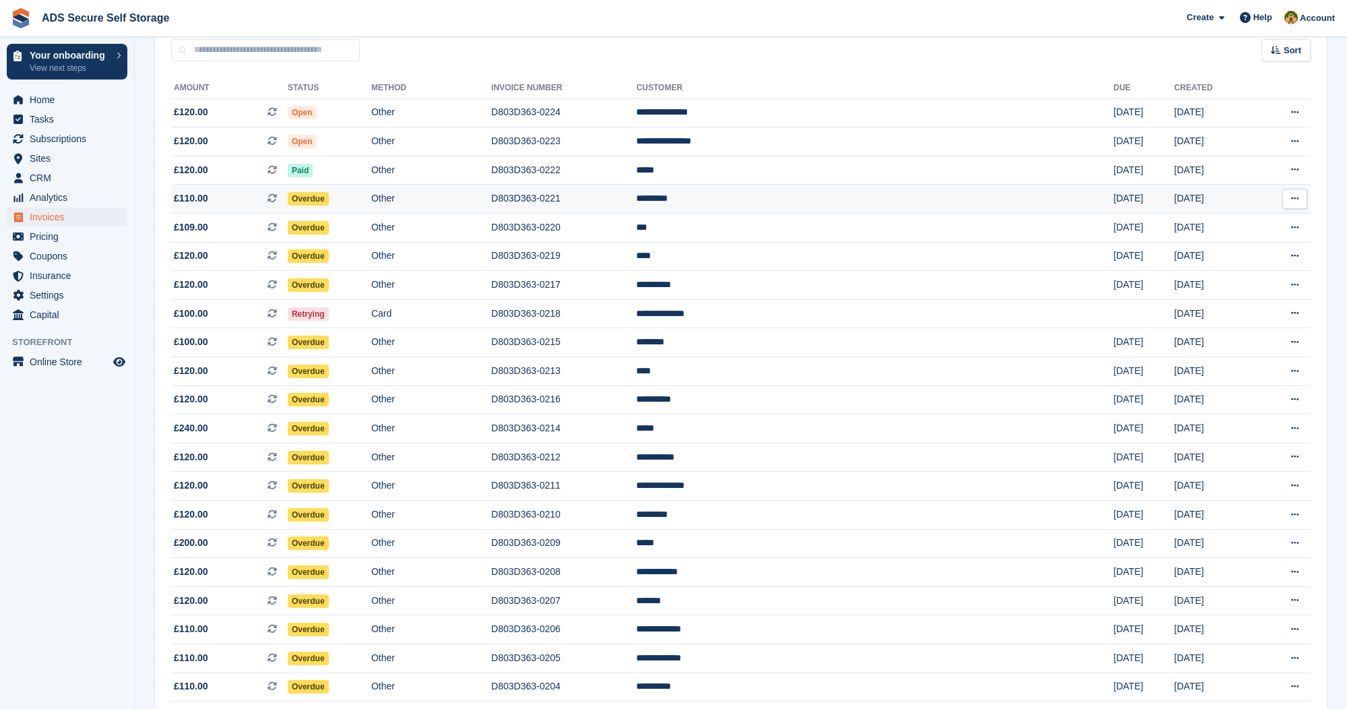
click at [329, 199] on span "Overdue" at bounding box center [308, 198] width 41 height 13
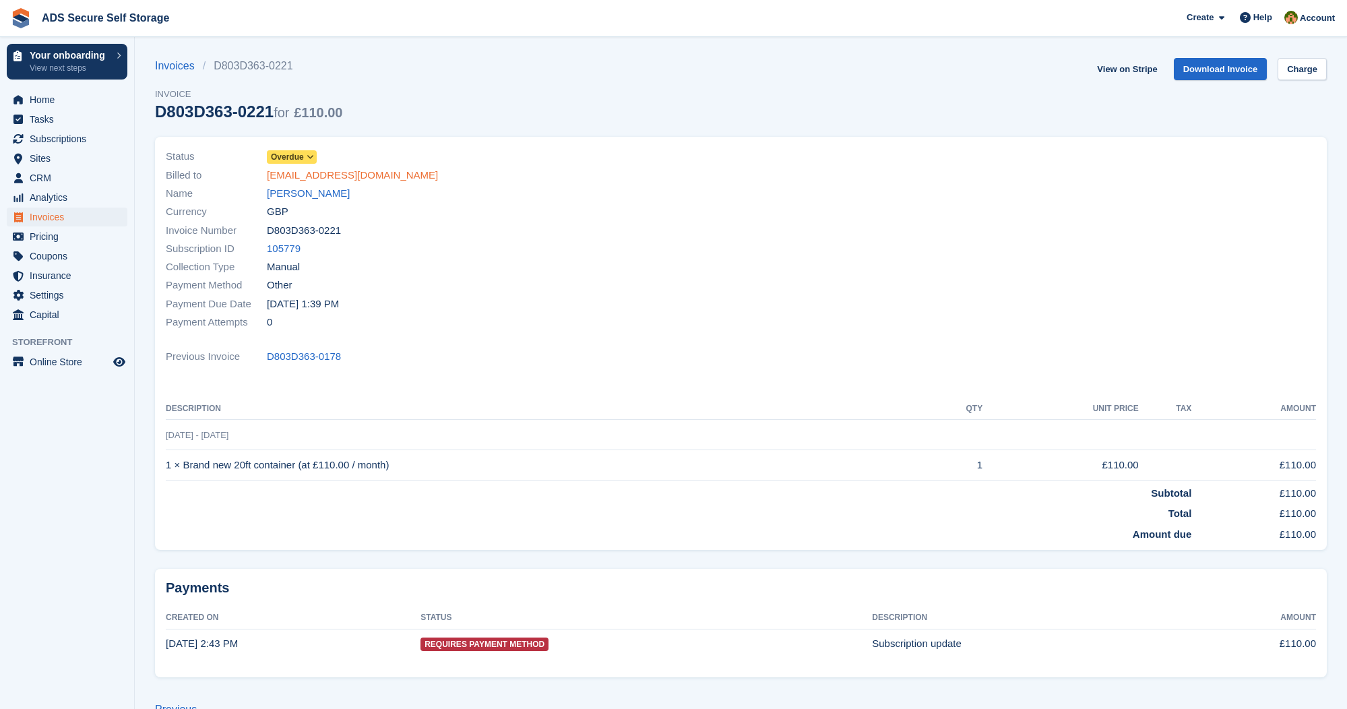
scroll to position [1, 0]
click at [310, 154] on icon at bounding box center [310, 156] width 7 height 8
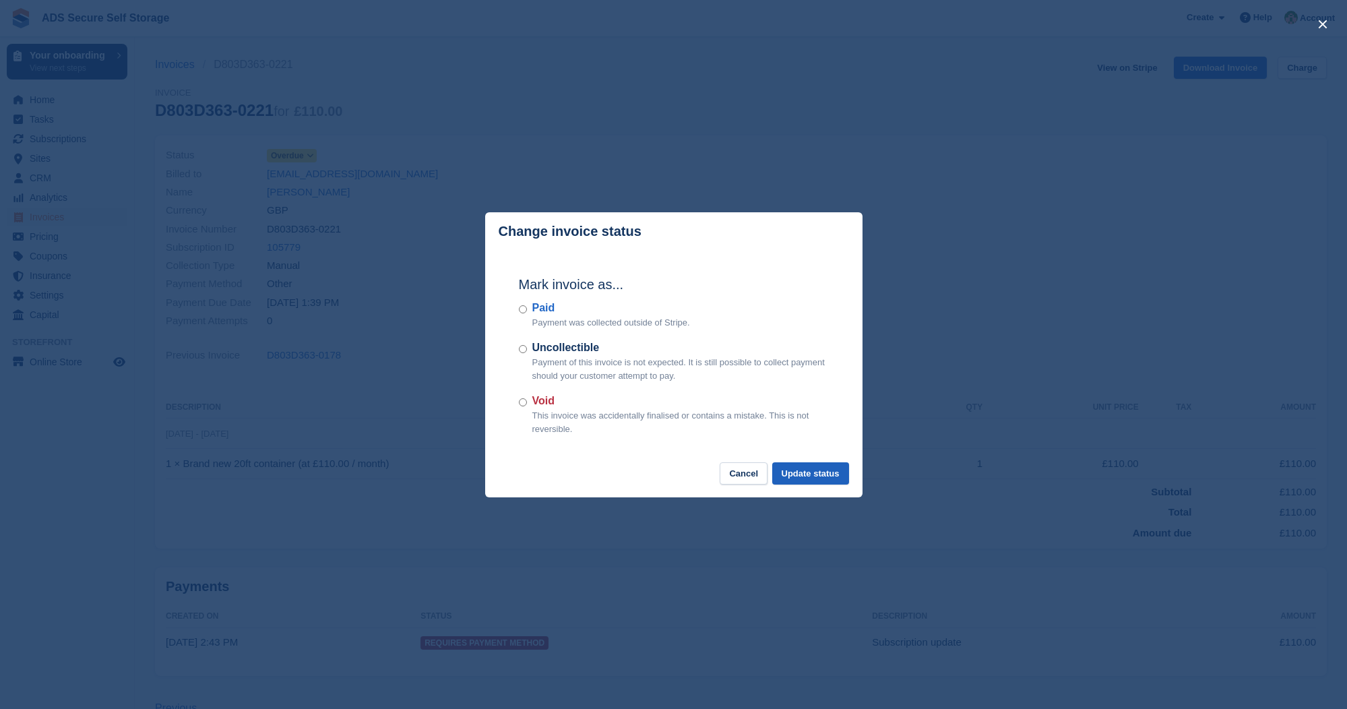
click at [795, 466] on button "Update status" at bounding box center [810, 473] width 77 height 22
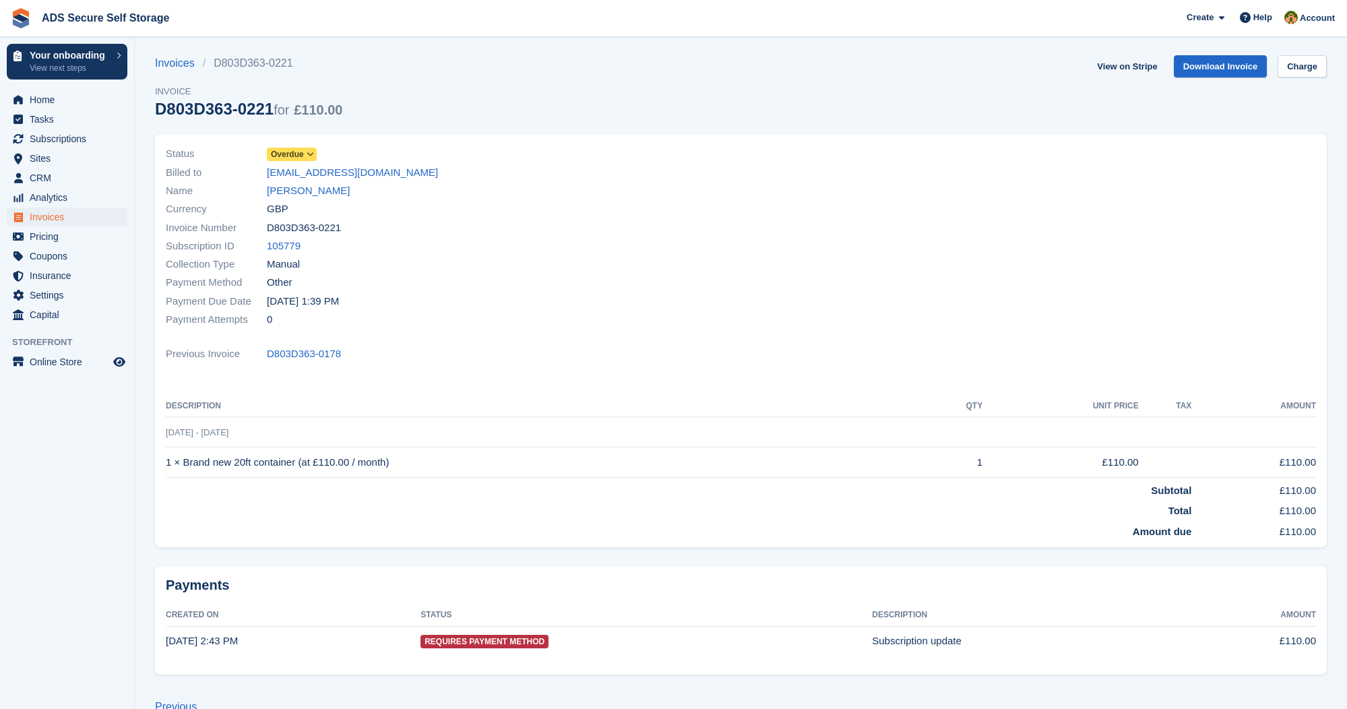
scroll to position [0, 0]
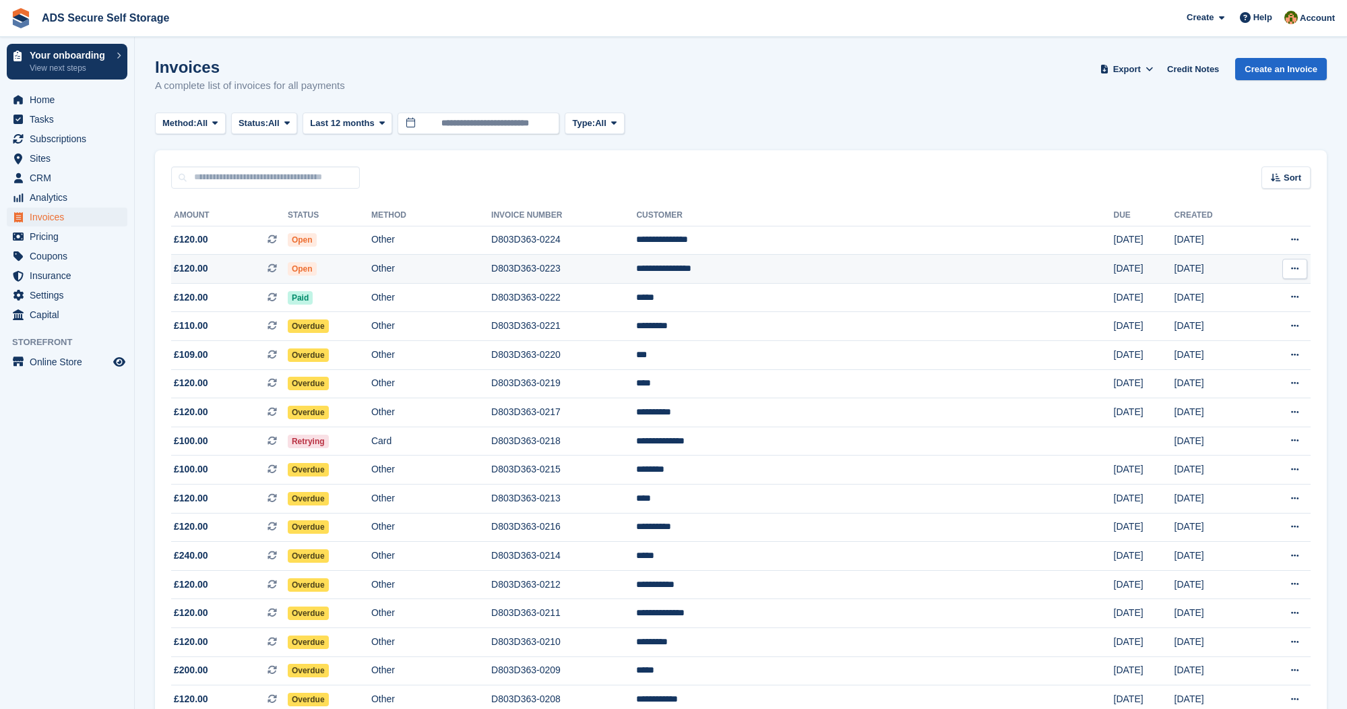
scroll to position [127, 0]
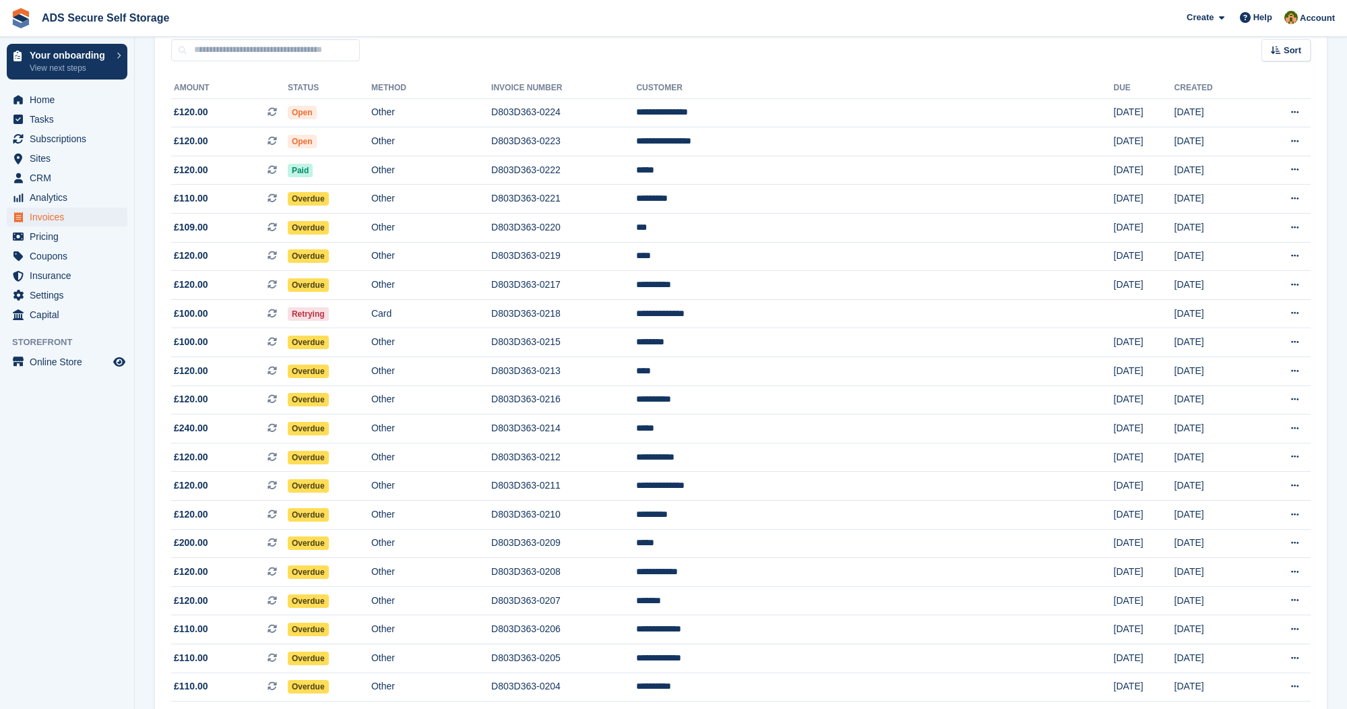
click at [60, 216] on span "Invoices" at bounding box center [70, 217] width 81 height 19
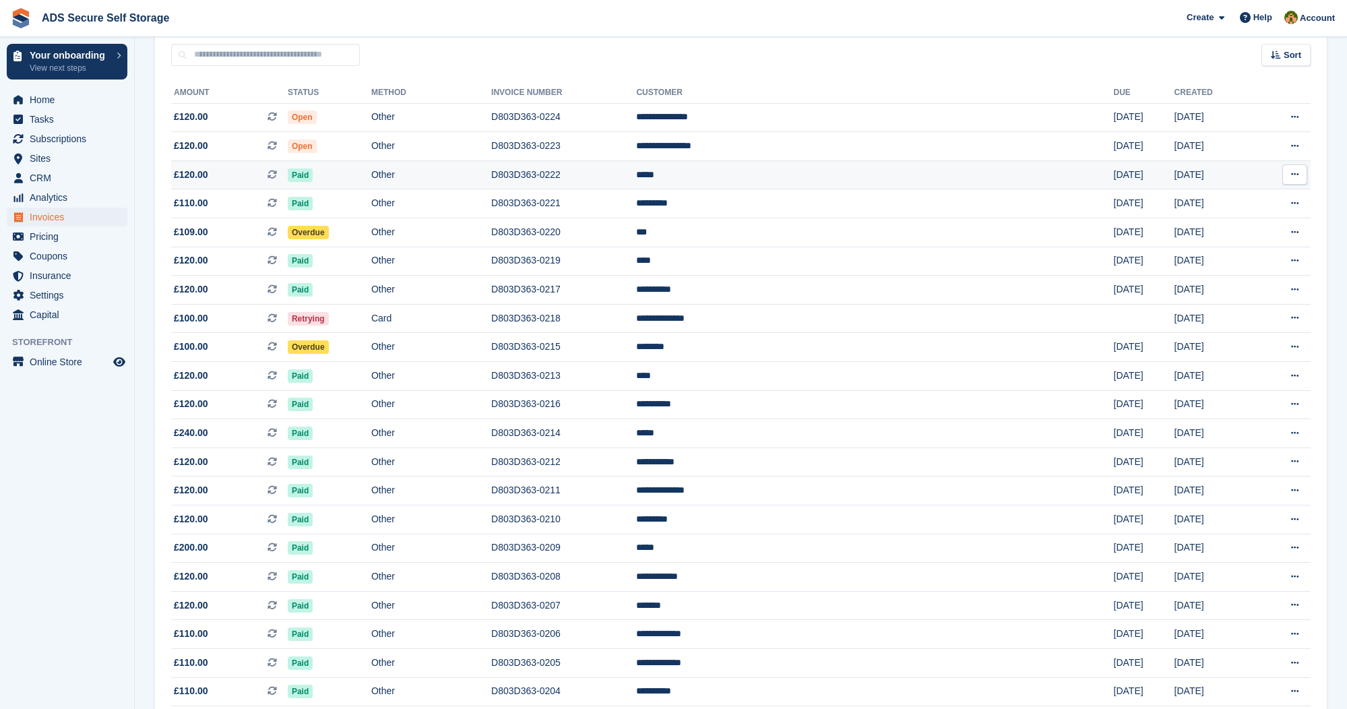
scroll to position [126, 0]
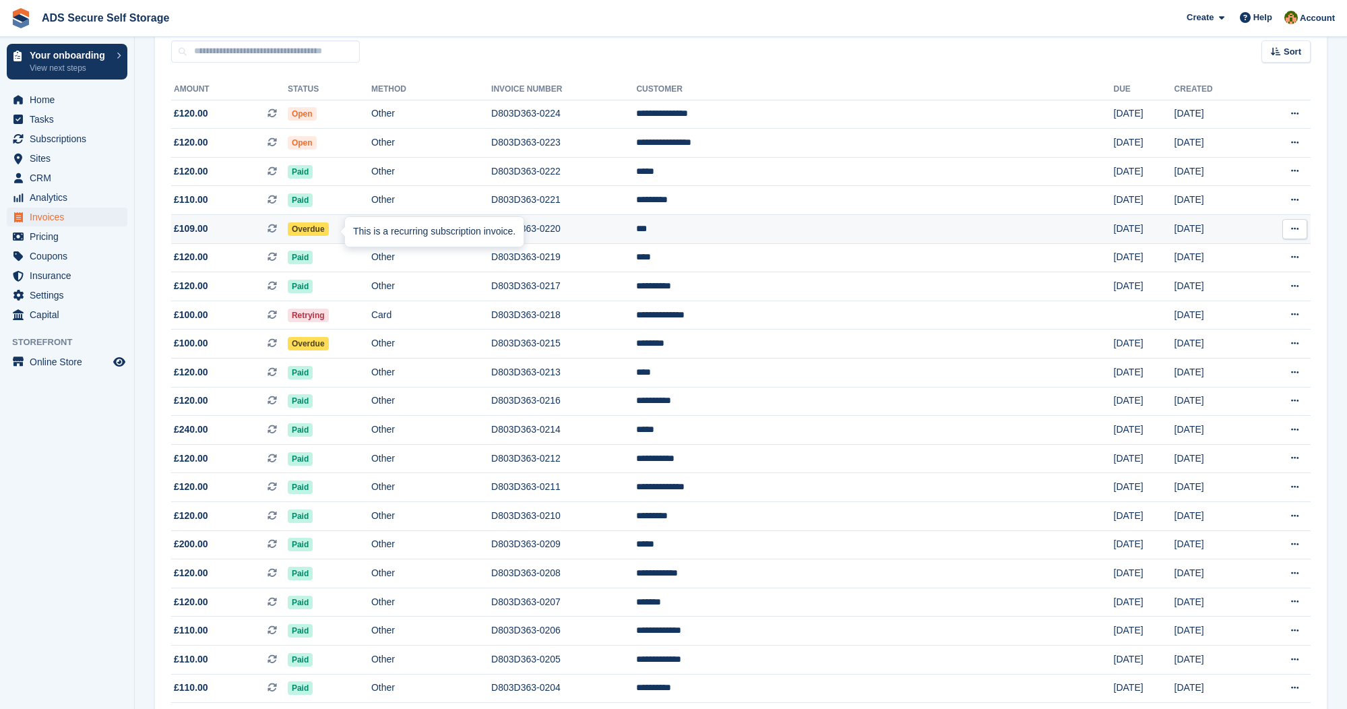
click at [346, 230] on div "This is a recurring subscription invoice." at bounding box center [434, 232] width 179 height 30
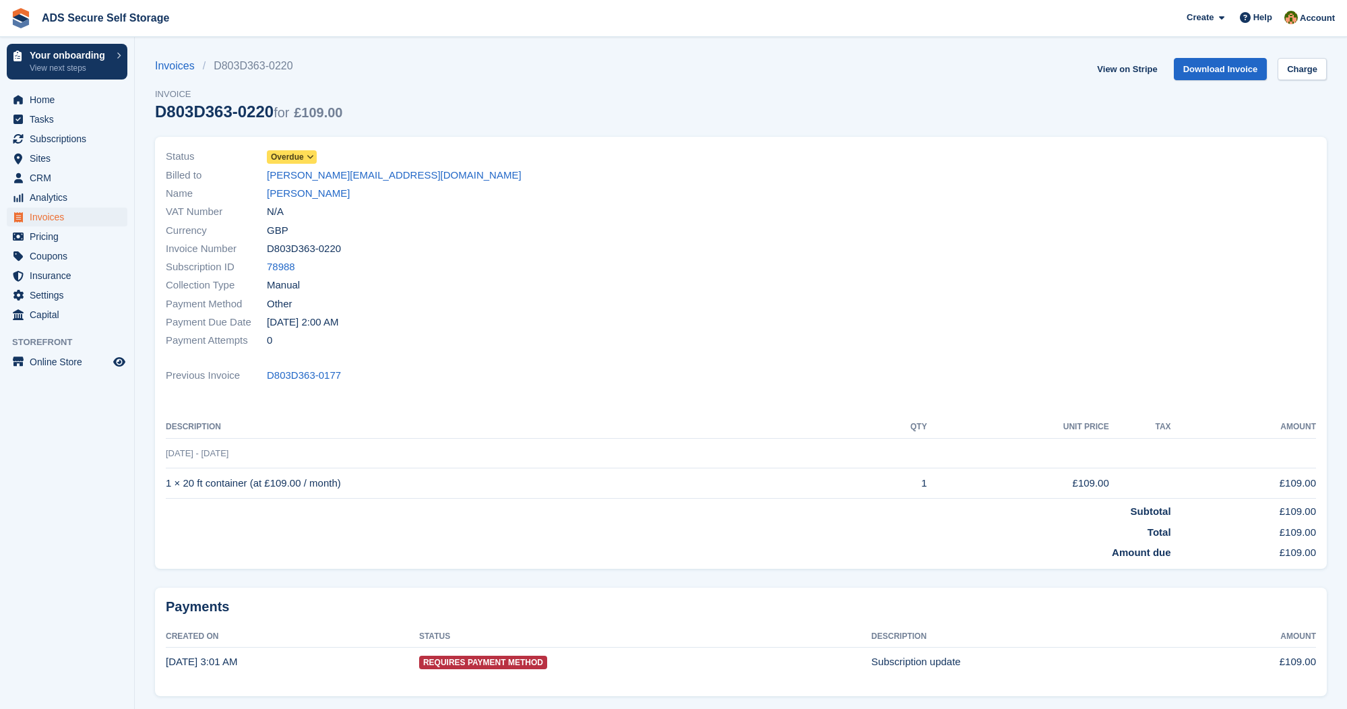
click at [314, 155] on icon at bounding box center [310, 157] width 7 height 8
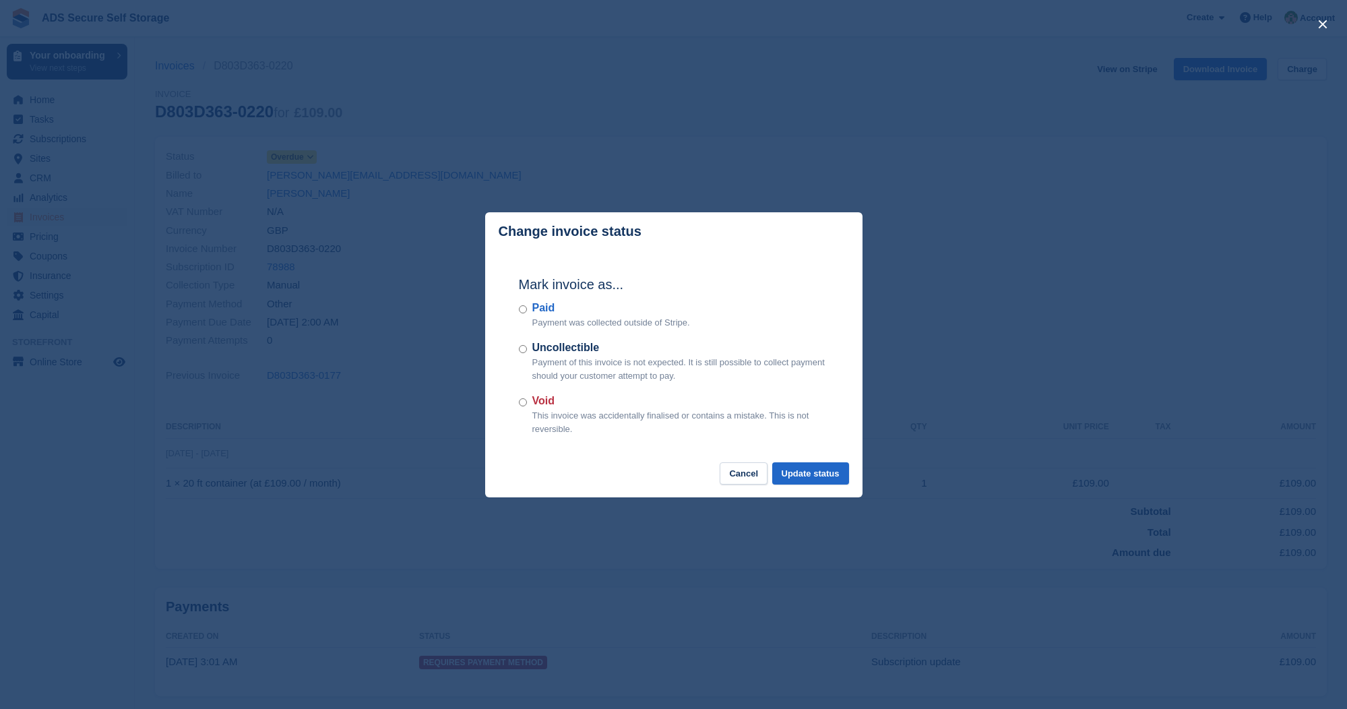
click at [241, 145] on div "close" at bounding box center [673, 354] width 1347 height 709
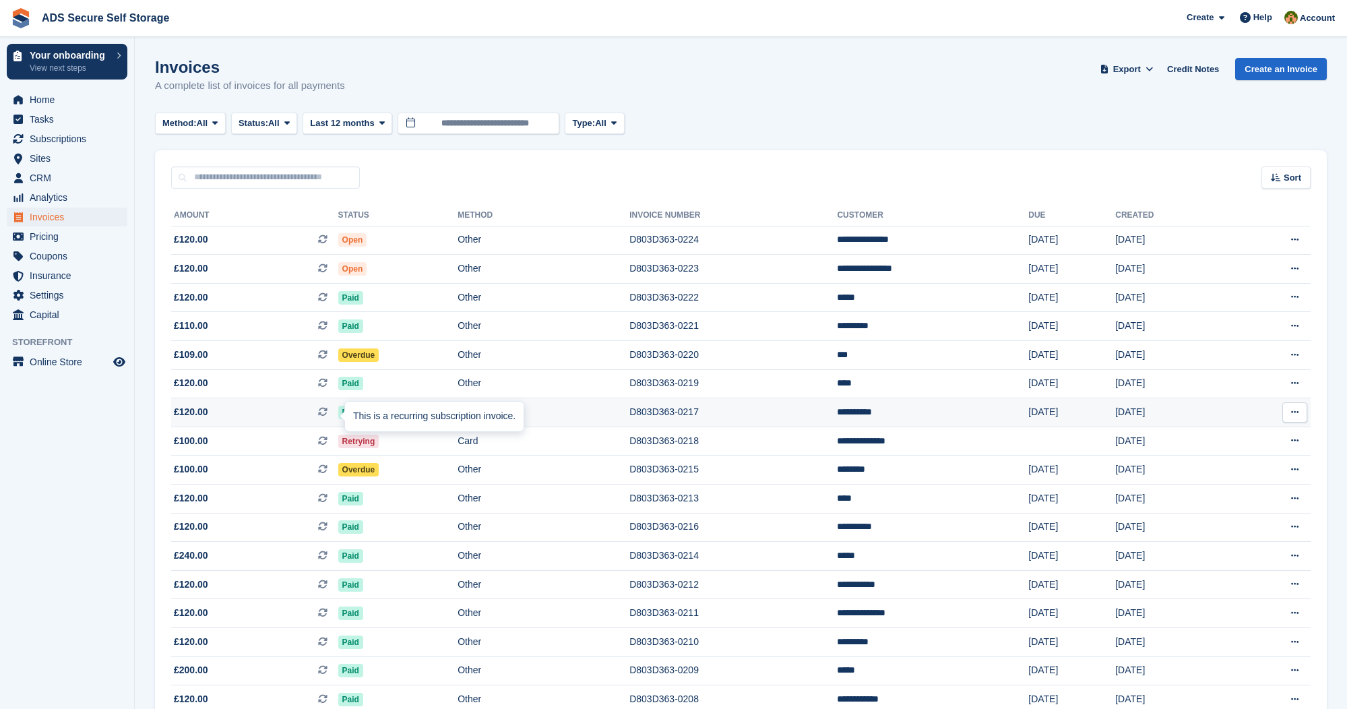
scroll to position [126, 0]
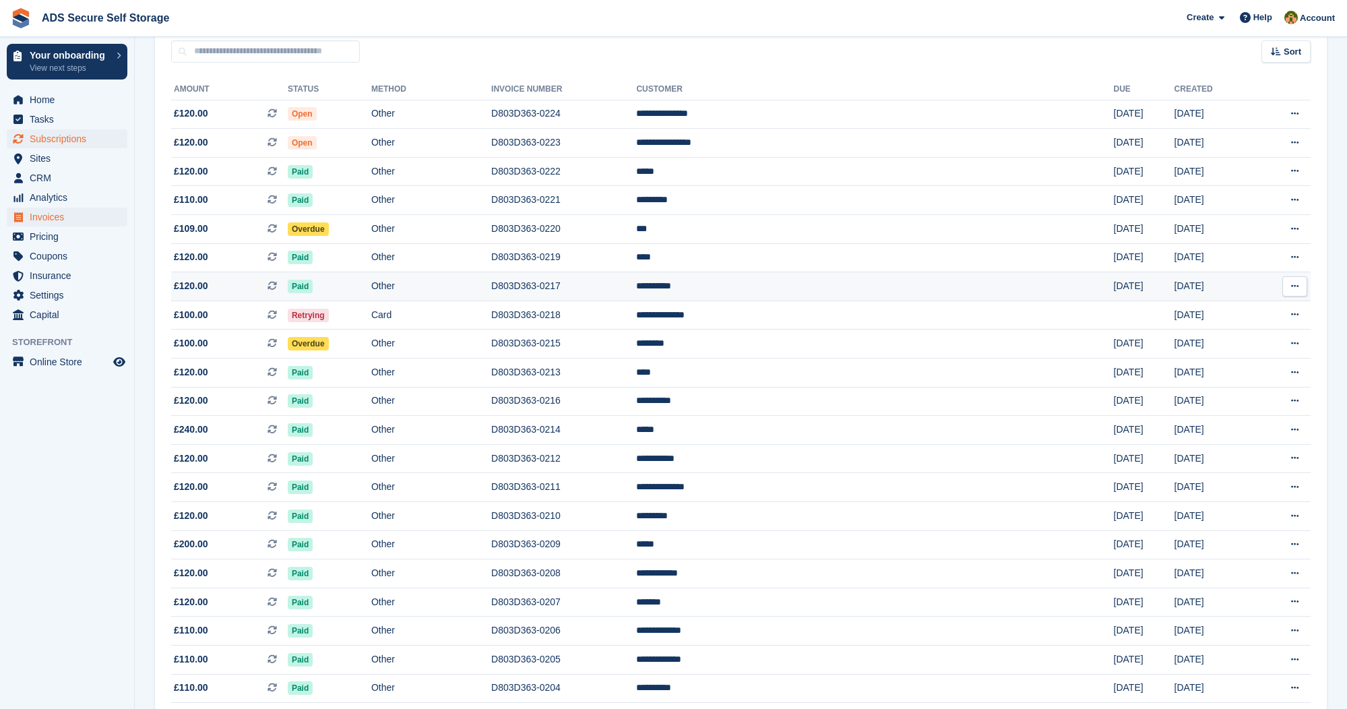
click at [56, 131] on span "Subscriptions" at bounding box center [70, 138] width 81 height 19
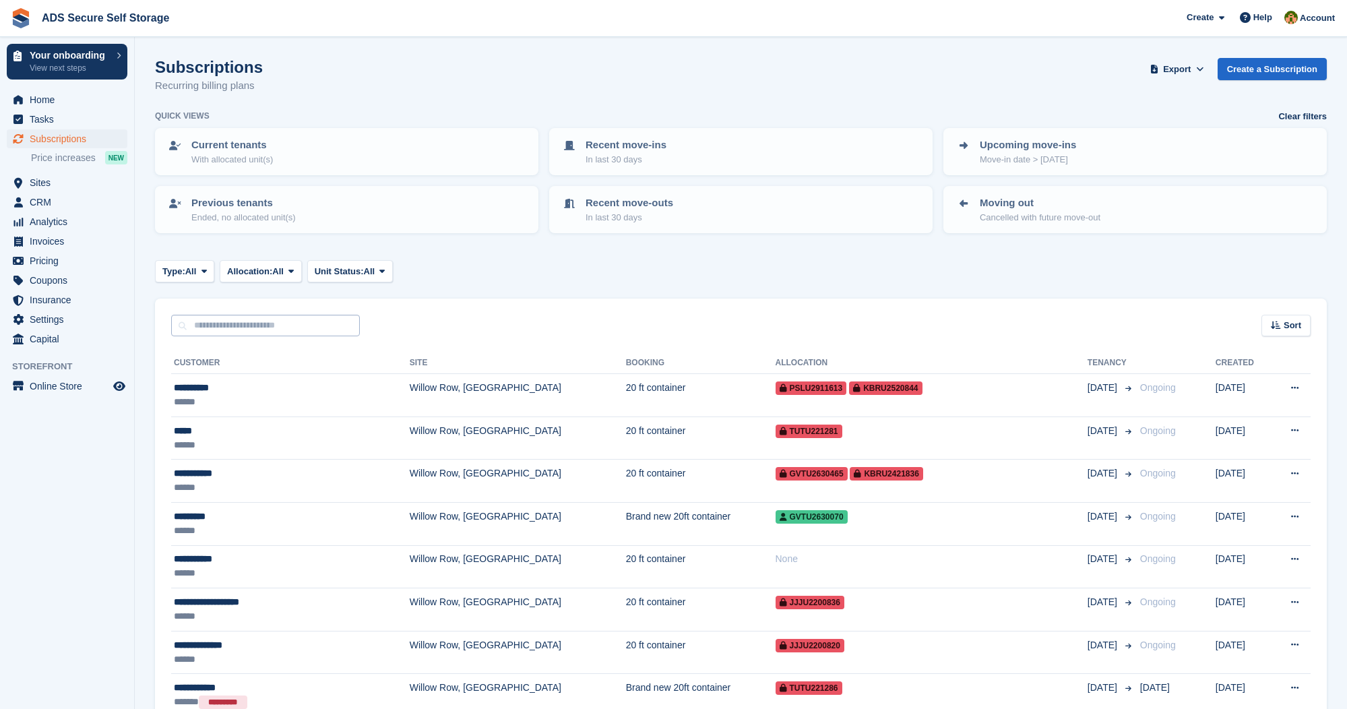
scroll to position [1, 0]
click at [392, 275] on button "Unit Status: All" at bounding box center [350, 270] width 86 height 22
click at [294, 268] on icon at bounding box center [290, 270] width 5 height 9
click at [63, 132] on span "Subscriptions" at bounding box center [70, 138] width 81 height 19
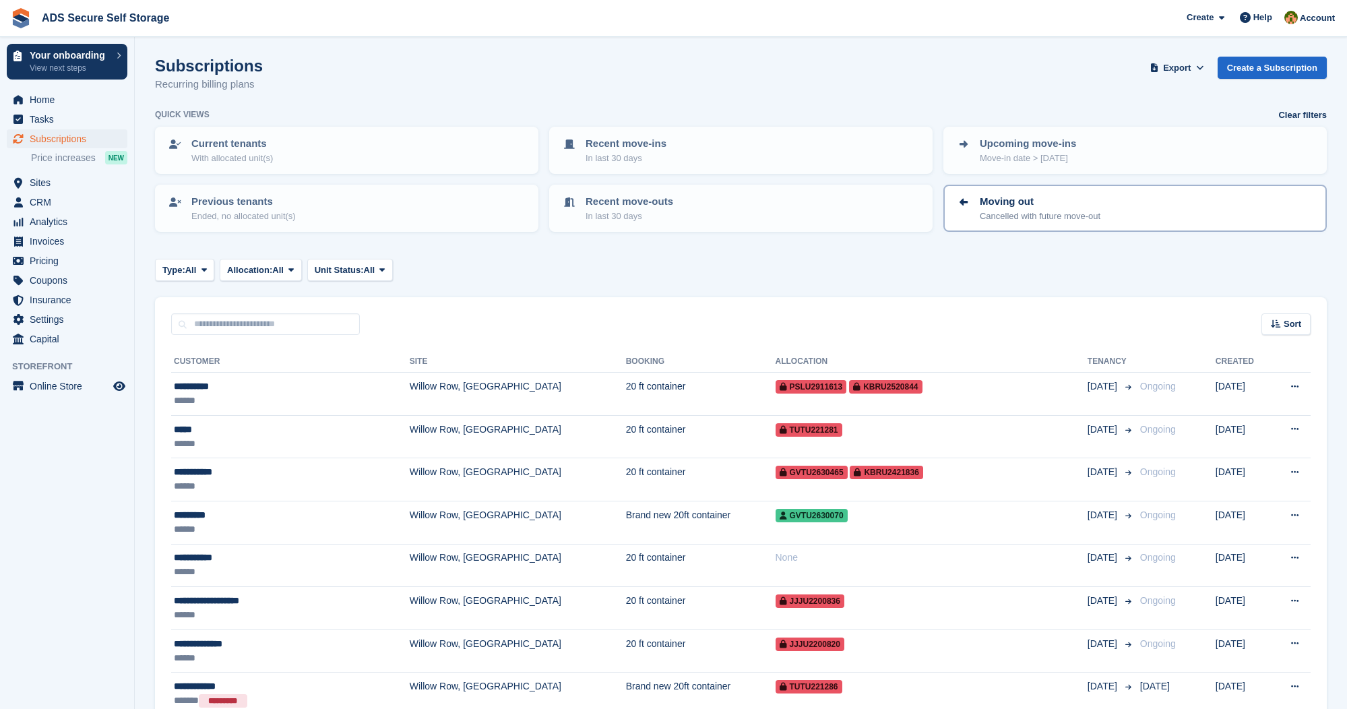
click at [972, 203] on div "Moving out Cancelled with future move-out" at bounding box center [1135, 208] width 359 height 28
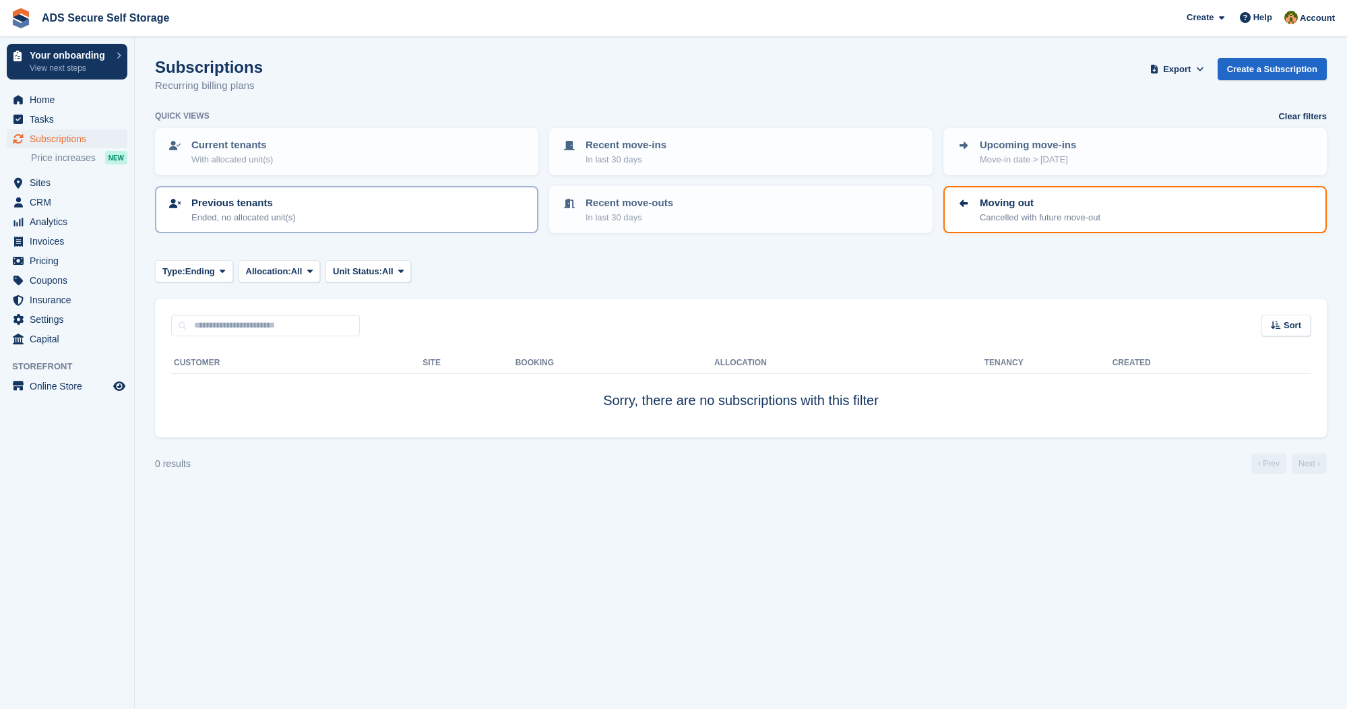
click at [402, 193] on link "Previous tenants Ended, no allocated unit(s)" at bounding box center [346, 209] width 381 height 44
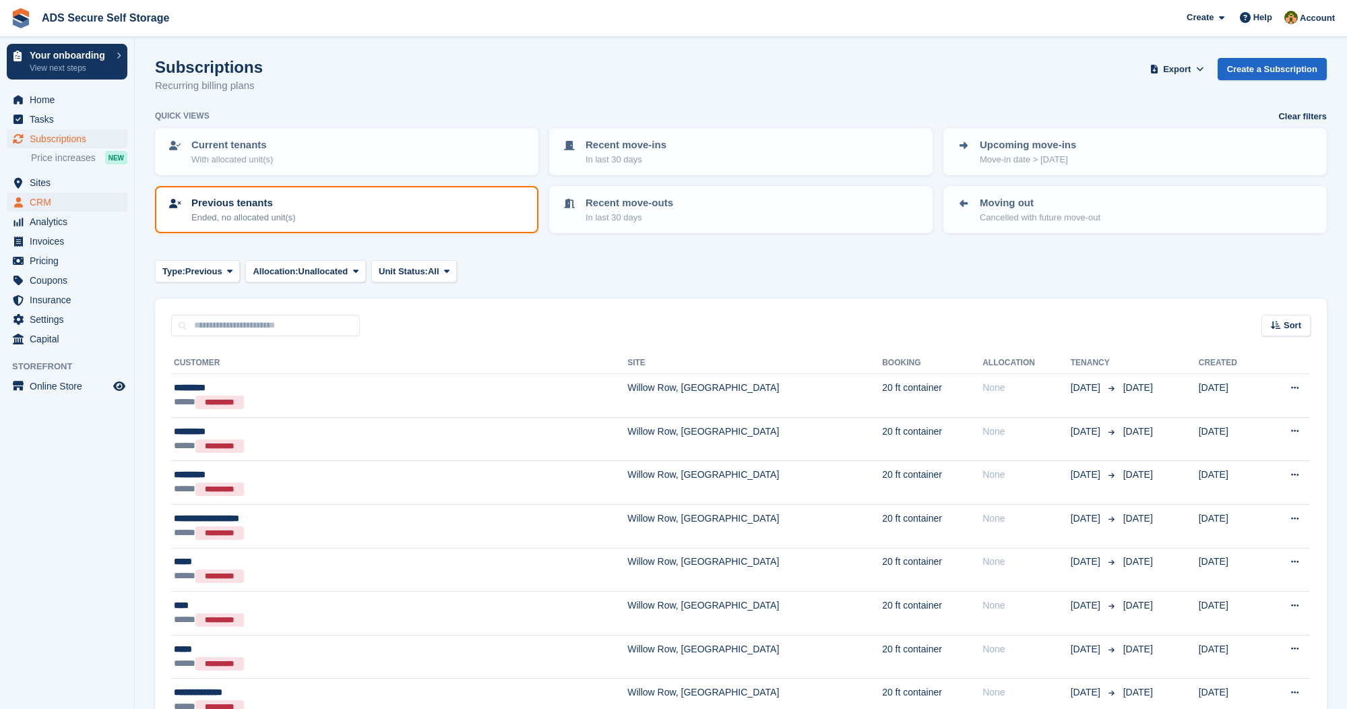
click at [67, 204] on span "CRM" at bounding box center [70, 202] width 81 height 19
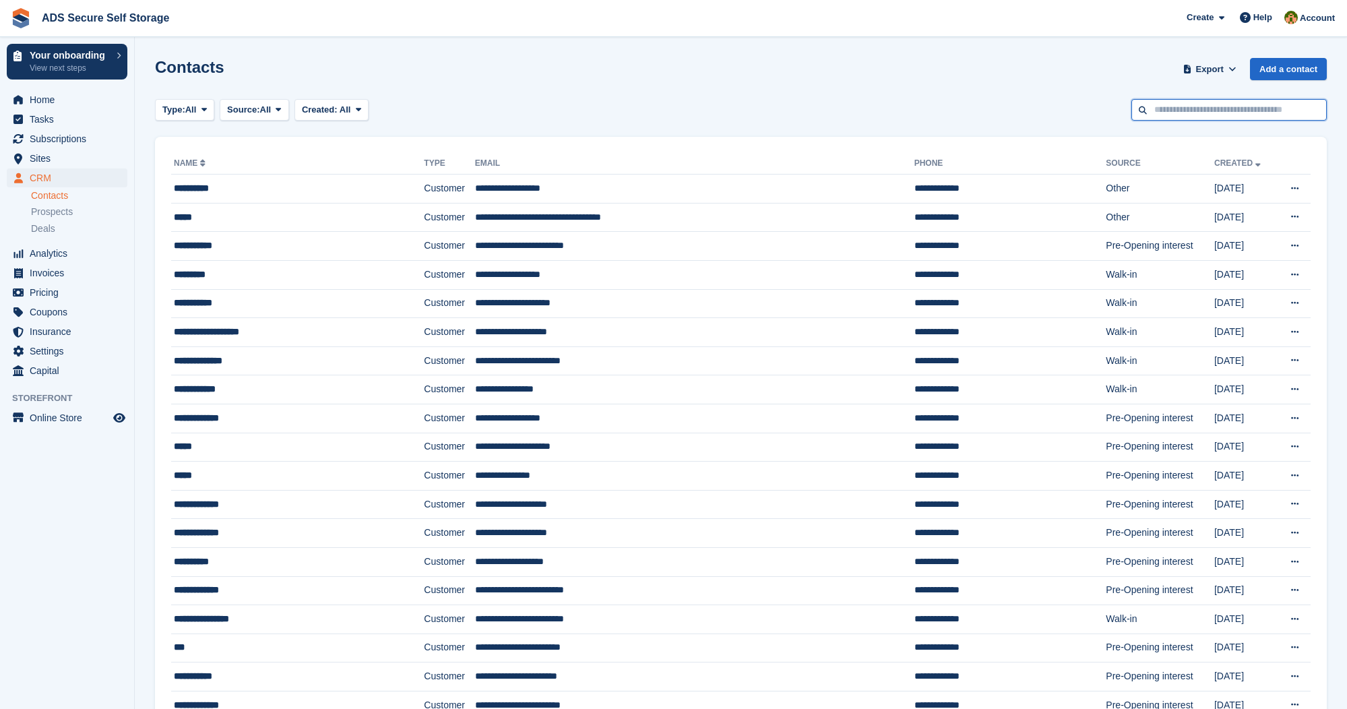
click at [1180, 104] on input "text" at bounding box center [1228, 110] width 195 height 22
type input "*****"
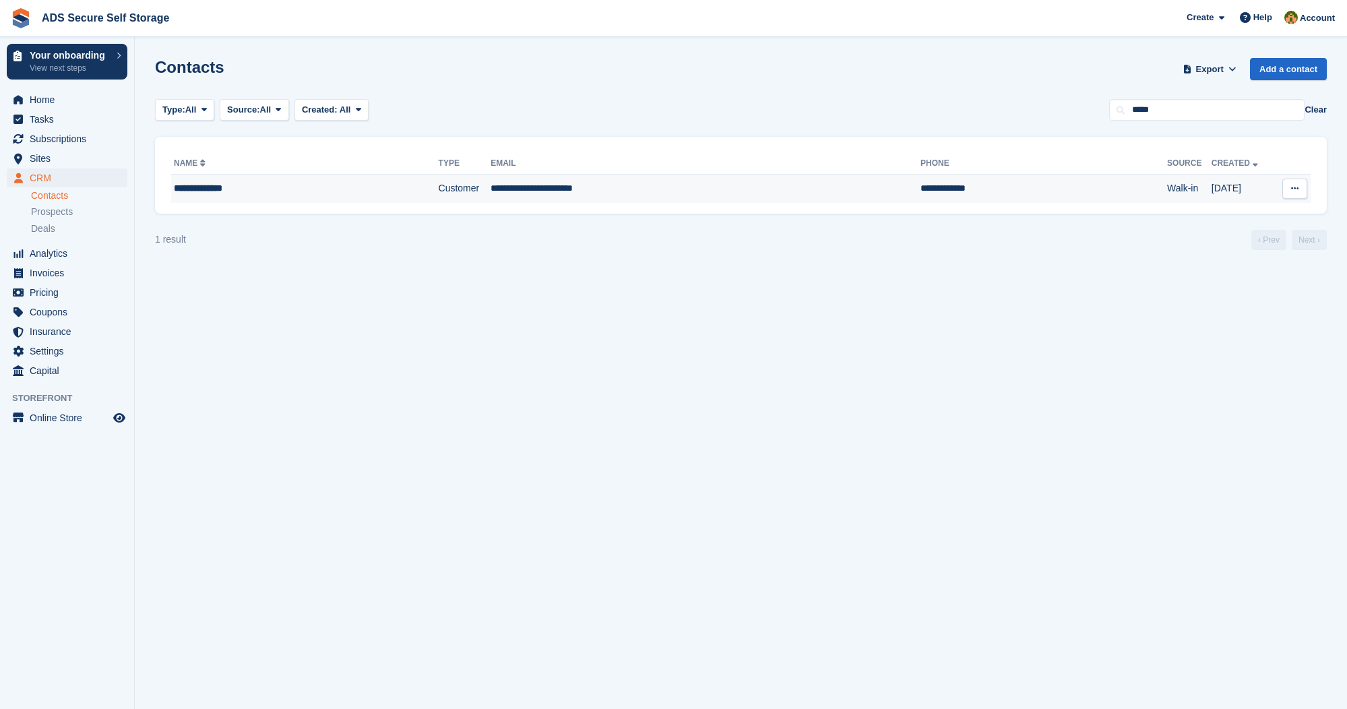
click at [1302, 187] on button at bounding box center [1294, 189] width 25 height 20
click at [1224, 212] on p "Edit contact" at bounding box center [1242, 215] width 117 height 18
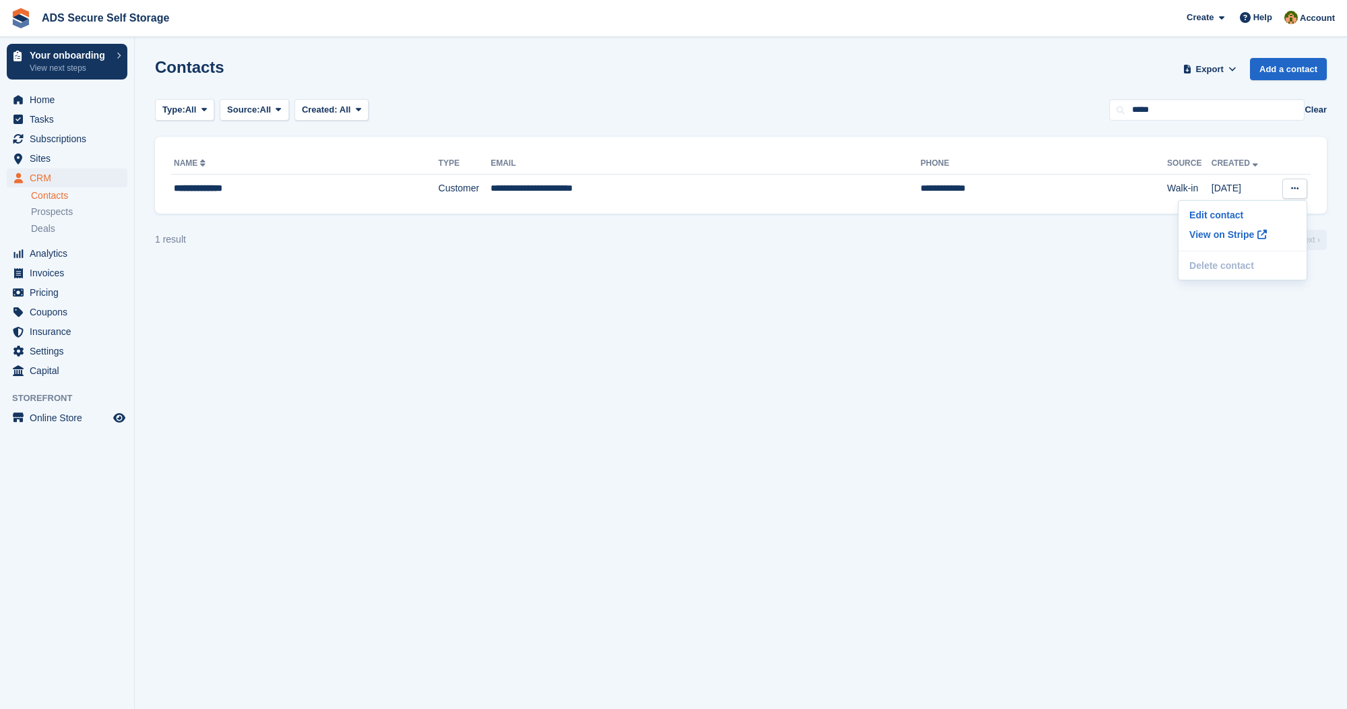
click at [60, 176] on span "CRM" at bounding box center [70, 177] width 81 height 19
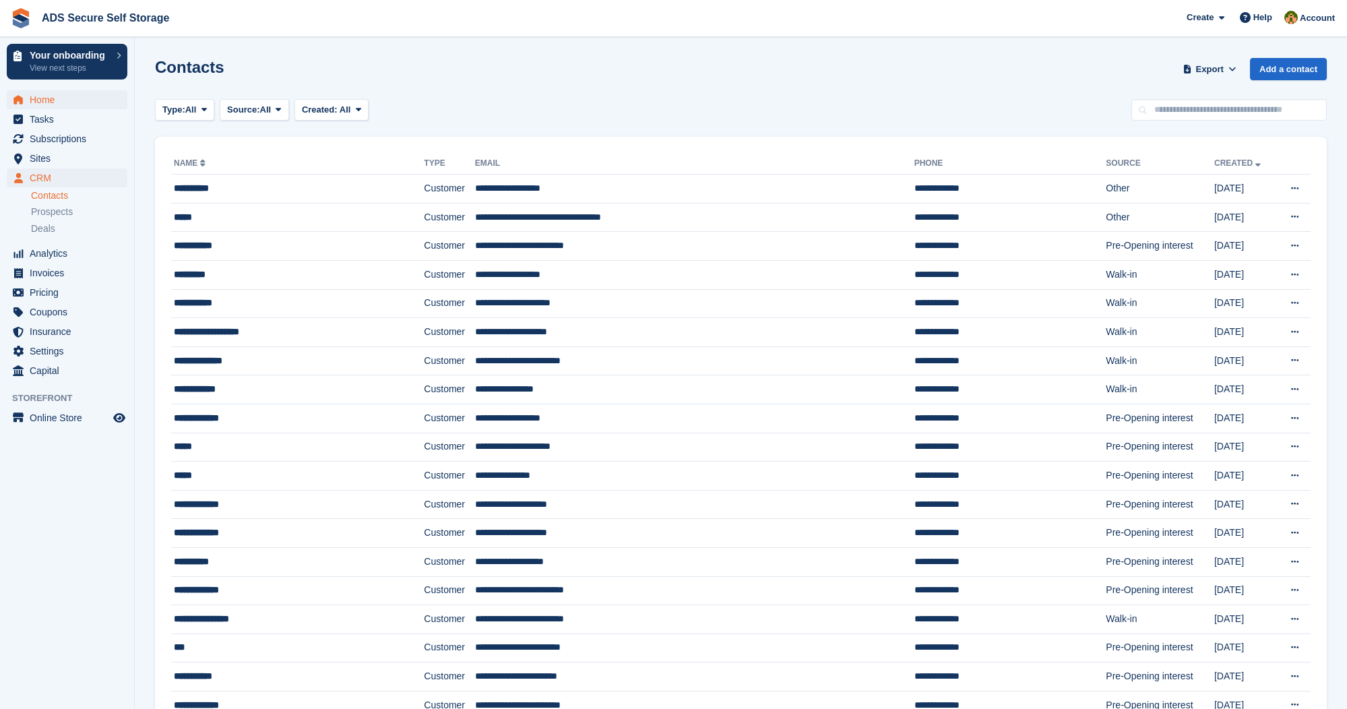
click at [63, 96] on span "Home" at bounding box center [70, 99] width 81 height 19
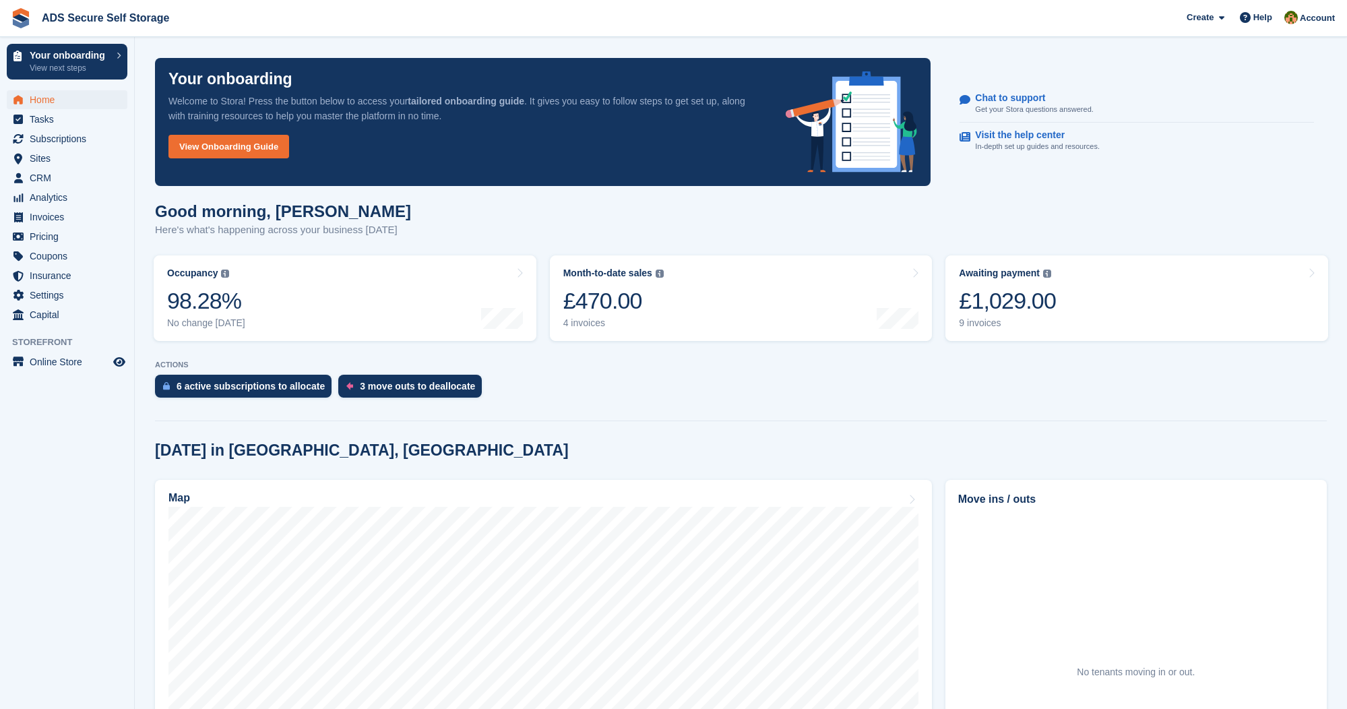
click at [46, 97] on span "Home" at bounding box center [70, 99] width 81 height 19
click at [73, 96] on span "Home" at bounding box center [70, 99] width 81 height 19
